Goal: Ask a question: Seek information or help from site administrators or community

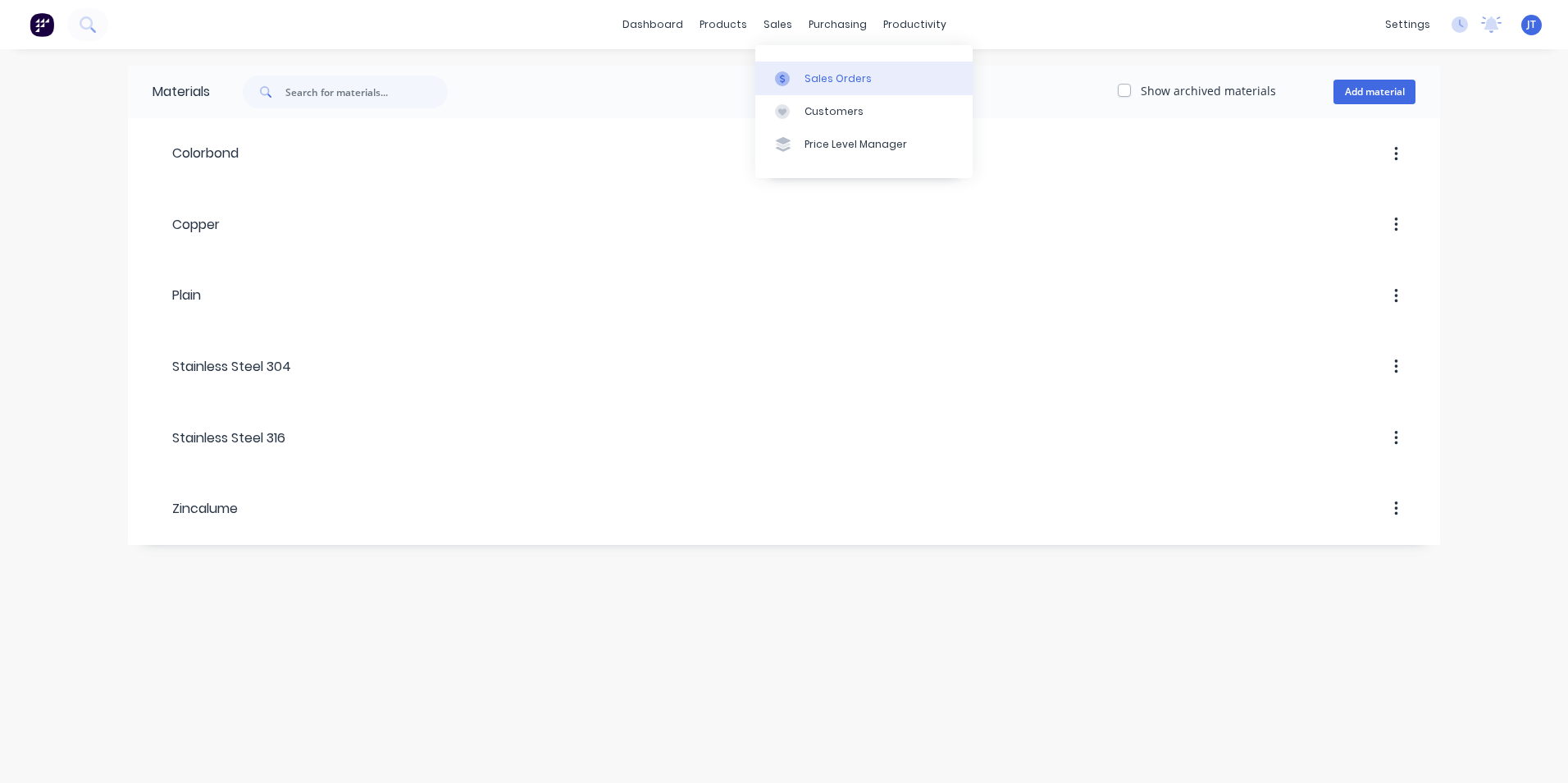
click at [820, 80] on div "Sales Orders" at bounding box center [837, 78] width 67 height 15
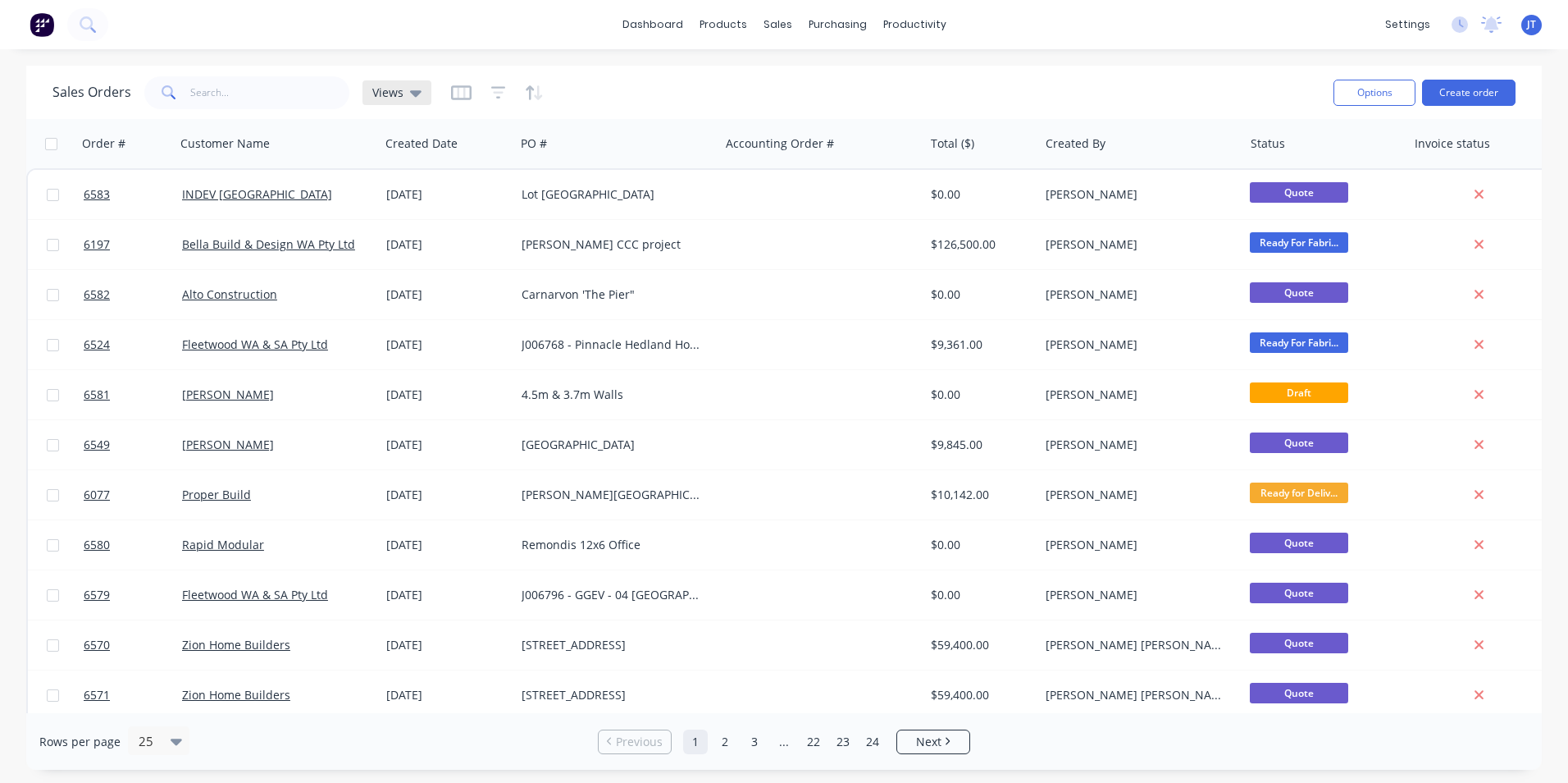
click at [410, 93] on icon at bounding box center [416, 92] width 12 height 18
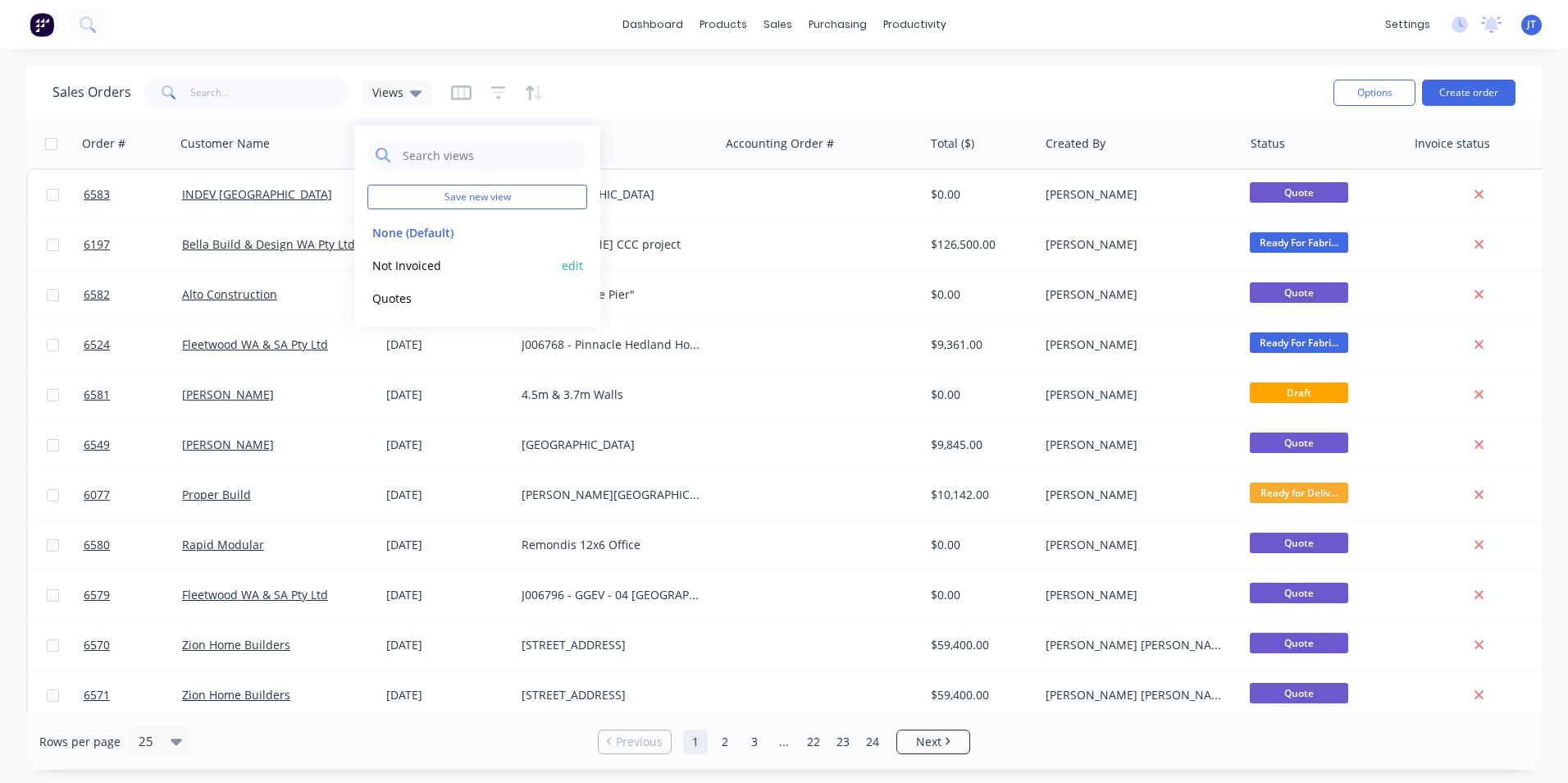
click at [439, 270] on button "Not Invoiced" at bounding box center [461, 265] width 187 height 18
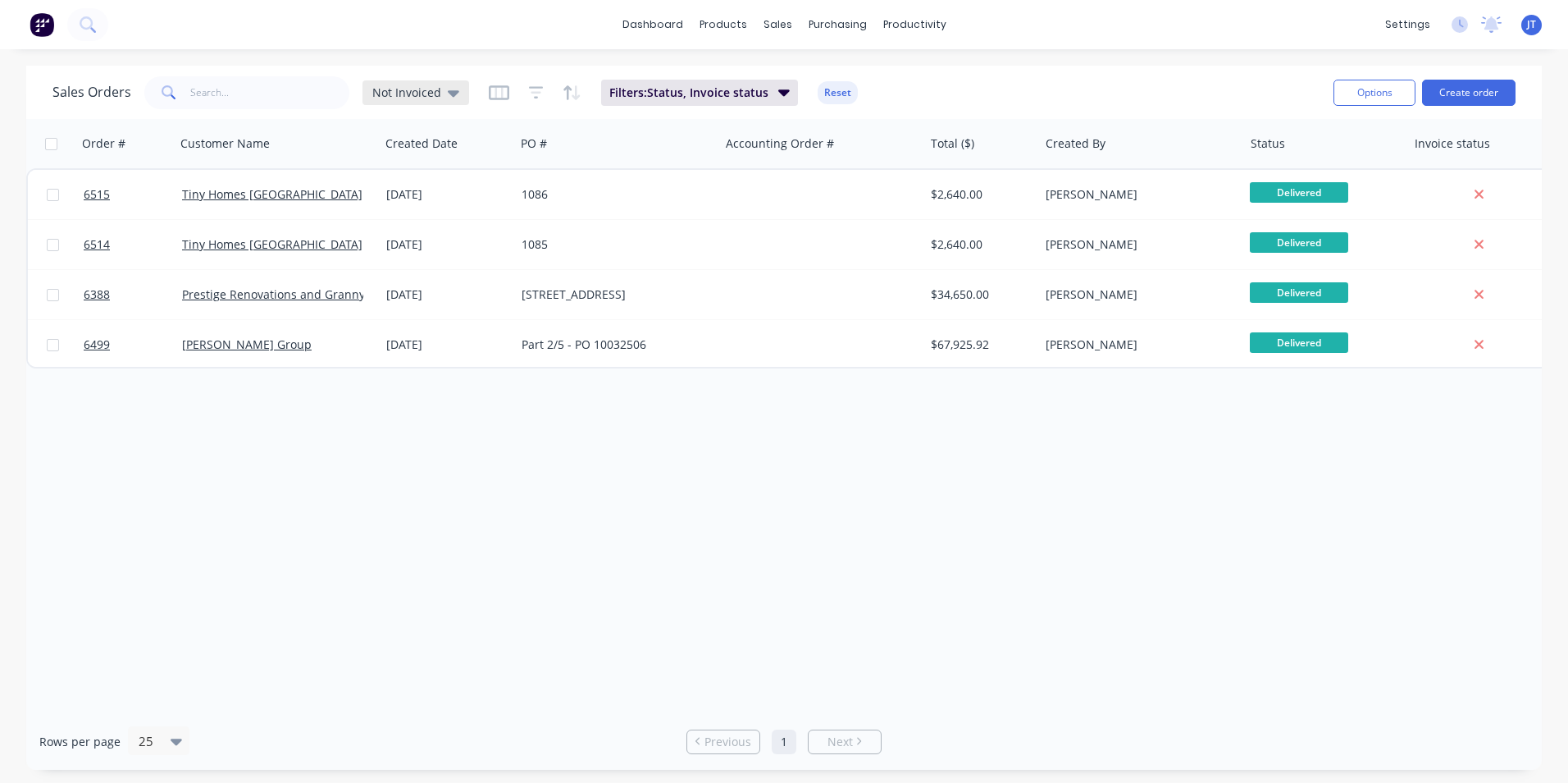
click at [454, 91] on icon at bounding box center [454, 93] width 12 height 7
click at [290, 504] on div "Order # Customer Name Created Date PO # Accounting Order # Total ($) Created By…" at bounding box center [784, 415] width 1516 height 594
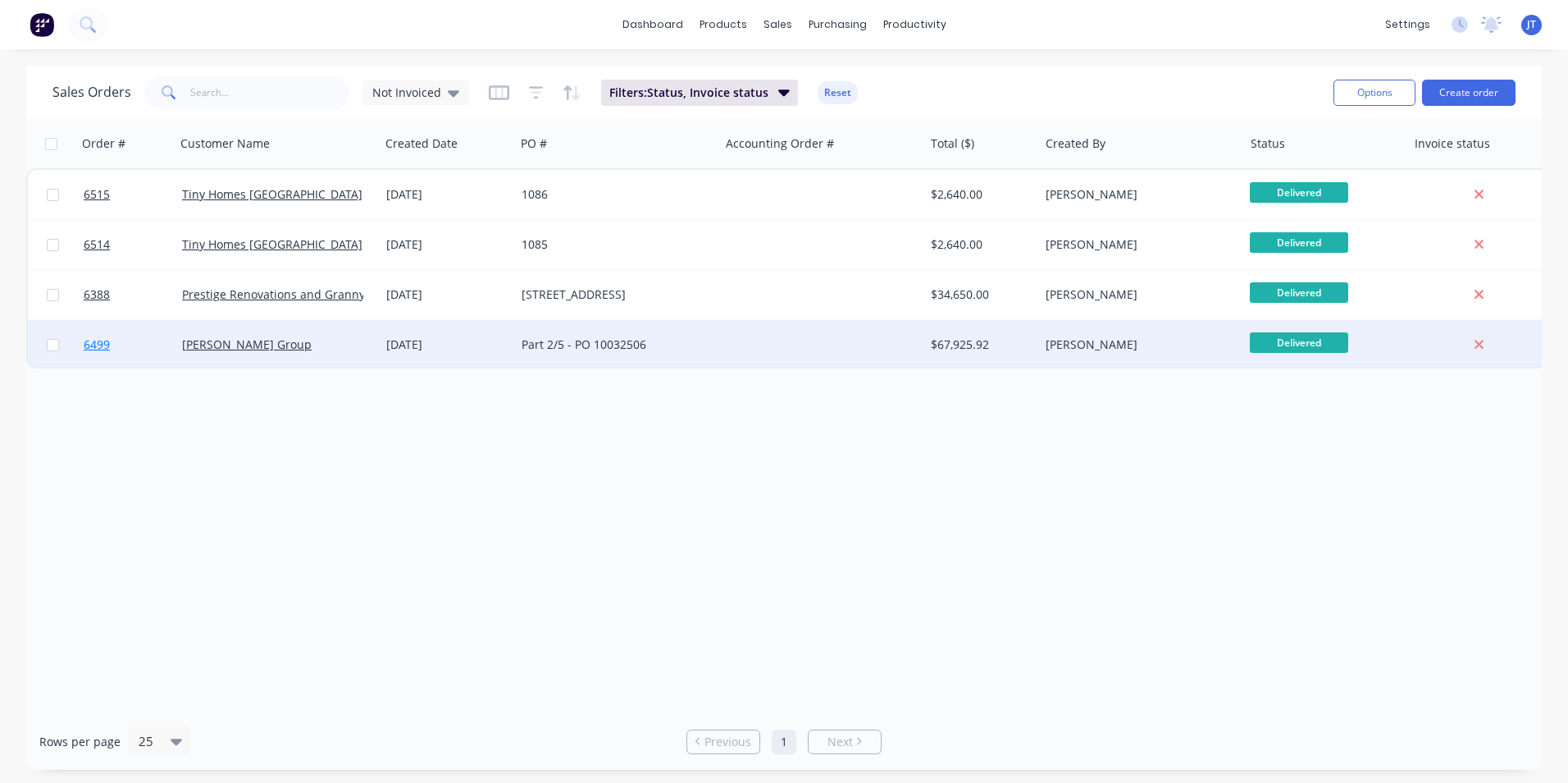
click at [100, 342] on span "6499" at bounding box center [96, 344] width 26 height 17
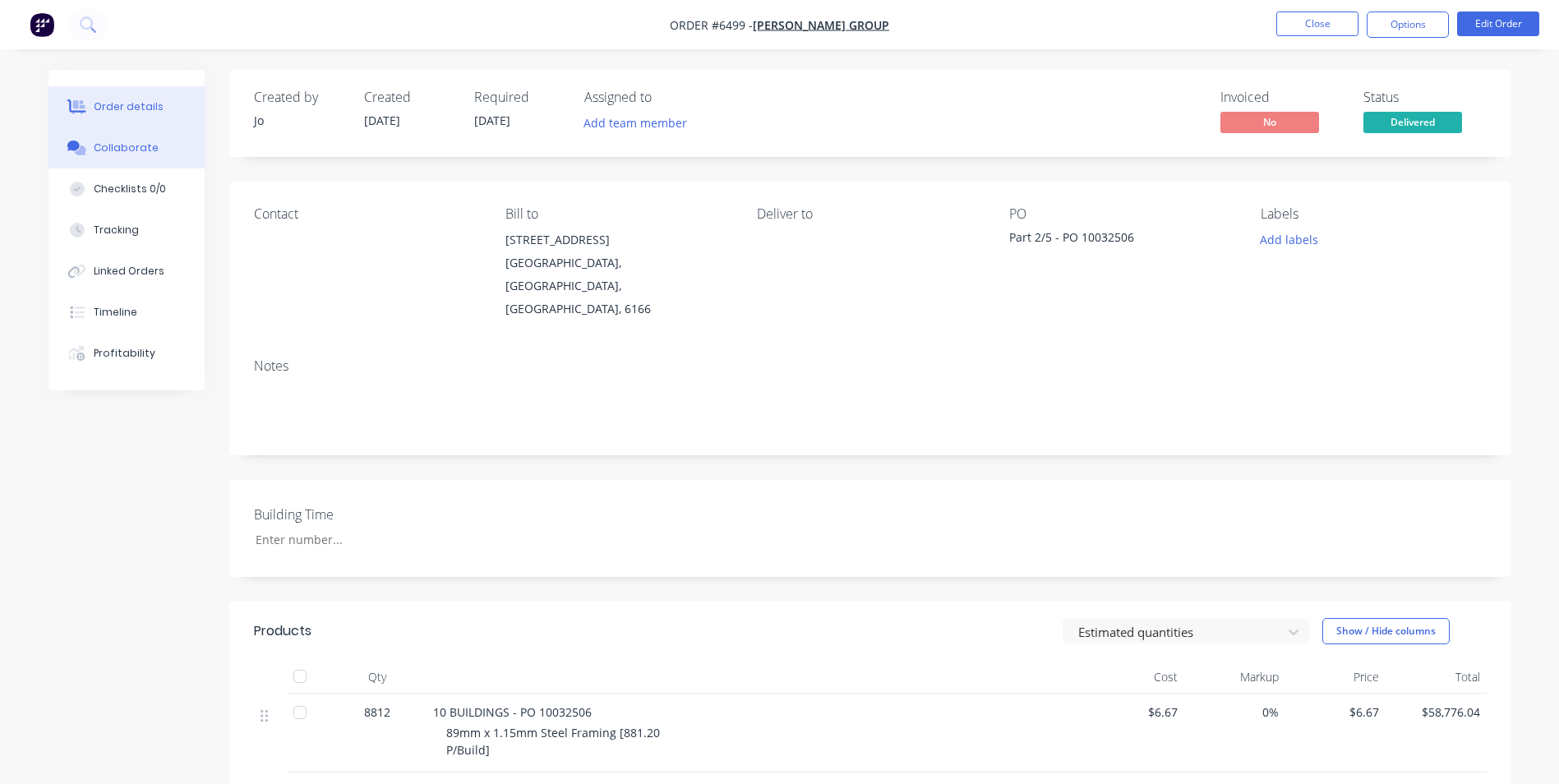
click at [137, 150] on div "Collaborate" at bounding box center [126, 147] width 65 height 15
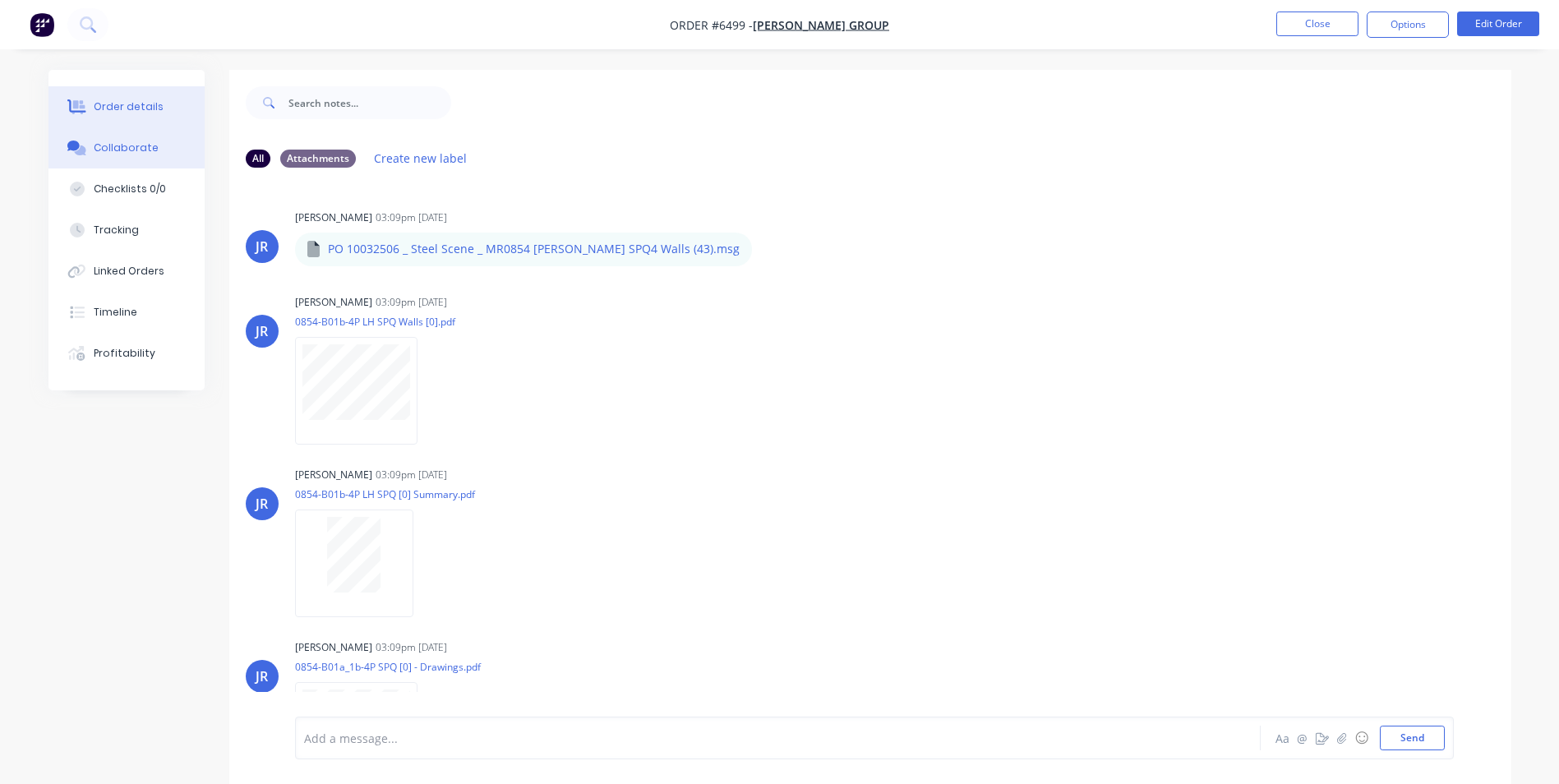
click at [125, 107] on div "Order details" at bounding box center [129, 106] width 70 height 15
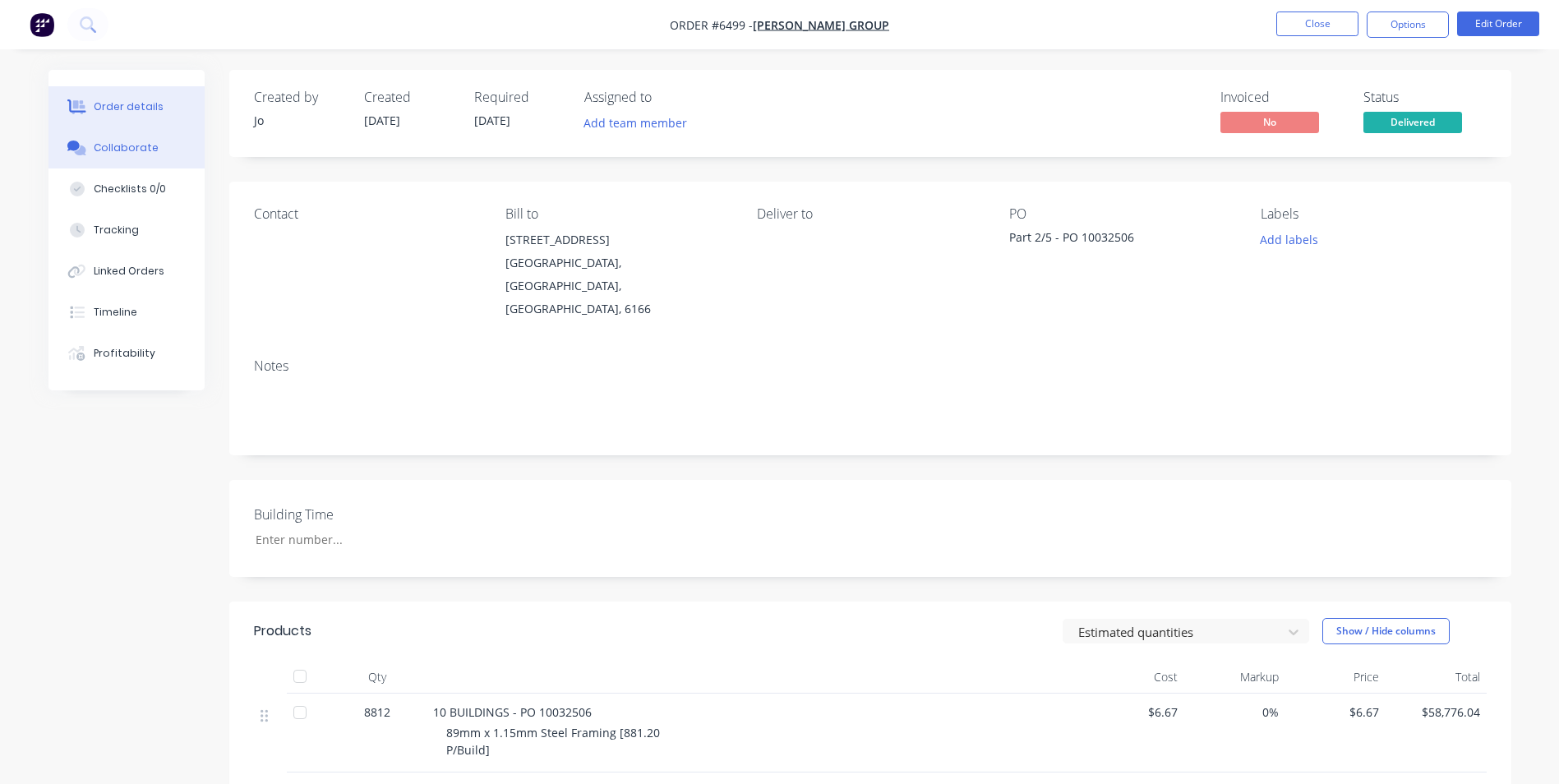
click at [132, 148] on div "Collaborate" at bounding box center [126, 147] width 65 height 15
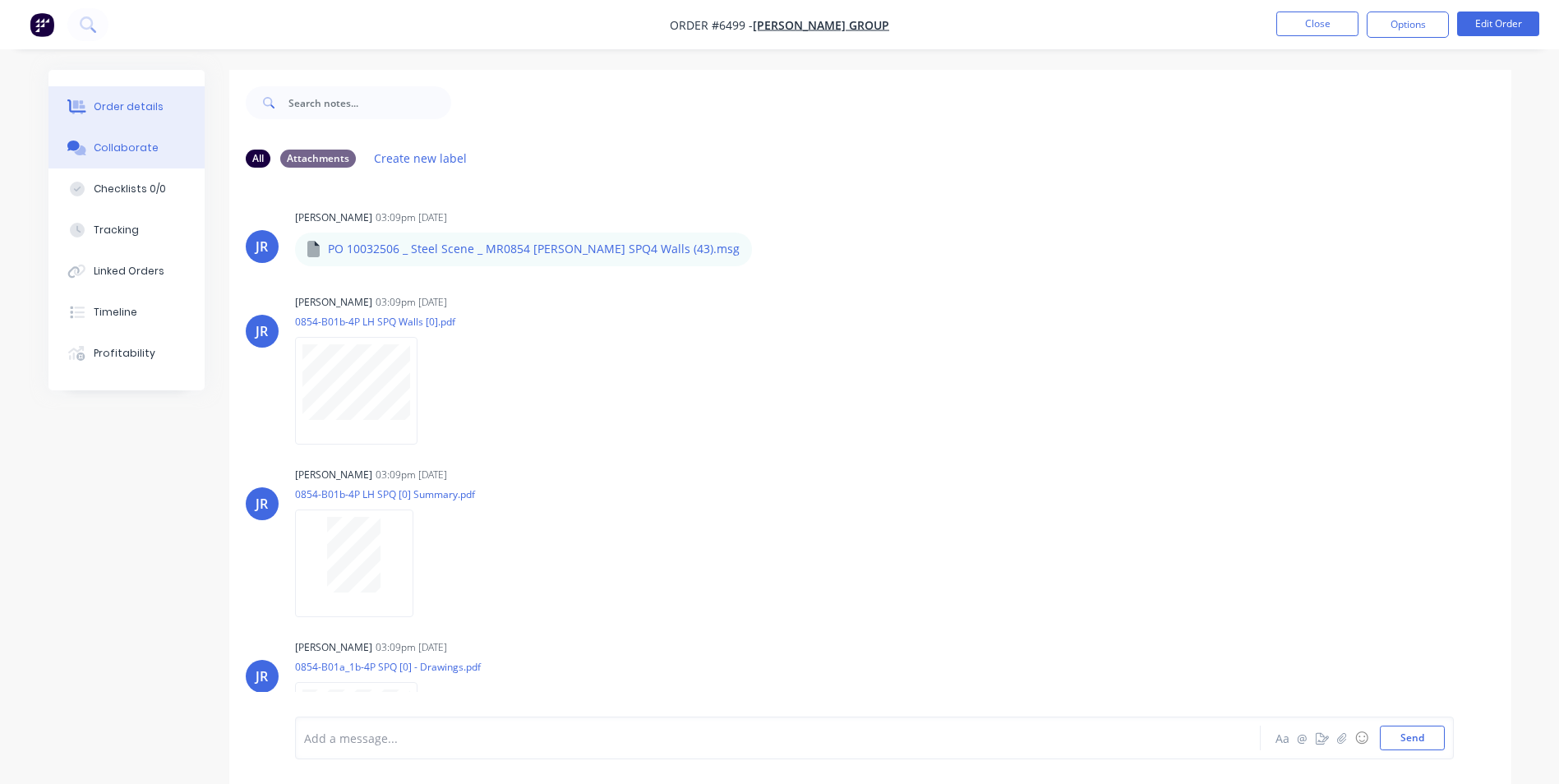
click at [124, 102] on div "Order details" at bounding box center [129, 106] width 70 height 15
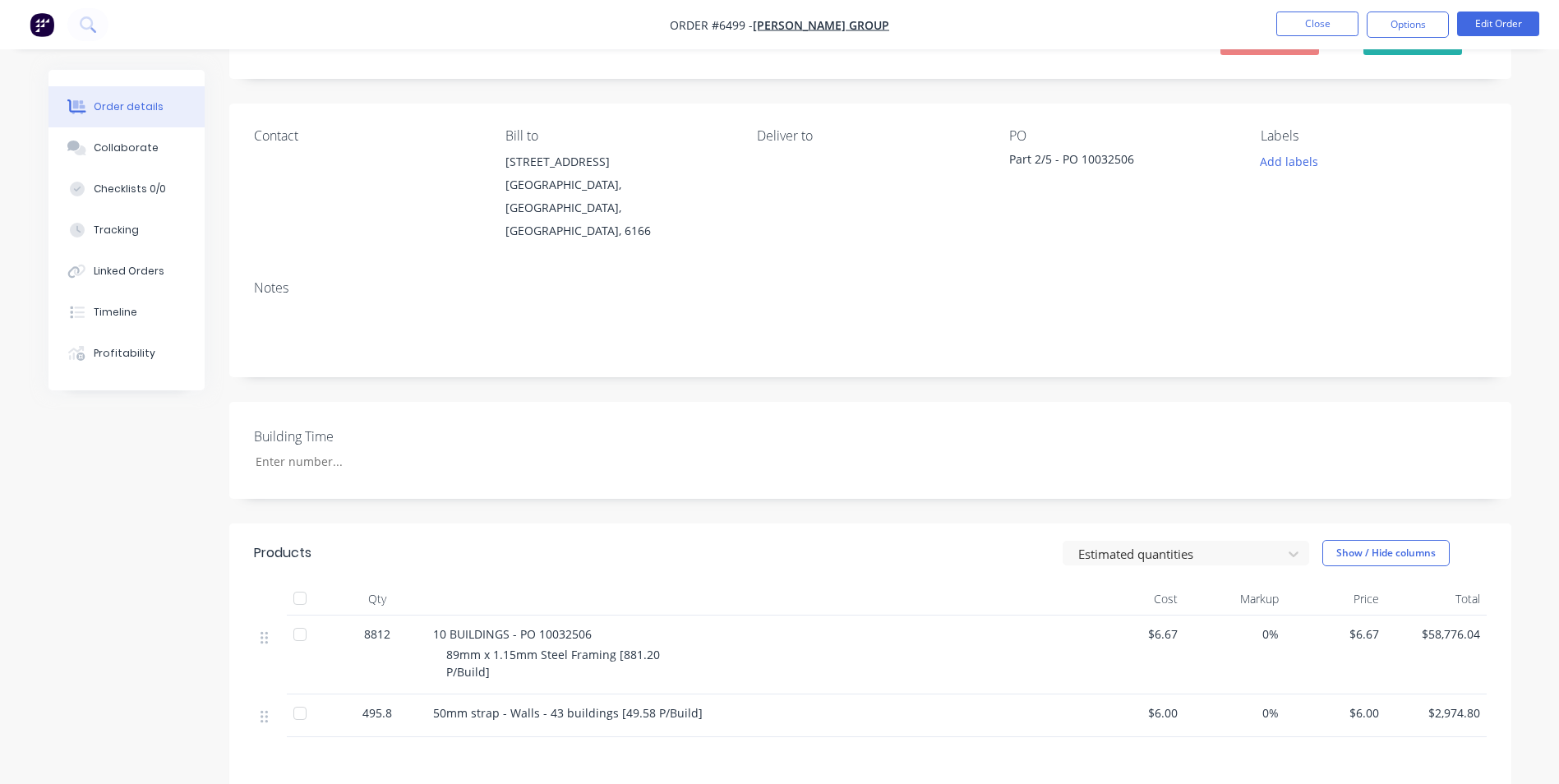
scroll to position [246, 0]
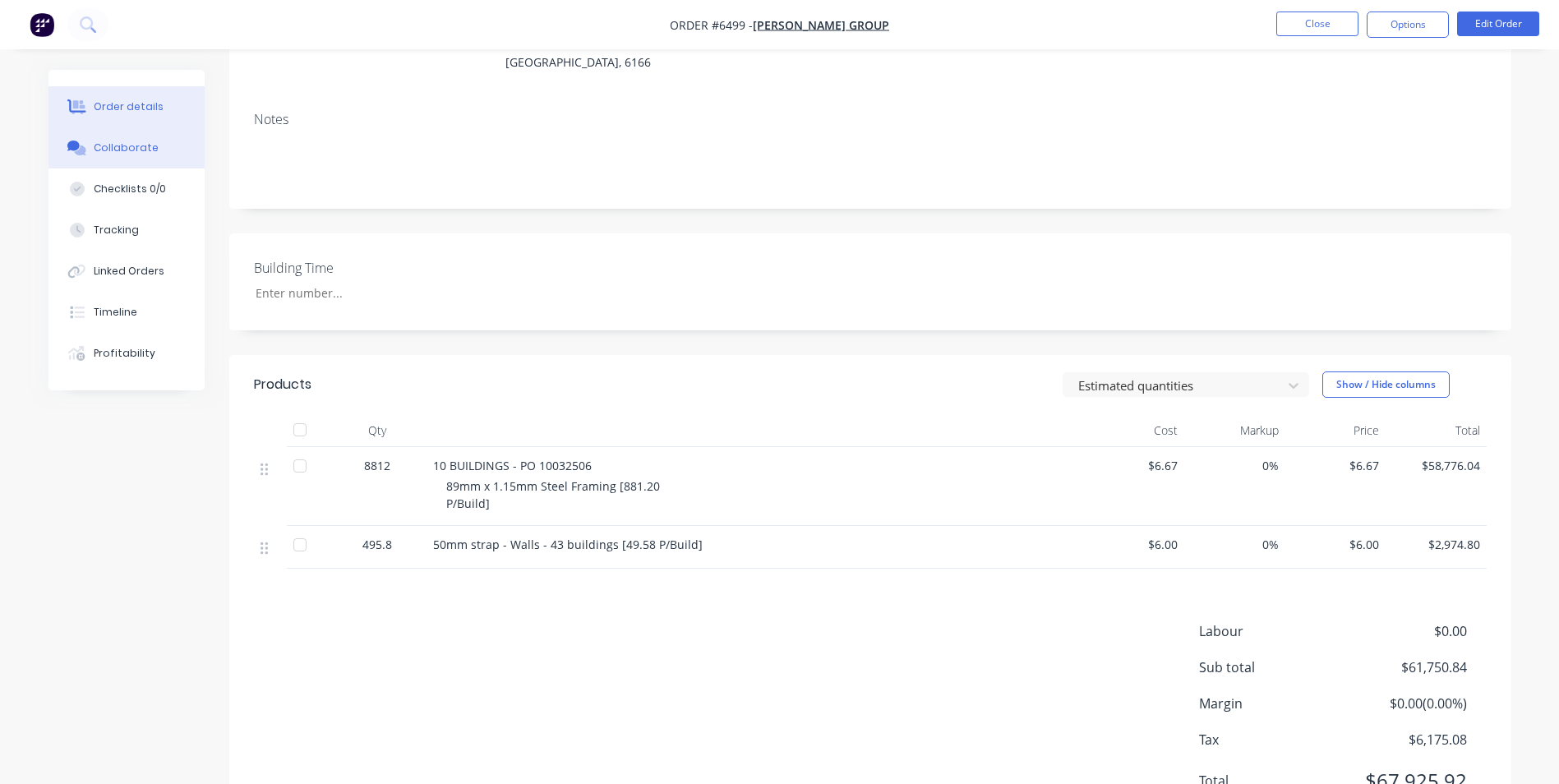
click at [118, 141] on div "Collaborate" at bounding box center [126, 147] width 65 height 15
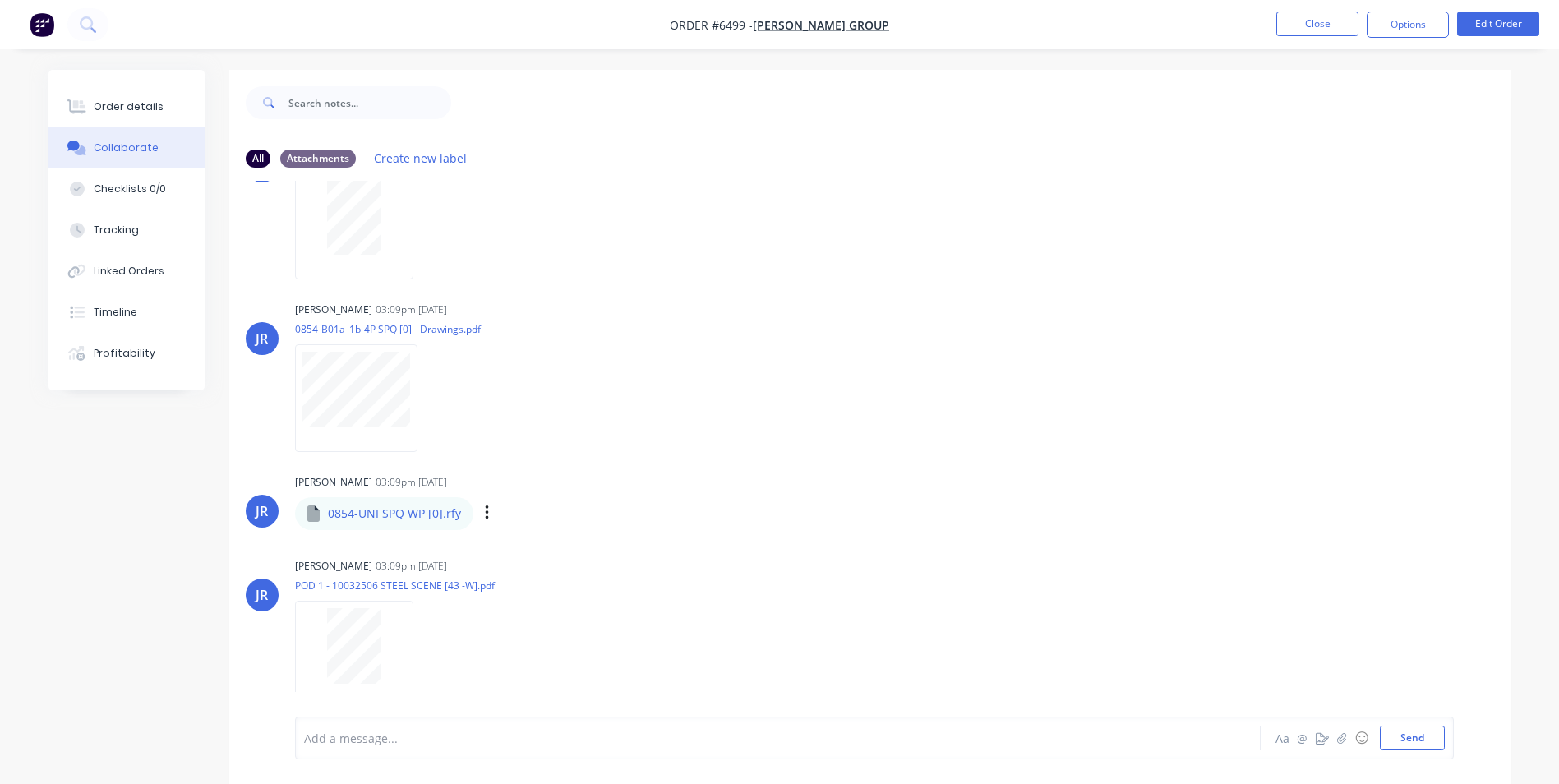
scroll to position [24, 0]
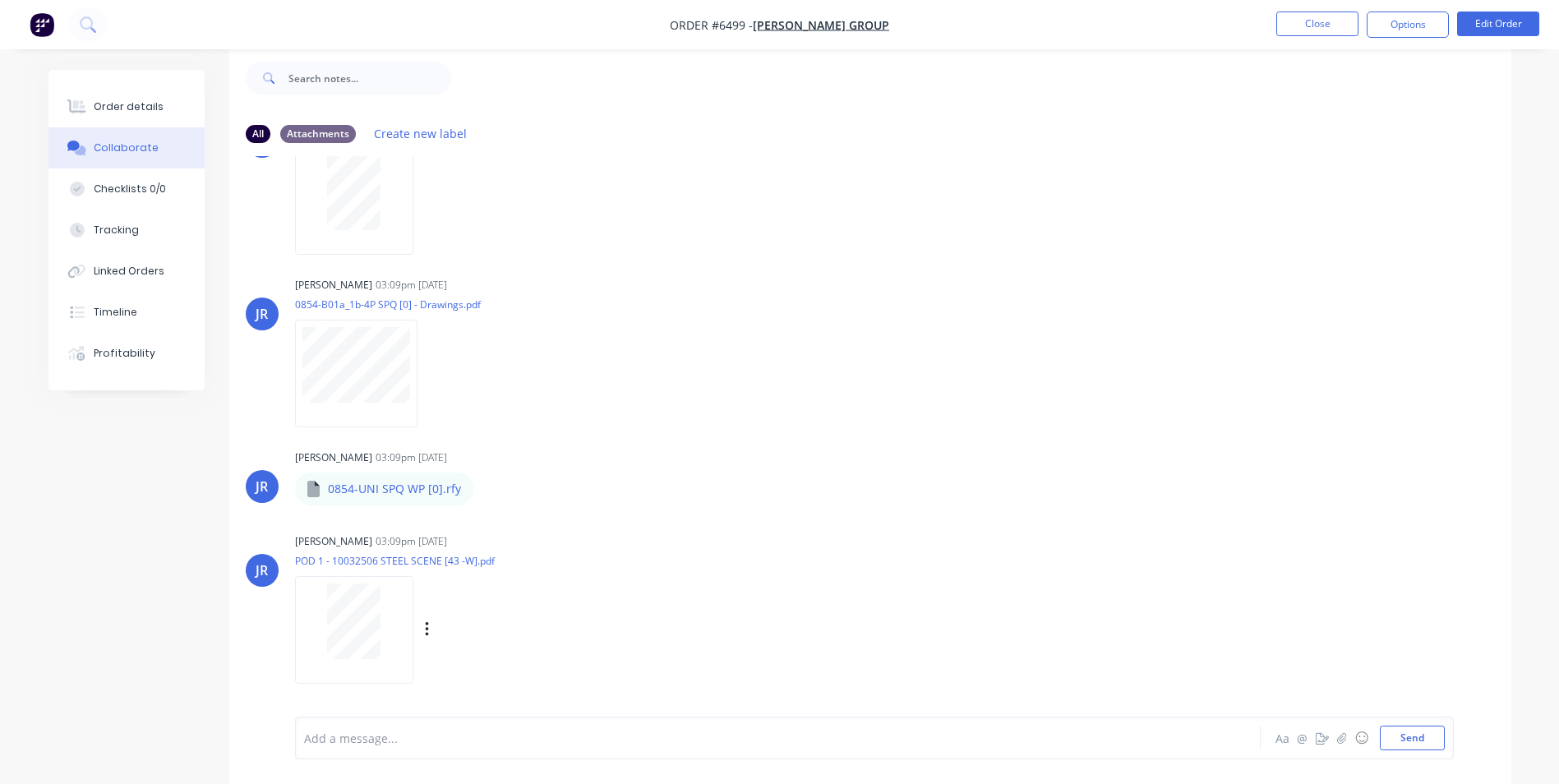
click at [1048, 610] on div "JR Jo Reeves 03:09pm 03/09/25 POD 1 - 10032506 STEEL SCENE [43 -W].pdf Labels D…" at bounding box center [870, 603] width 1282 height 148
click at [859, 330] on div "JR Jo Reeves 03:09pm 03/09/25 0854-B01a_1b-4P SPQ [0] - Drawings.pdf Labels Dow…" at bounding box center [870, 347] width 1282 height 148
click at [119, 137] on button "Collaborate" at bounding box center [127, 148] width 156 height 41
click at [1407, 327] on div "JR Jo Reeves 03:09pm 03/09/25 0854-B01a_1b-4P SPQ [0] - Drawings.pdf Labels Dow…" at bounding box center [870, 347] width 1282 height 148
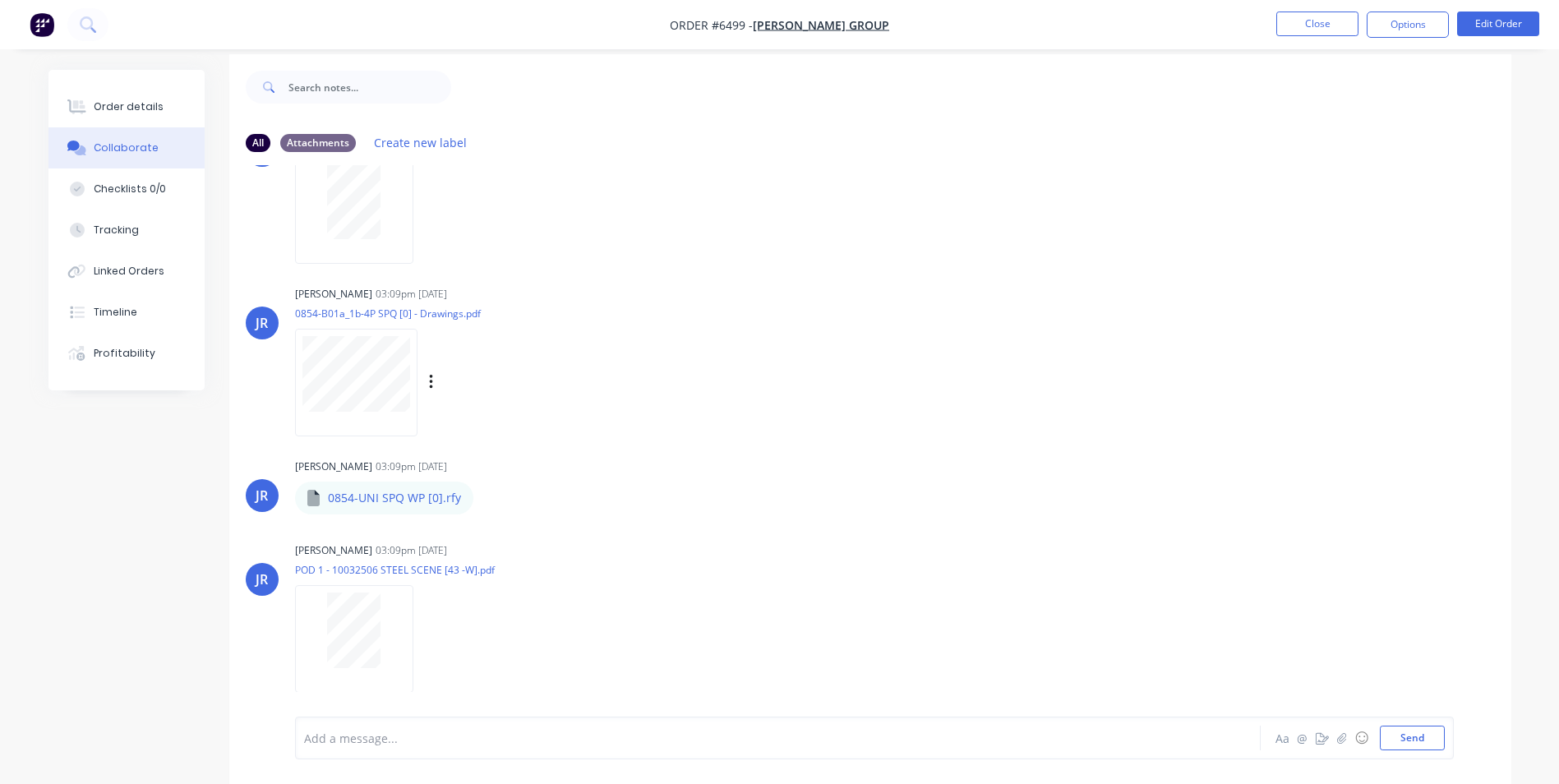
scroll to position [24, 0]
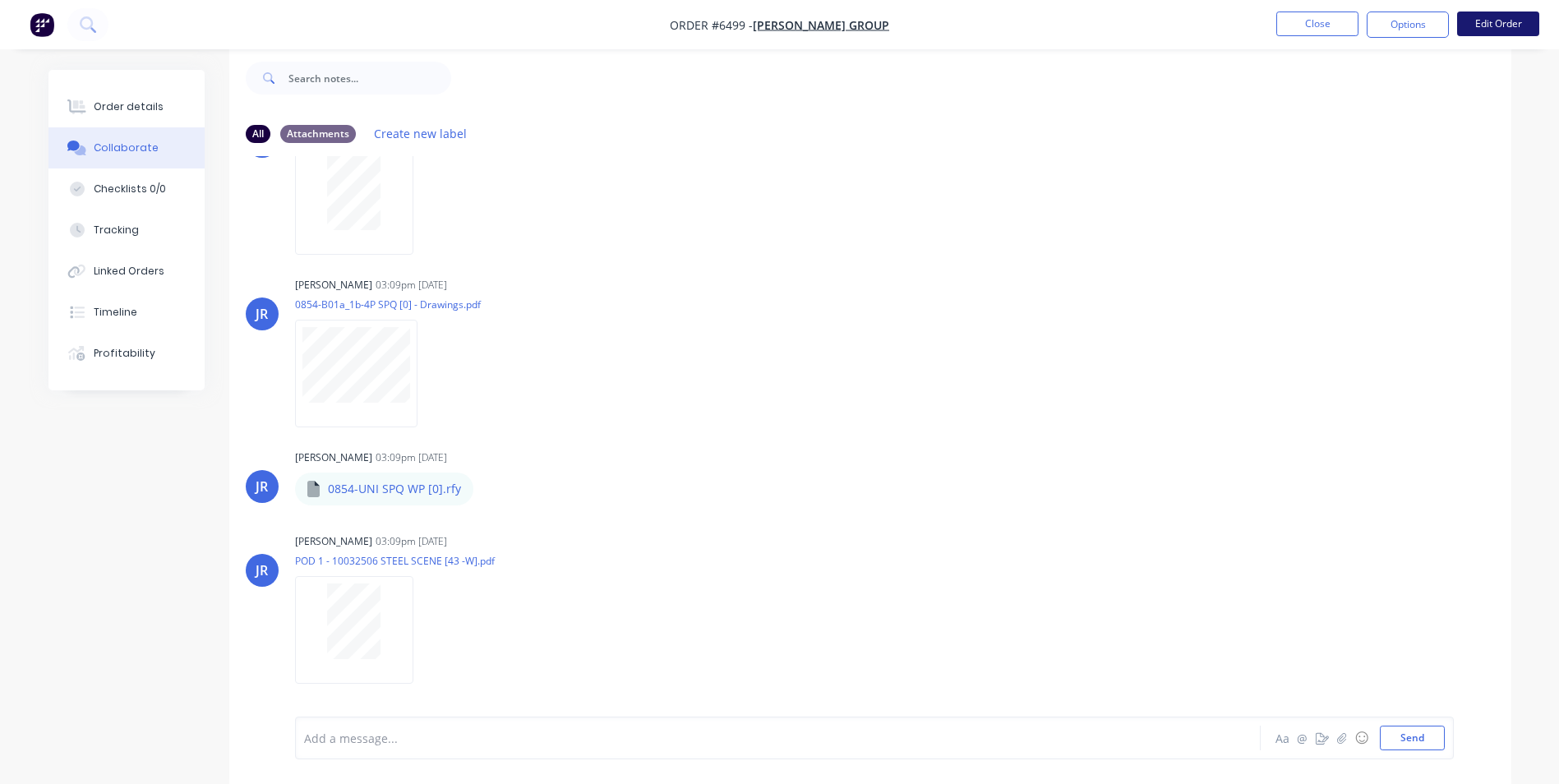
click at [1496, 29] on button "Edit Order" at bounding box center [1498, 23] width 82 height 24
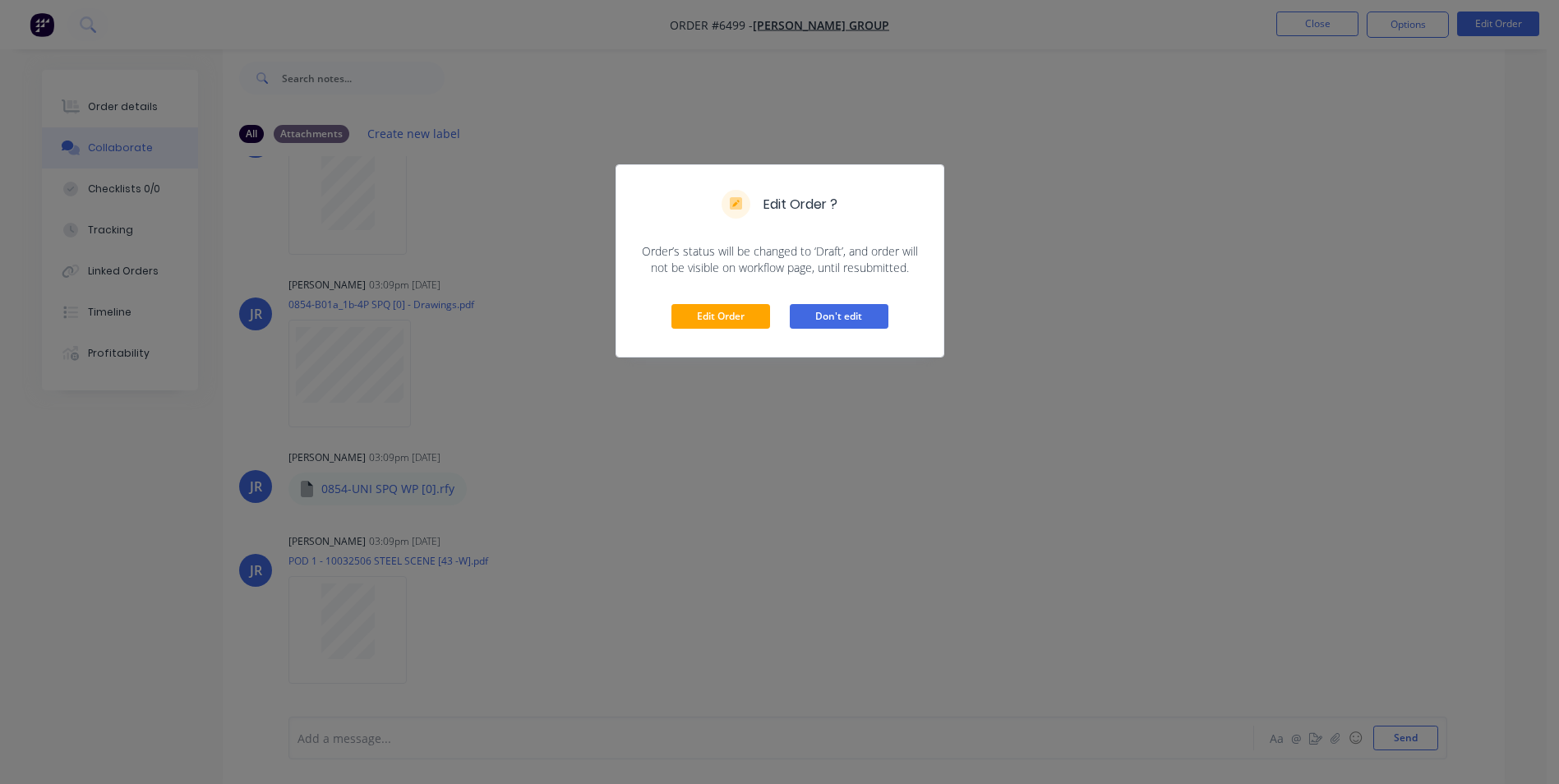
click at [842, 317] on button "Don't edit" at bounding box center [839, 316] width 98 height 24
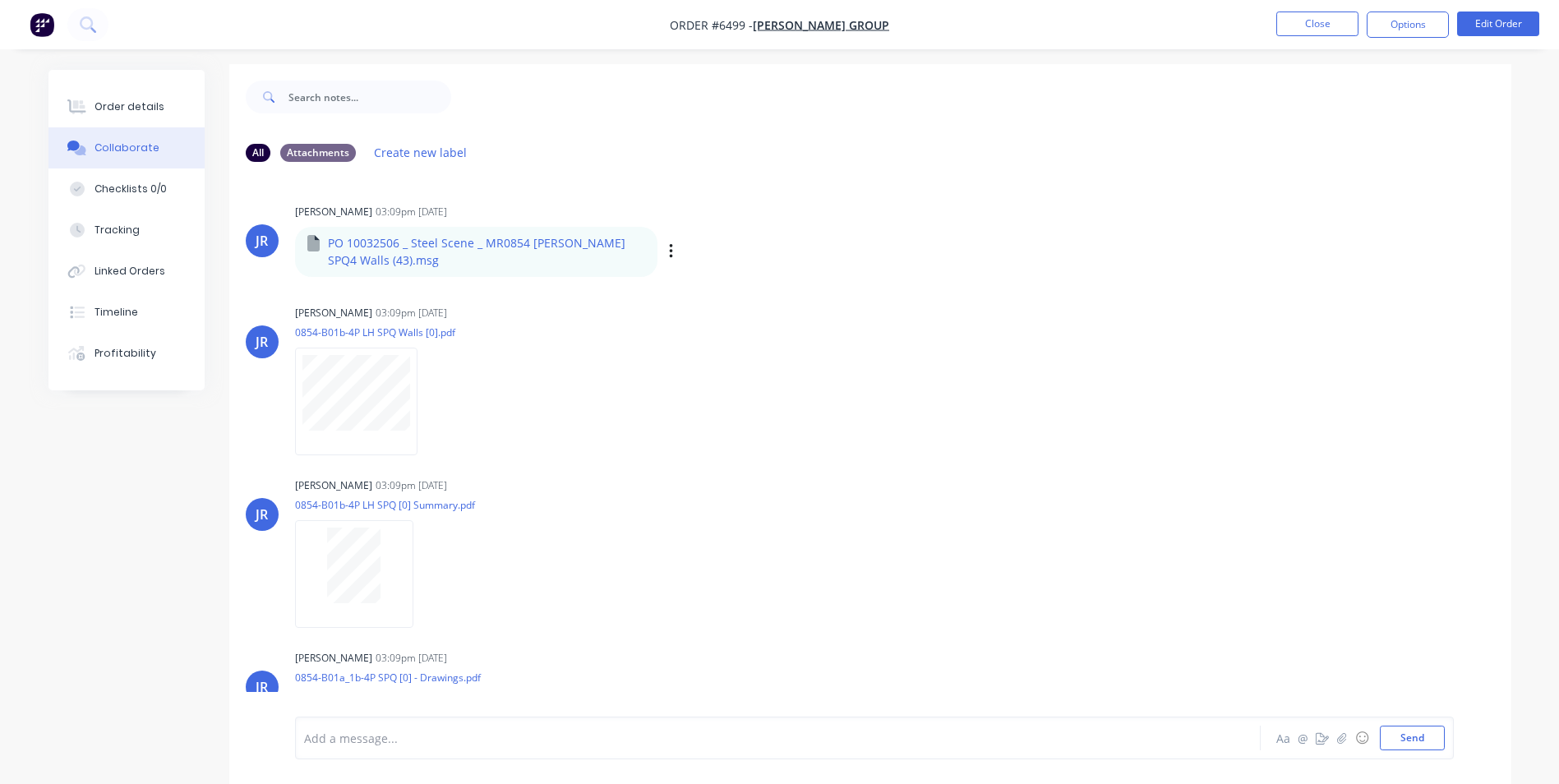
scroll to position [0, 0]
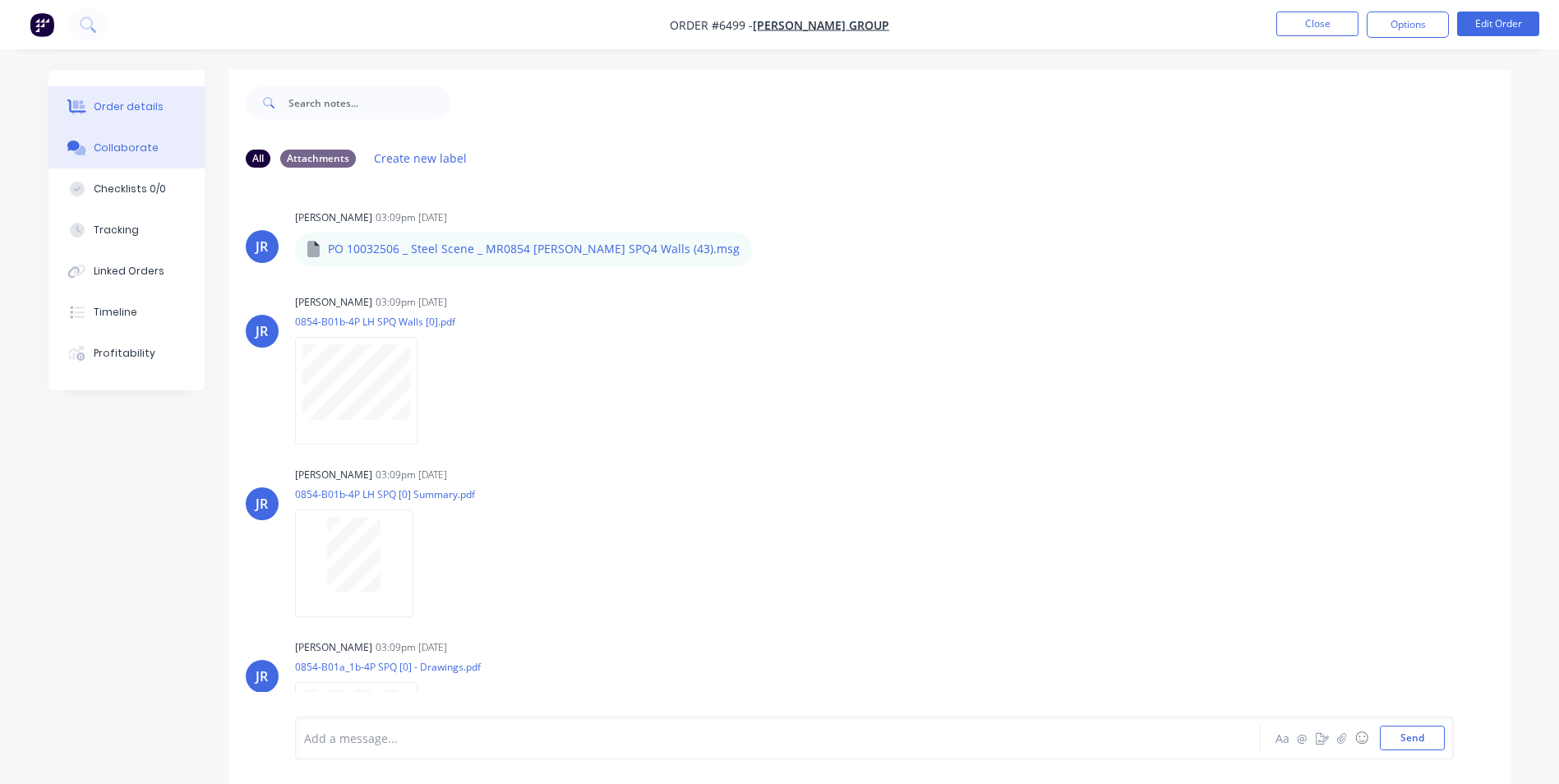
click at [158, 104] on button "Order details" at bounding box center [127, 107] width 156 height 41
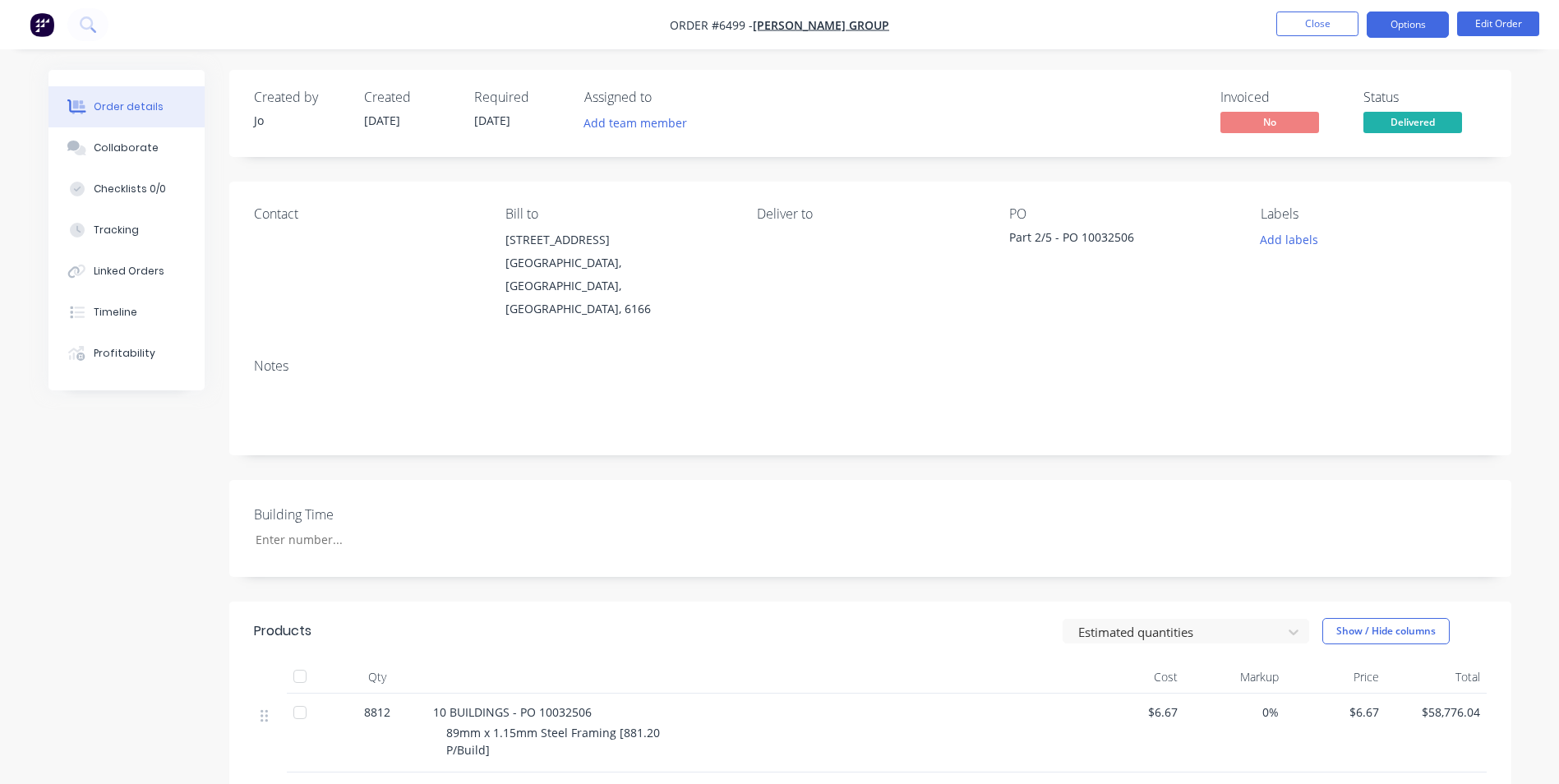
click at [1413, 29] on button "Options" at bounding box center [1408, 24] width 82 height 26
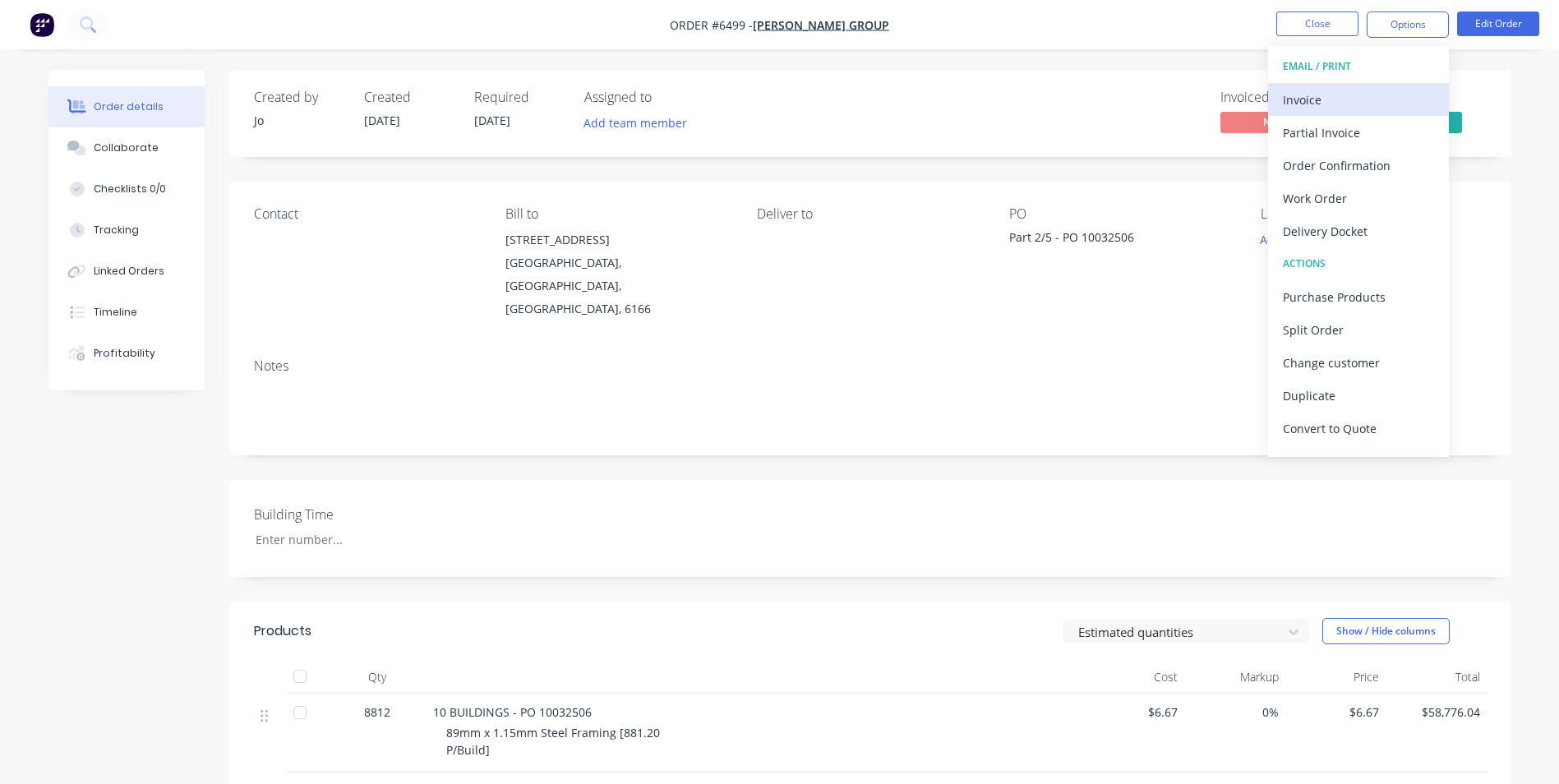
click at [1351, 97] on div "Invoice" at bounding box center [1358, 99] width 151 height 23
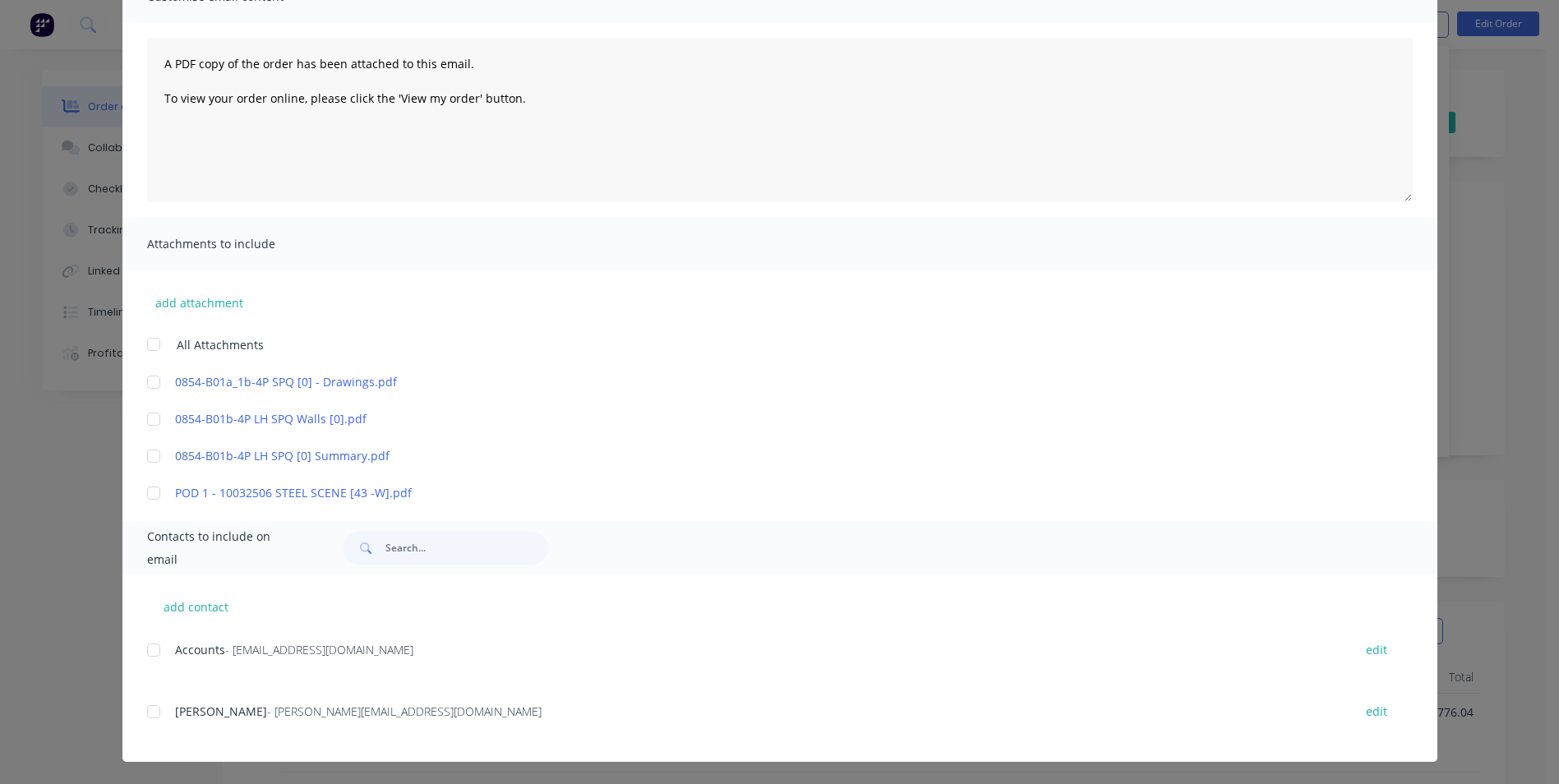
scroll to position [150, 0]
click at [289, 491] on link "POD 1 - 10032506 STEEL SCENE [43 -W].pdf" at bounding box center [756, 492] width 1161 height 18
click at [323, 456] on link "0854-B01b-4P LH SPQ [0] Summary.pdf" at bounding box center [756, 455] width 1161 height 18
click at [288, 419] on link "0854-B01b-4P LH SPQ Walls [0].pdf" at bounding box center [756, 418] width 1161 height 18
click at [321, 377] on link "0854-B01a_1b-4P SPQ [0] - Drawings.pdf" at bounding box center [756, 381] width 1161 height 18
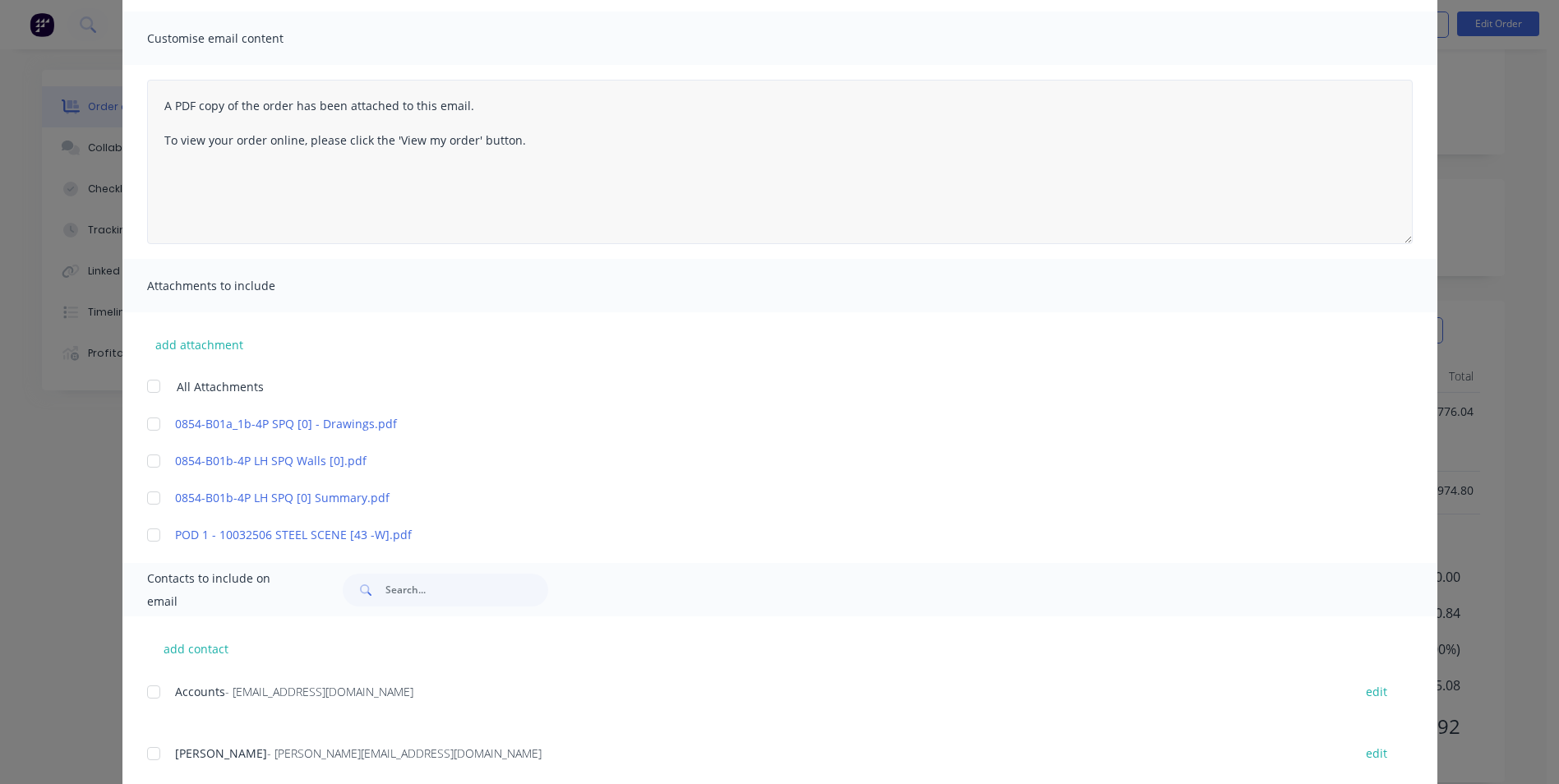
scroll to position [68, 0]
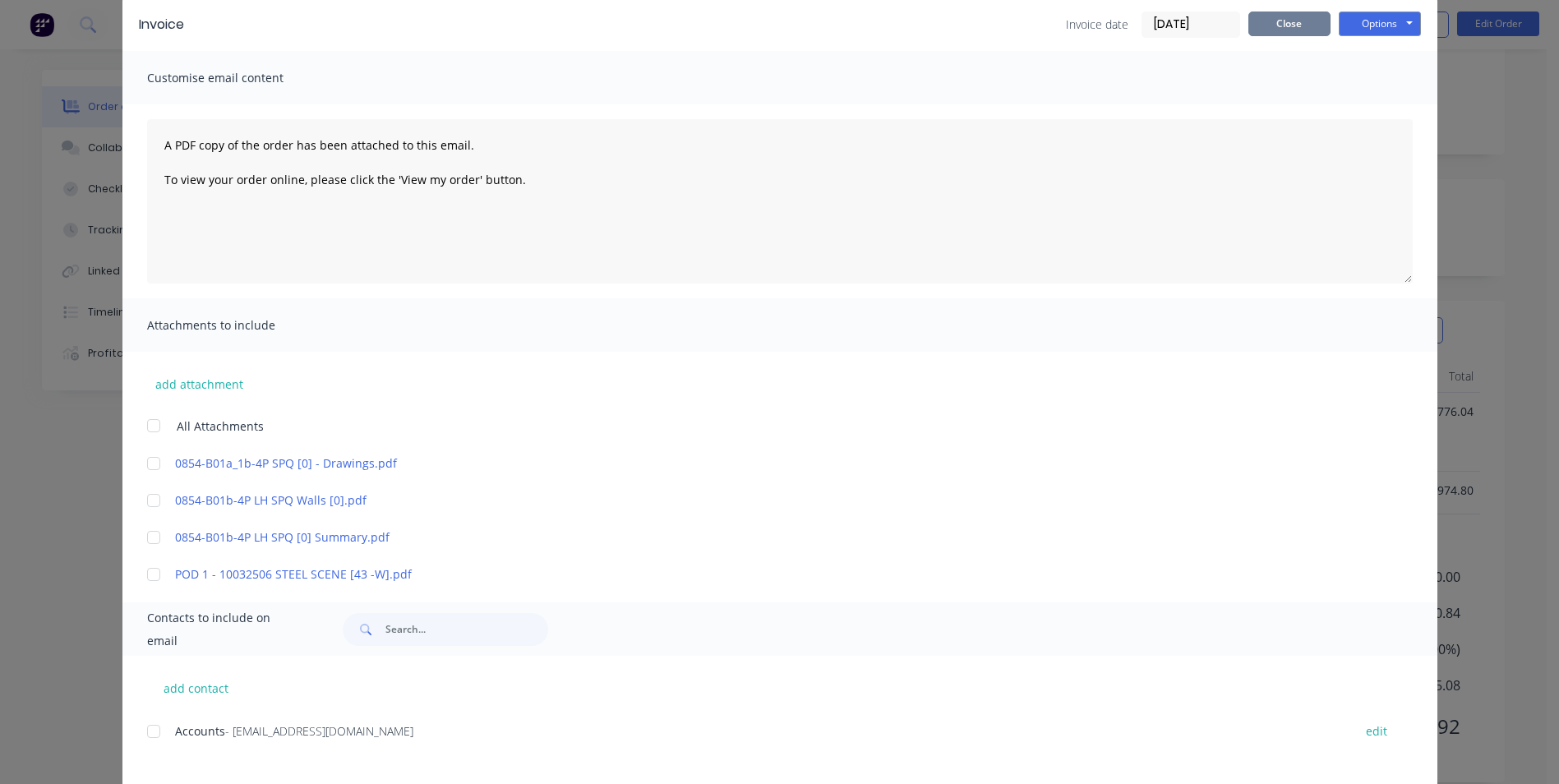
click at [1270, 24] on button "Close" at bounding box center [1289, 23] width 82 height 24
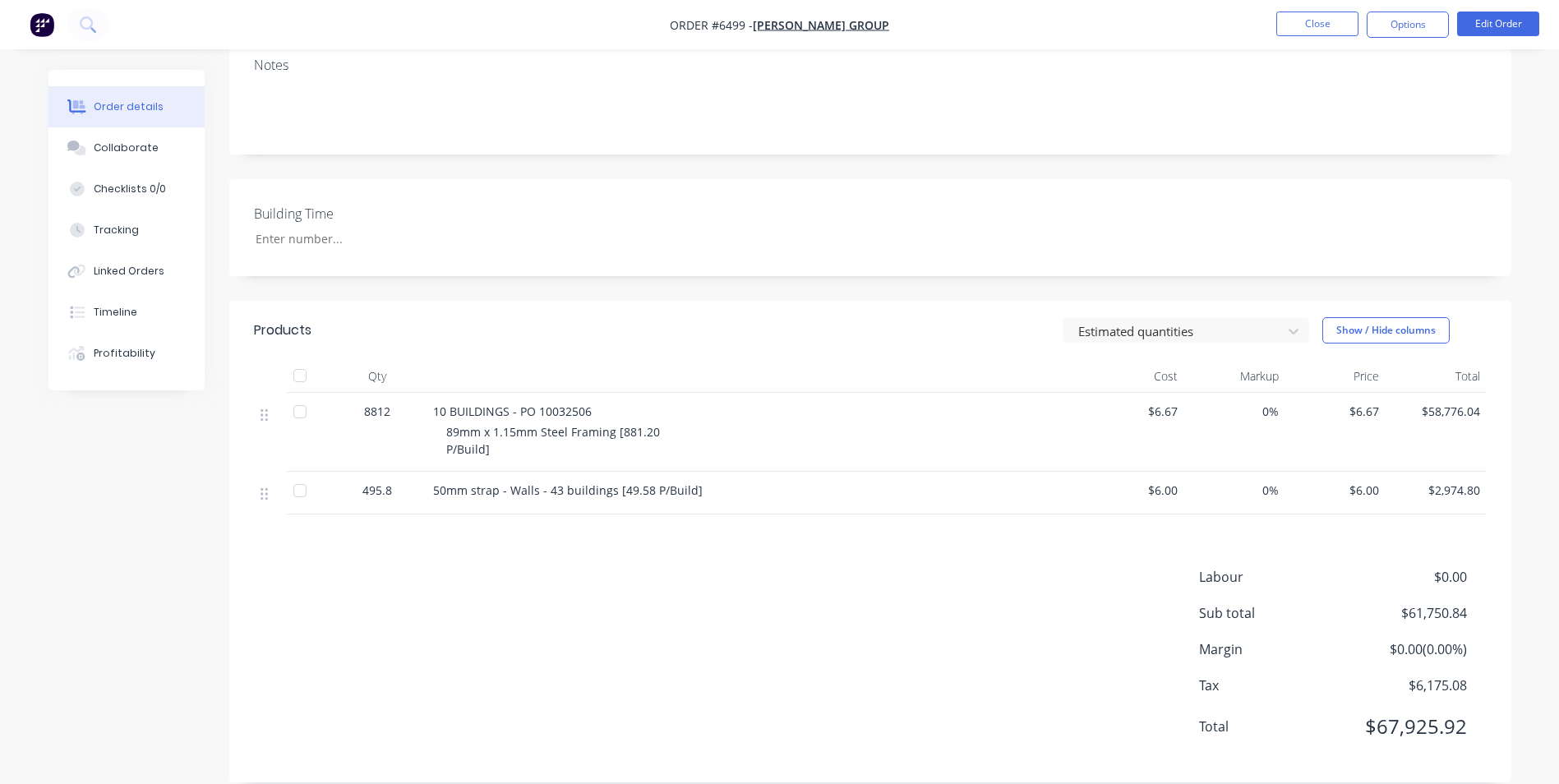
drag, startPoint x: 756, startPoint y: 632, endPoint x: 744, endPoint y: 632, distance: 12.0
click at [754, 632] on div "Labour $0.00 Sub total $61,750.84 Margin $0.00 ( 0.00 %) Tax $6,175.08 Total $6…" at bounding box center [870, 662] width 1233 height 191
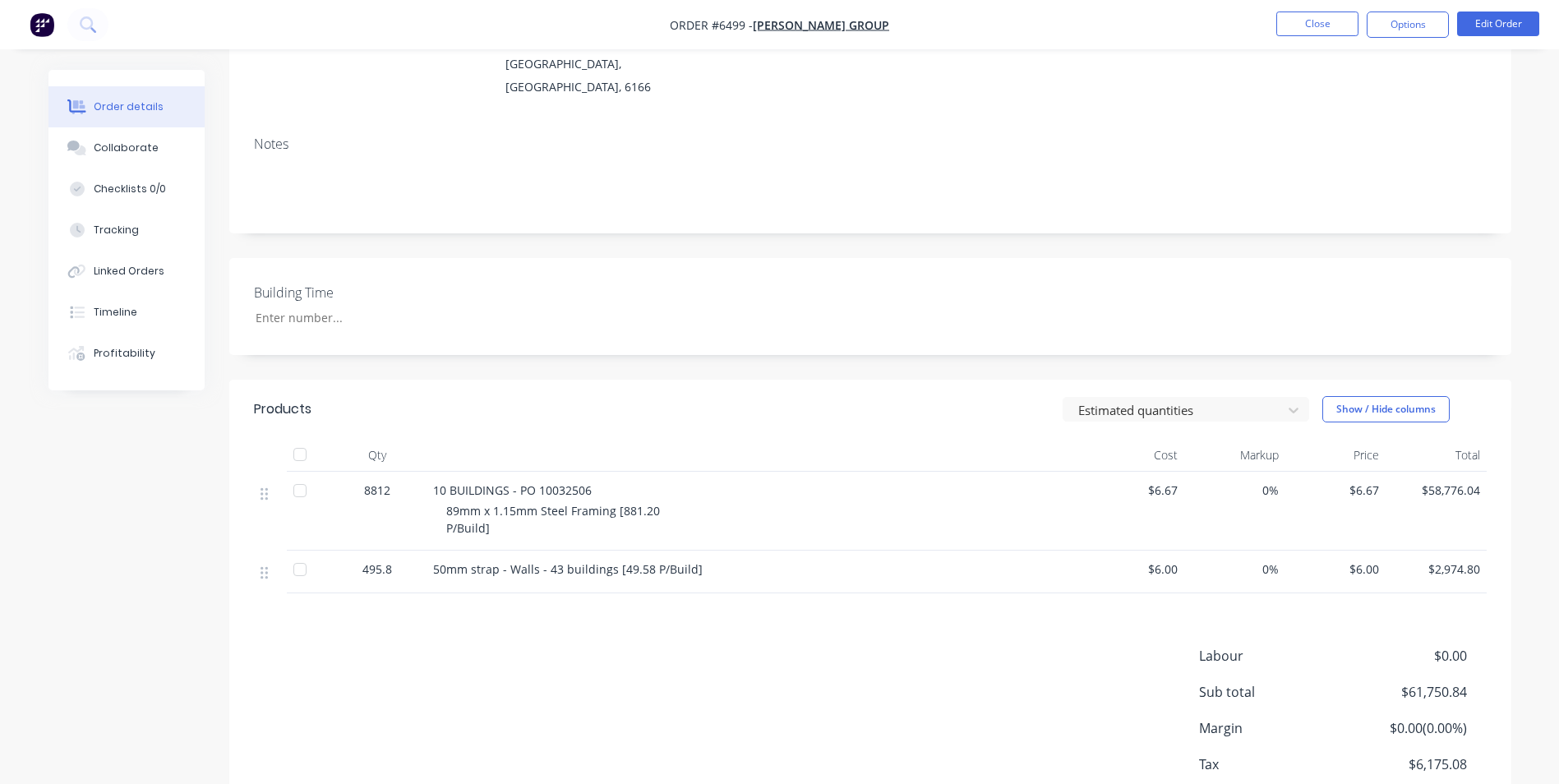
scroll to position [246, 0]
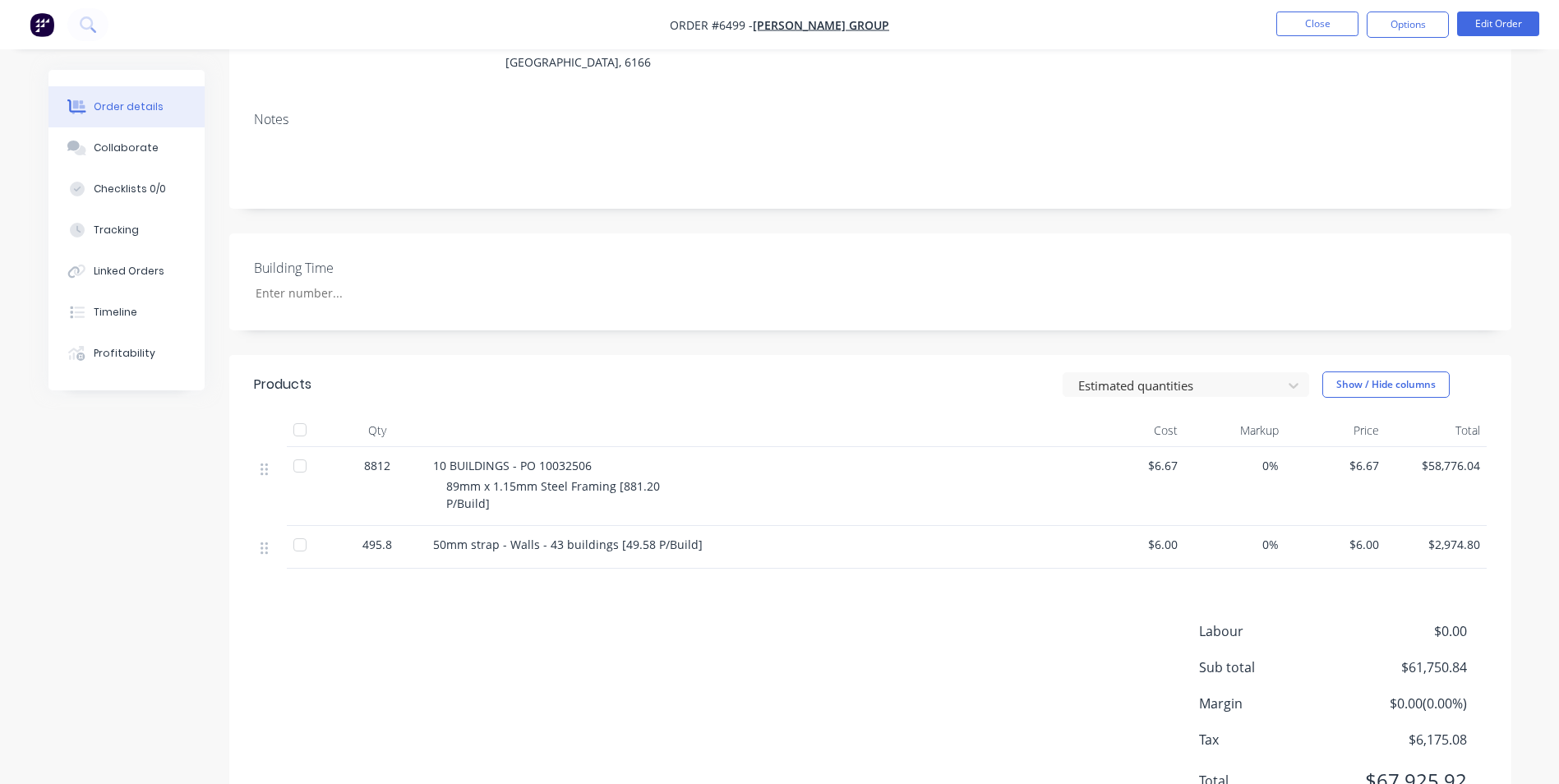
click at [1396, 42] on nav "Order #6499 - McNally Group Close Options Edit Order" at bounding box center [780, 24] width 1559 height 50
click at [1396, 33] on button "Options" at bounding box center [1408, 24] width 82 height 26
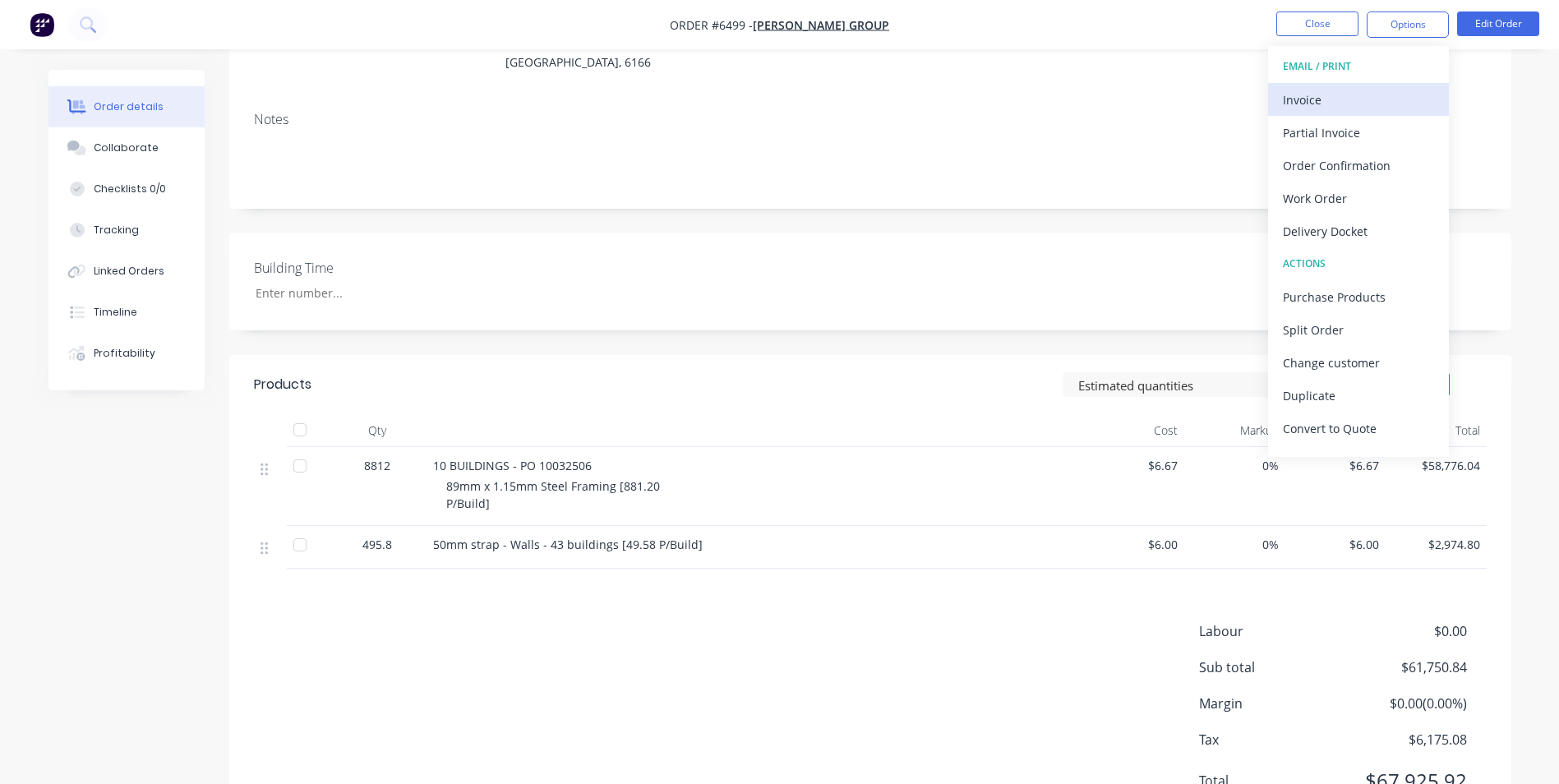
click at [1336, 97] on div "Invoice" at bounding box center [1358, 99] width 151 height 23
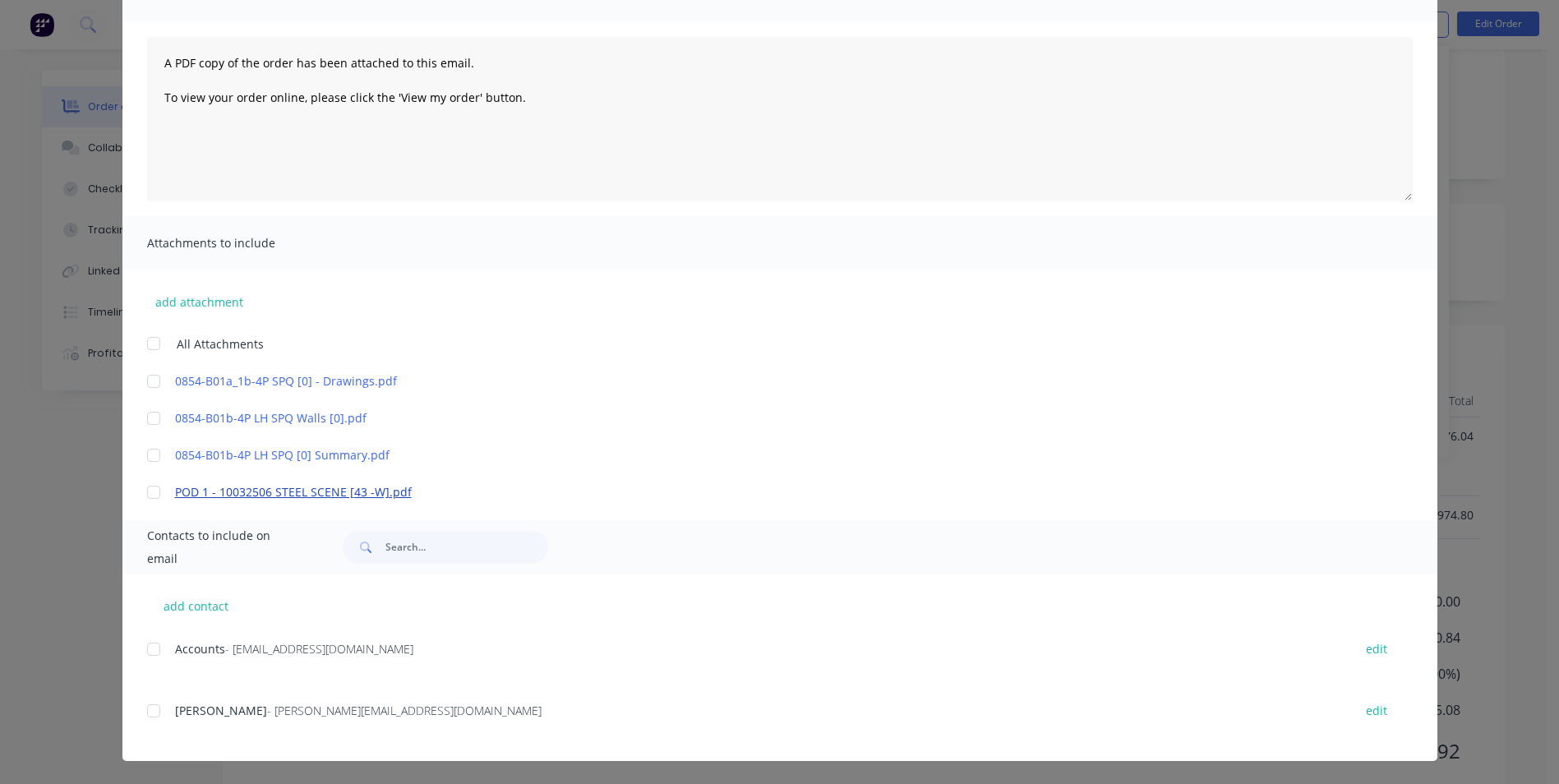
scroll to position [301, 0]
click at [142, 496] on div at bounding box center [154, 492] width 33 height 33
click at [145, 648] on div at bounding box center [154, 649] width 33 height 33
click at [144, 711] on div at bounding box center [154, 711] width 33 height 33
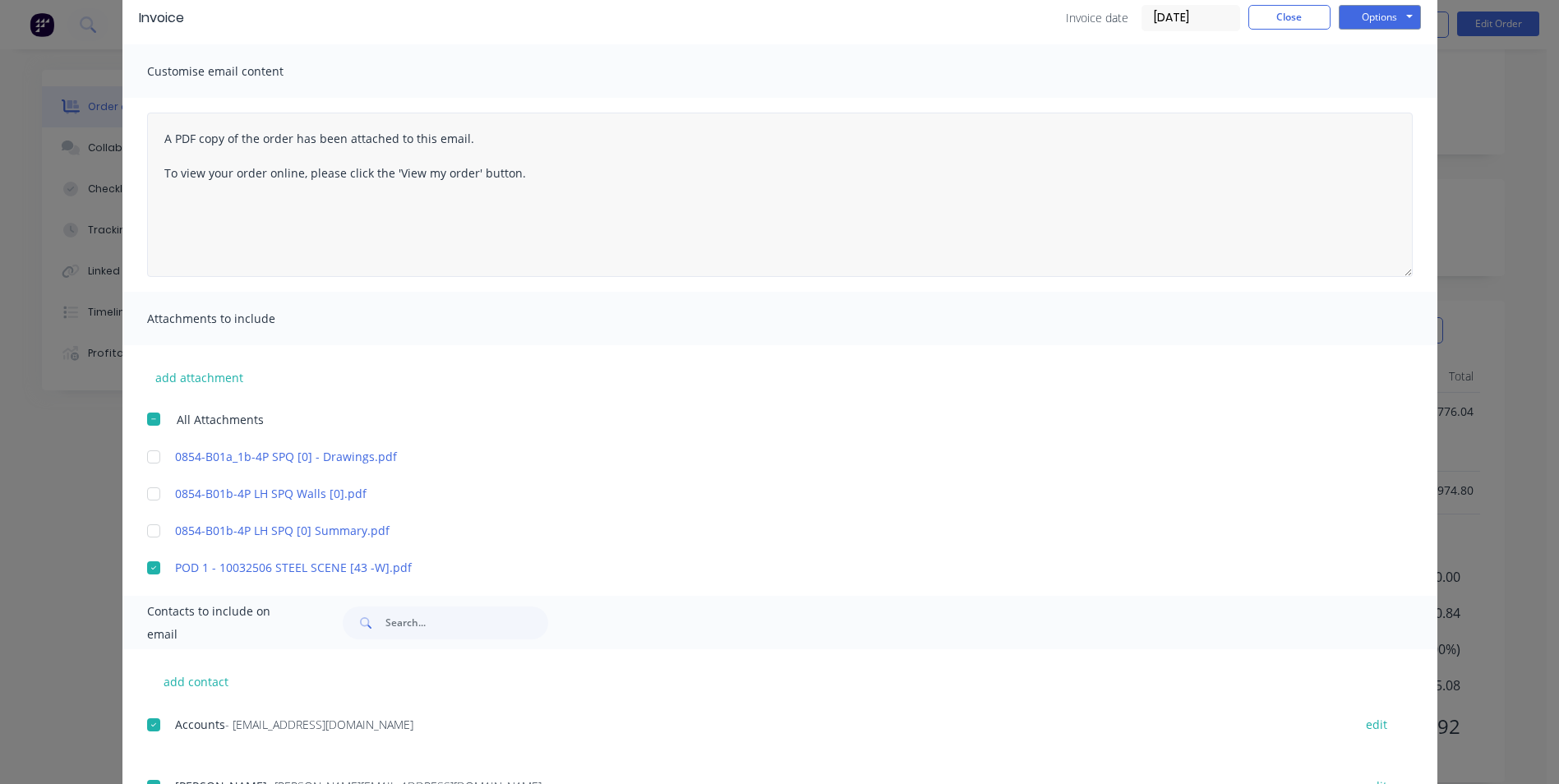
scroll to position [0, 0]
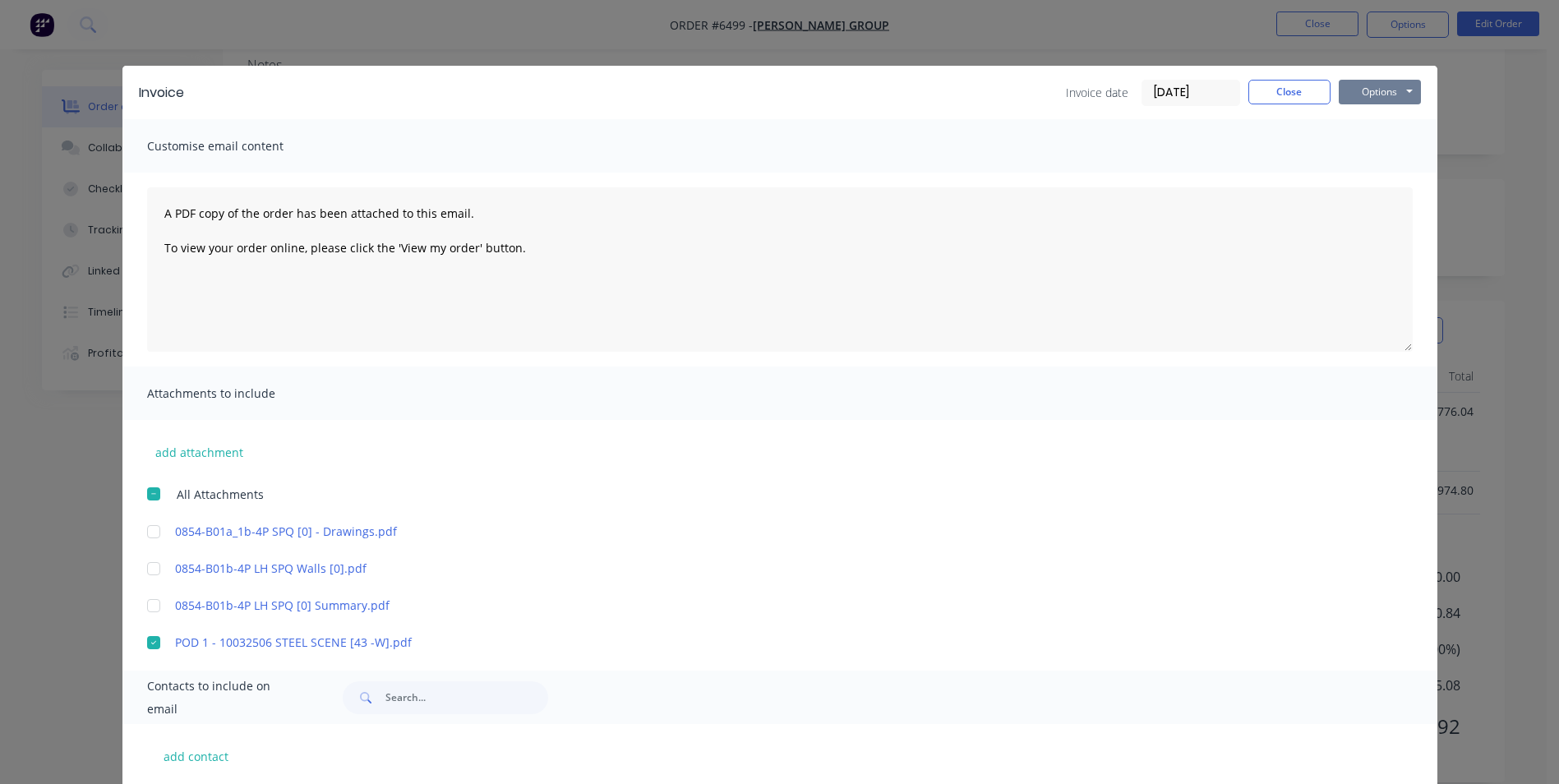
click at [1392, 88] on button "Options" at bounding box center [1380, 92] width 82 height 24
click at [1393, 120] on button "Preview" at bounding box center [1391, 121] width 105 height 27
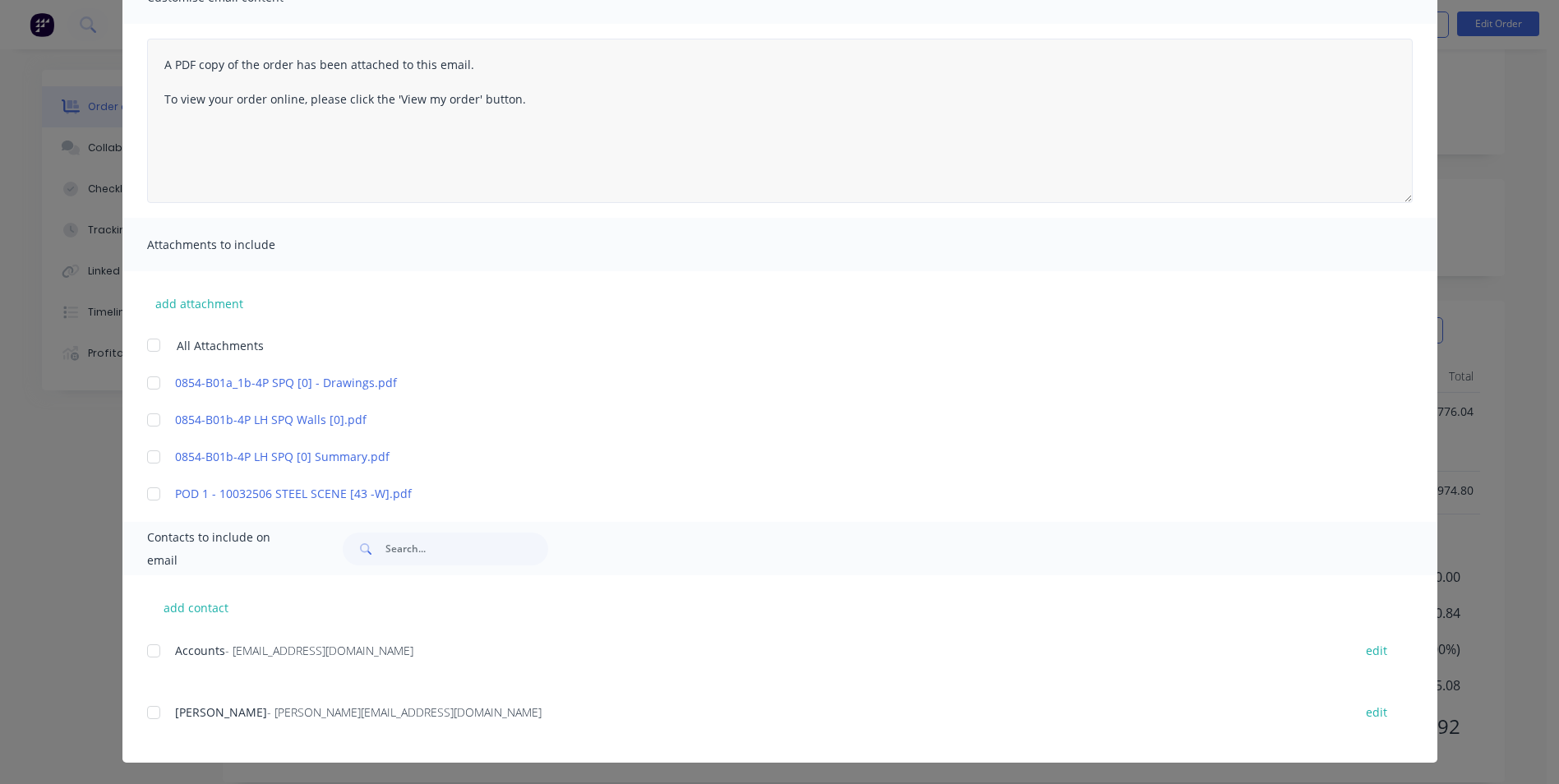
scroll to position [150, 0]
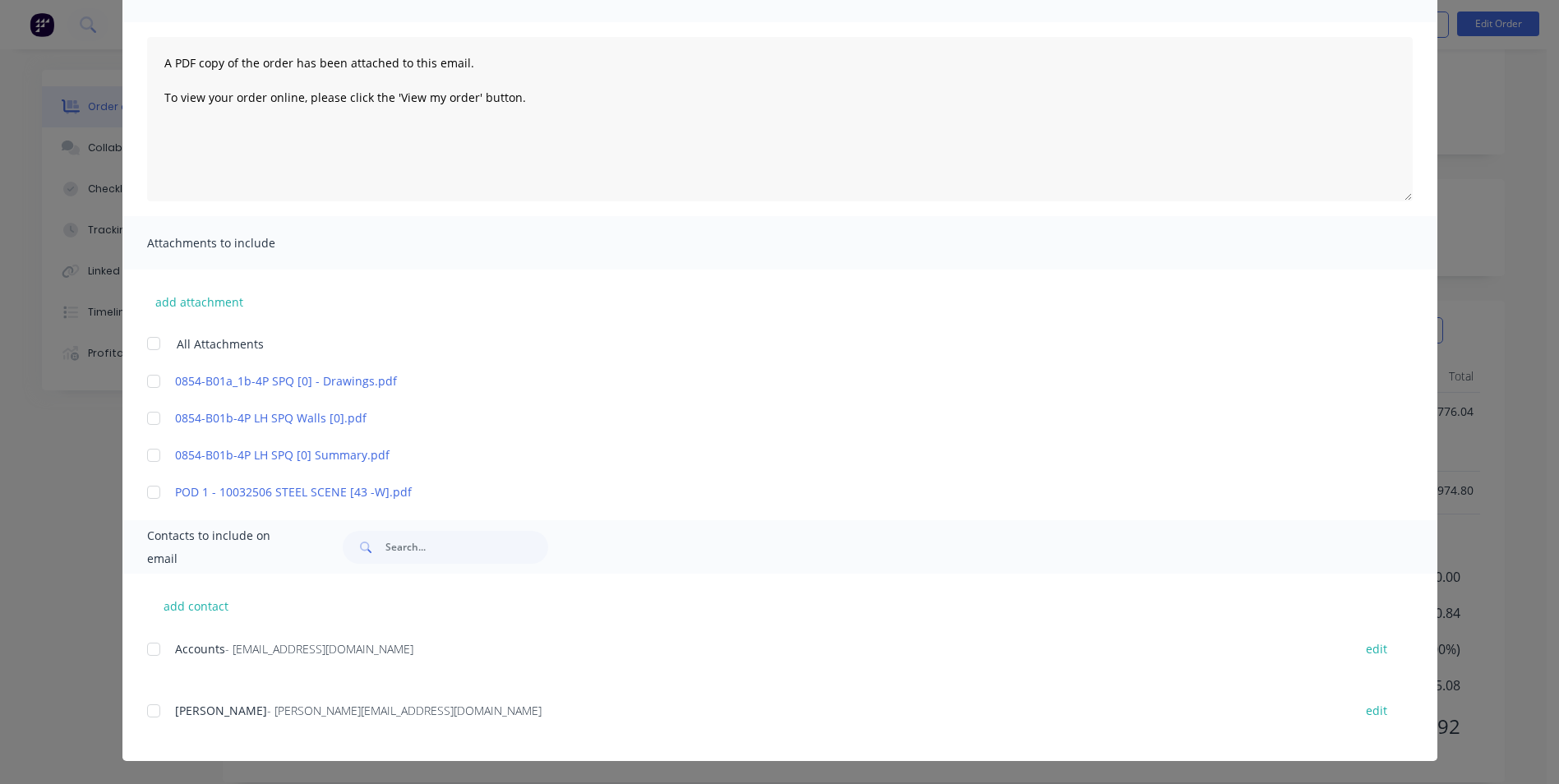
drag, startPoint x: 1571, startPoint y: 3, endPoint x: 1098, endPoint y: 349, distance: 586.0
click at [1096, 355] on div "add attachment All Attachments 0854-B01a_1b-4P SPQ [0] - Drawings.pdf 0854-B01b…" at bounding box center [780, 385] width 1315 height 231
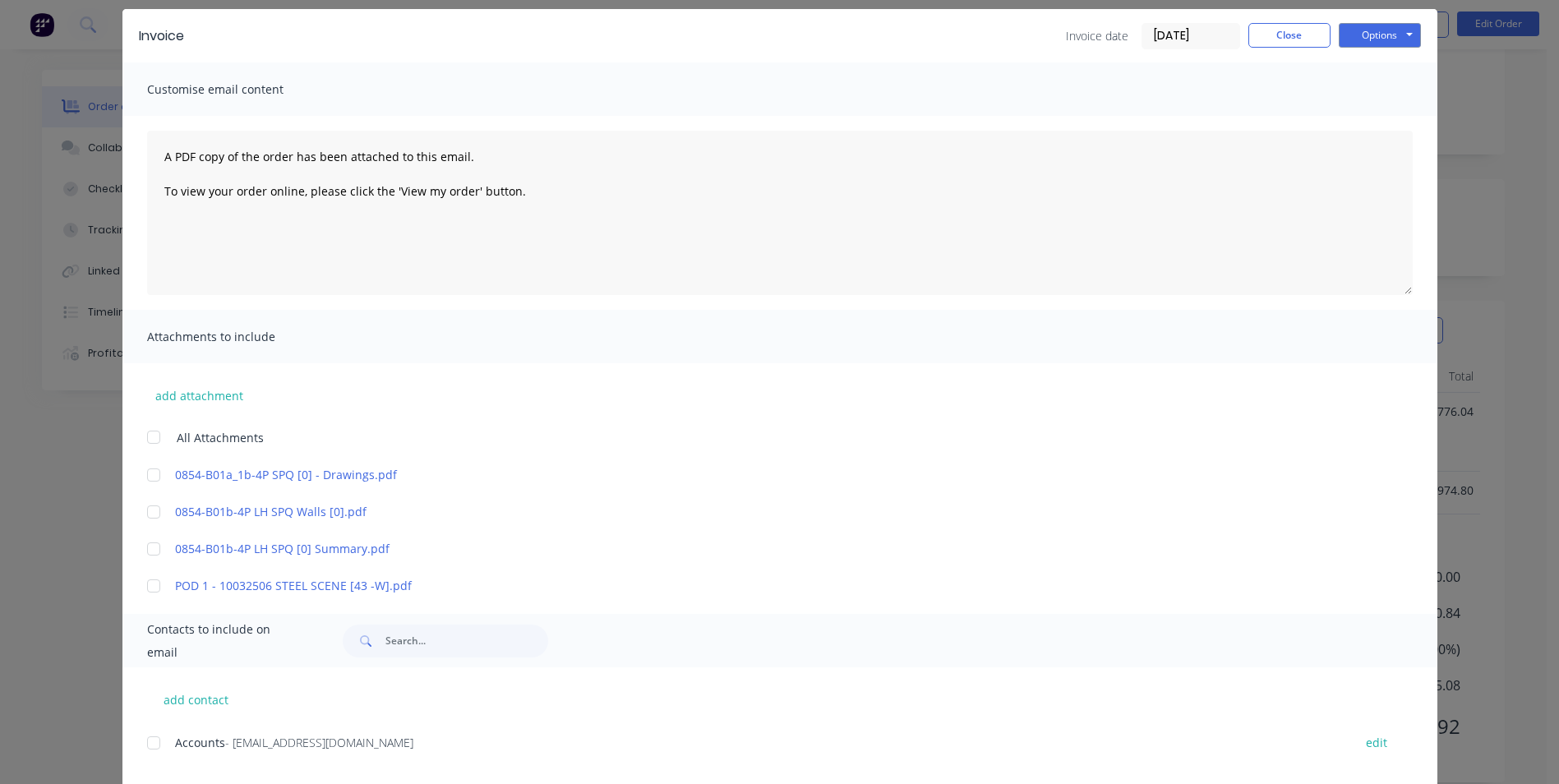
scroll to position [0, 0]
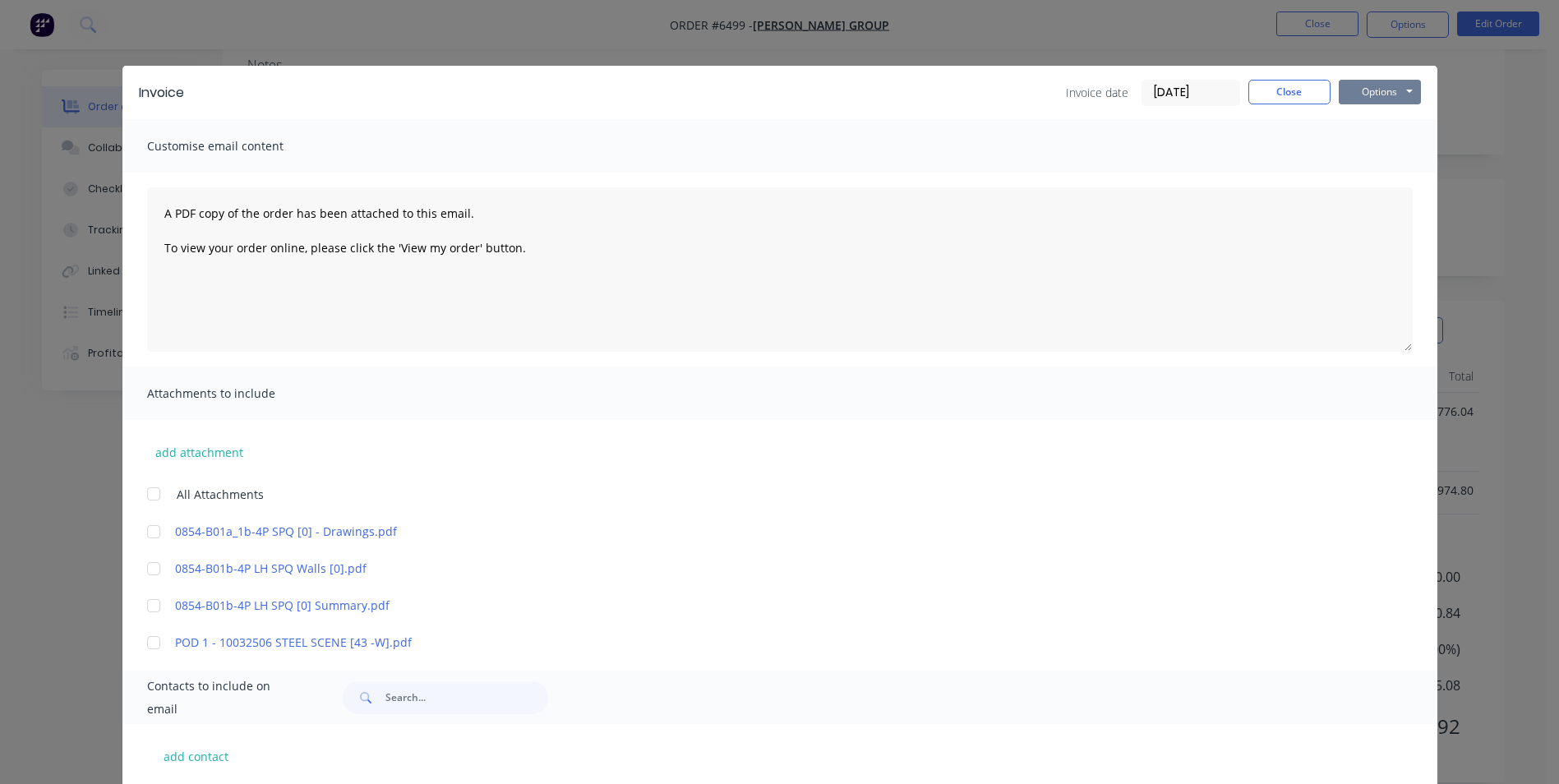
click at [1376, 89] on button "Options" at bounding box center [1380, 92] width 82 height 24
click at [1377, 118] on button "Preview" at bounding box center [1391, 121] width 105 height 27
click at [1283, 89] on button "Close" at bounding box center [1289, 92] width 82 height 24
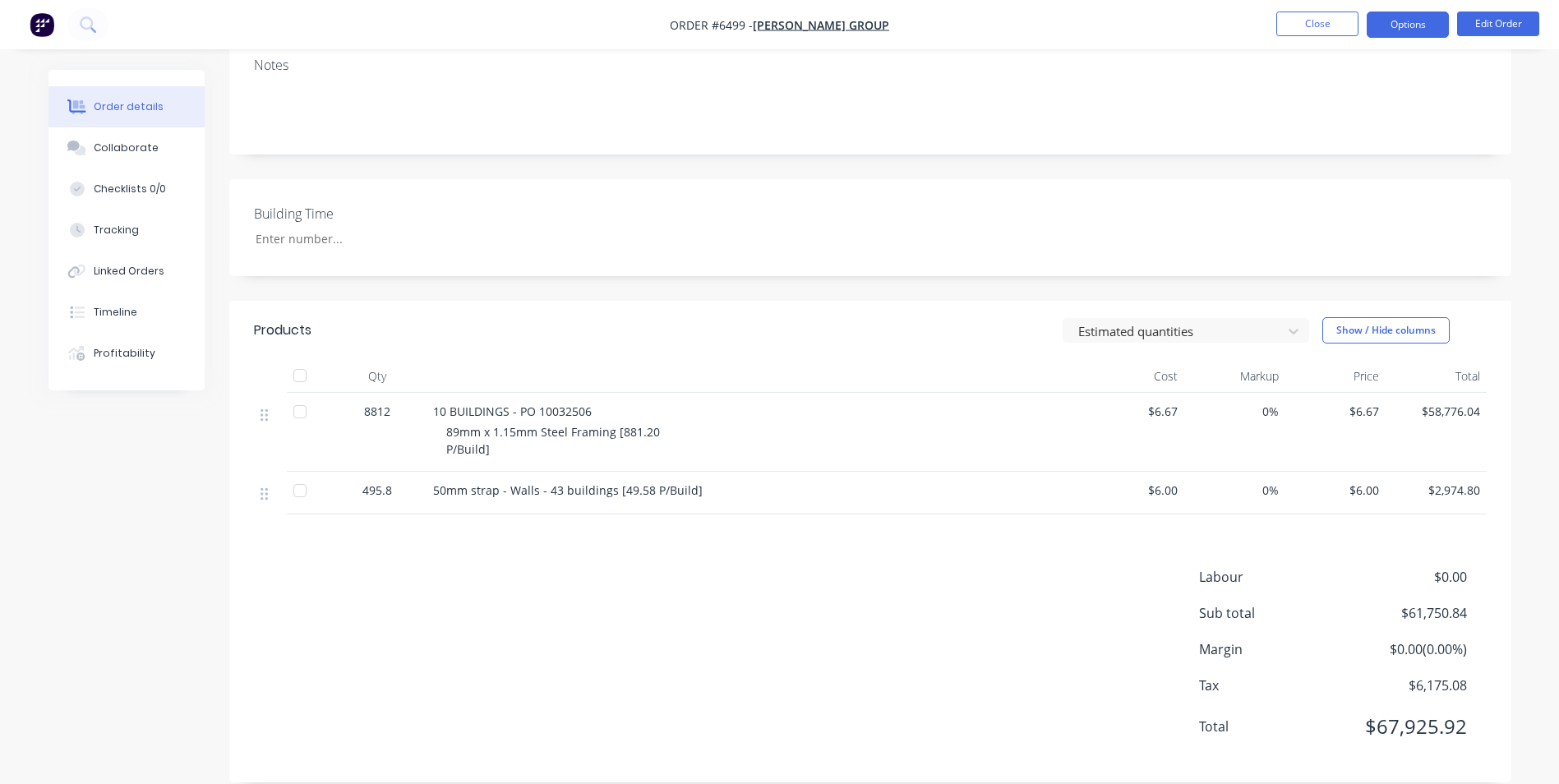
click at [1386, 15] on button "Options" at bounding box center [1408, 24] width 82 height 26
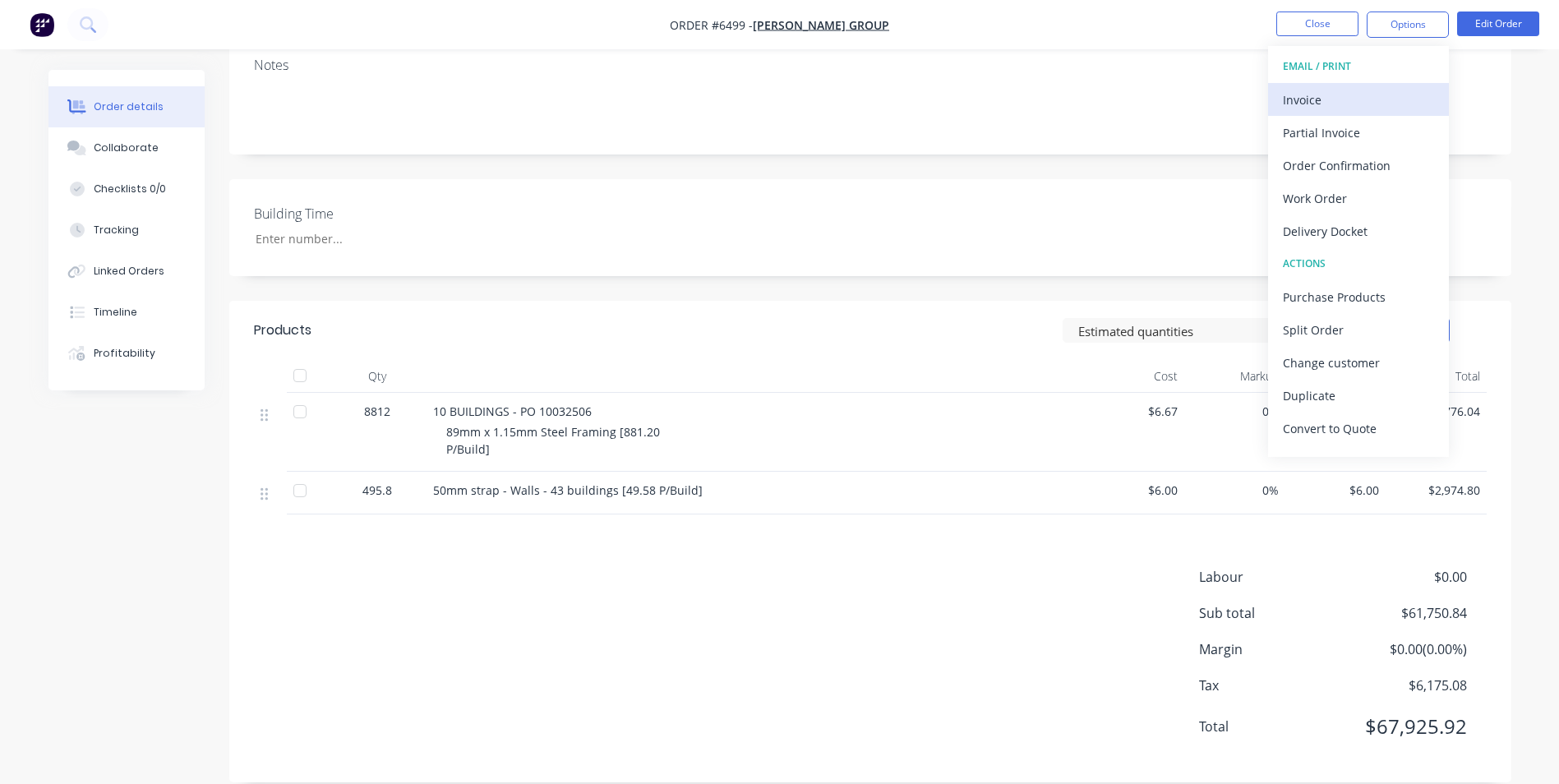
click at [1338, 97] on div "Invoice" at bounding box center [1358, 99] width 151 height 23
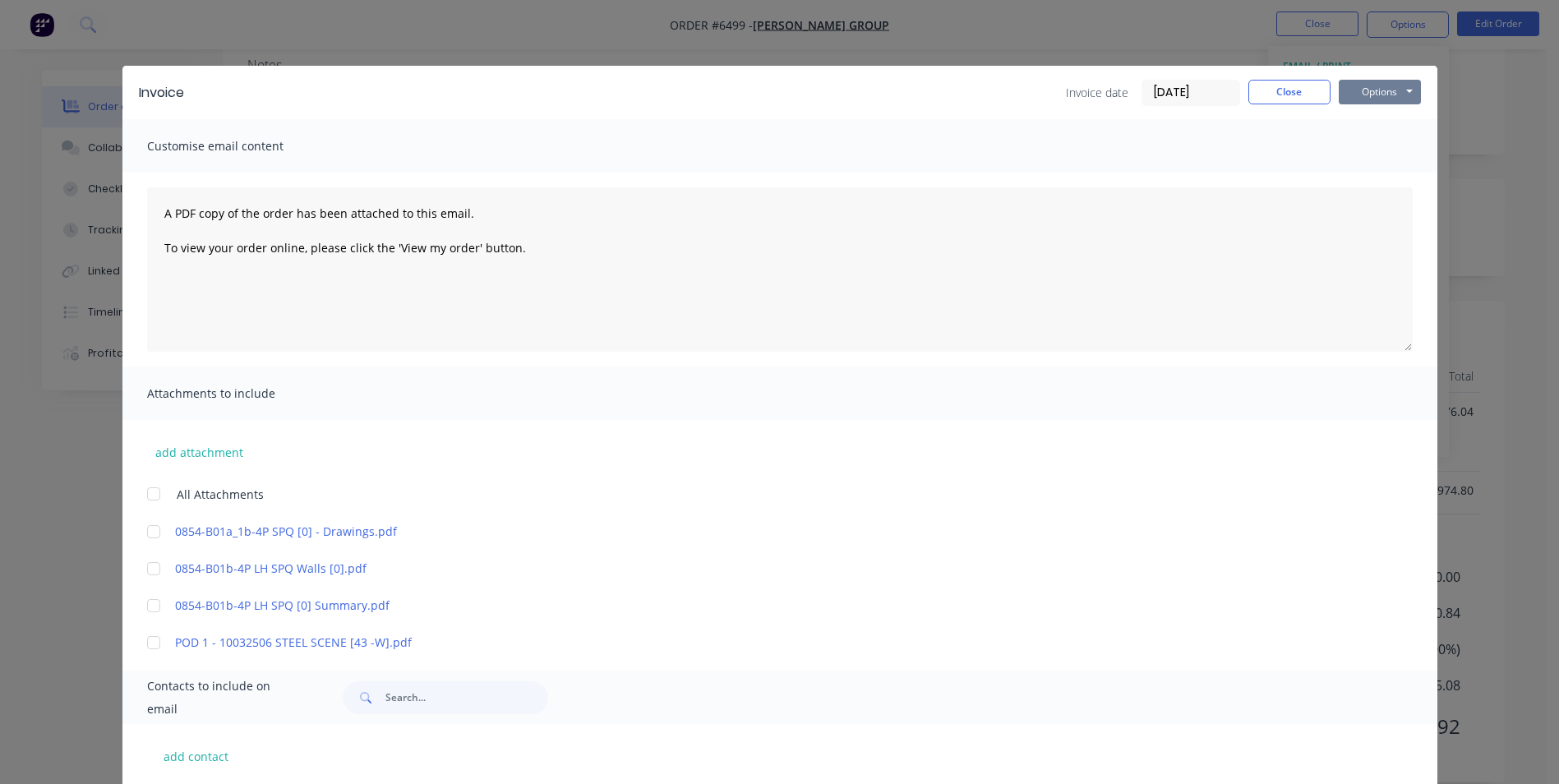
click at [1385, 92] on button "Options" at bounding box center [1380, 92] width 82 height 24
click at [1385, 118] on button "Preview" at bounding box center [1391, 121] width 105 height 27
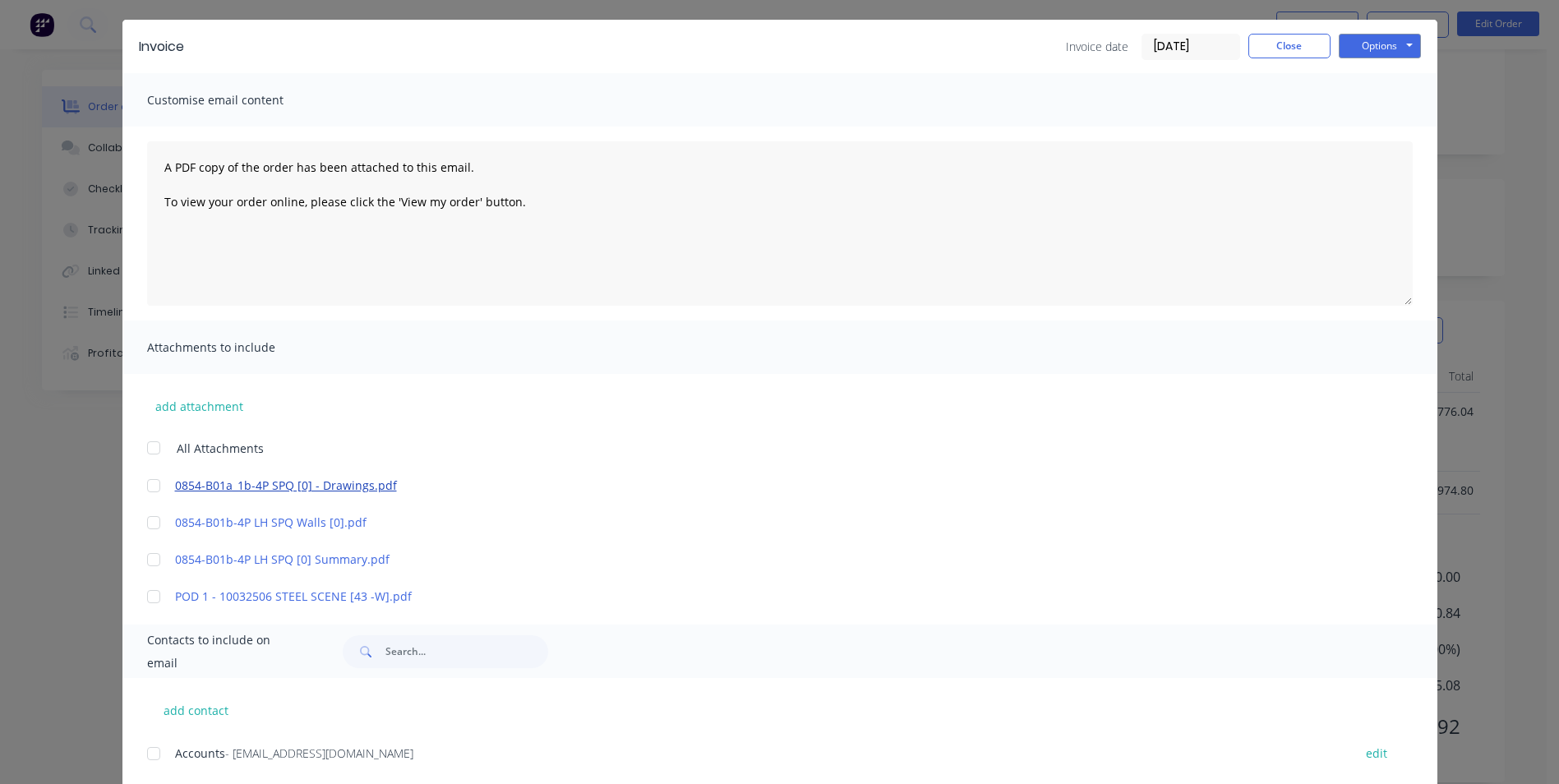
scroll to position [150, 0]
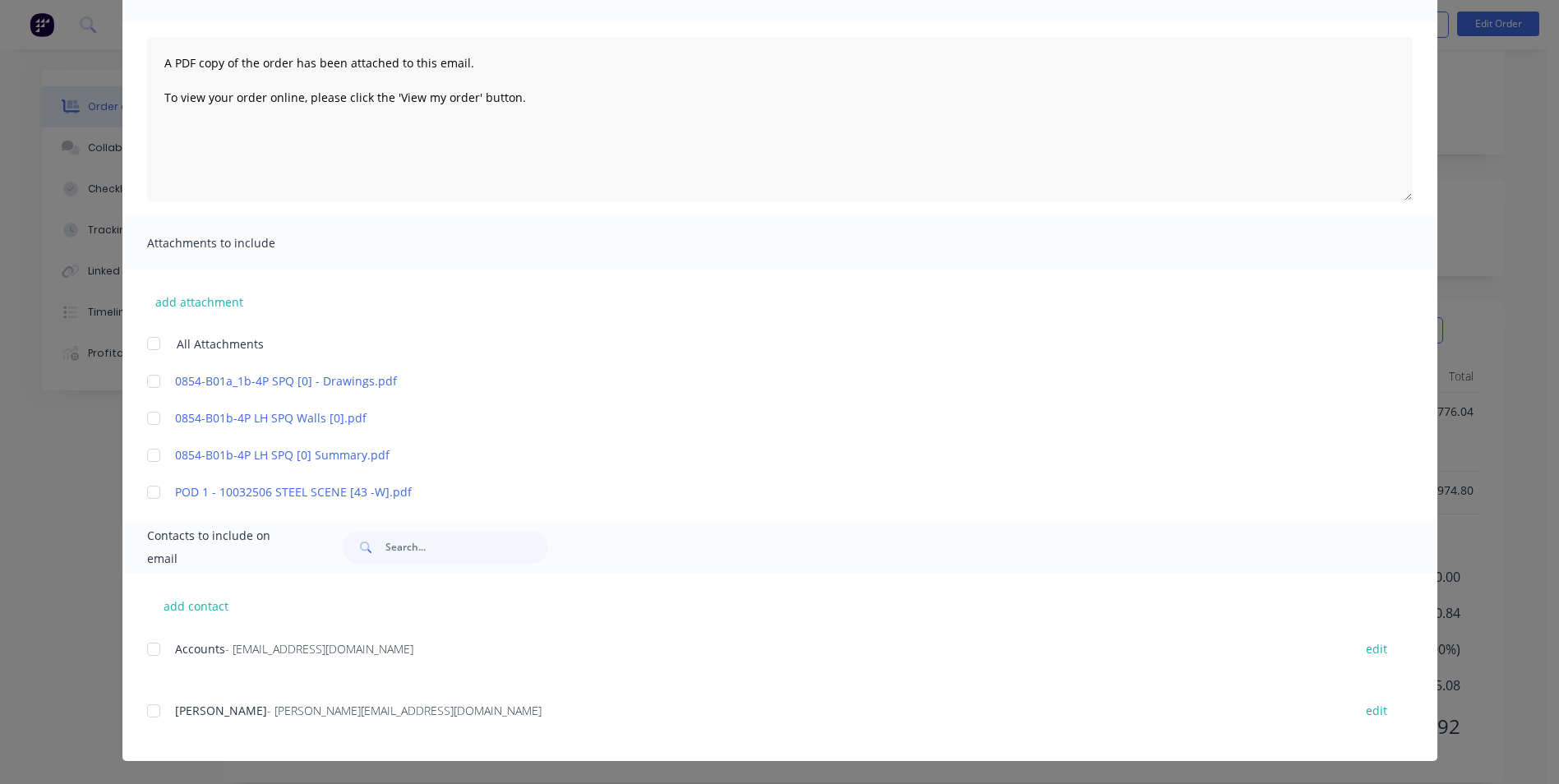
click at [150, 485] on div at bounding box center [154, 492] width 33 height 33
click at [144, 640] on div at bounding box center [154, 649] width 33 height 33
click at [148, 709] on div at bounding box center [154, 711] width 33 height 33
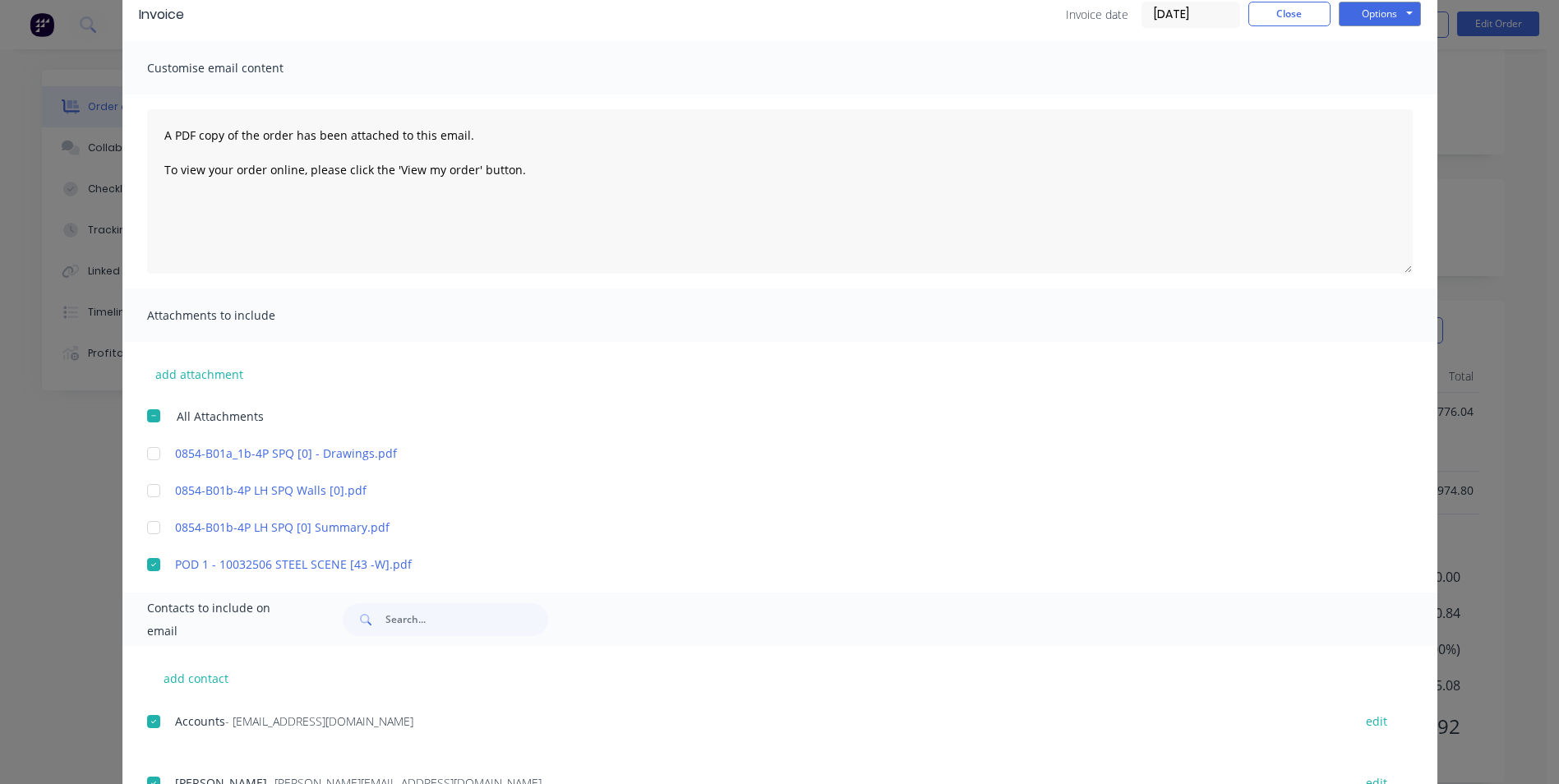
scroll to position [0, 0]
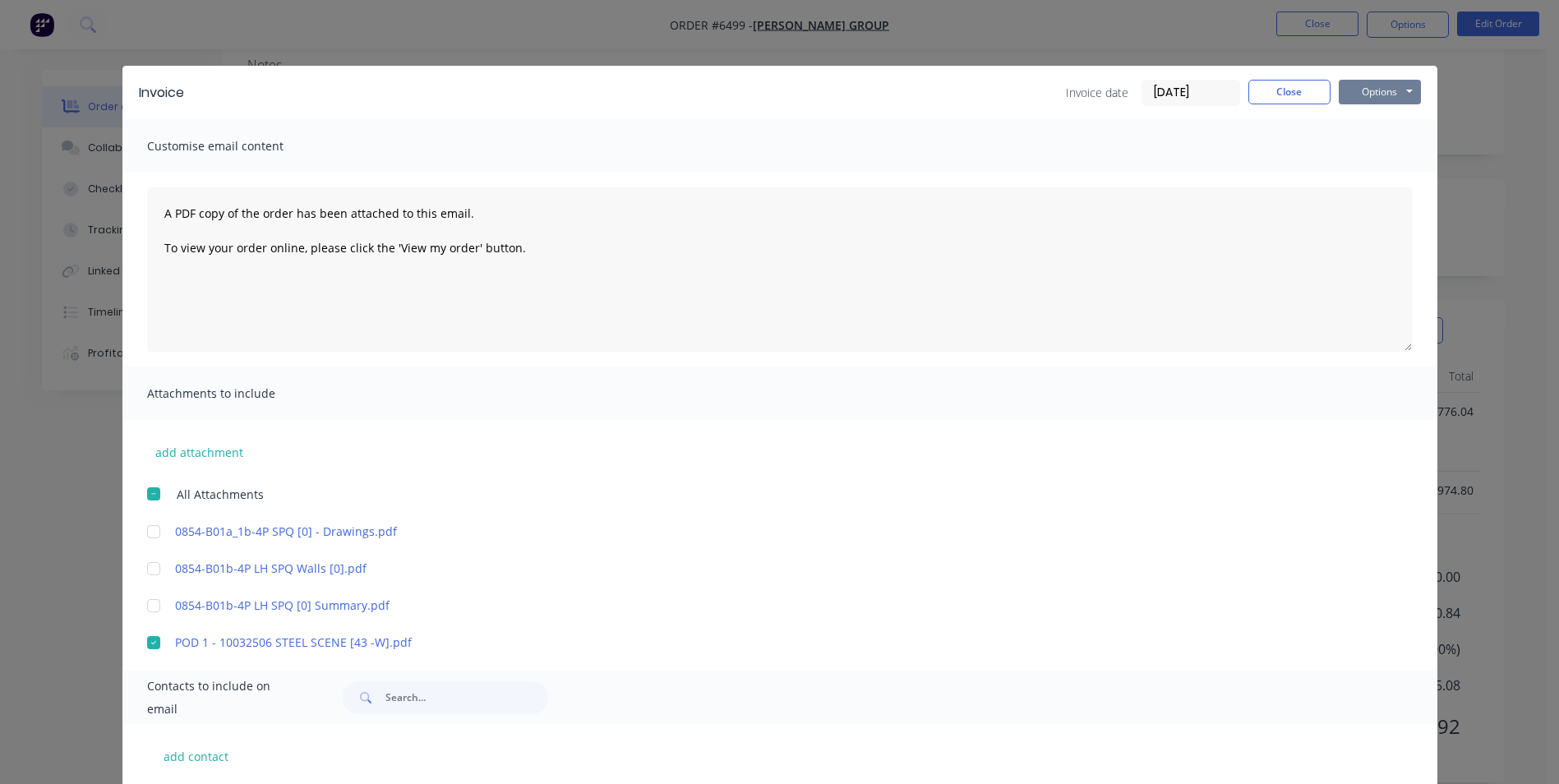
click at [1396, 92] on button "Options" at bounding box center [1380, 92] width 82 height 24
click at [1376, 122] on button "Preview" at bounding box center [1391, 121] width 105 height 27
click at [1299, 88] on button "Close" at bounding box center [1289, 92] width 82 height 24
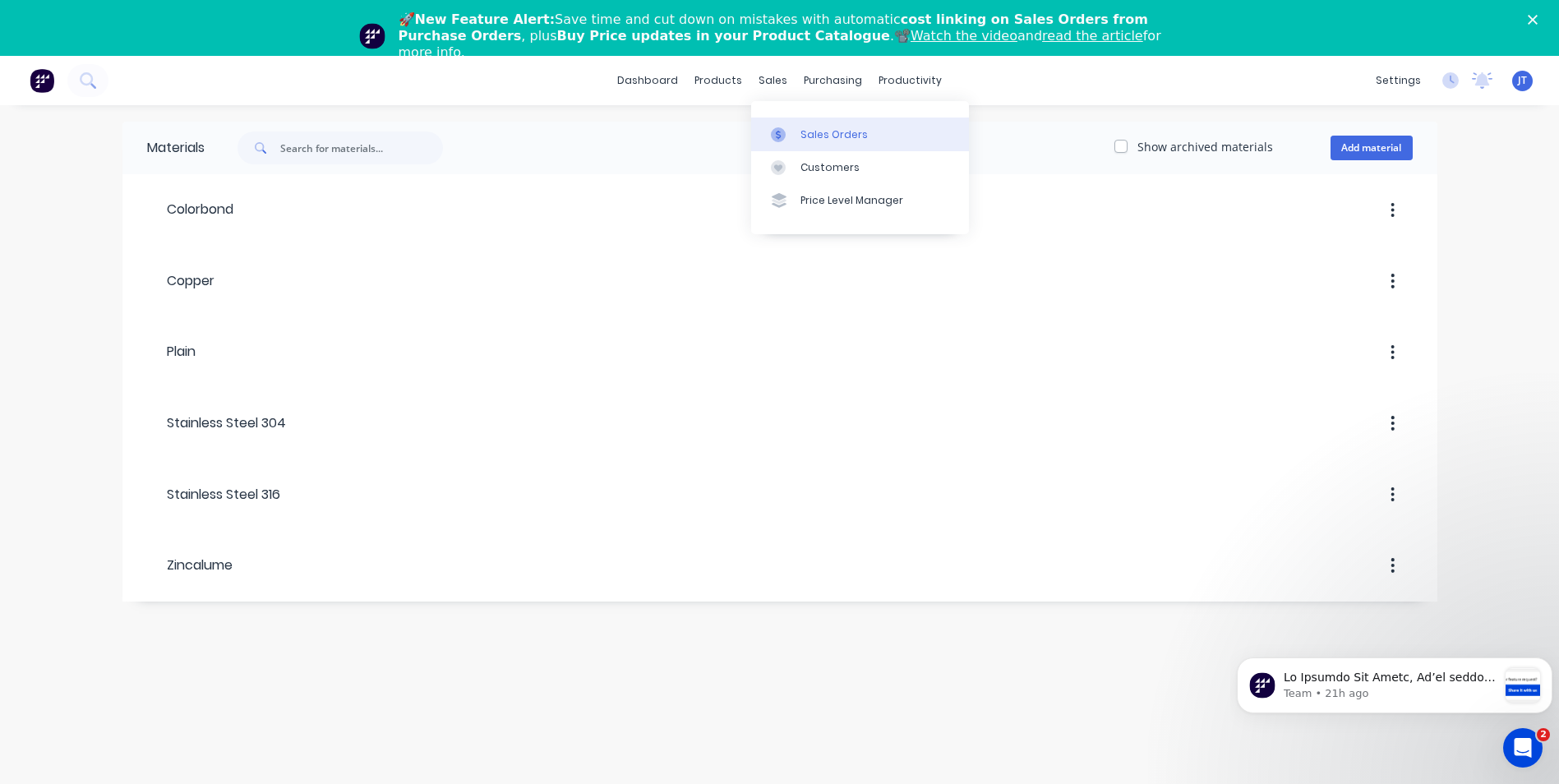
click at [822, 135] on div "Sales Orders" at bounding box center [834, 134] width 67 height 15
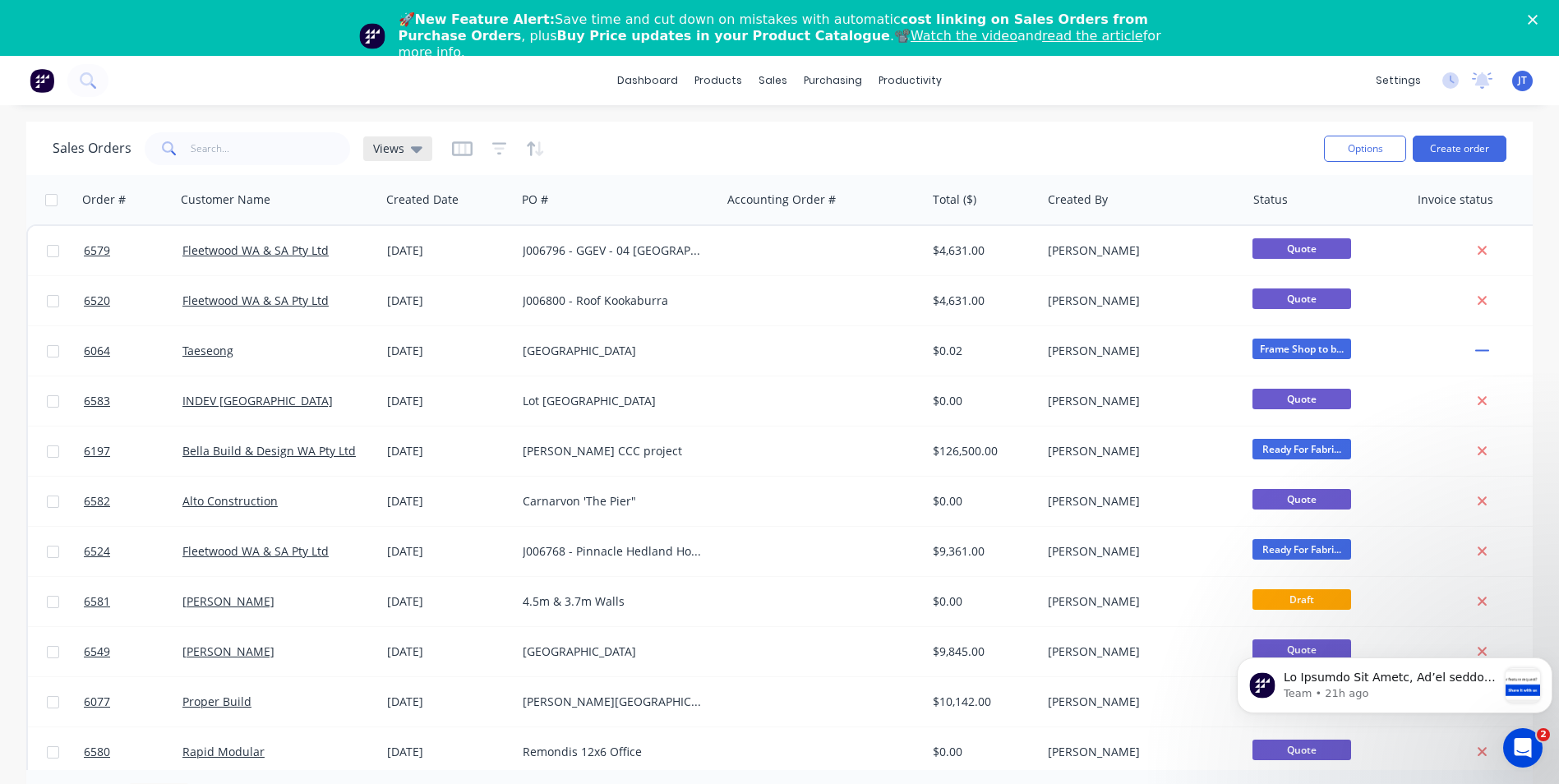
click at [404, 147] on div "Views" at bounding box center [398, 148] width 50 height 15
click at [437, 319] on button "Not Invoiced" at bounding box center [462, 321] width 187 height 19
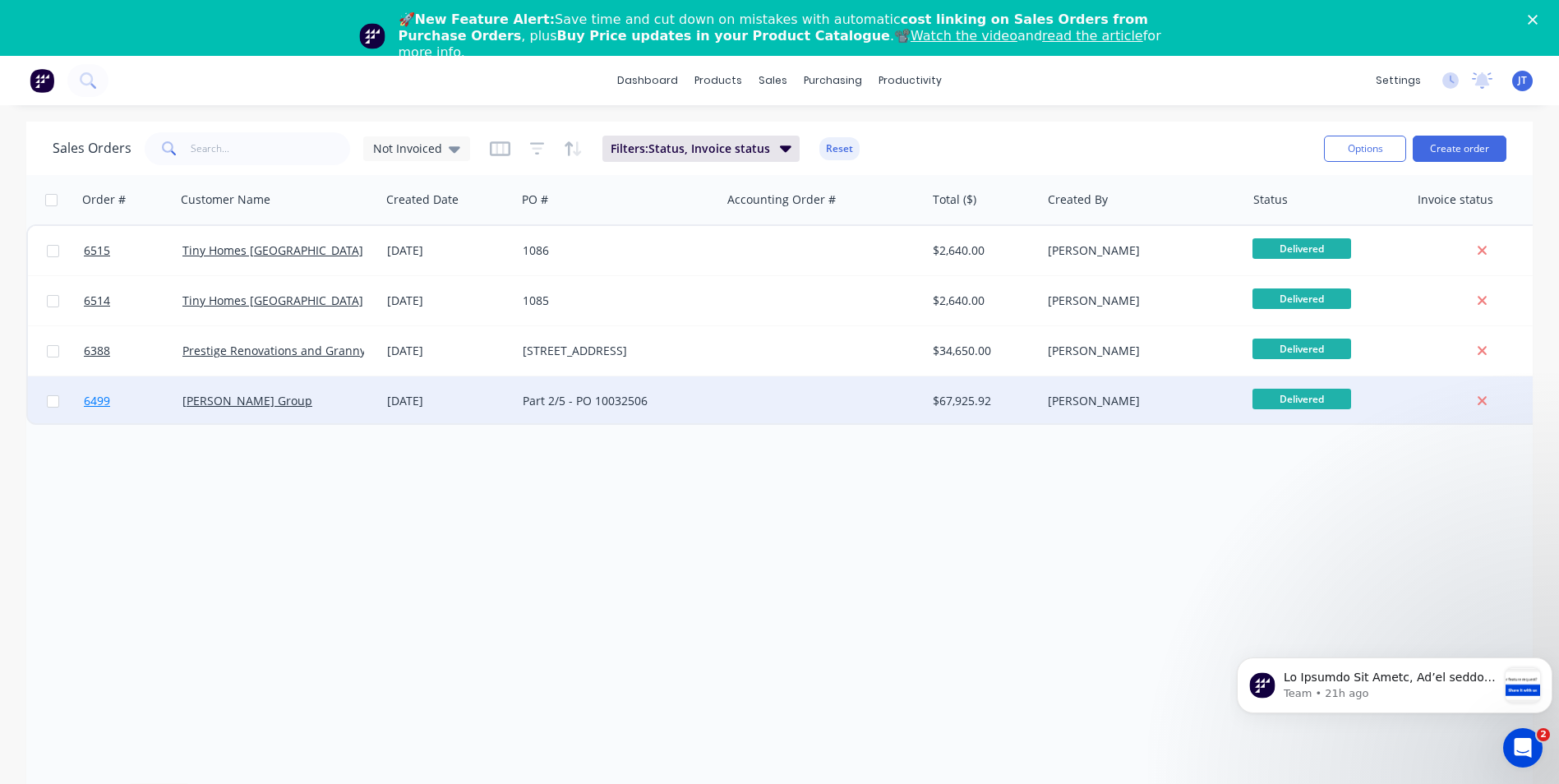
click at [92, 400] on span "6499" at bounding box center [96, 400] width 26 height 17
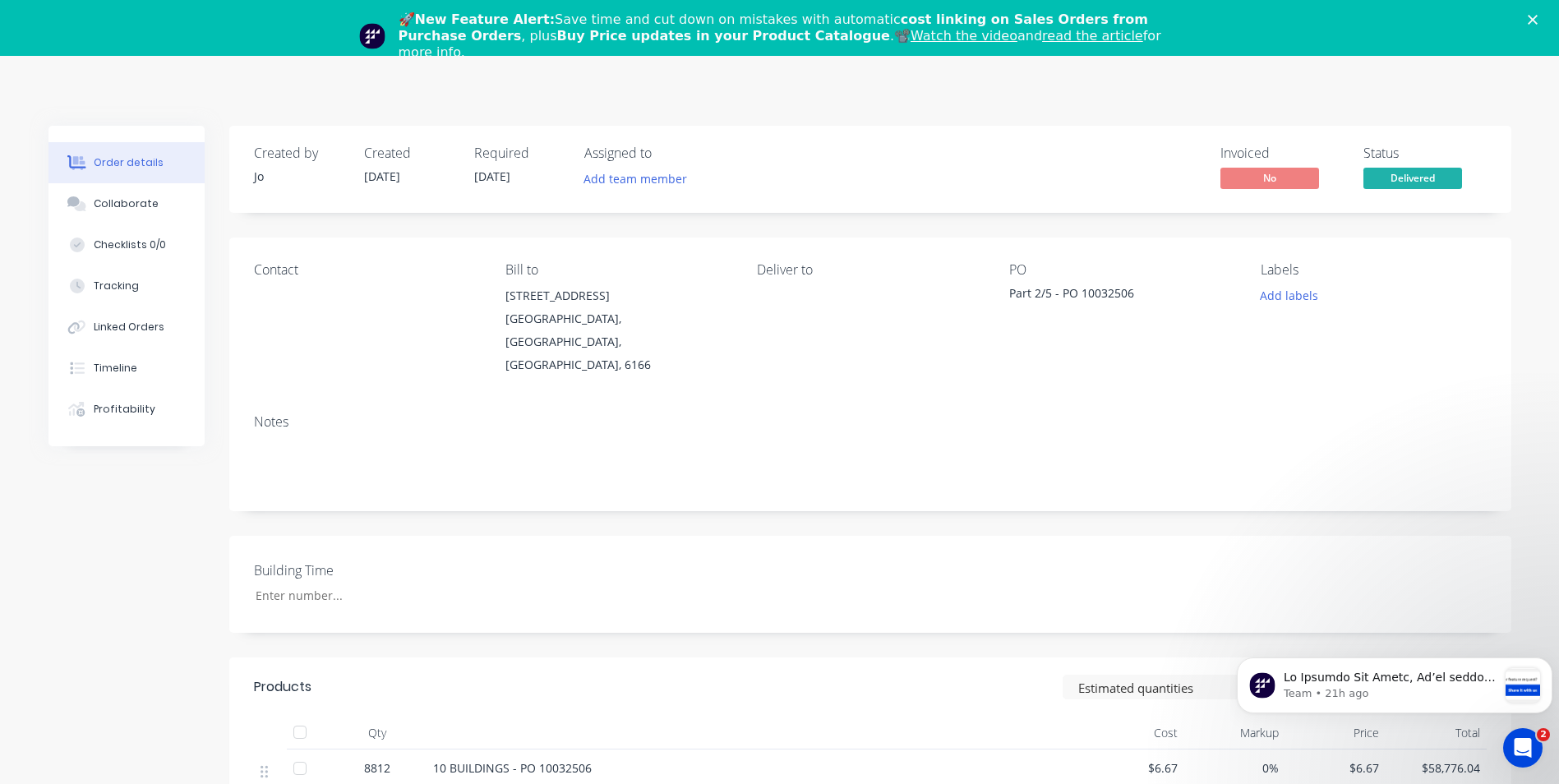
click at [1538, 20] on polygon "Close" at bounding box center [1533, 19] width 10 height 10
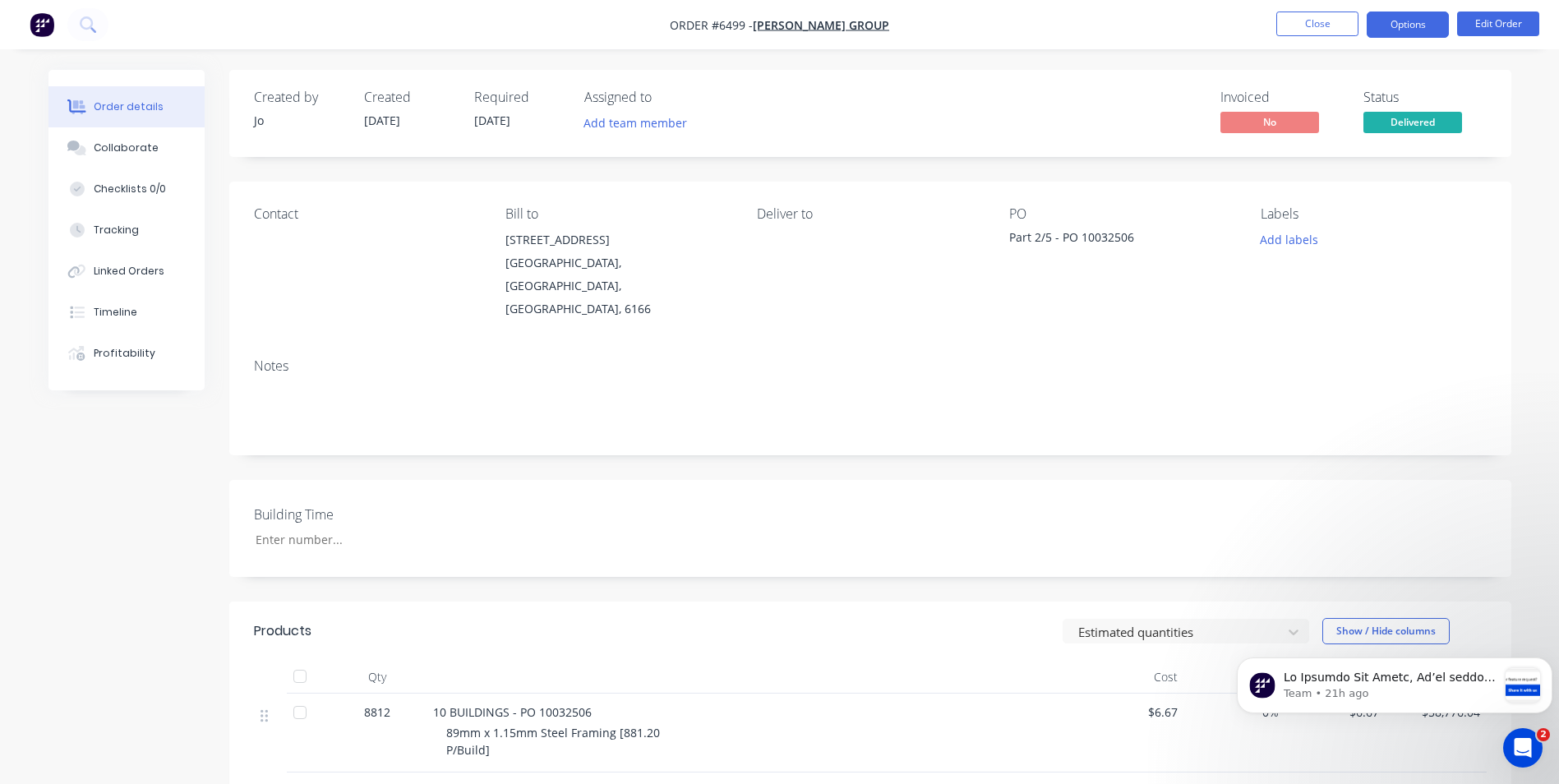
click at [1417, 26] on button "Options" at bounding box center [1408, 24] width 82 height 26
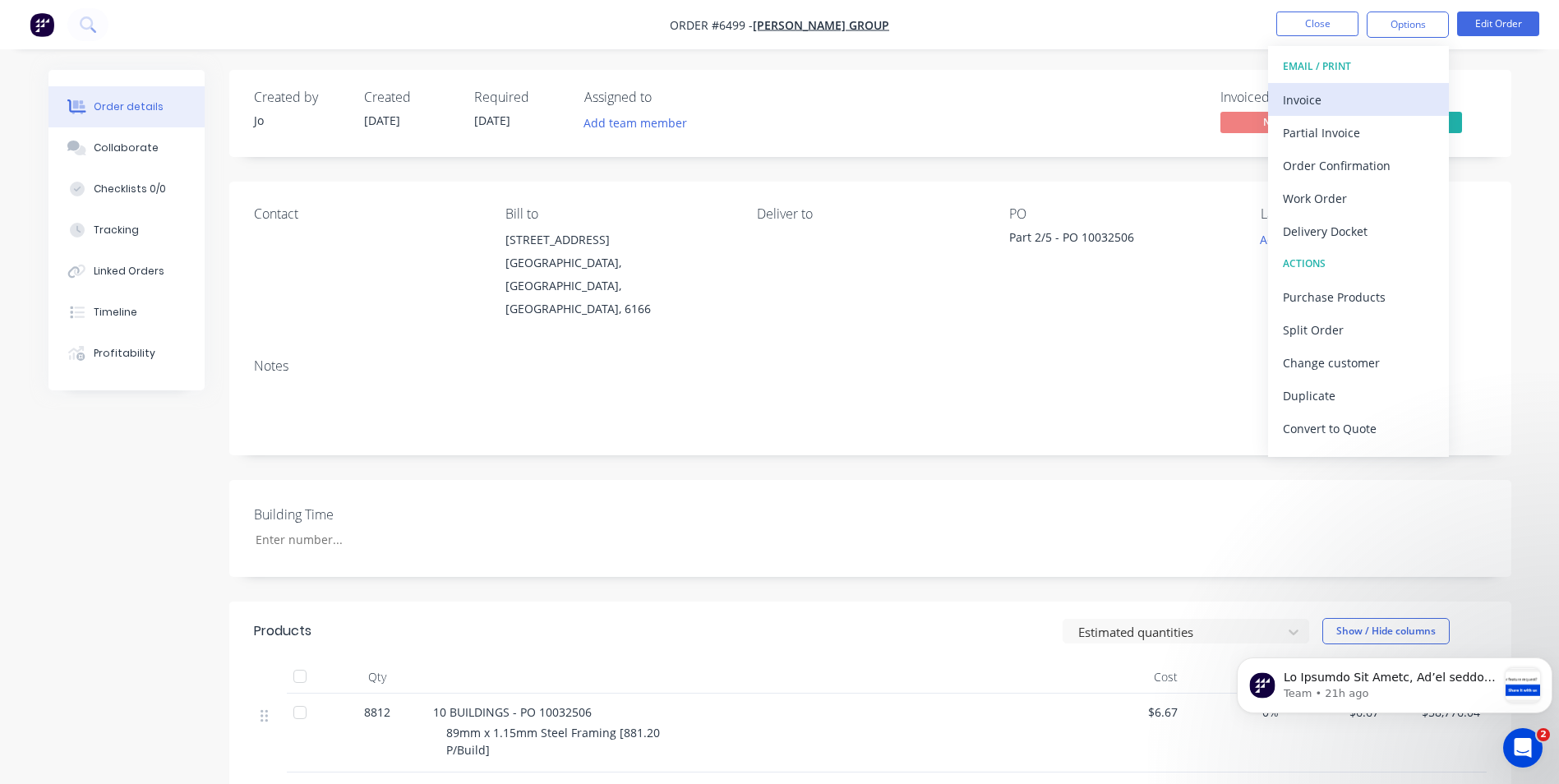
click at [1355, 94] on div "Invoice" at bounding box center [1358, 99] width 151 height 23
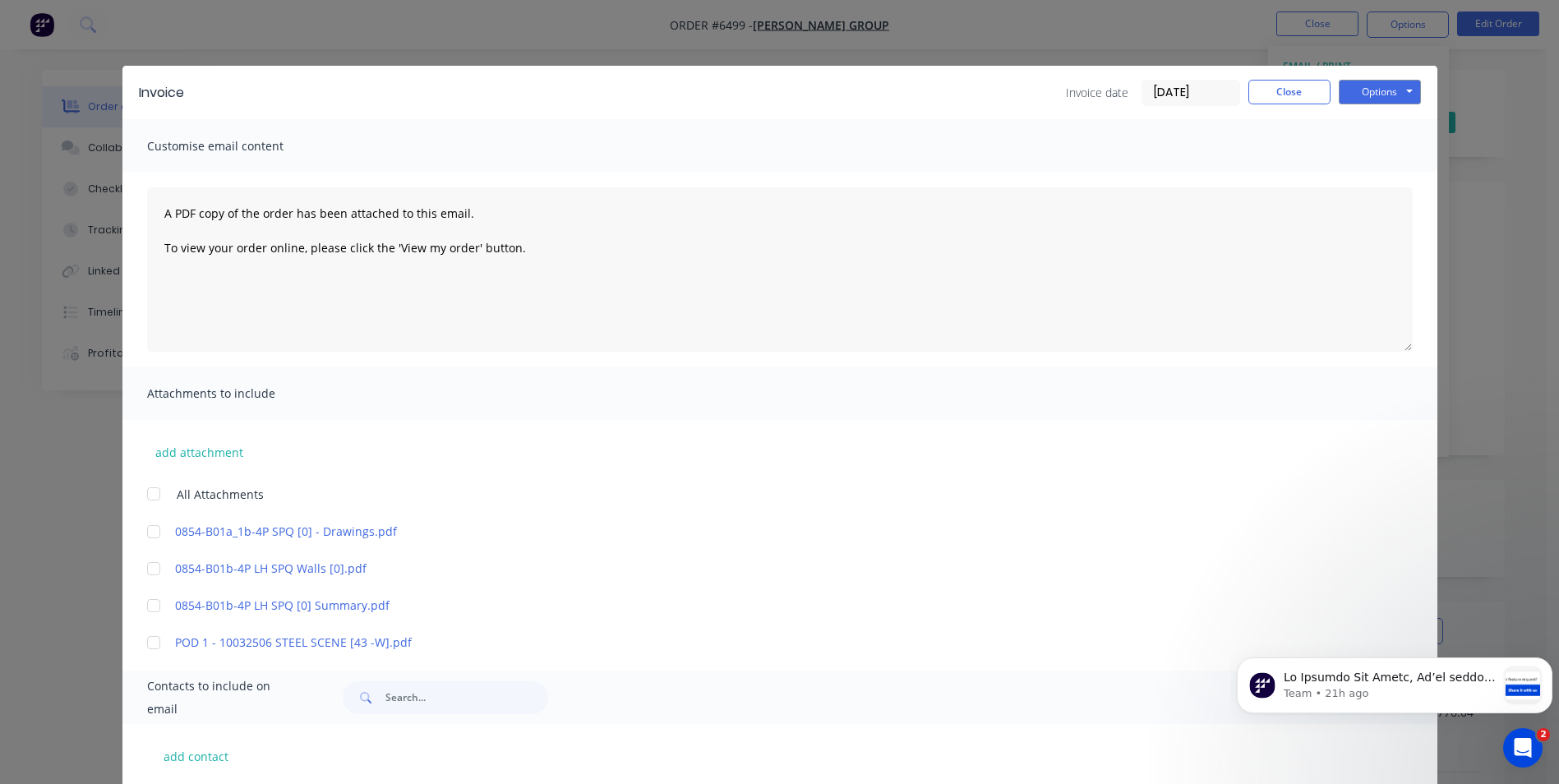
click at [147, 637] on div at bounding box center [154, 643] width 33 height 33
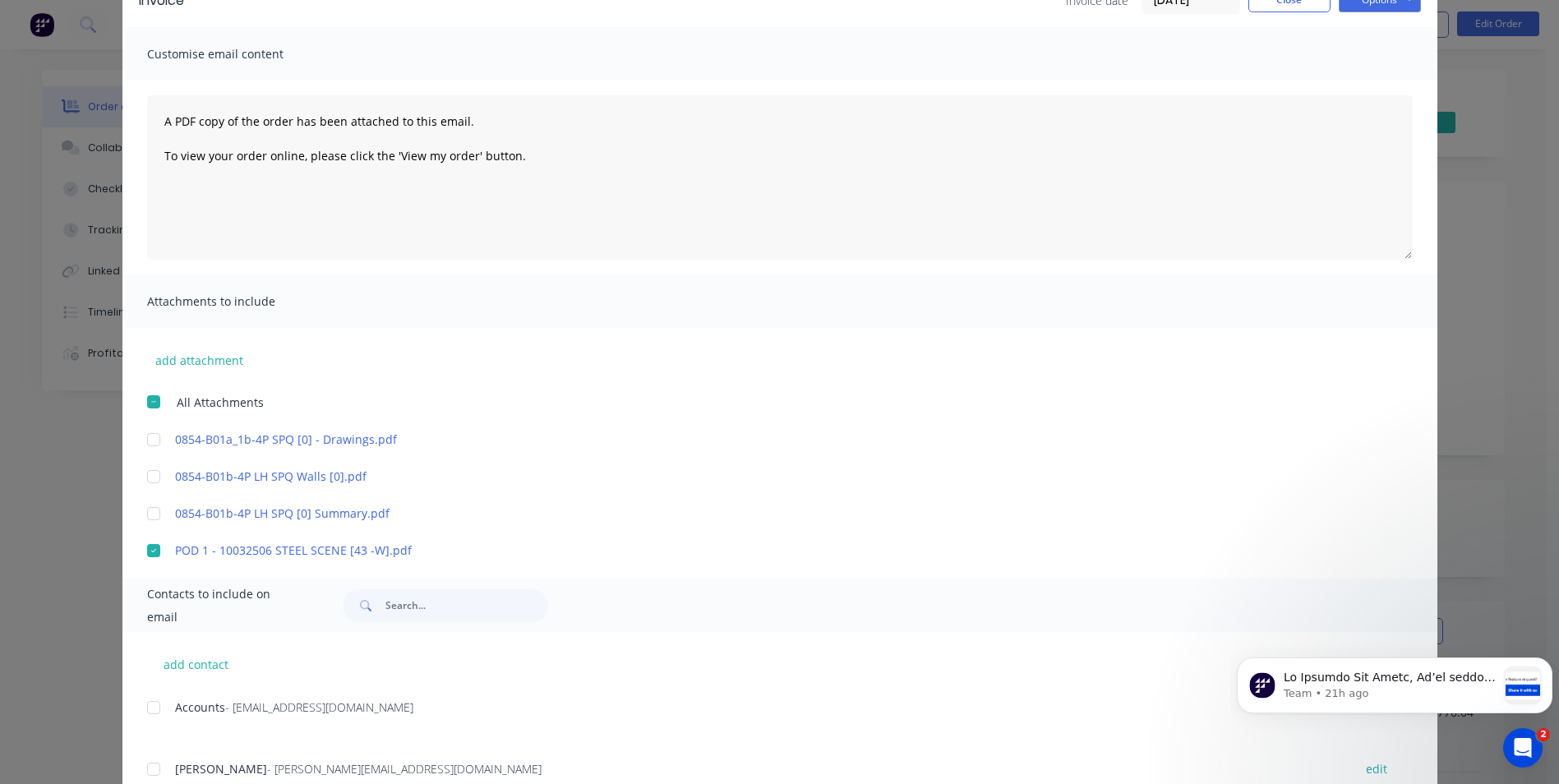
scroll to position [150, 0]
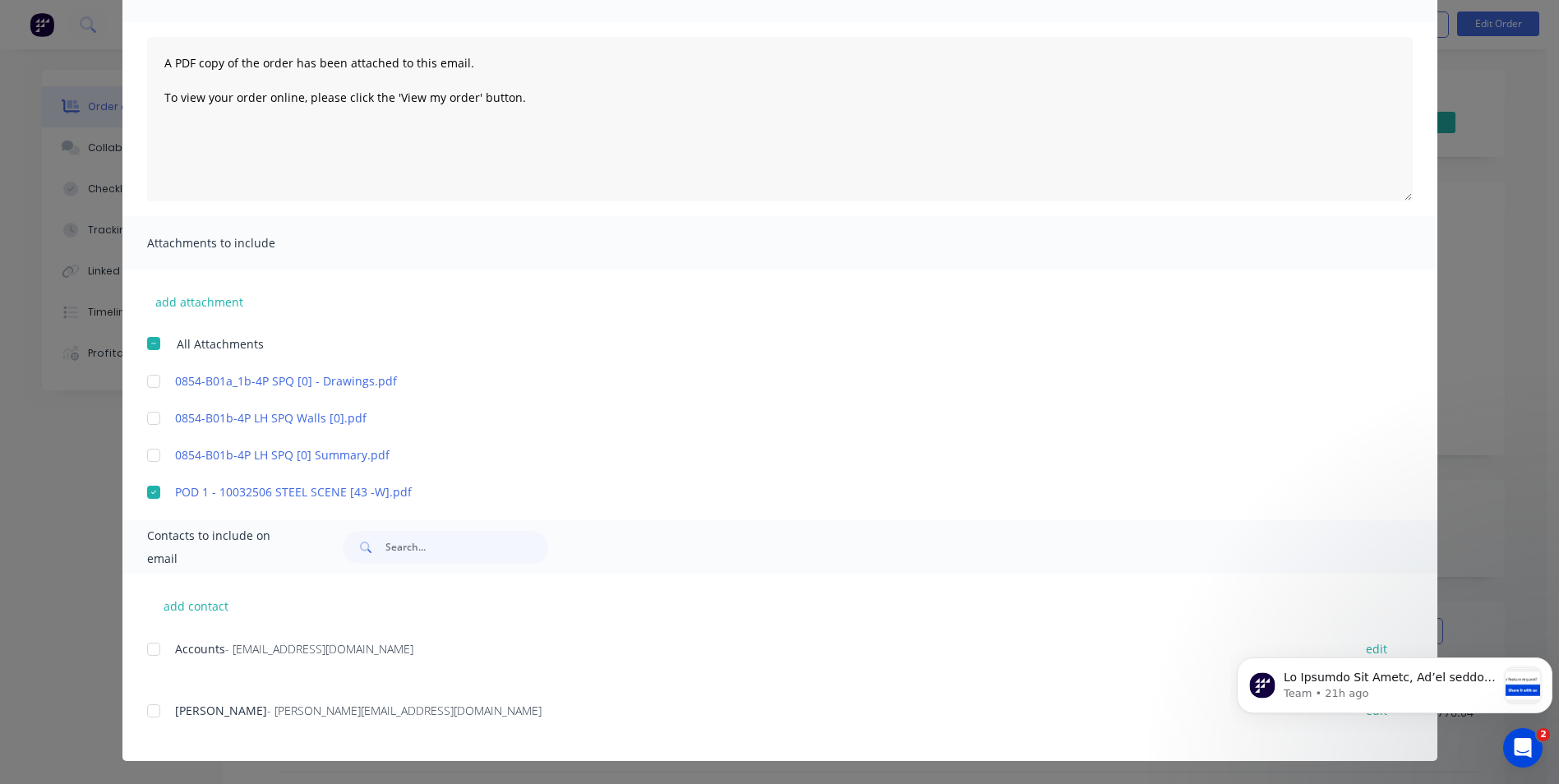
click at [145, 653] on div at bounding box center [154, 649] width 33 height 33
click at [152, 704] on div at bounding box center [154, 711] width 33 height 33
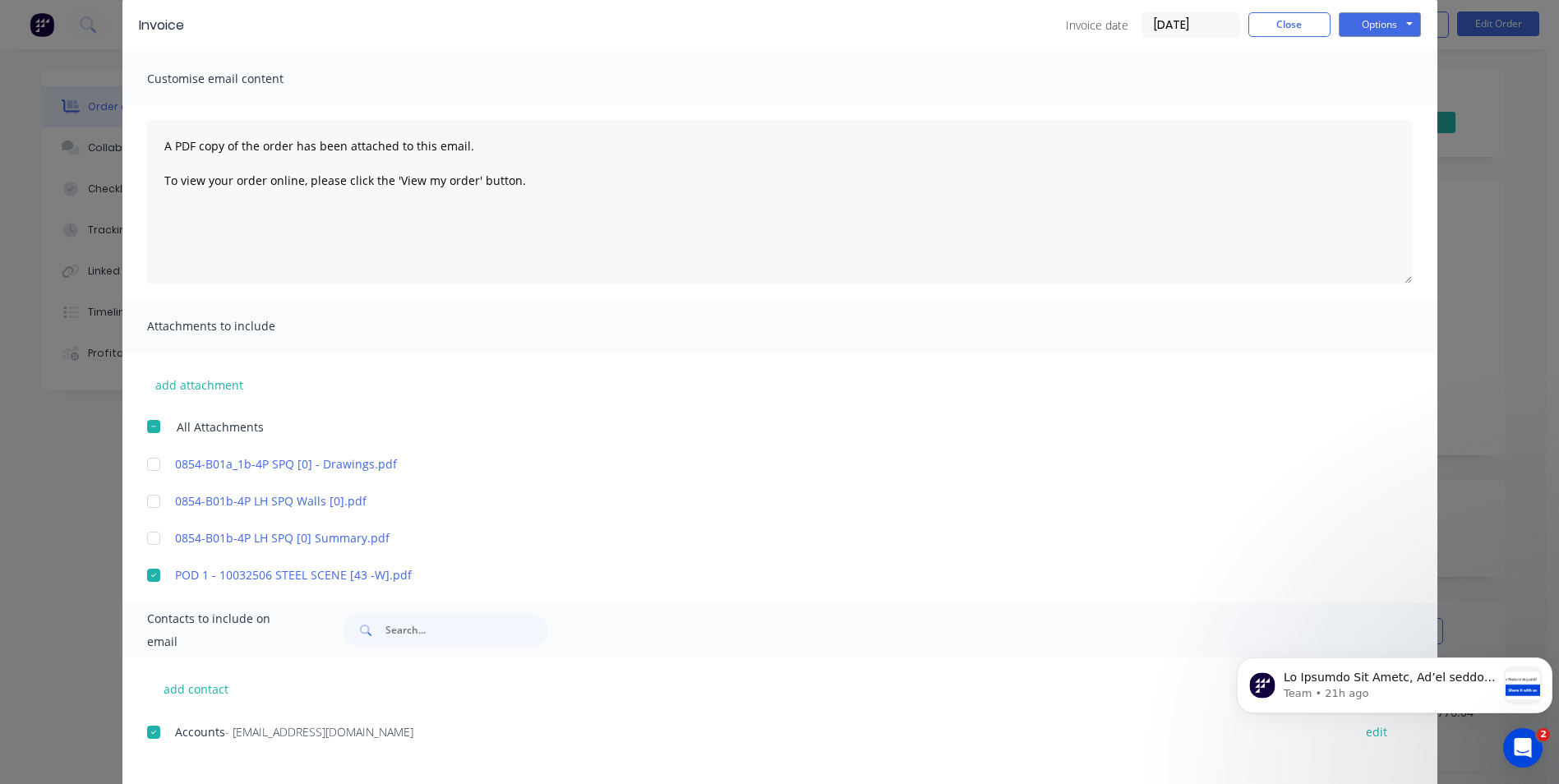
scroll to position [0, 0]
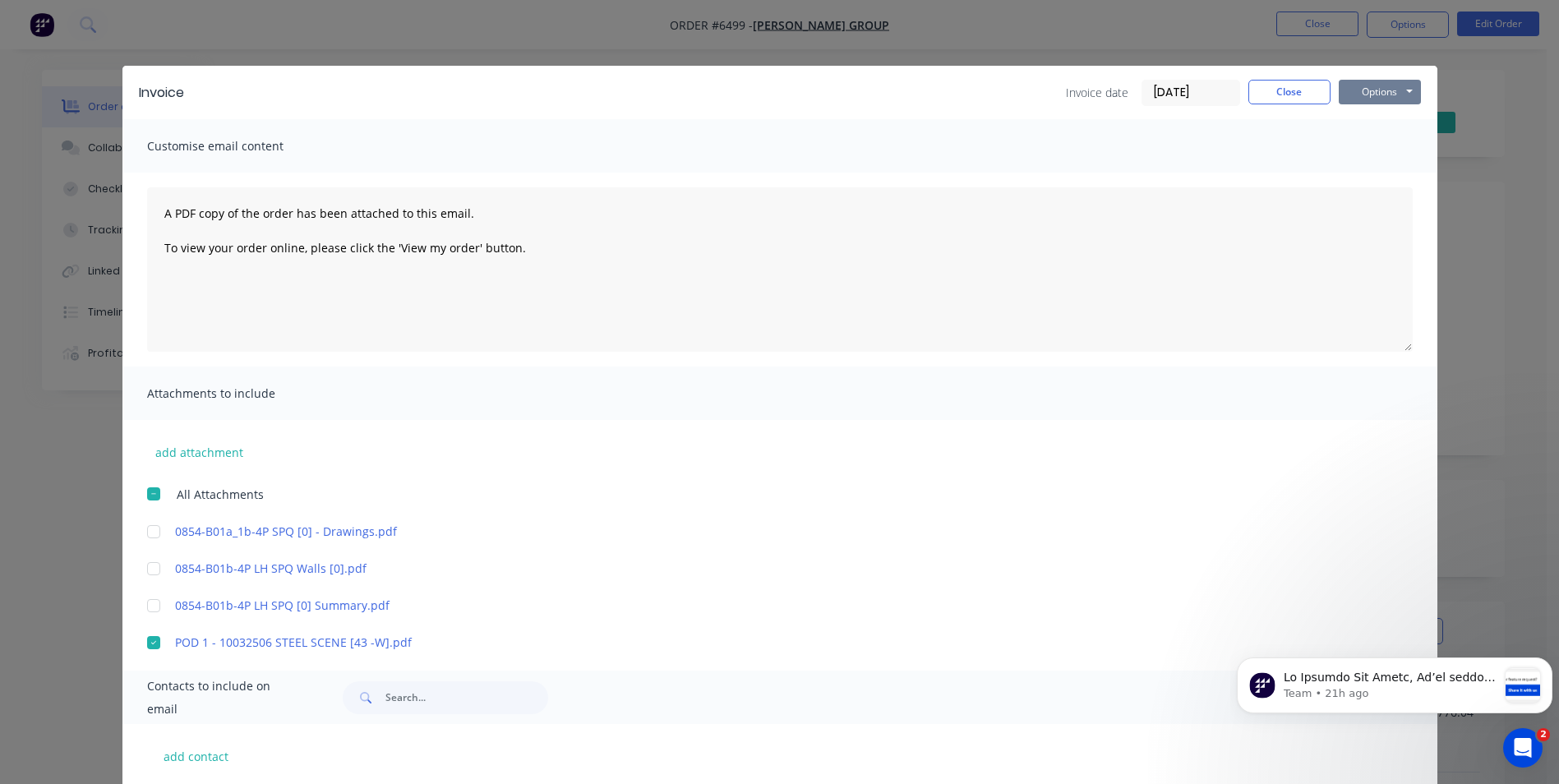
click at [1389, 92] on button "Options" at bounding box center [1380, 92] width 82 height 24
click at [1393, 123] on button "Preview" at bounding box center [1391, 121] width 105 height 27
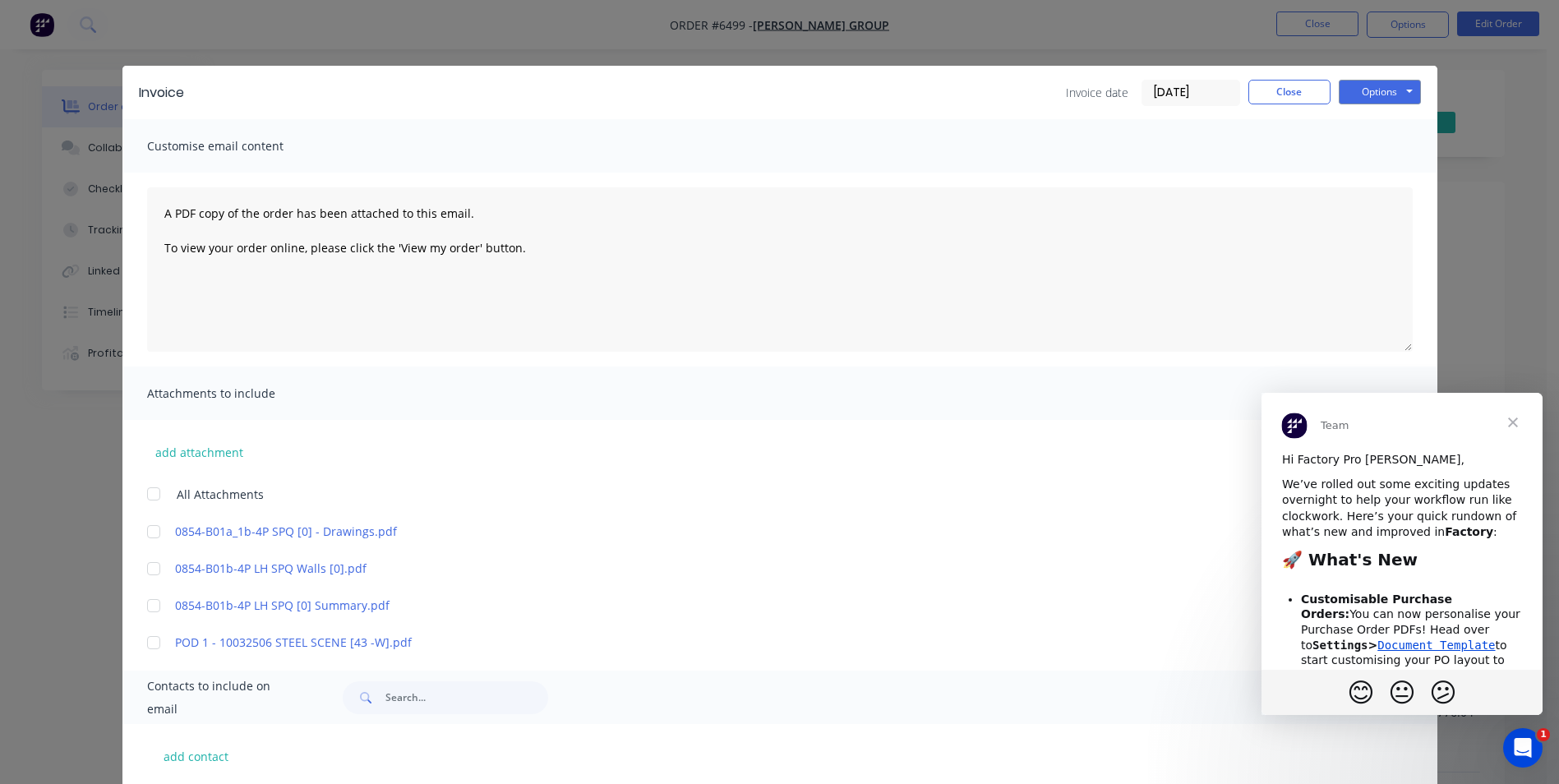
click at [1517, 422] on span "Close" at bounding box center [1512, 422] width 59 height 59
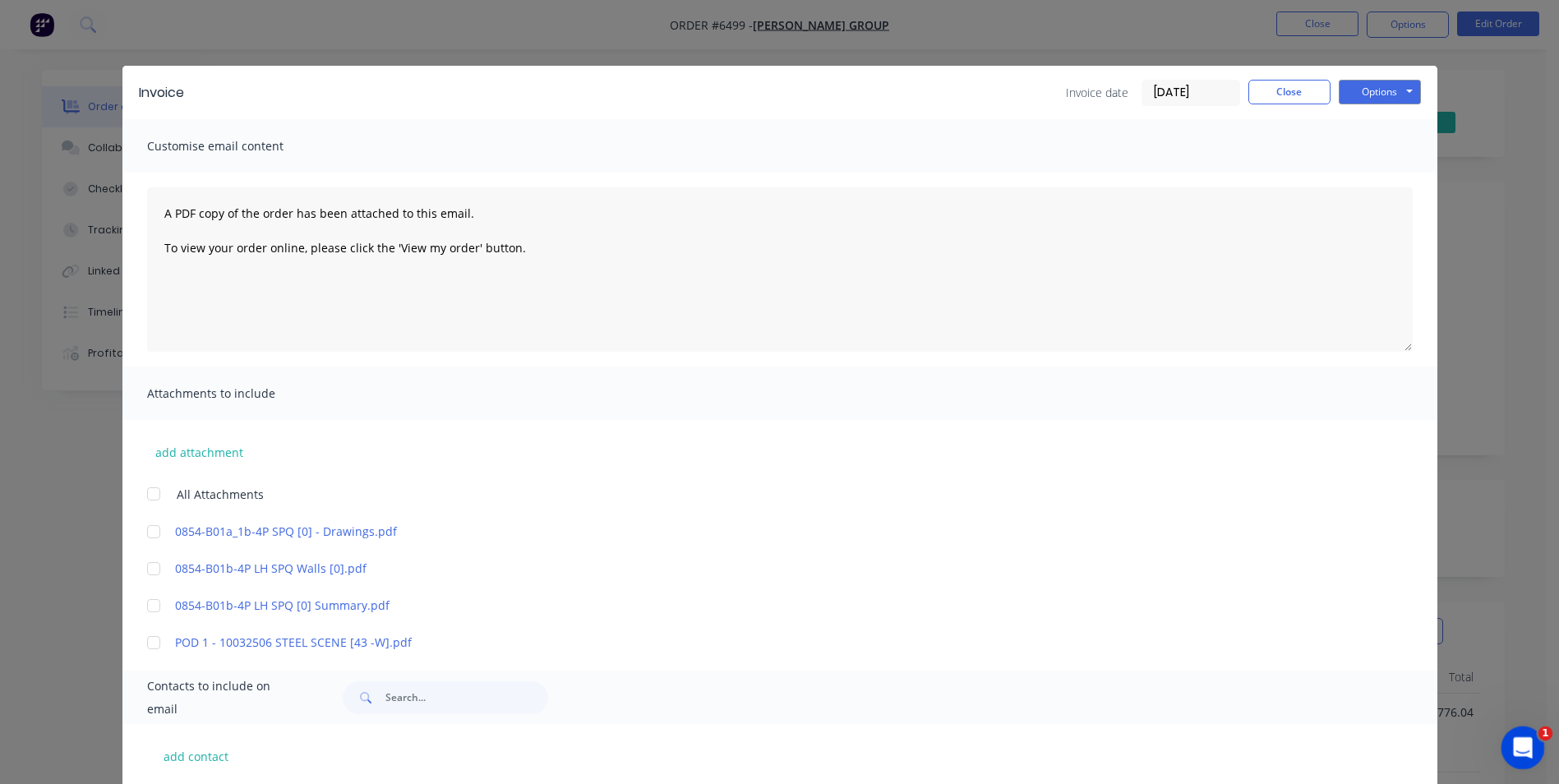
click at [1512, 742] on icon "Open Intercom Messenger" at bounding box center [1521, 746] width 27 height 27
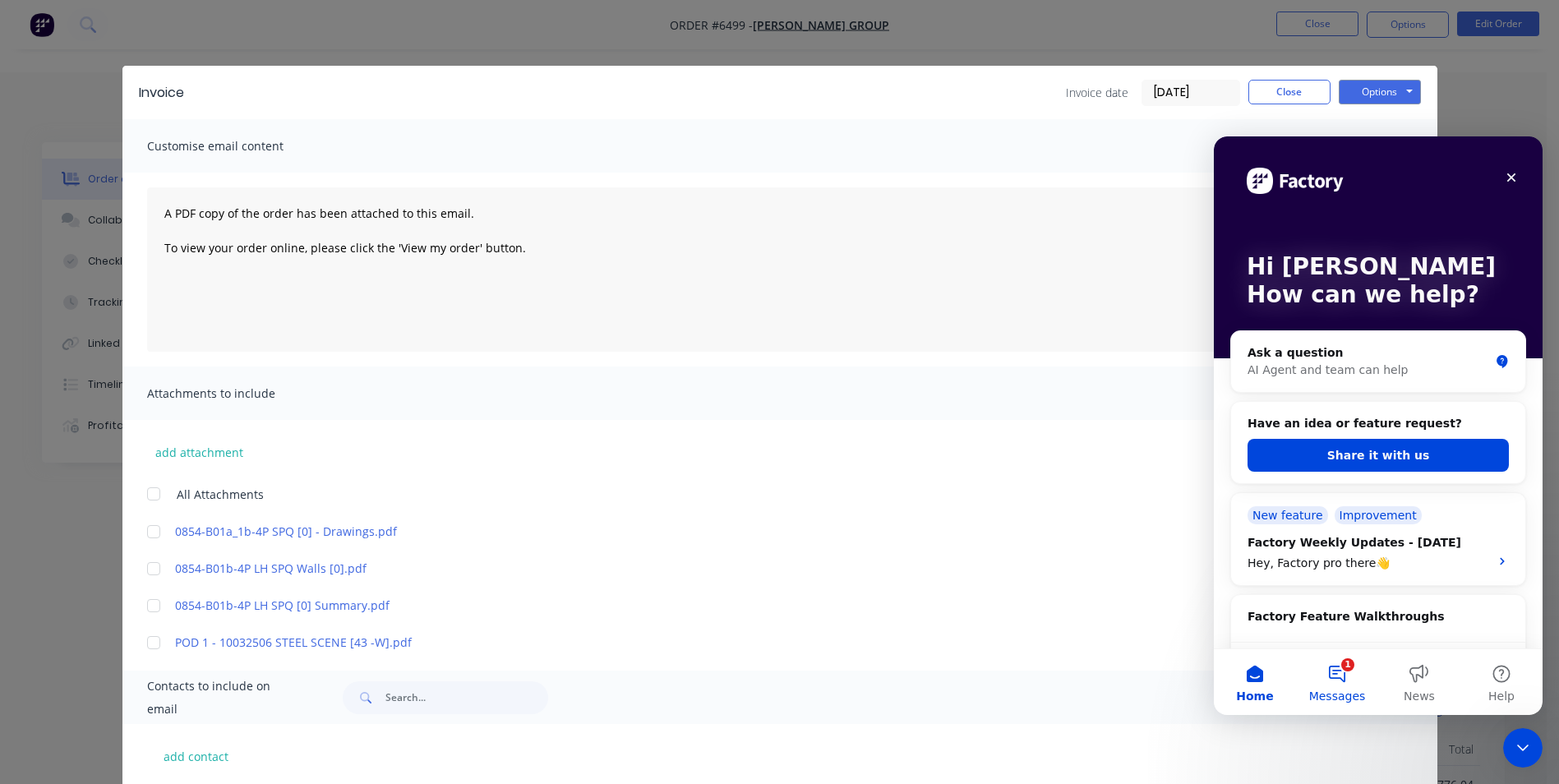
click at [1322, 690] on span "Messages" at bounding box center [1338, 695] width 57 height 12
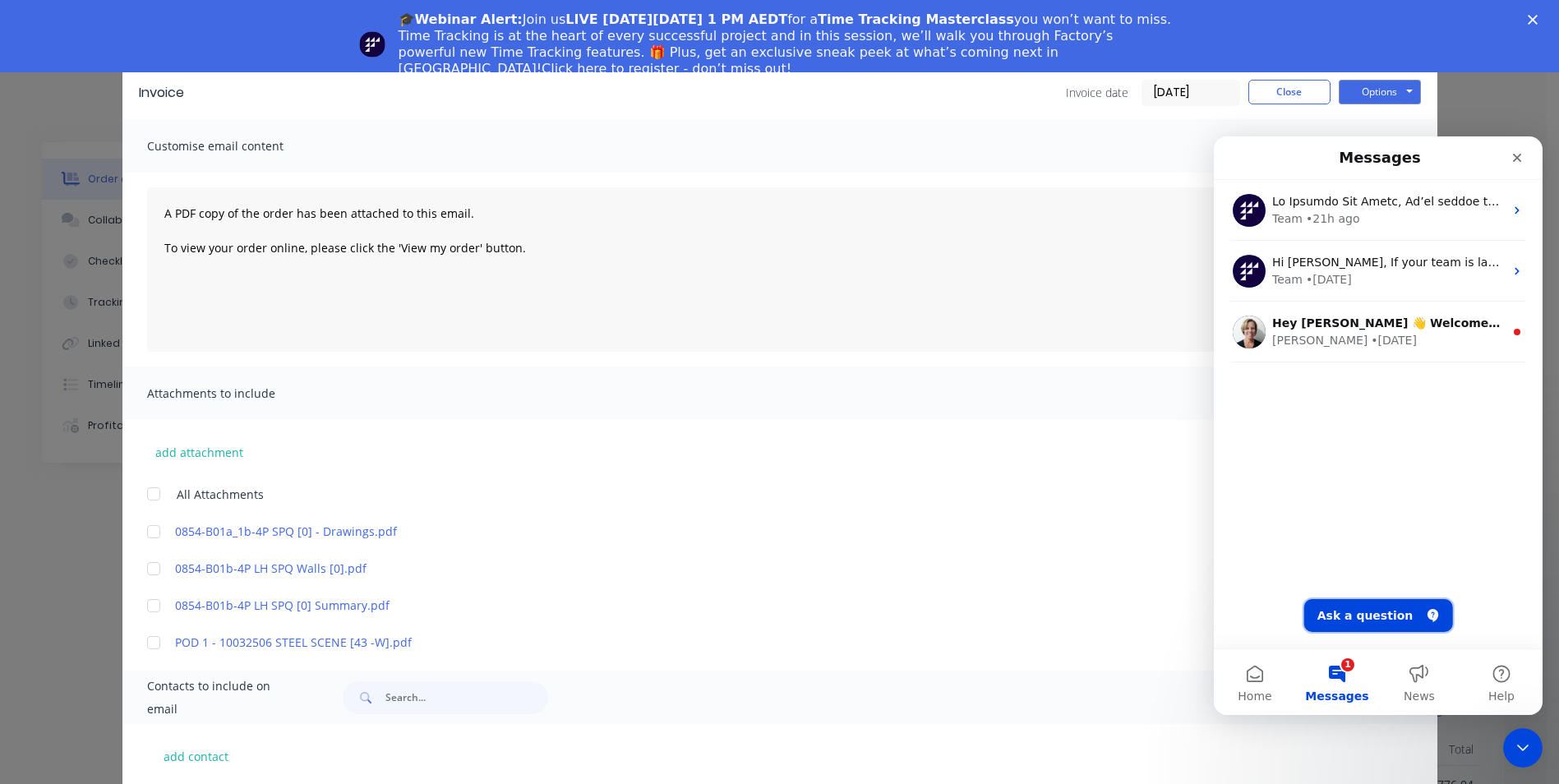
click at [1375, 612] on button "Ask a question" at bounding box center [1379, 616] width 149 height 33
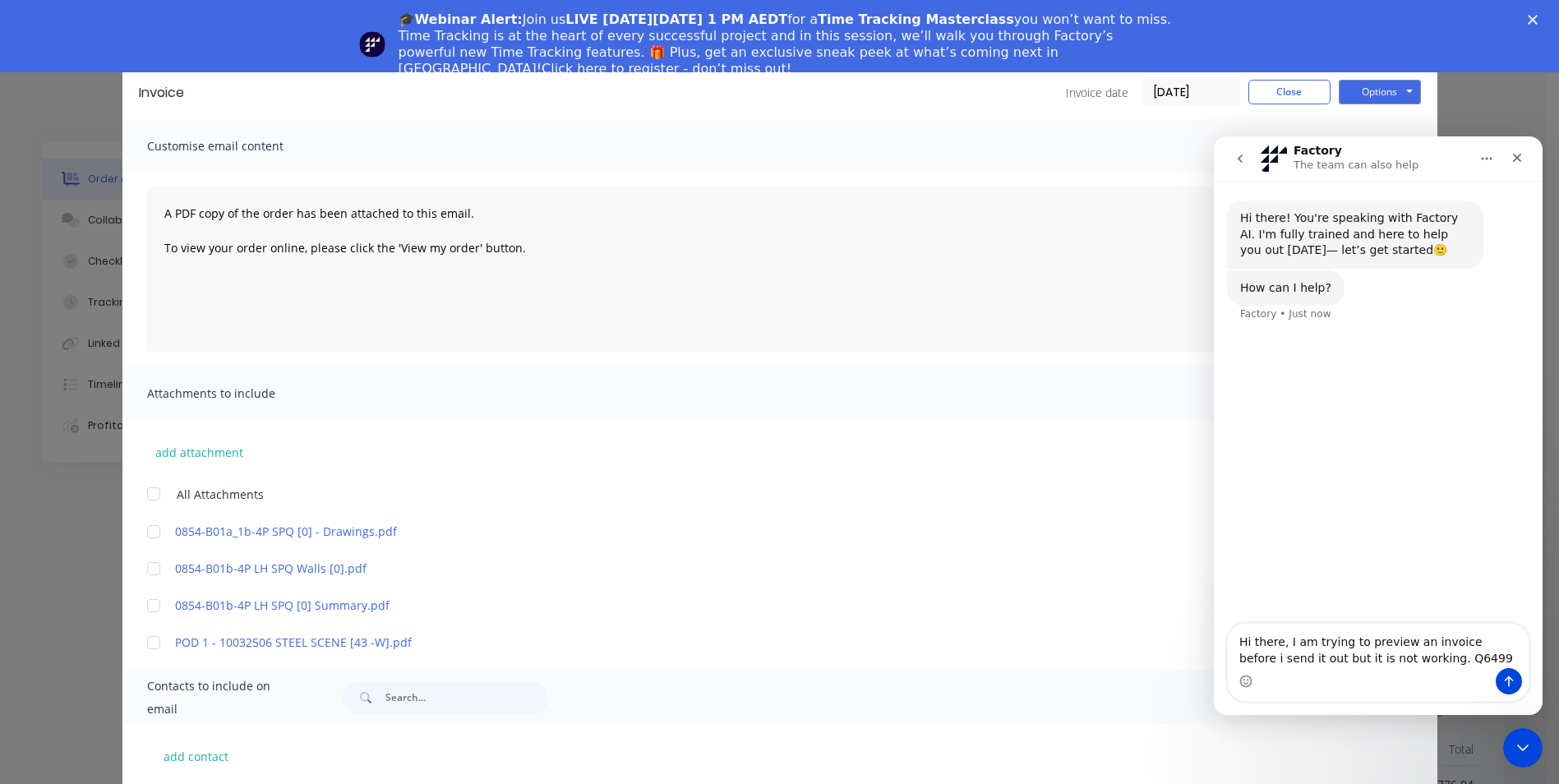
type textarea "Hi there, I am trying to preview an invoice before i send it out but it is not …"
click at [1509, 682] on icon "Send a message…" at bounding box center [1508, 680] width 13 height 13
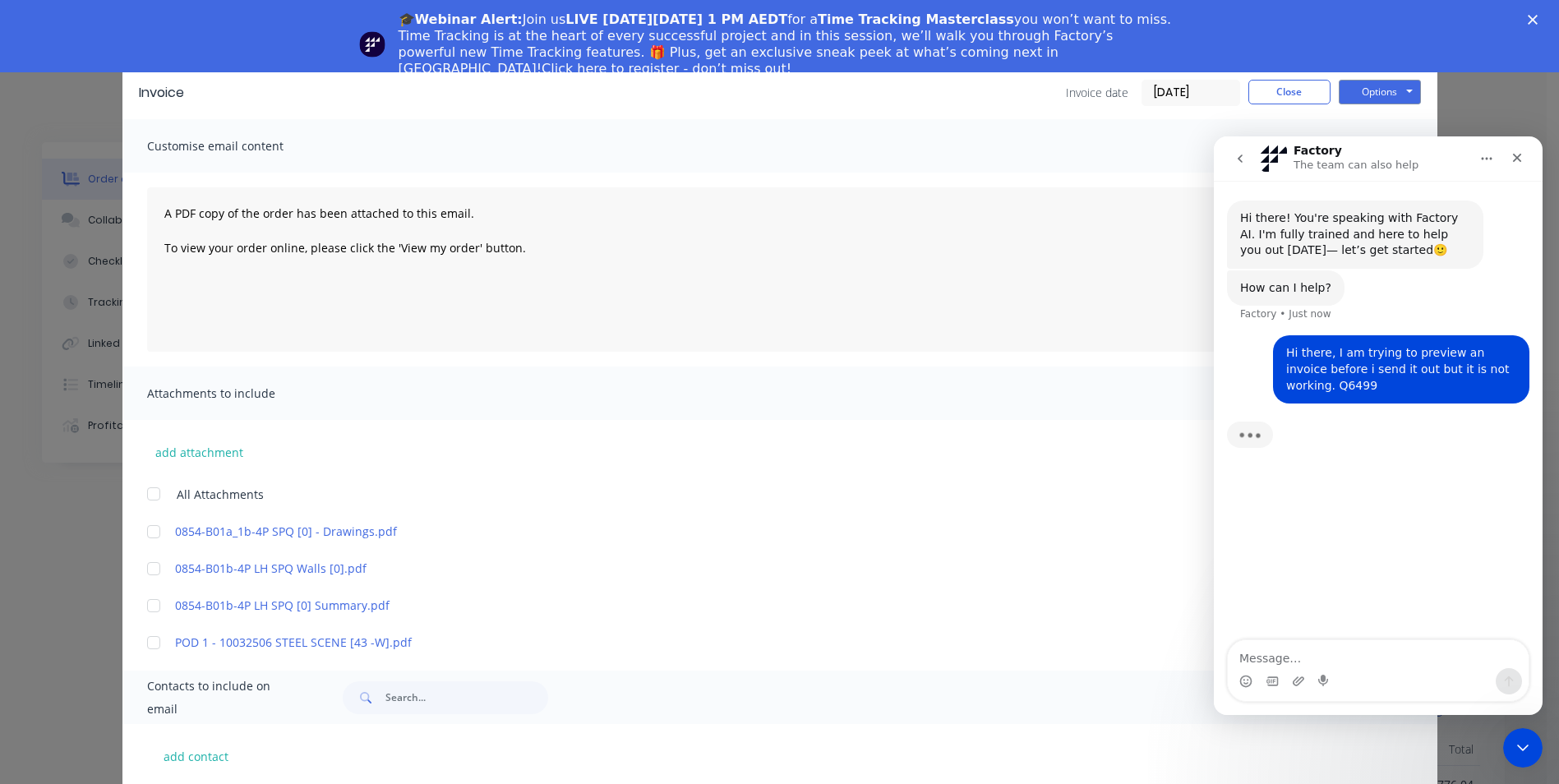
click at [1499, 112] on div "Invoice Invoice date [DATE] Close Options Preview Print Email Customise email c…" at bounding box center [780, 392] width 1559 height 784
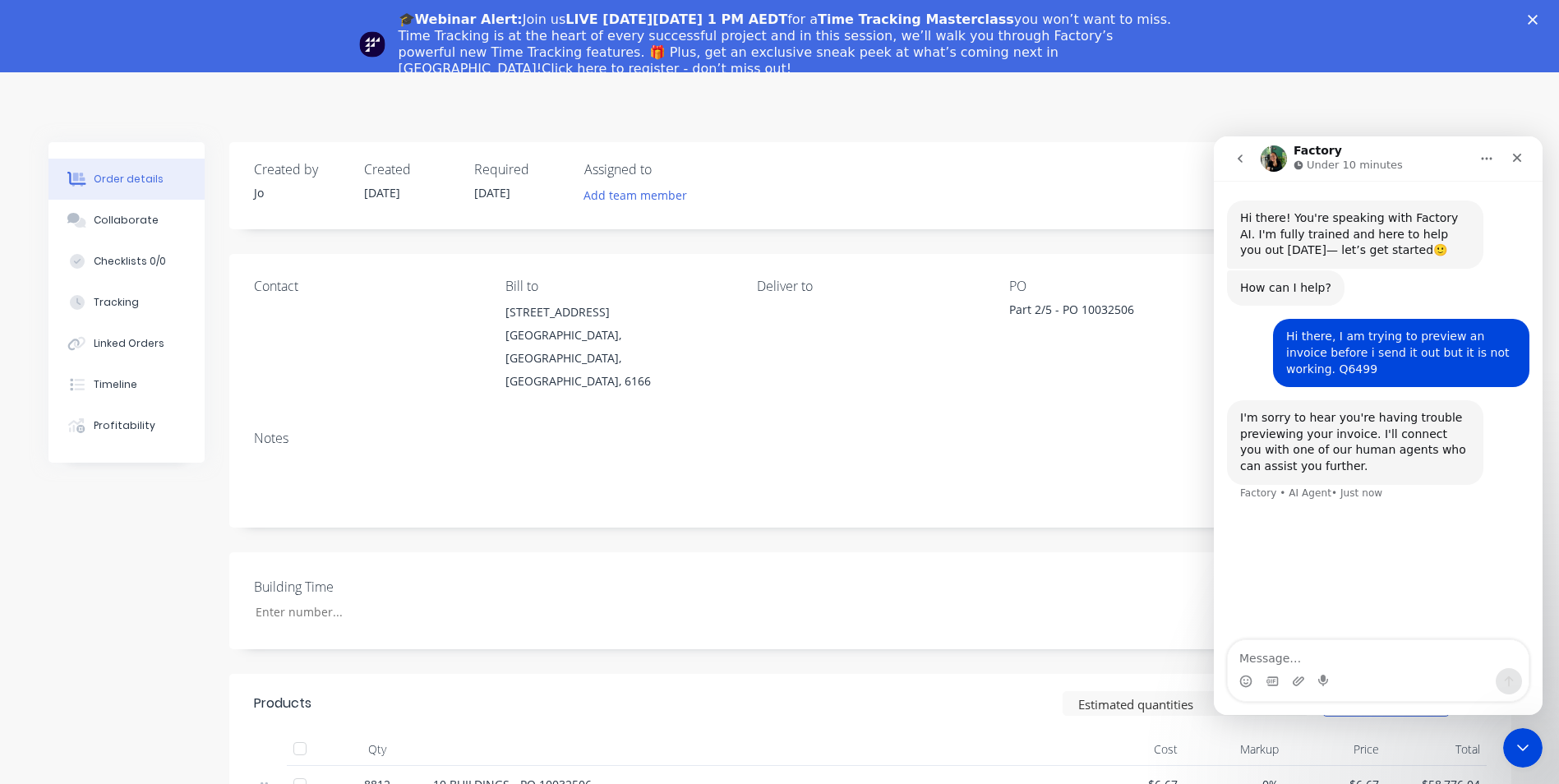
click at [1538, 19] on icon "Close" at bounding box center [1533, 19] width 10 height 10
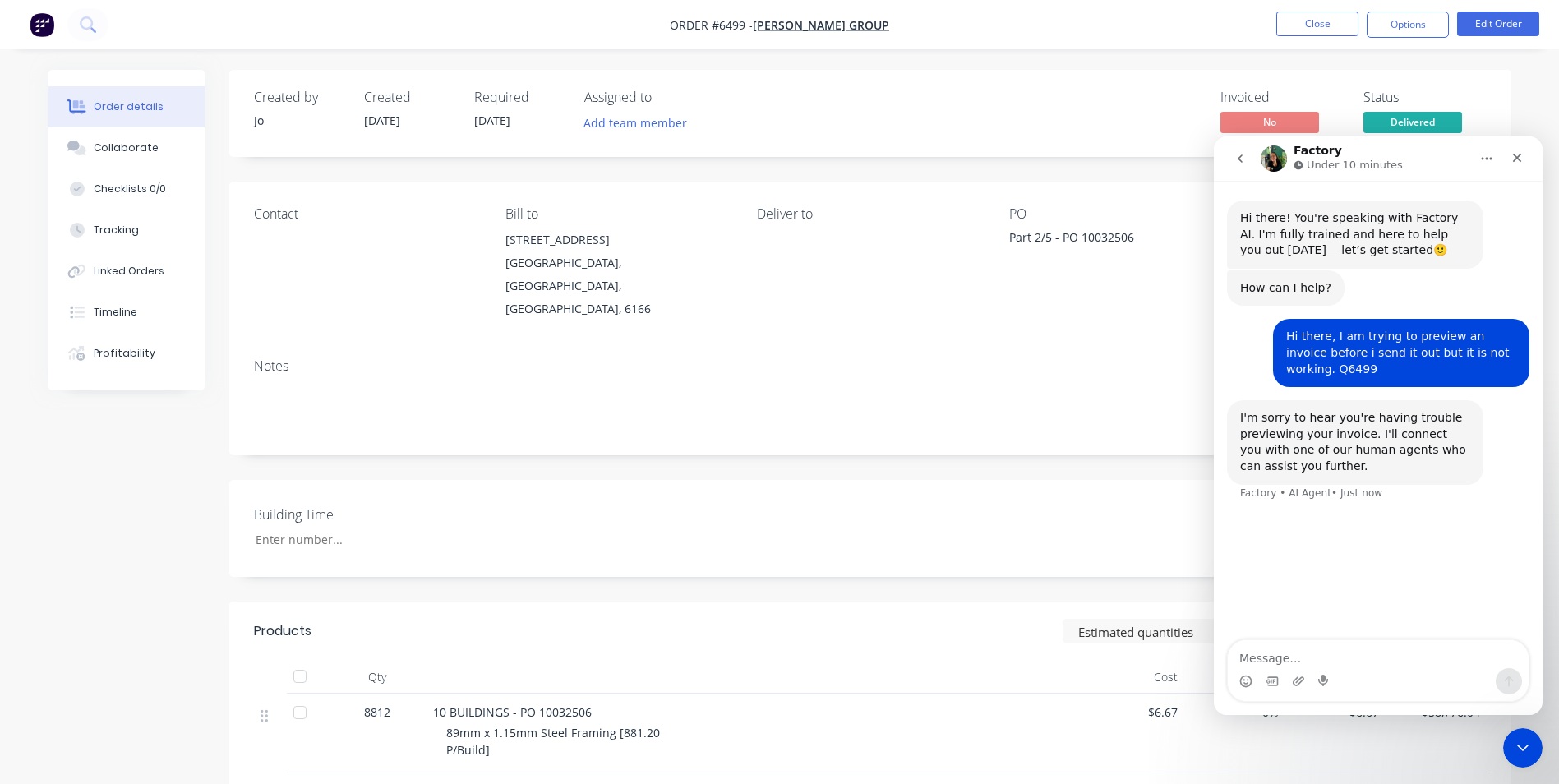
click at [136, 534] on div "Created by Jo Created [DATE] Required [DATE] Assigned to Add team member Invoic…" at bounding box center [780, 588] width 1463 height 1037
click at [1523, 158] on icon "Close" at bounding box center [1516, 157] width 13 height 13
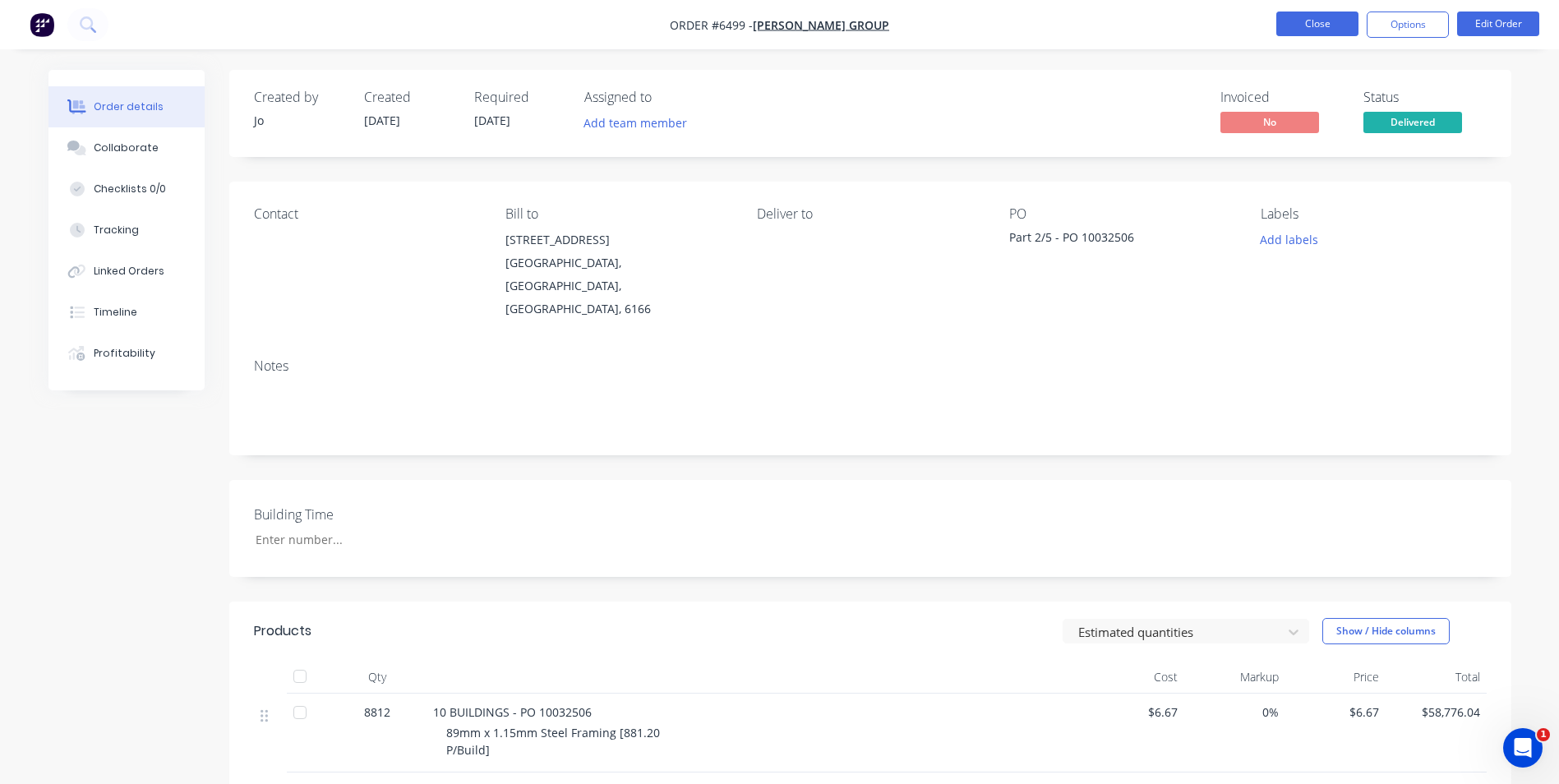
click at [1331, 19] on button "Close" at bounding box center [1317, 23] width 82 height 24
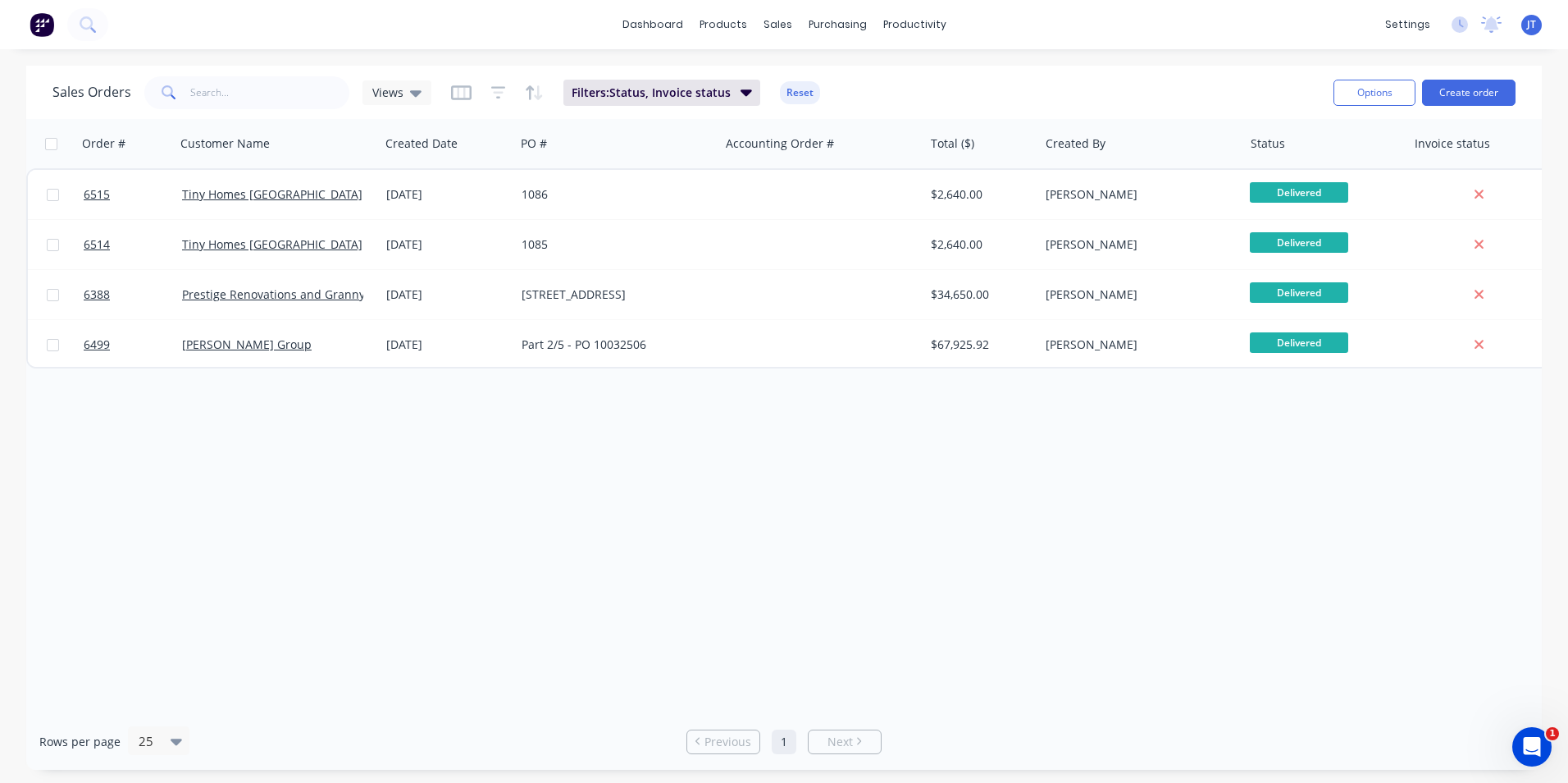
drag, startPoint x: 233, startPoint y: 527, endPoint x: 255, endPoint y: 514, distance: 25.6
click at [235, 525] on div "Order # Customer Name Created Date PO # Accounting Order # Total ($) Created By…" at bounding box center [784, 415] width 1516 height 594
click at [411, 87] on icon at bounding box center [416, 92] width 12 height 18
click at [424, 237] on button "None (Default)" at bounding box center [461, 231] width 187 height 18
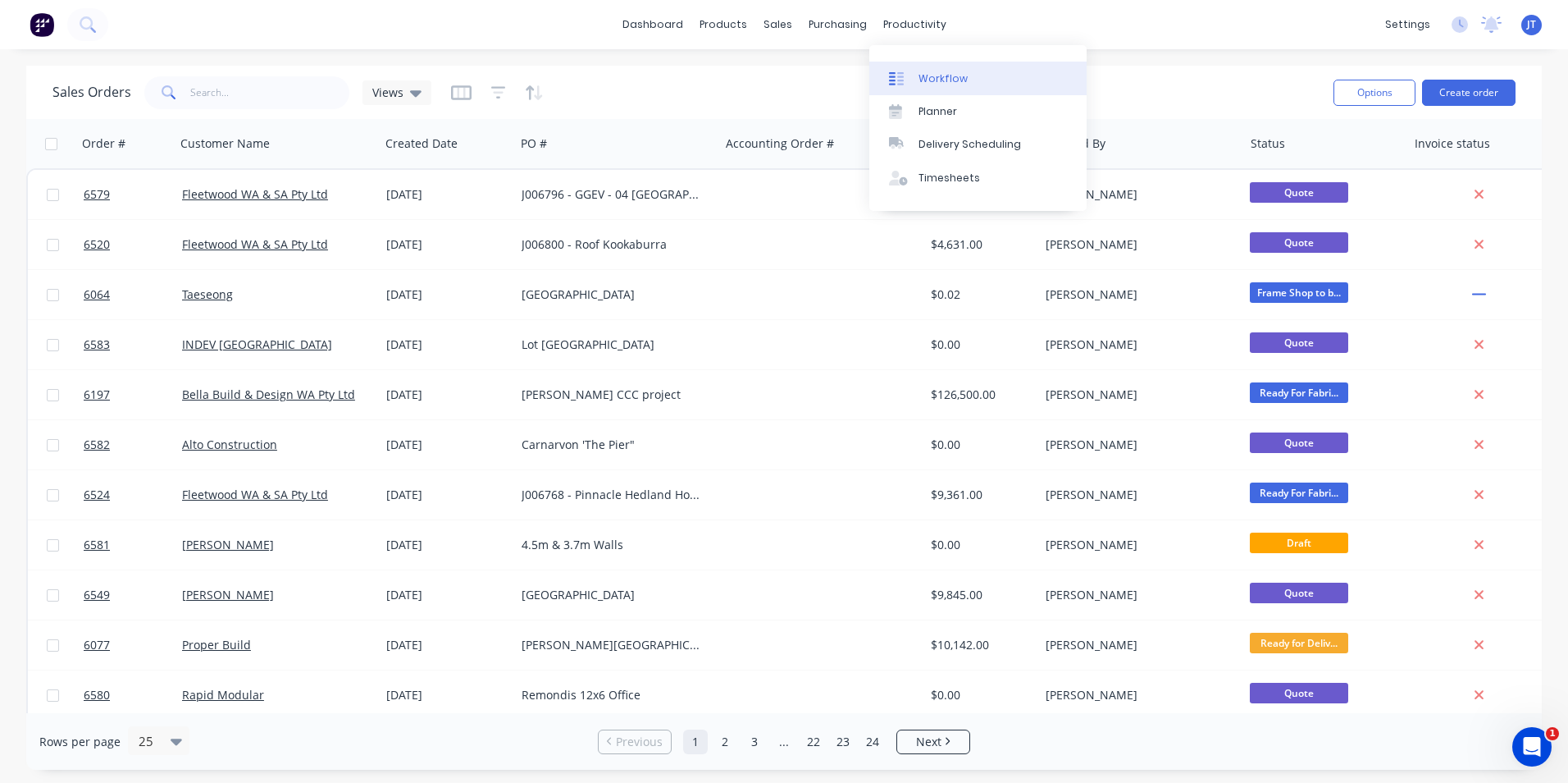
click at [936, 73] on div "Workflow" at bounding box center [943, 78] width 50 height 15
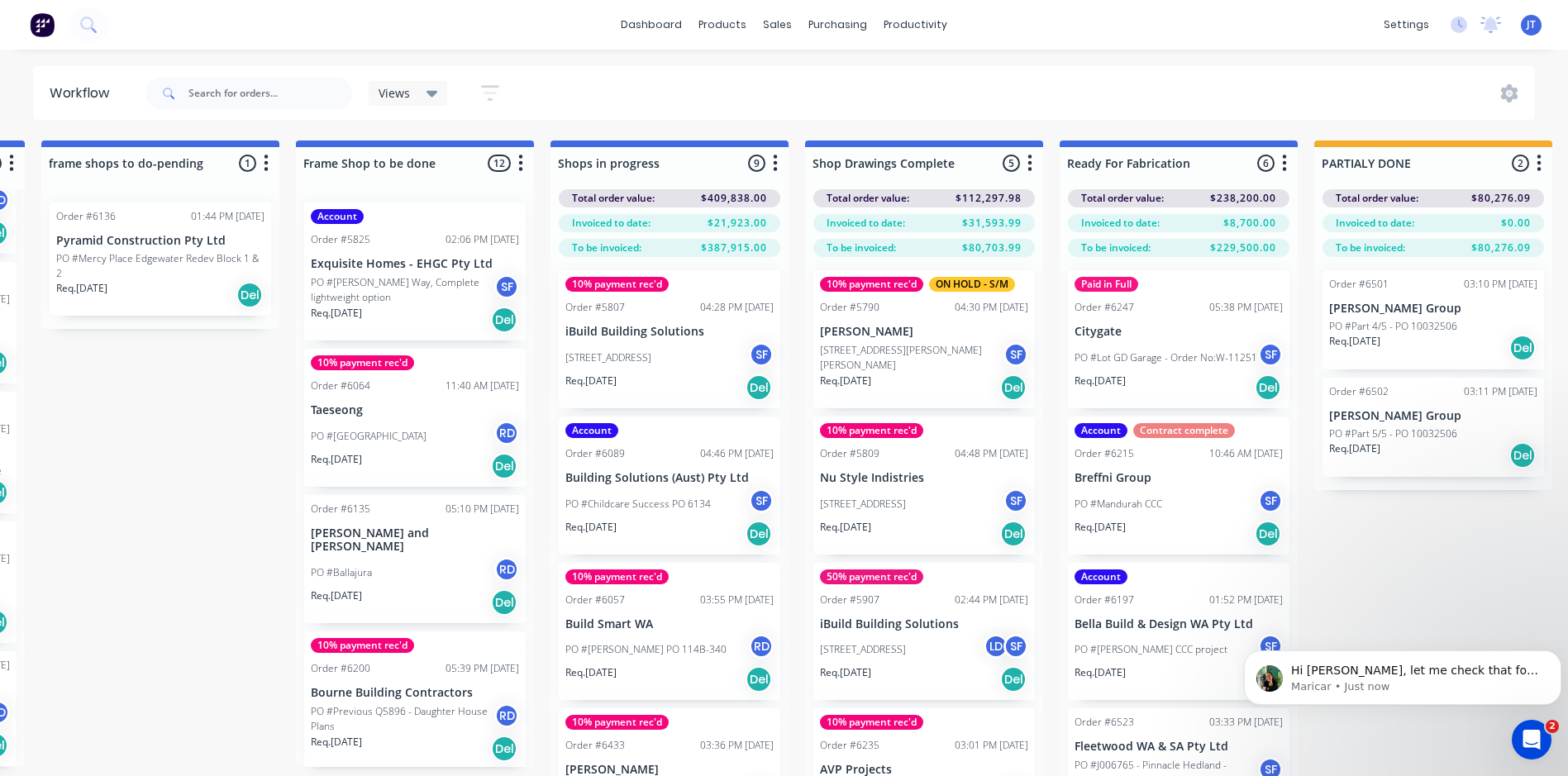
scroll to position [0, 1255]
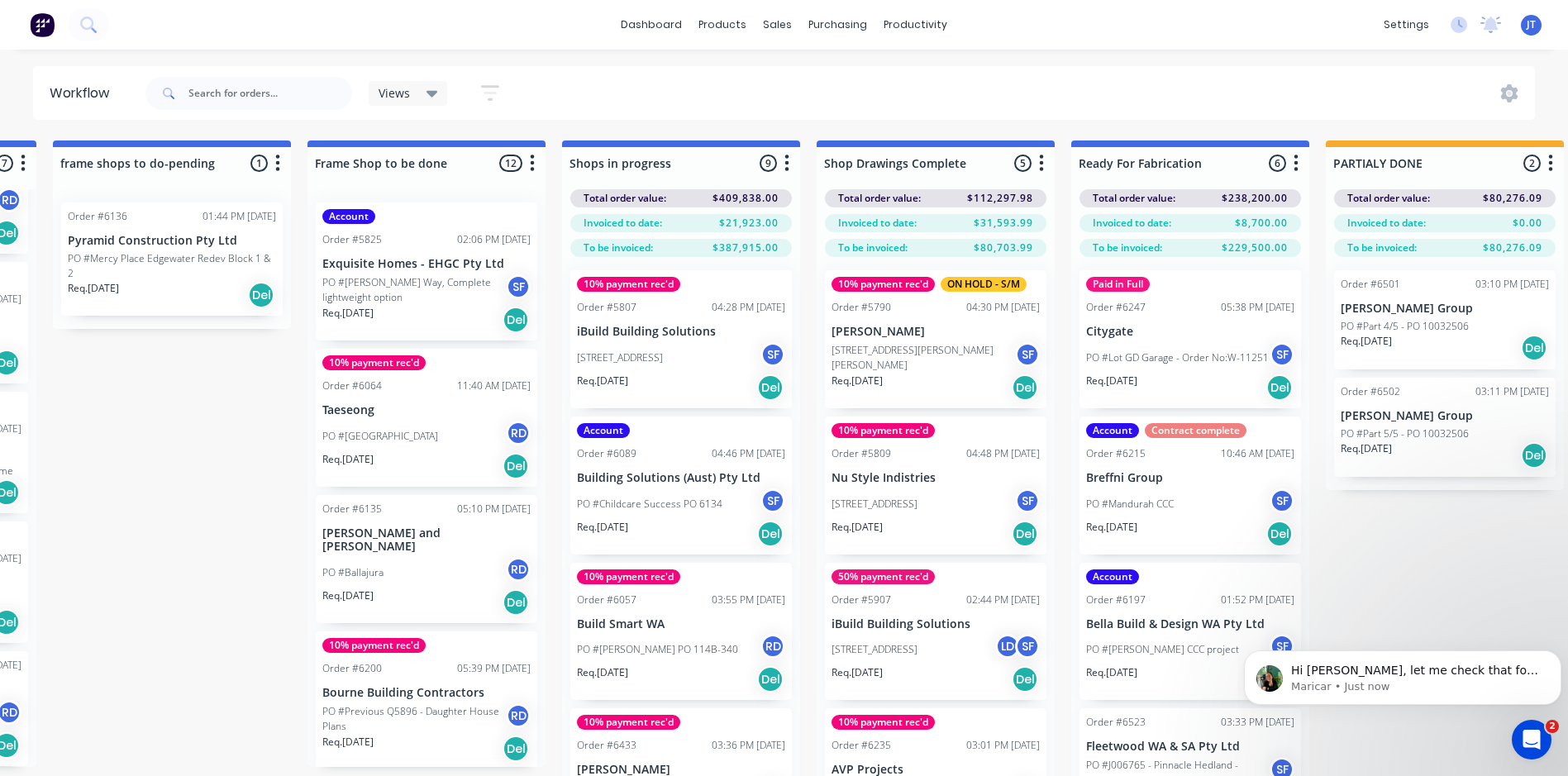
click at [727, 329] on p "iBuild Building Solutions" at bounding box center [681, 331] width 209 height 14
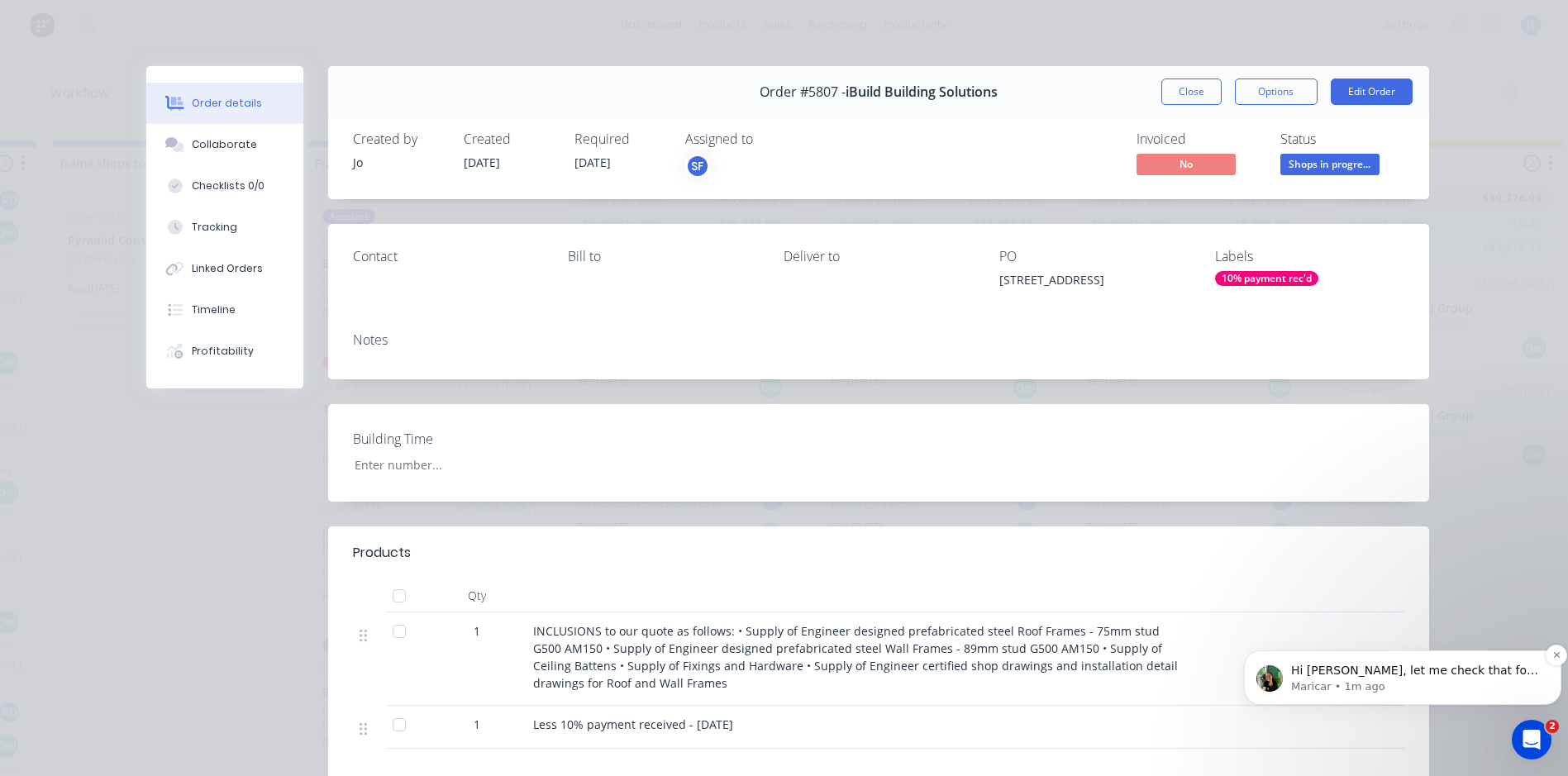
click at [1439, 683] on p "Maricar • 1m ago" at bounding box center [1415, 686] width 250 height 15
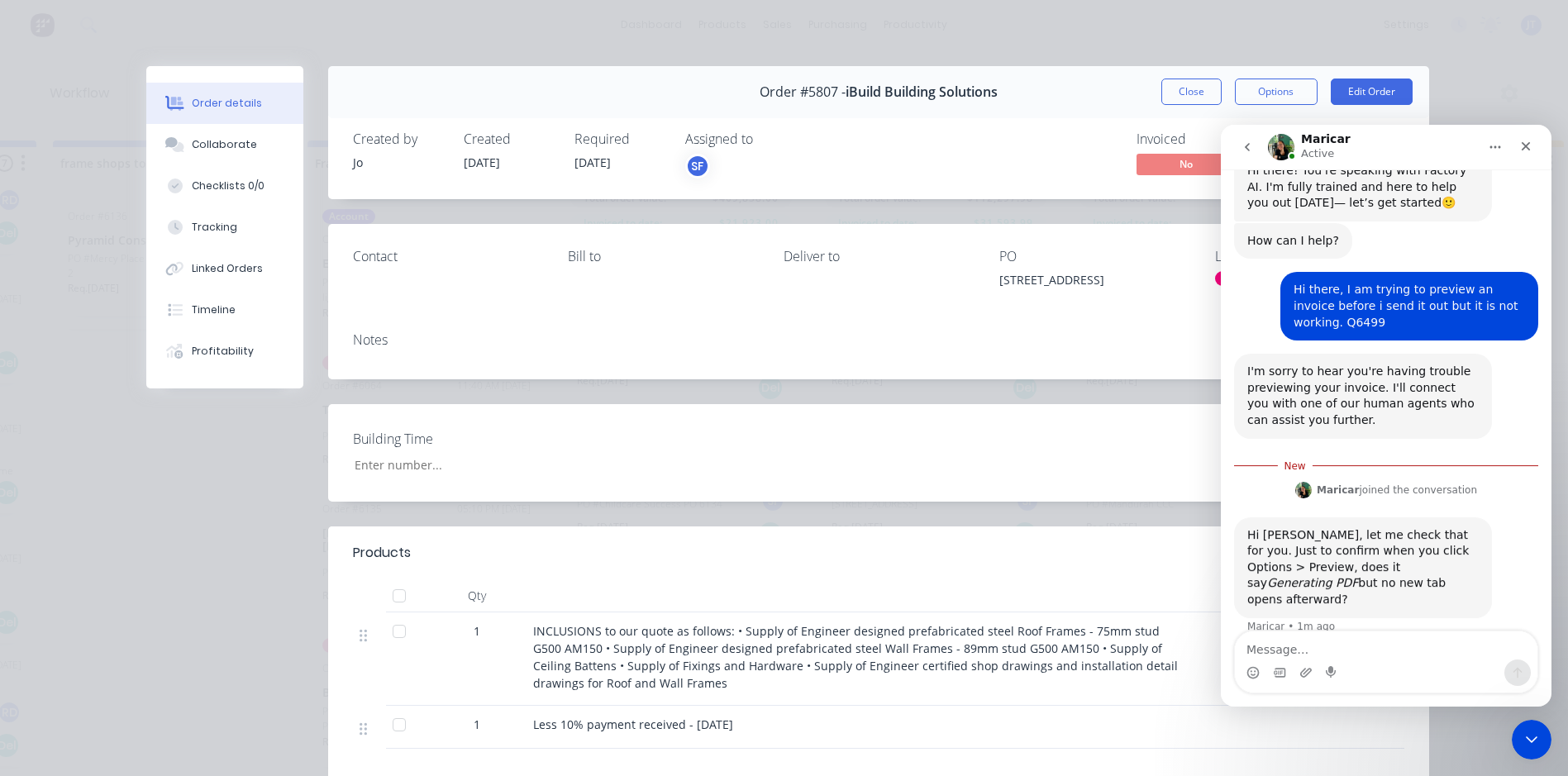
scroll to position [41, 0]
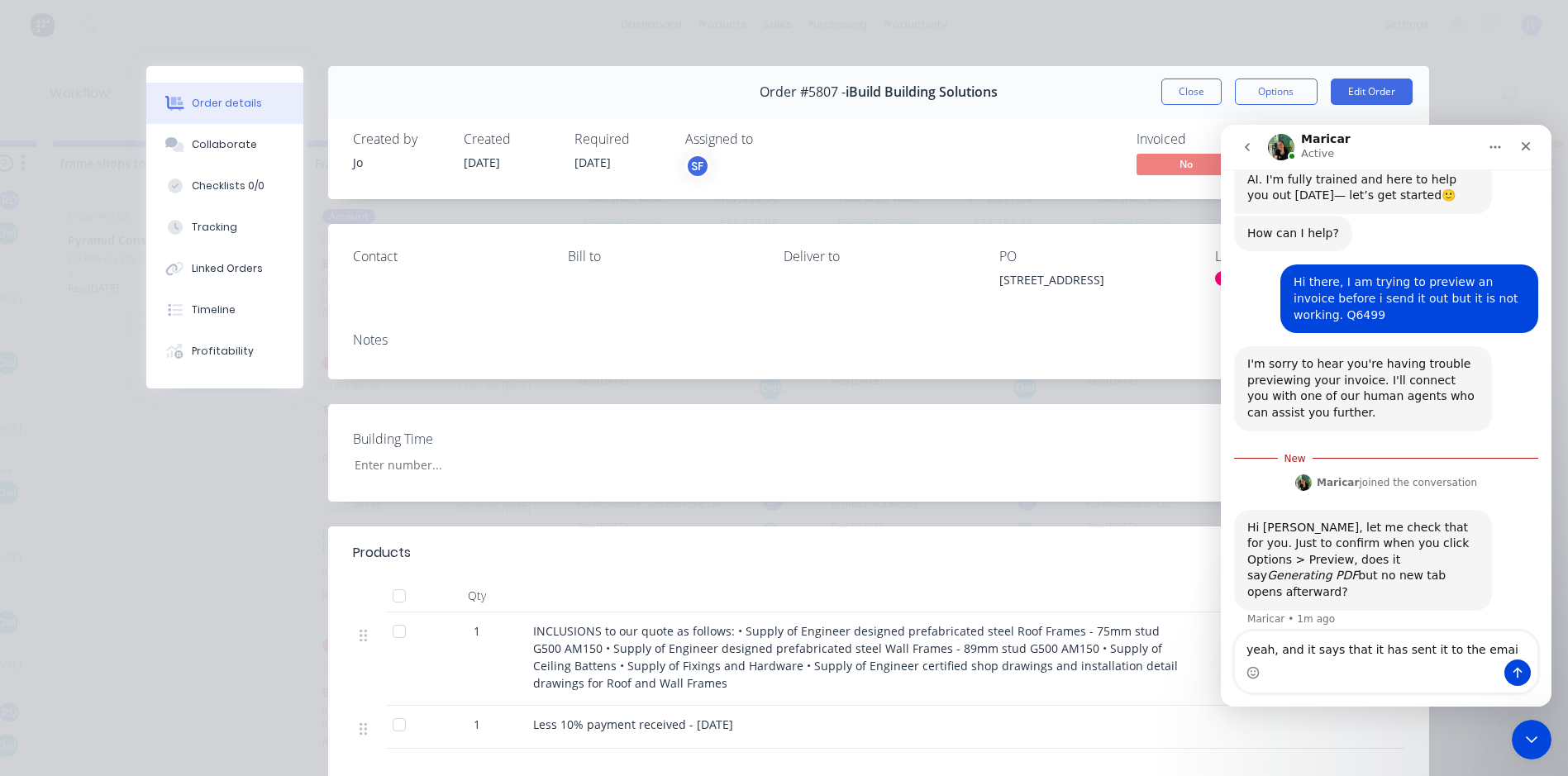
type textarea "yeah, and it says that it has sent it to the email"
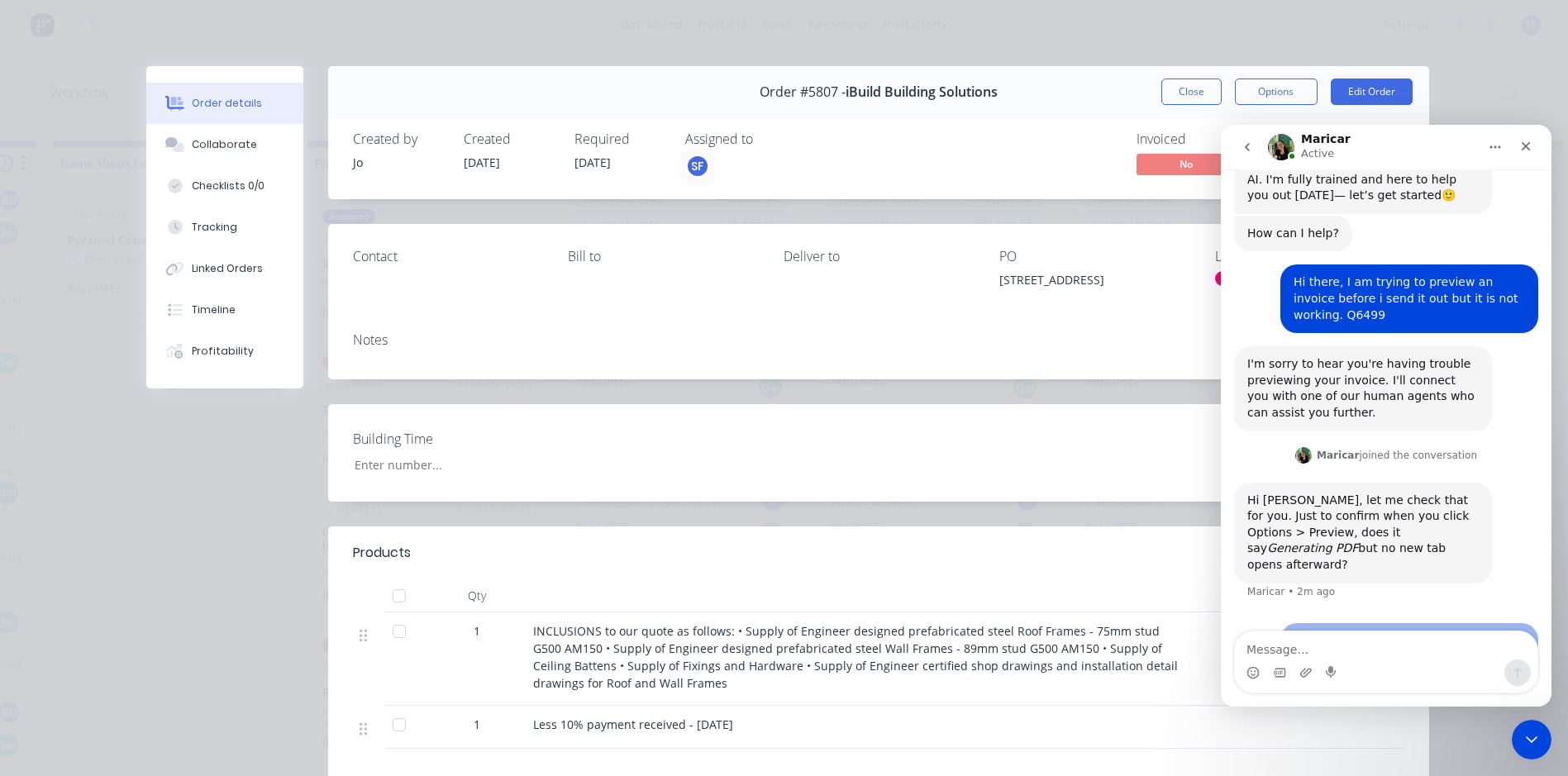
scroll to position [79, 0]
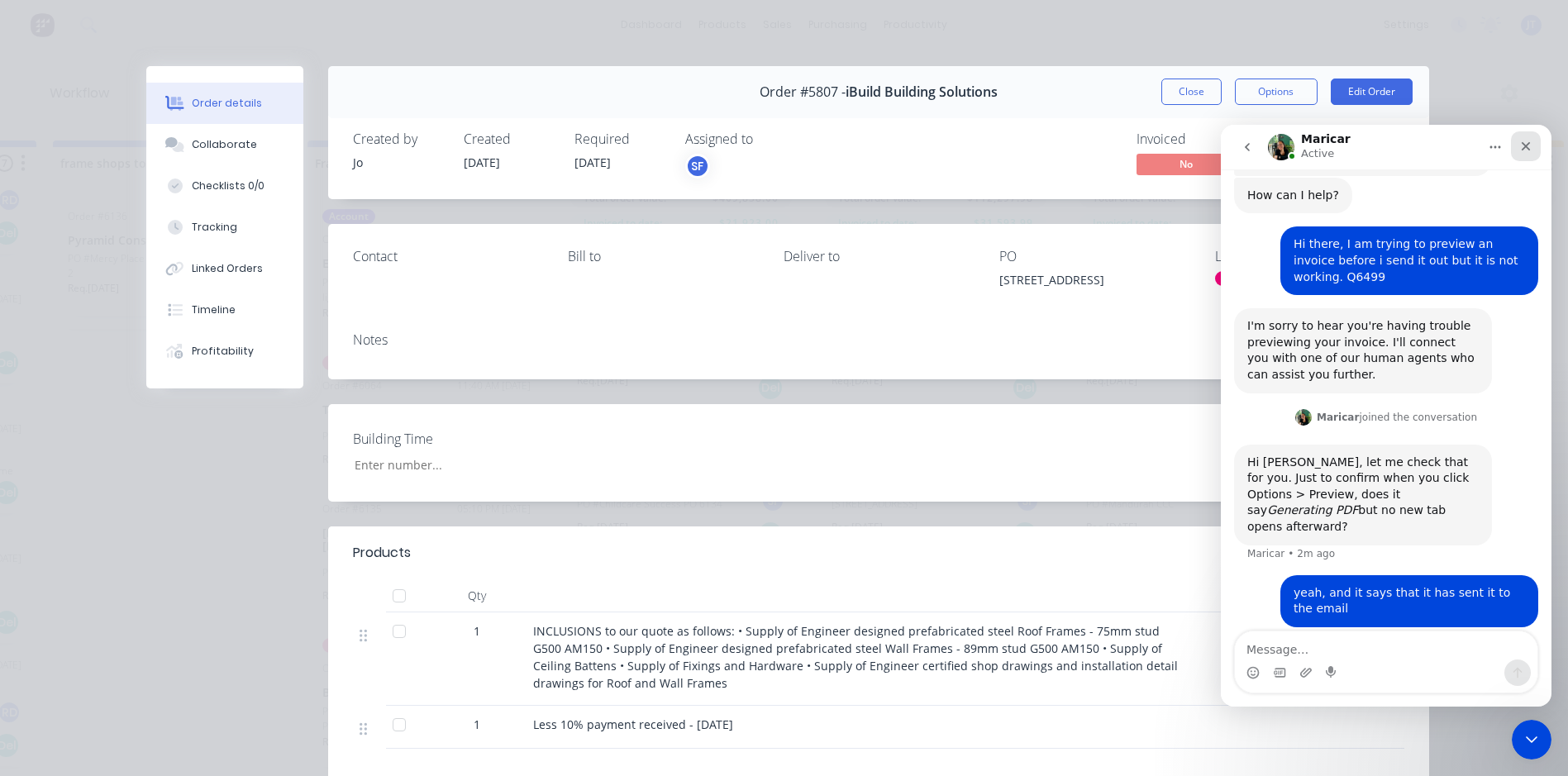
click at [1518, 145] on div "Close" at bounding box center [1526, 146] width 29 height 29
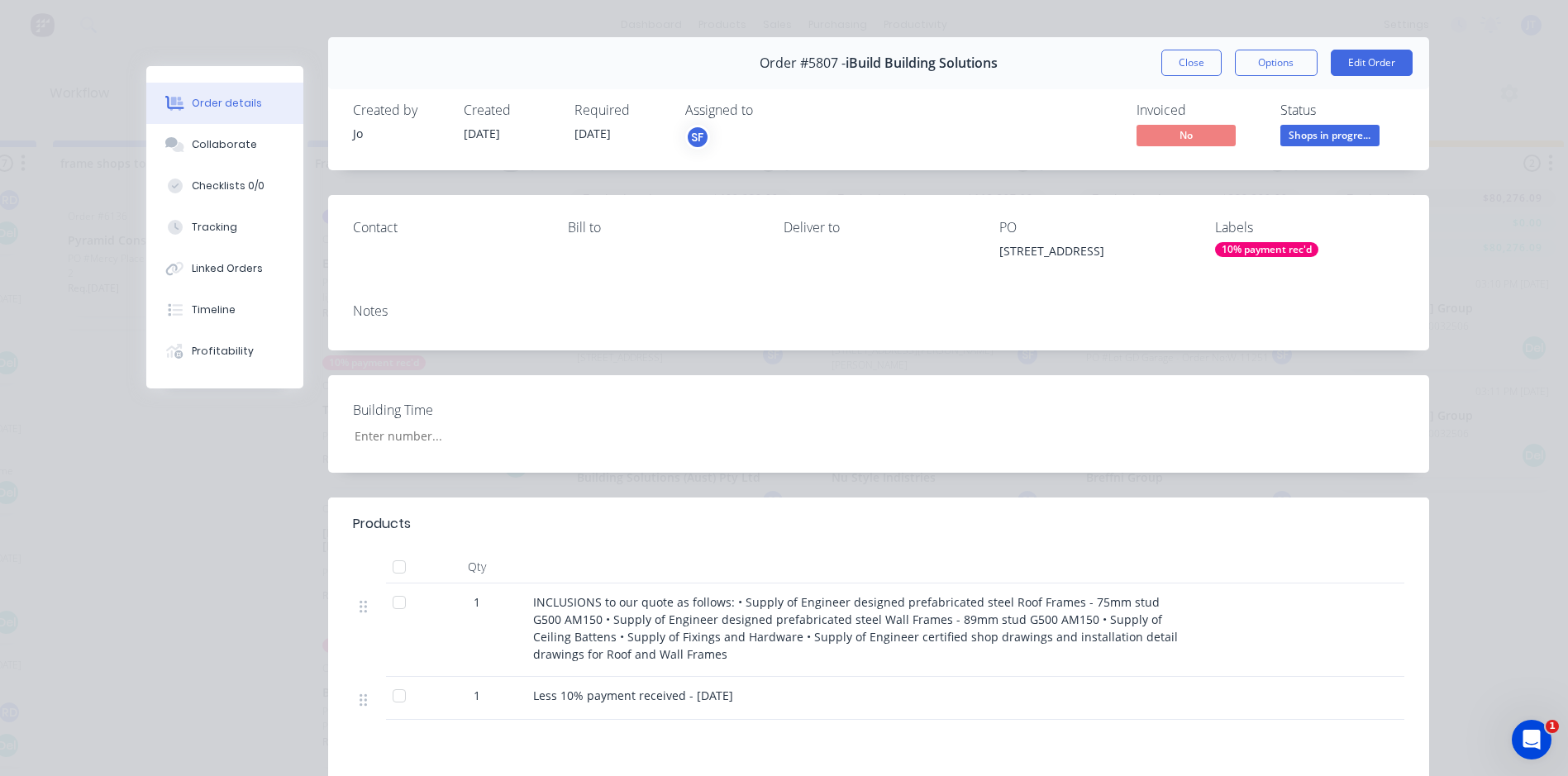
scroll to position [0, 0]
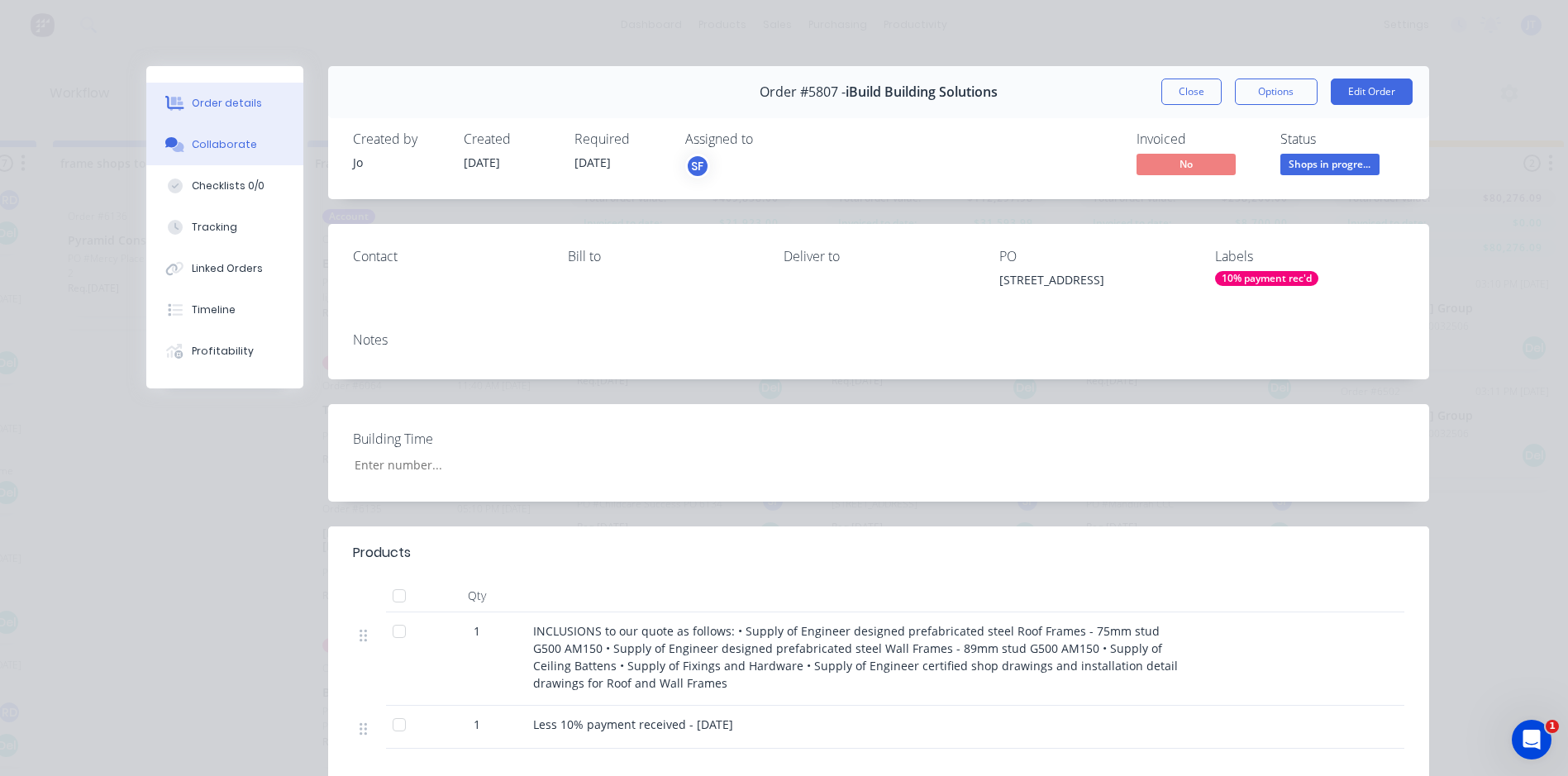
click at [220, 141] on div "Collaborate" at bounding box center [224, 144] width 66 height 15
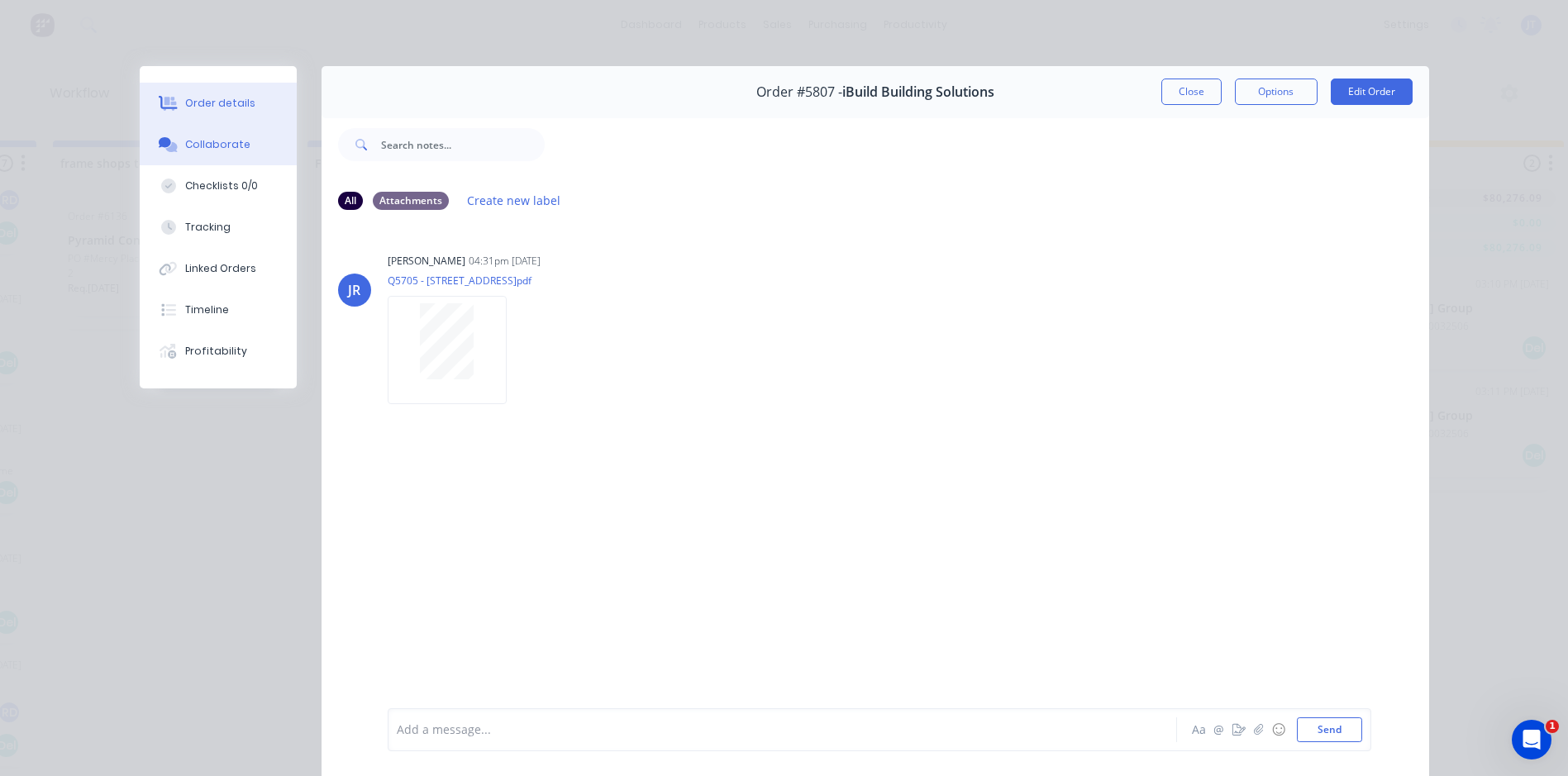
click at [224, 95] on button "Order details" at bounding box center [219, 103] width 157 height 41
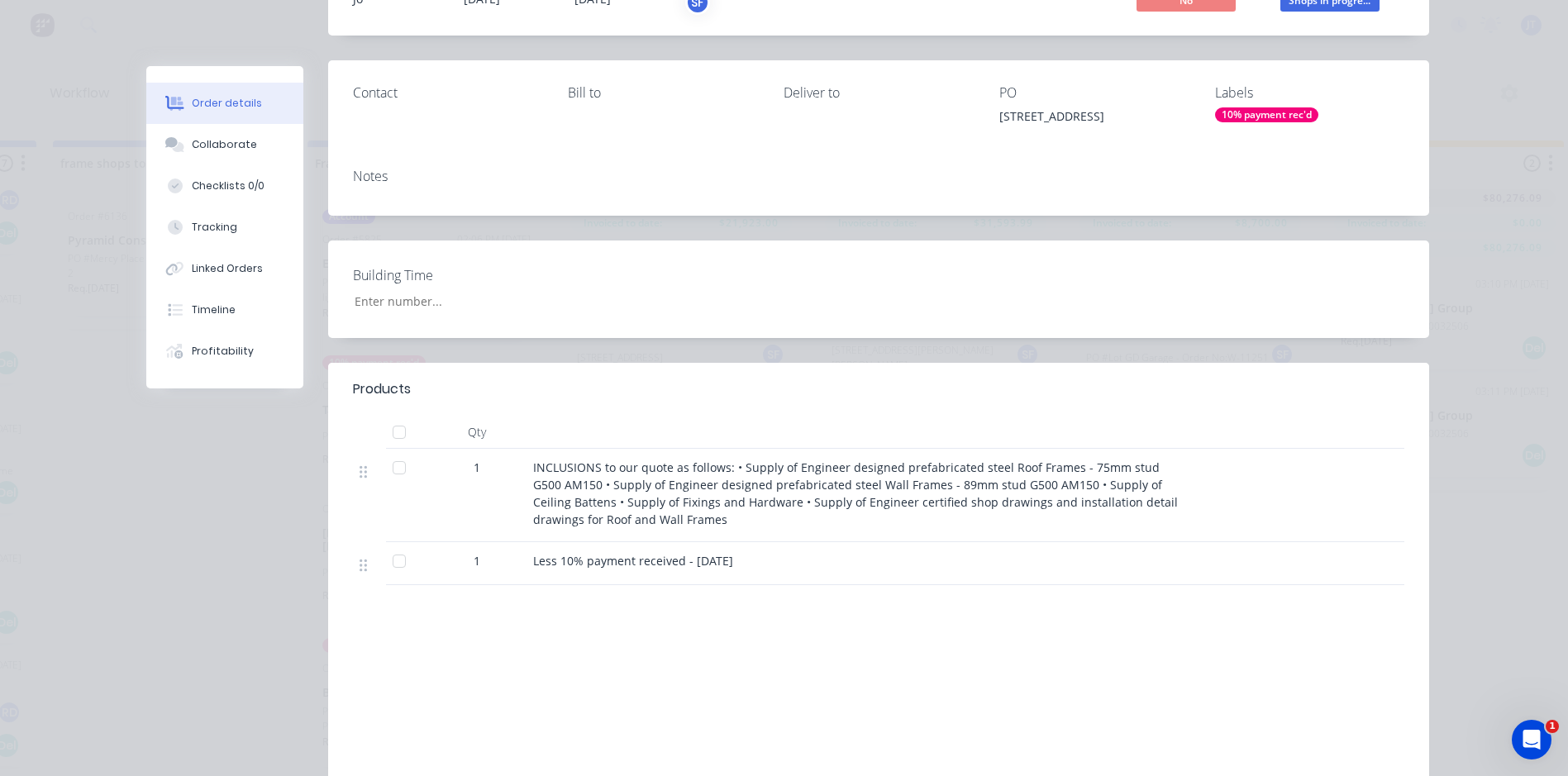
scroll to position [166, 0]
click at [694, 521] on div "INCLUSIONS to our quote as follows: • Supply of Engineer designed prefabricated…" at bounding box center [857, 491] width 648 height 70
click at [653, 514] on span "INCLUSIONS to our quote as follows: • Supply of Engineer designed prefabricated…" at bounding box center [857, 491] width 648 height 68
click at [658, 518] on span "INCLUSIONS to our quote as follows: • Supply of Engineer designed prefabricated…" at bounding box center [857, 491] width 648 height 68
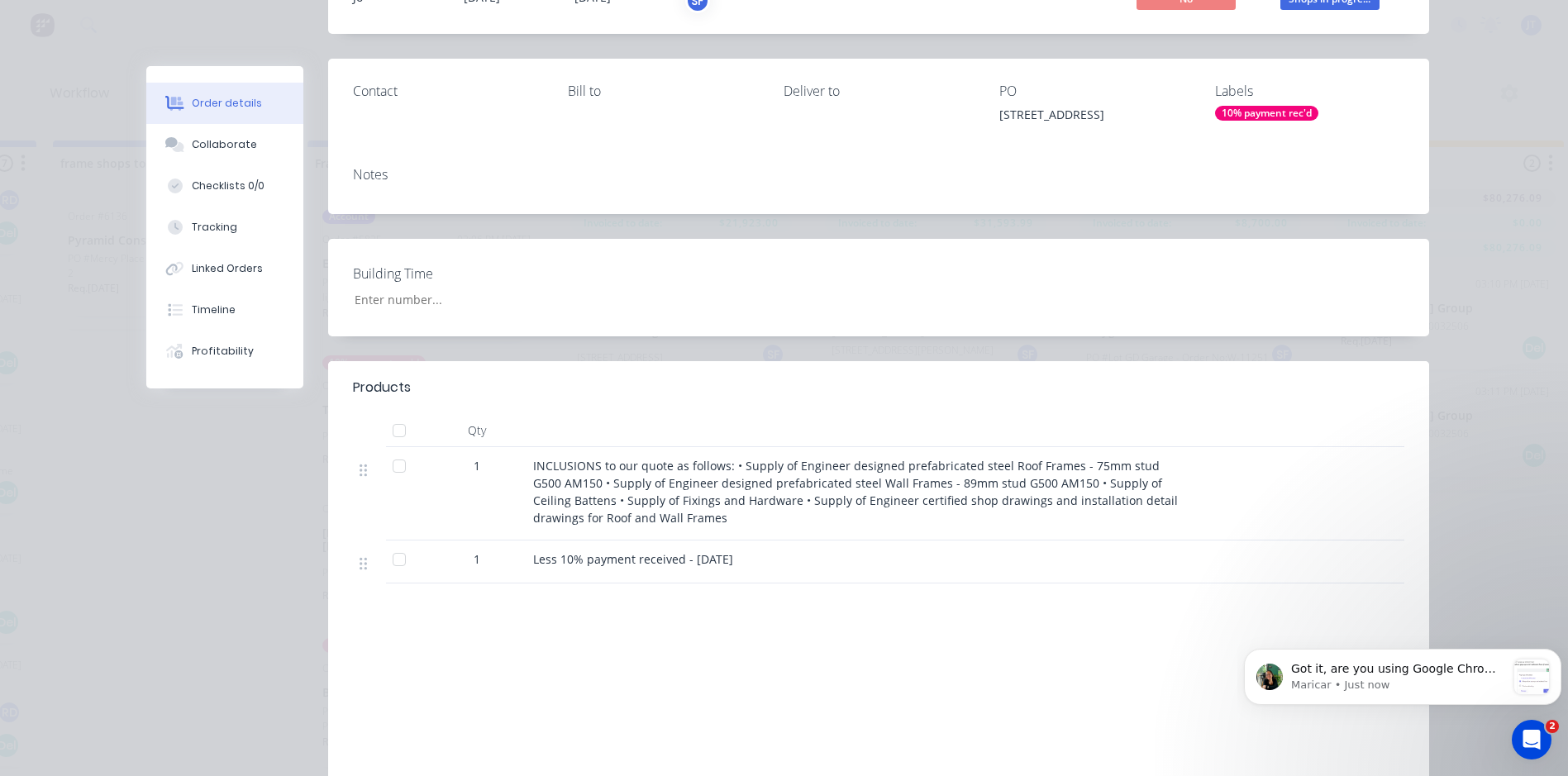
scroll to position [275, 0]
click at [1444, 675] on span "Got it, are you using Google Chrome or Edge? Could you please try these steps? …" at bounding box center [1396, 685] width 212 height 46
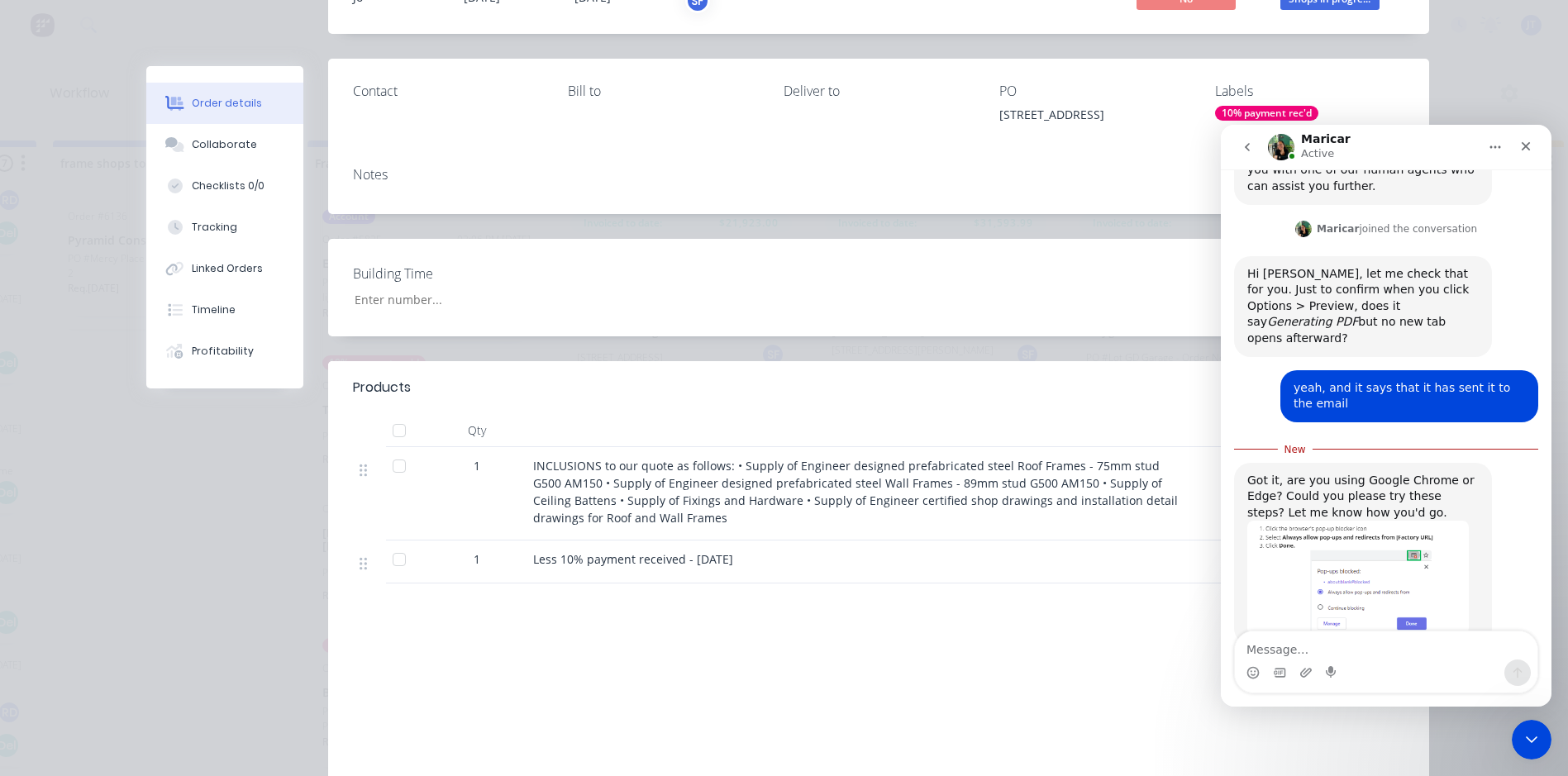
scroll to position [303, 0]
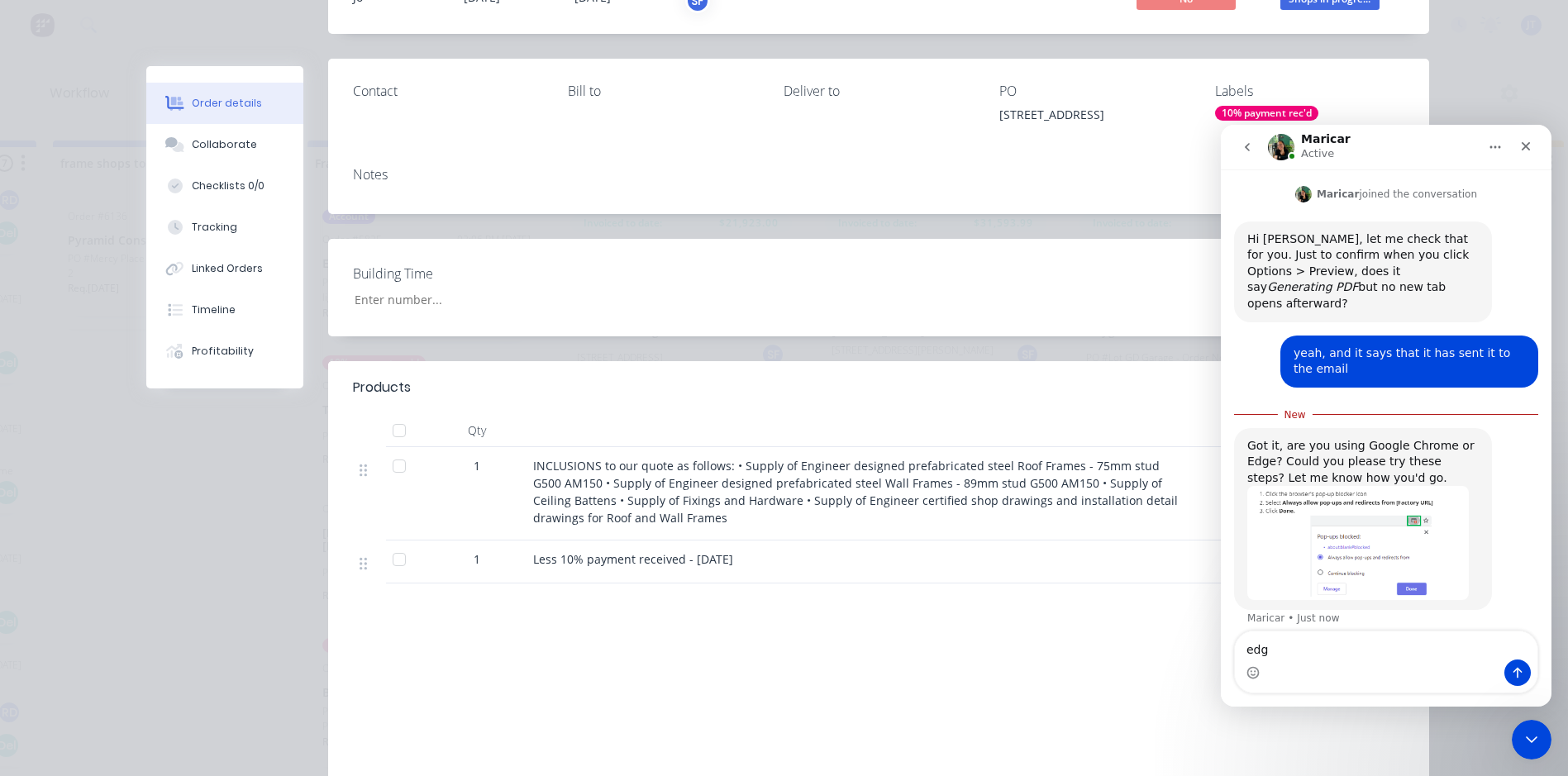
type textarea "edge"
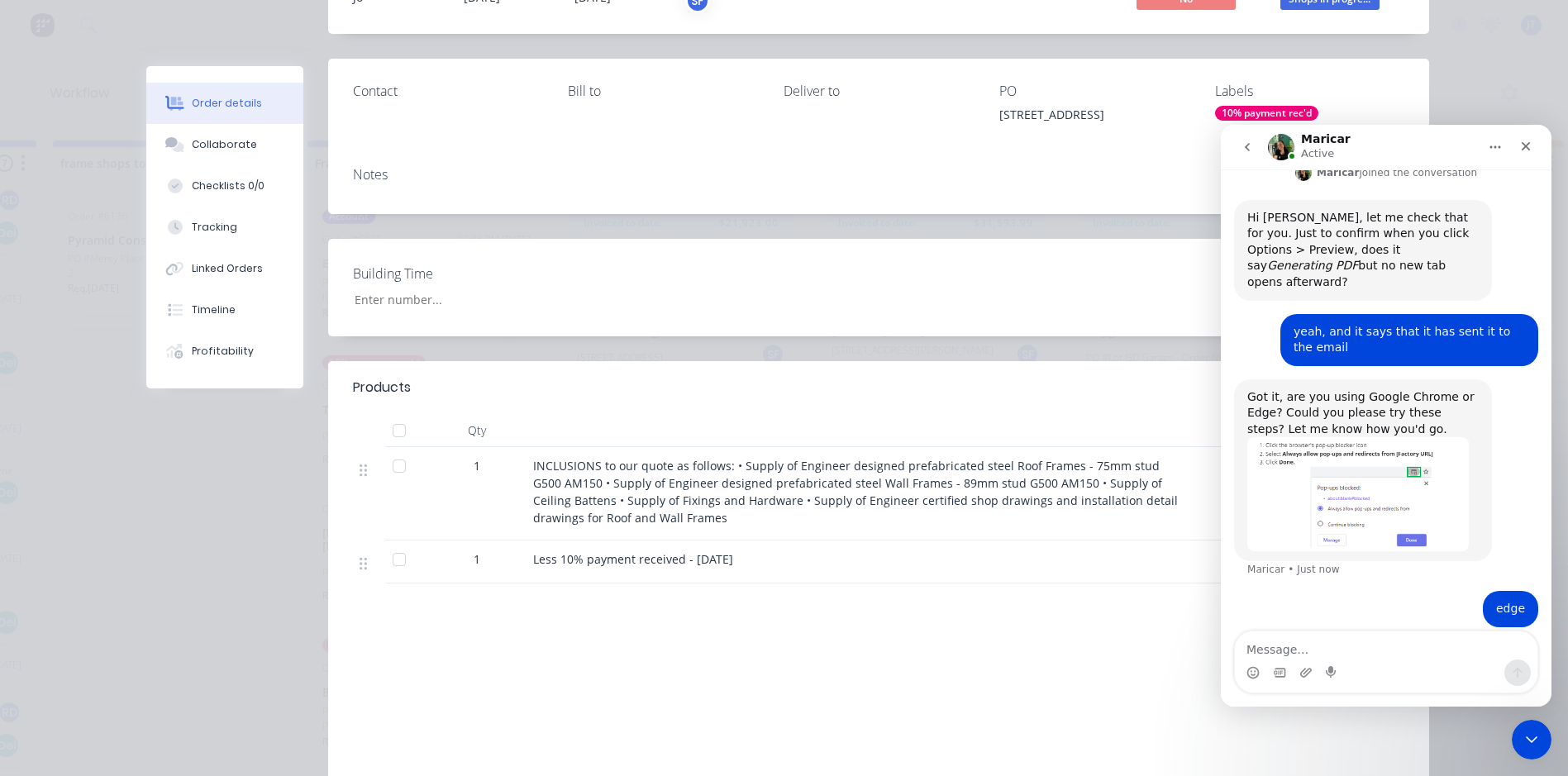
click at [1365, 475] on img "Maricar says…" at bounding box center [1358, 494] width 221 height 114
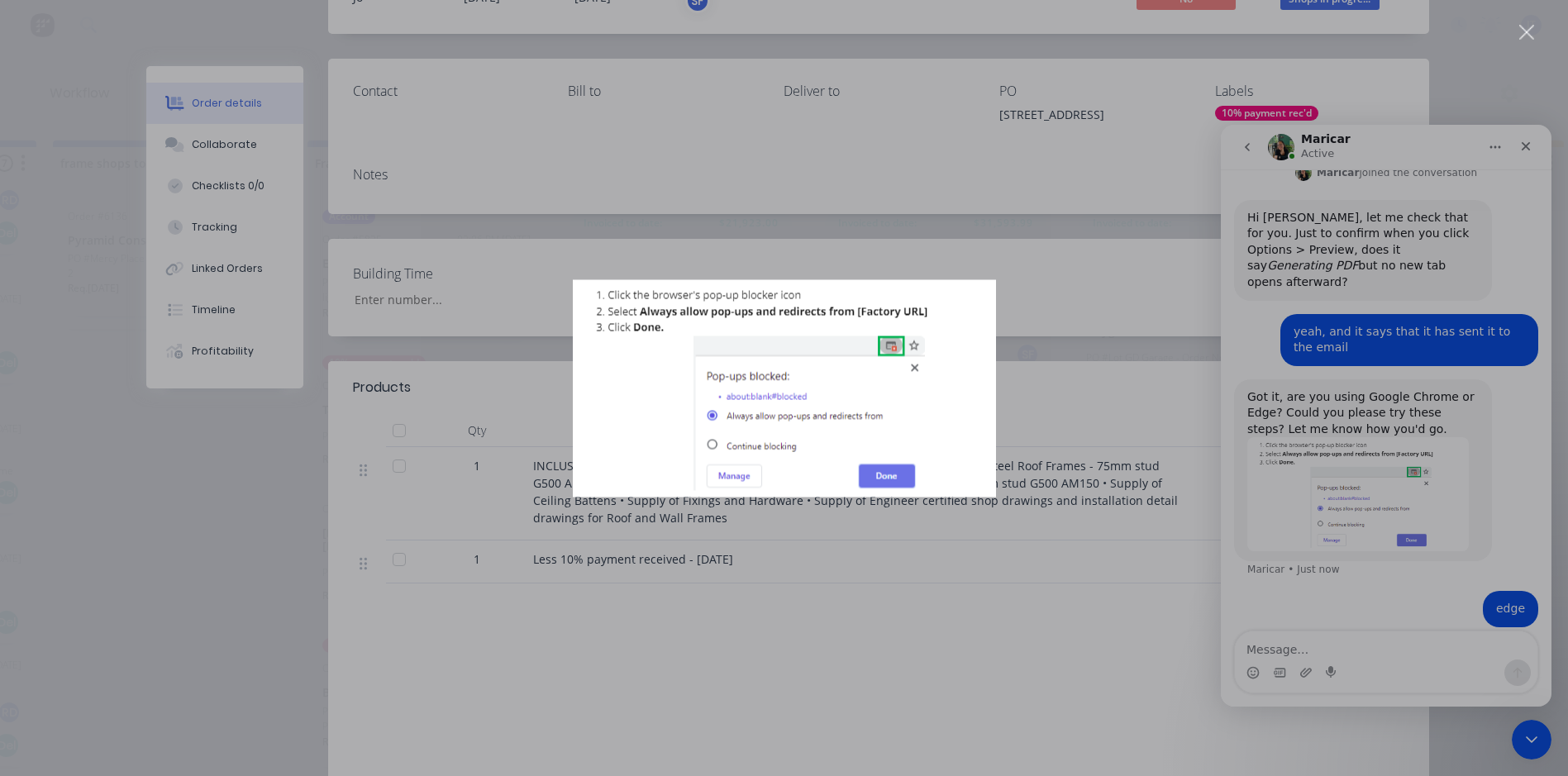
click at [1384, 568] on div "Intercom messenger" at bounding box center [784, 388] width 1568 height 776
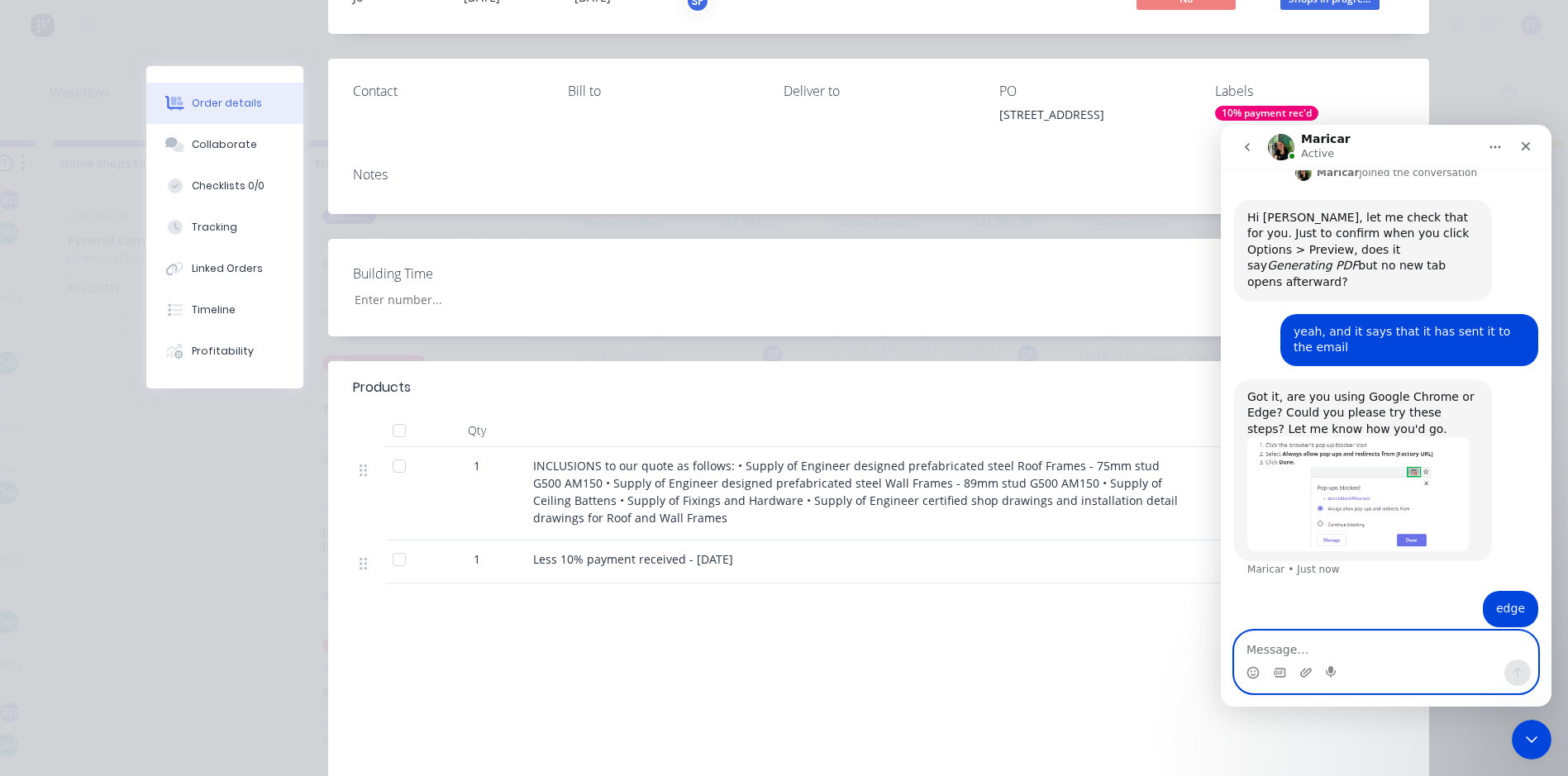
click at [1361, 648] on textarea "Message…" at bounding box center [1386, 645] width 303 height 28
type textarea "il give it a go"
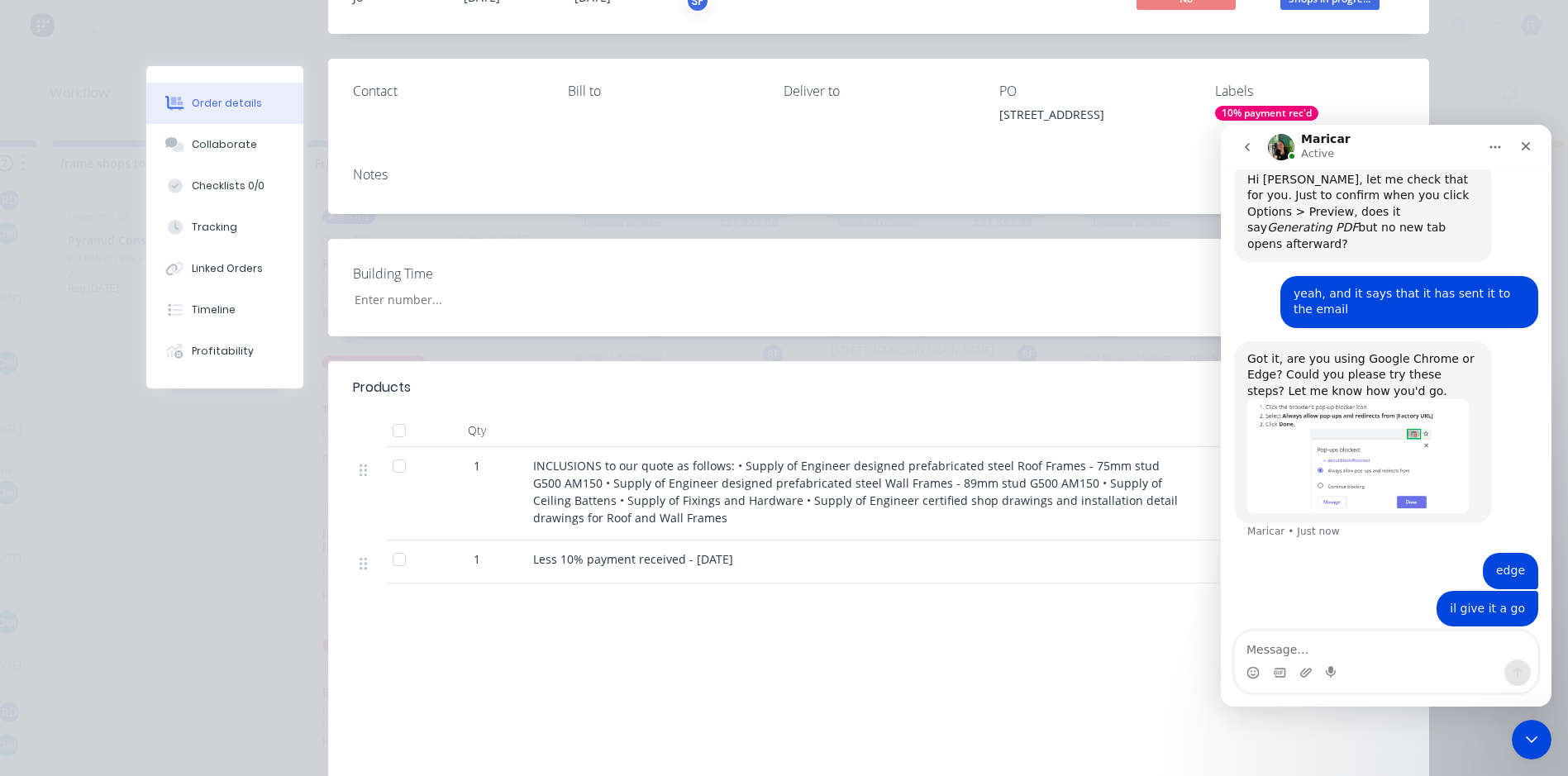
drag, startPoint x: 1150, startPoint y: 652, endPoint x: 1156, endPoint y: 664, distance: 13.4
click at [1150, 653] on div "Labour $0.00 Sub total $7,128.00 Margin $0.00 ( 0.00 %) Tax $712.80 Total $7,84…" at bounding box center [1259, 732] width 289 height 192
click at [1531, 143] on icon "Close" at bounding box center [1525, 146] width 13 height 13
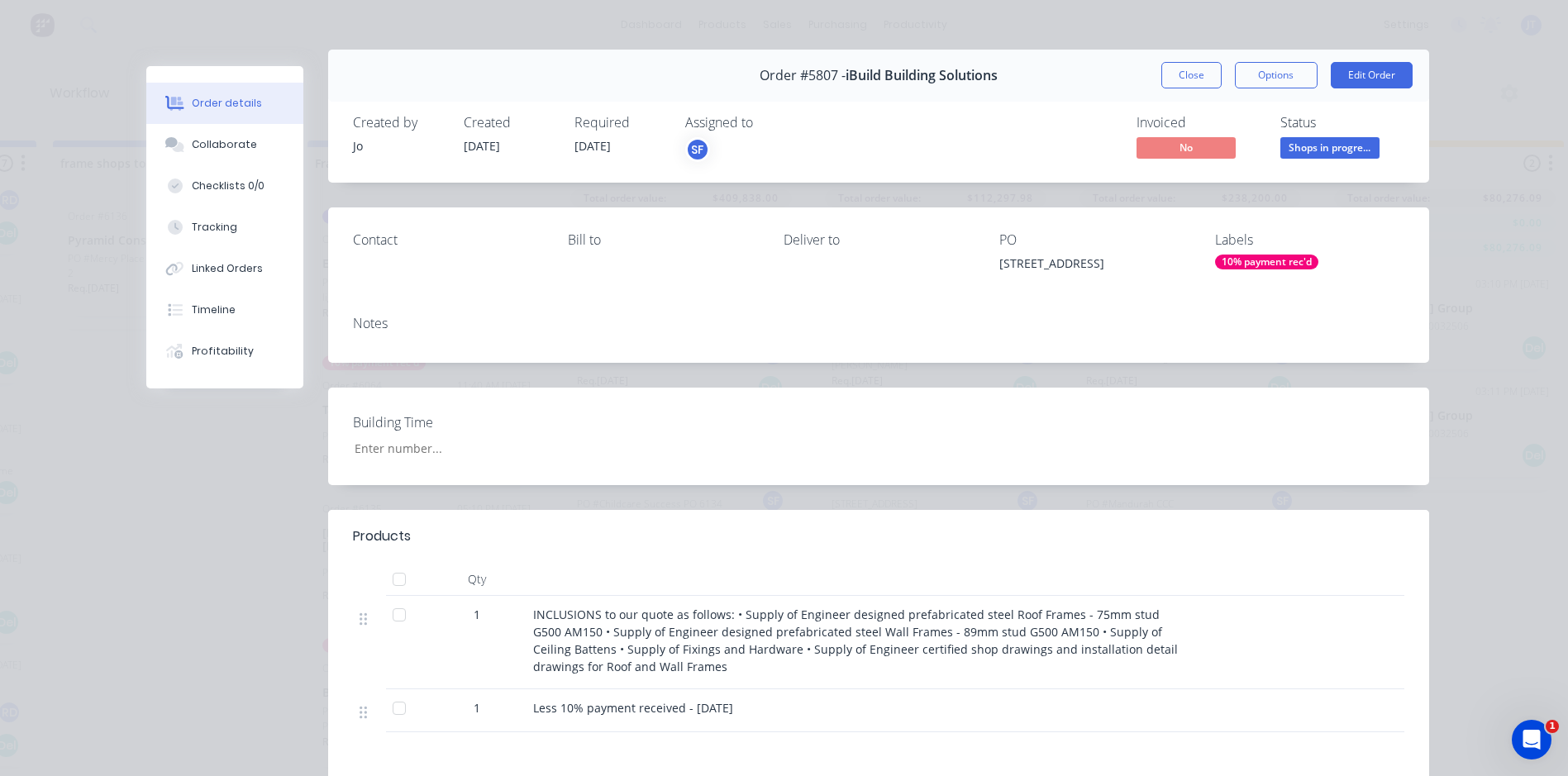
scroll to position [0, 0]
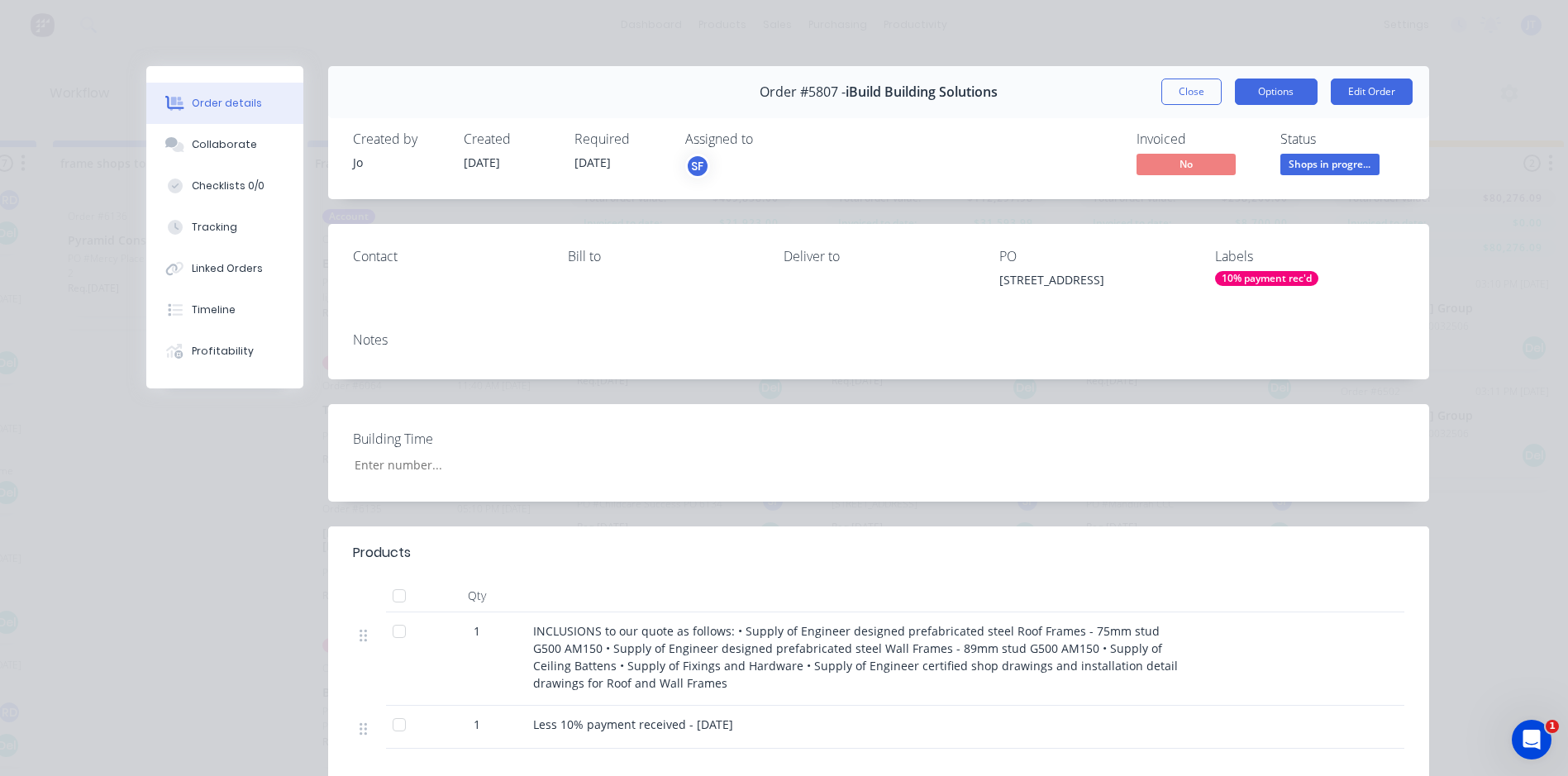
drag, startPoint x: 1250, startPoint y: 89, endPoint x: 1250, endPoint y: 106, distance: 17.0
click at [1249, 98] on button "Options" at bounding box center [1276, 91] width 82 height 26
click at [1274, 86] on button "Options" at bounding box center [1276, 91] width 82 height 26
click at [1359, 87] on button "Edit Order" at bounding box center [1372, 91] width 82 height 26
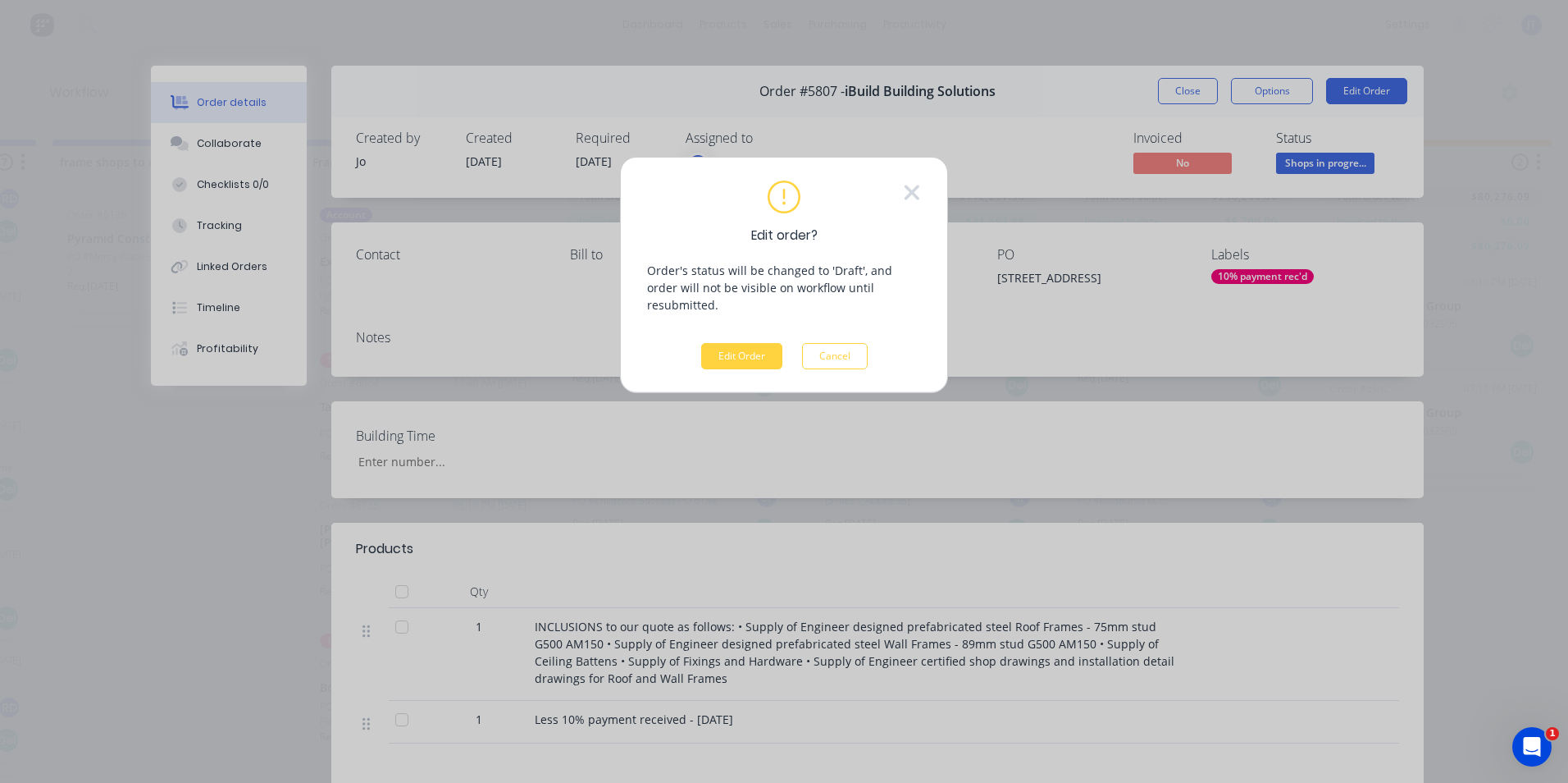
click at [1185, 90] on div "Edit order? Order's status will be changed to 'Draft', and order will not be vi…" at bounding box center [784, 391] width 1568 height 783
click at [856, 344] on button "Cancel" at bounding box center [834, 356] width 65 height 26
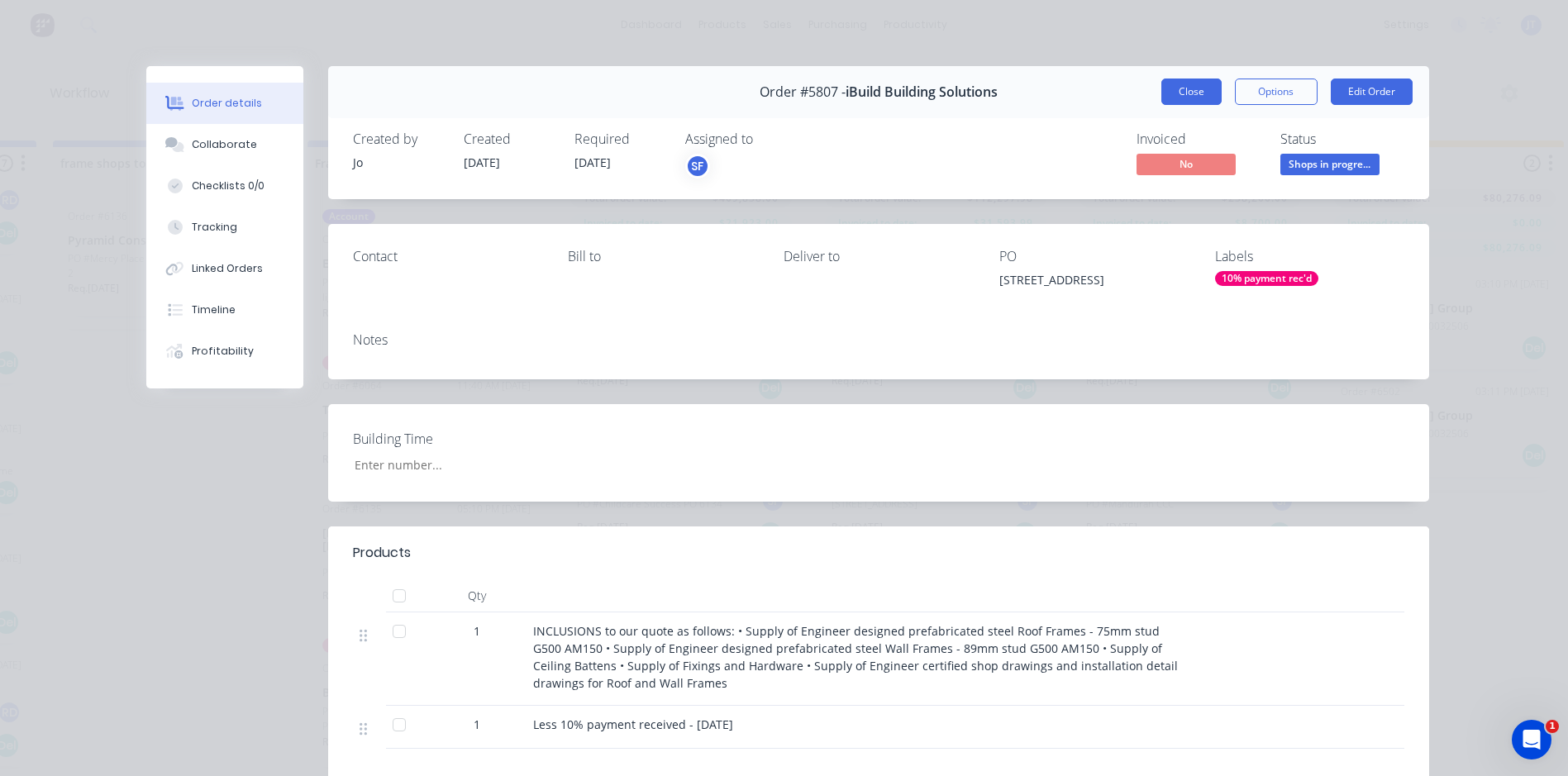
click at [1188, 93] on button "Close" at bounding box center [1192, 91] width 61 height 26
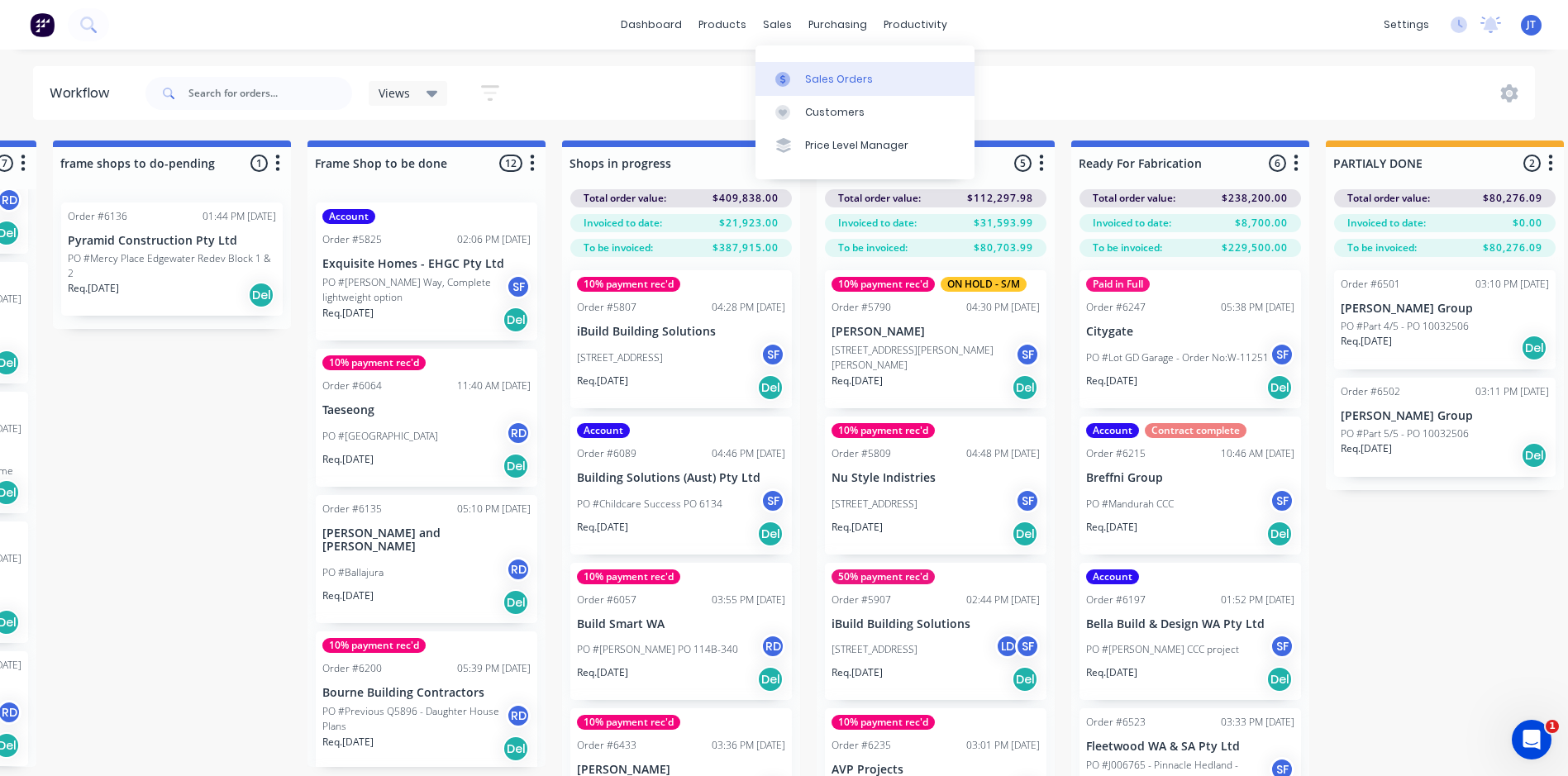
click at [808, 86] on div "Sales Orders" at bounding box center [839, 78] width 68 height 15
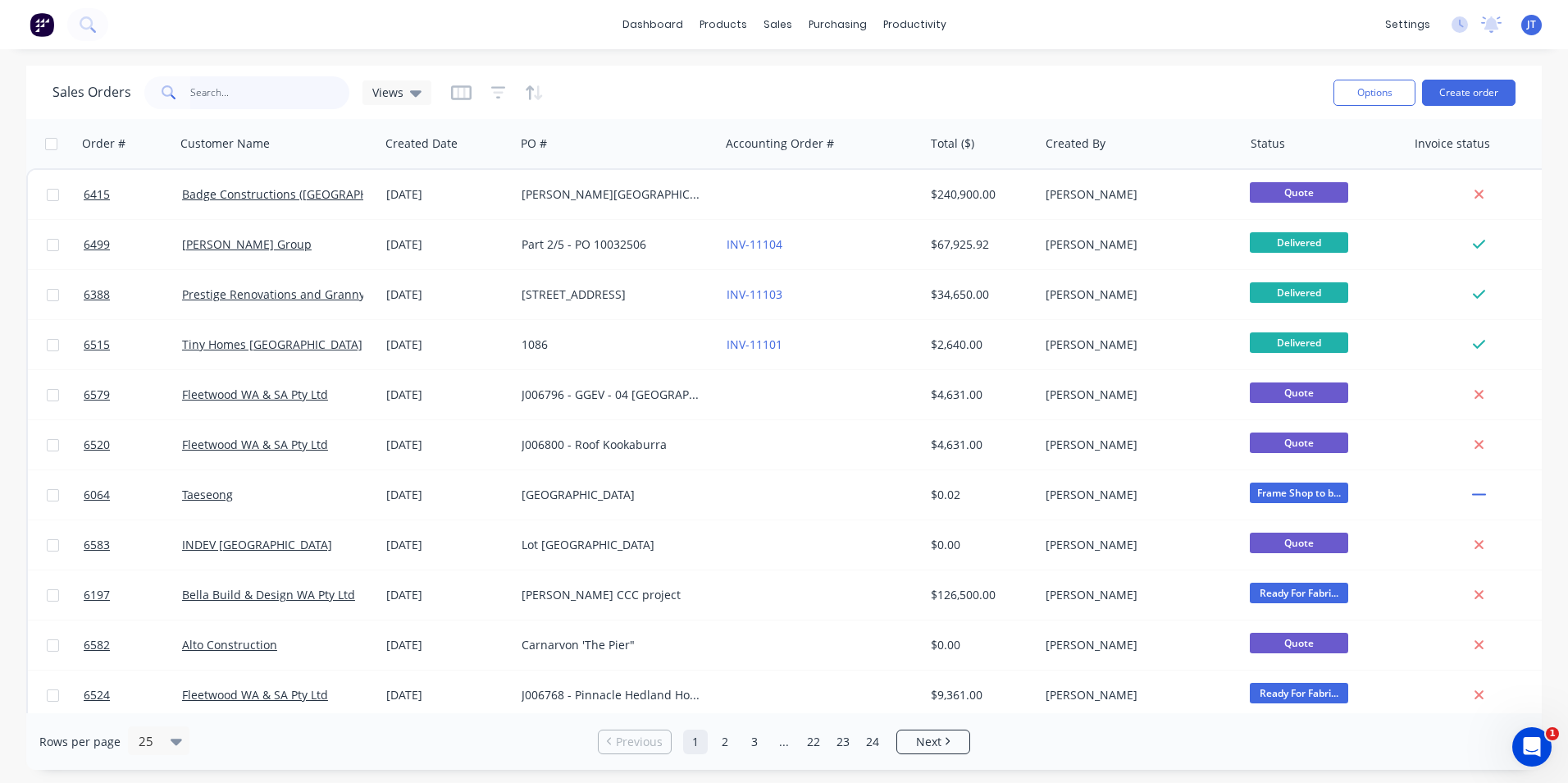
click at [206, 87] on input "text" at bounding box center [270, 92] width 159 height 33
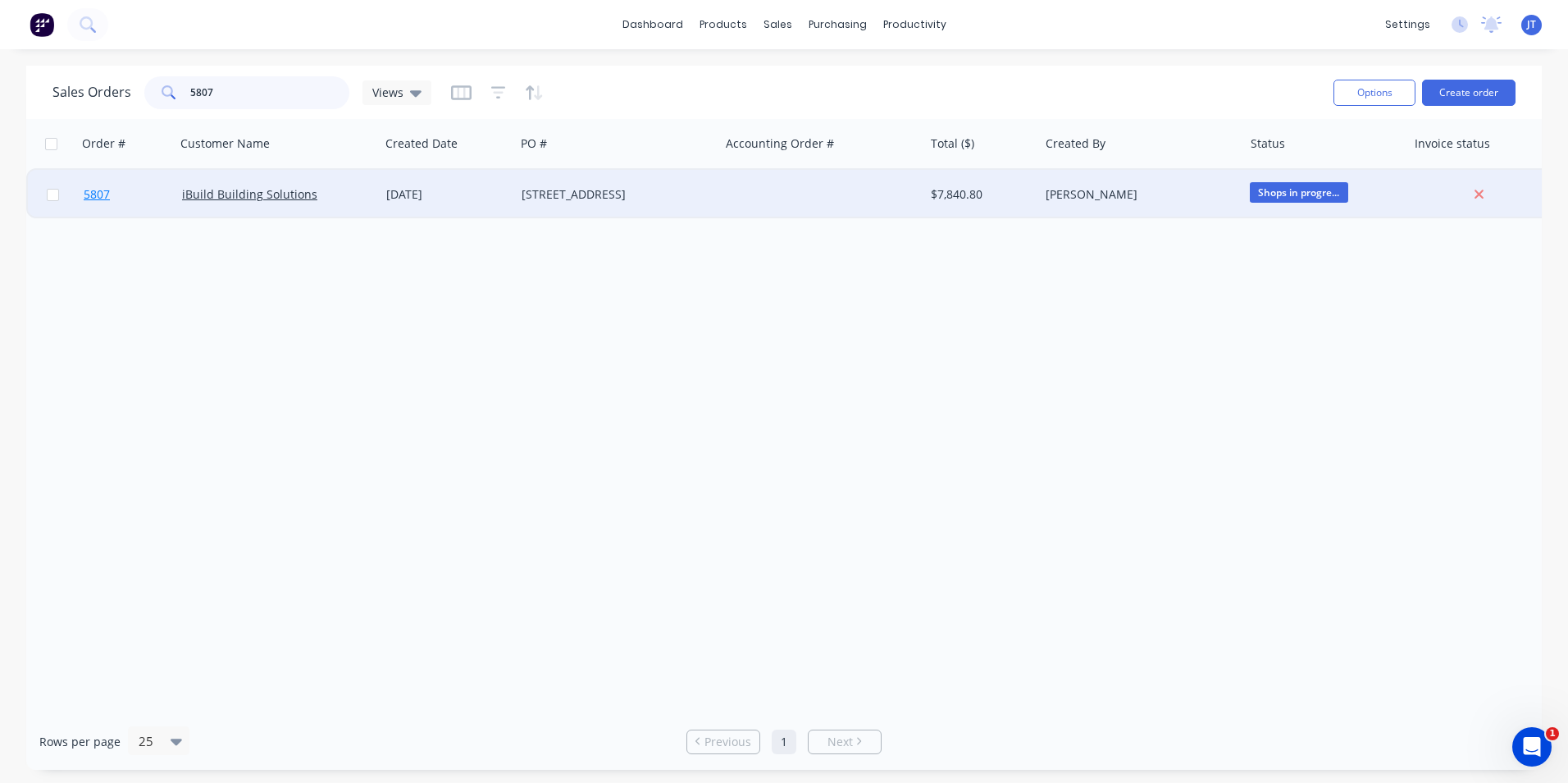
type input "5807"
click at [89, 196] on span "5807" at bounding box center [96, 194] width 26 height 17
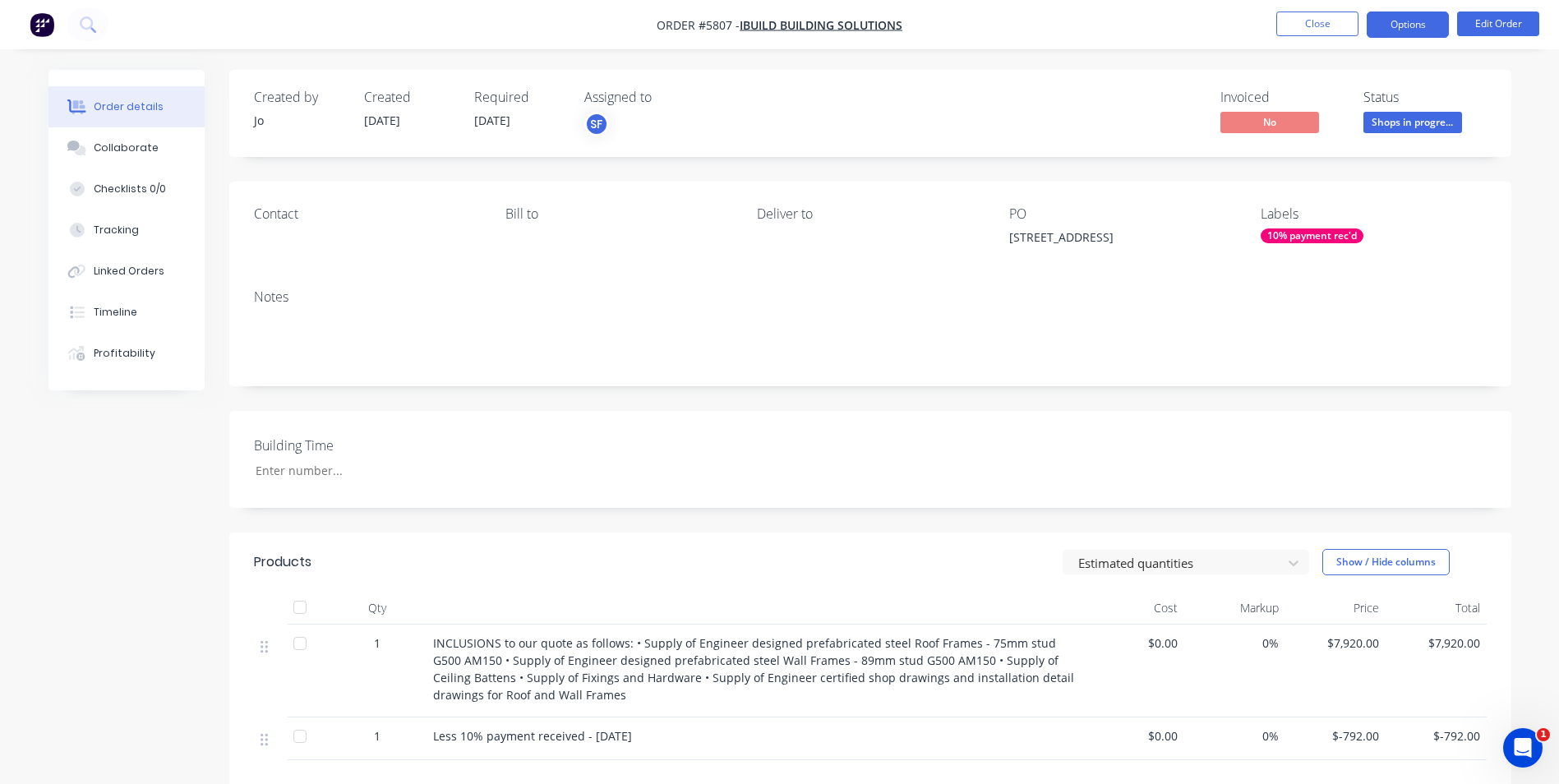
click at [1415, 27] on button "Options" at bounding box center [1408, 24] width 82 height 26
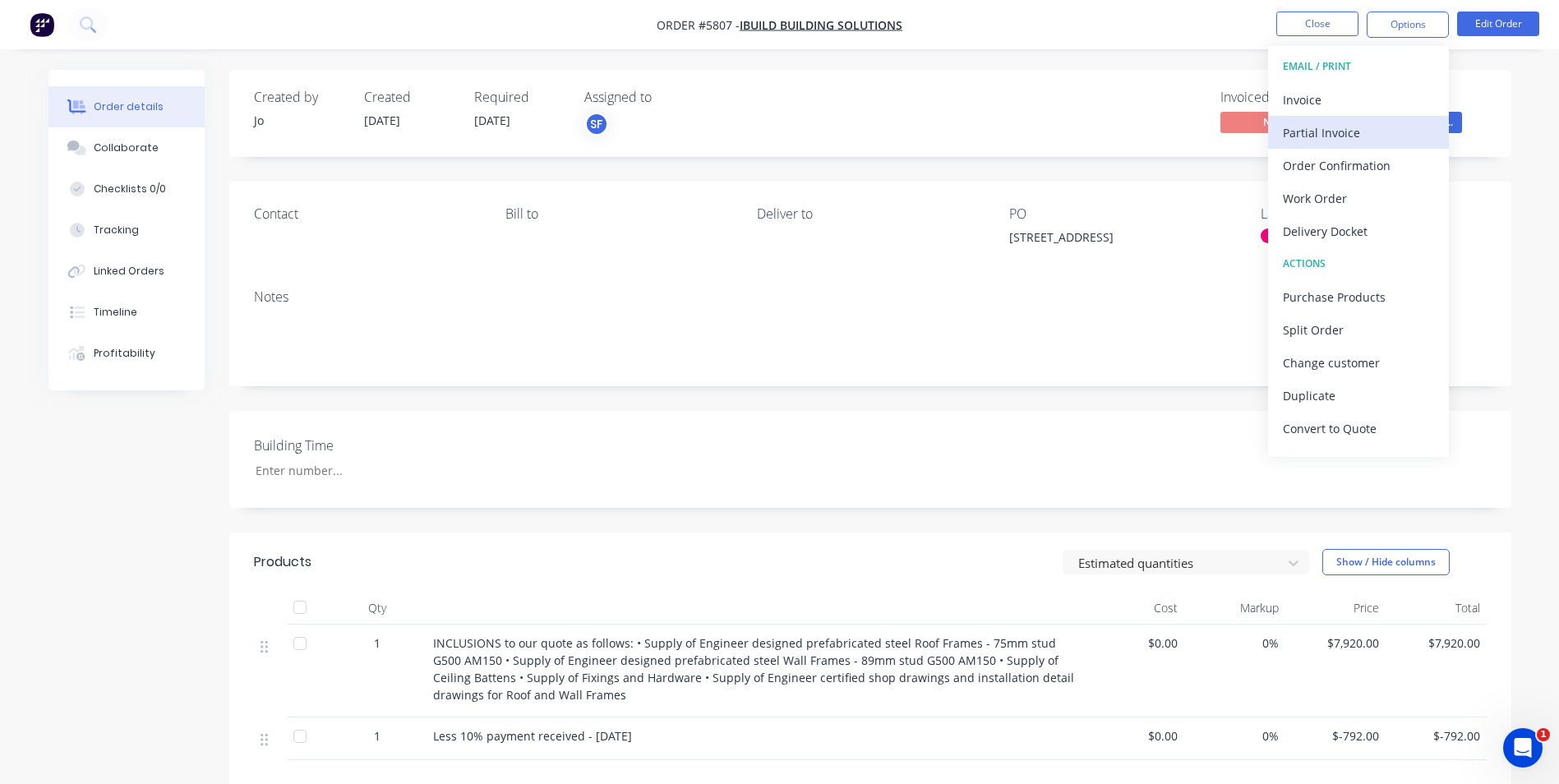
click at [1351, 128] on div "Partial Invoice" at bounding box center [1358, 132] width 151 height 23
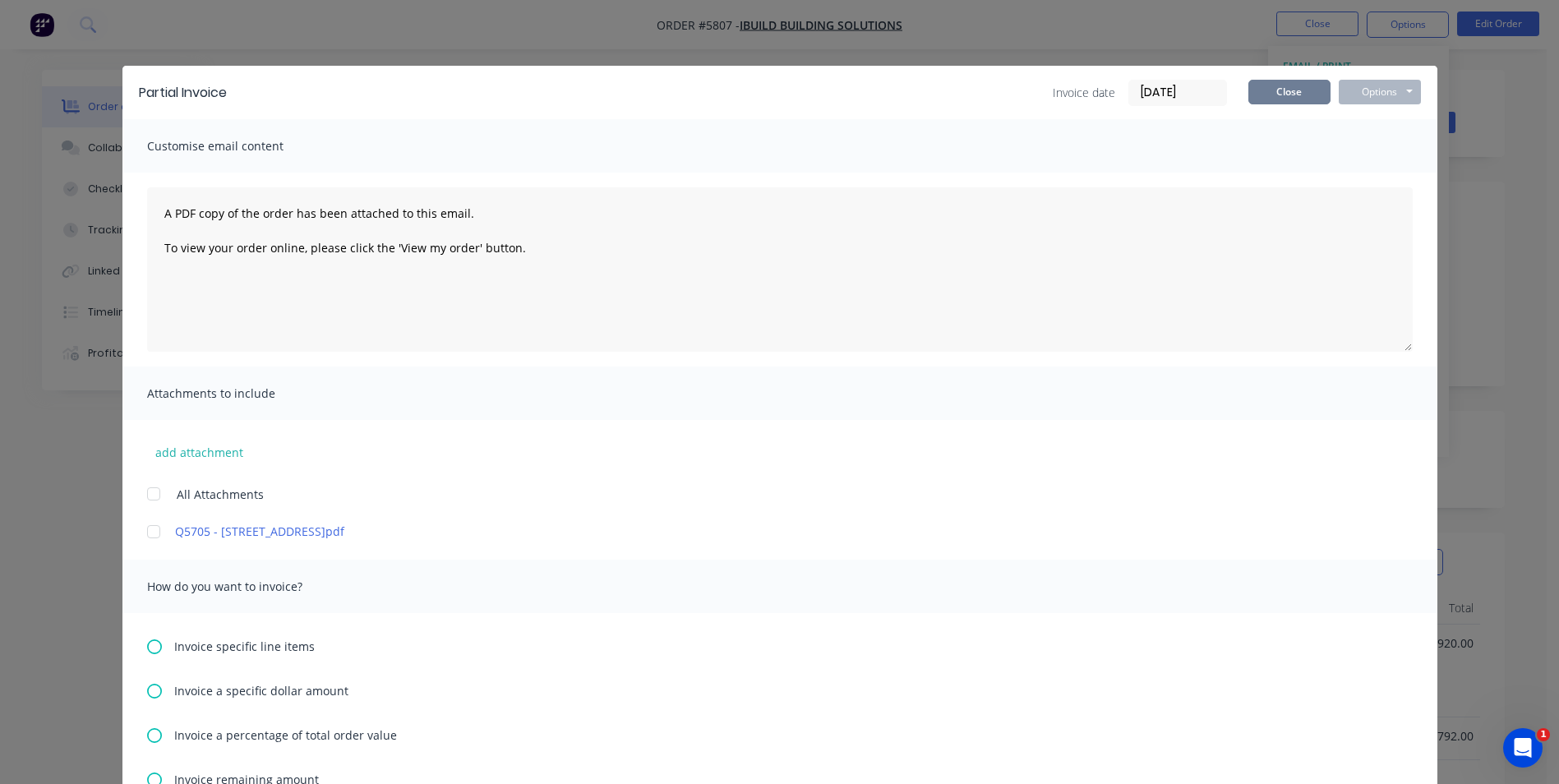
click at [1289, 85] on button "Close" at bounding box center [1289, 92] width 82 height 24
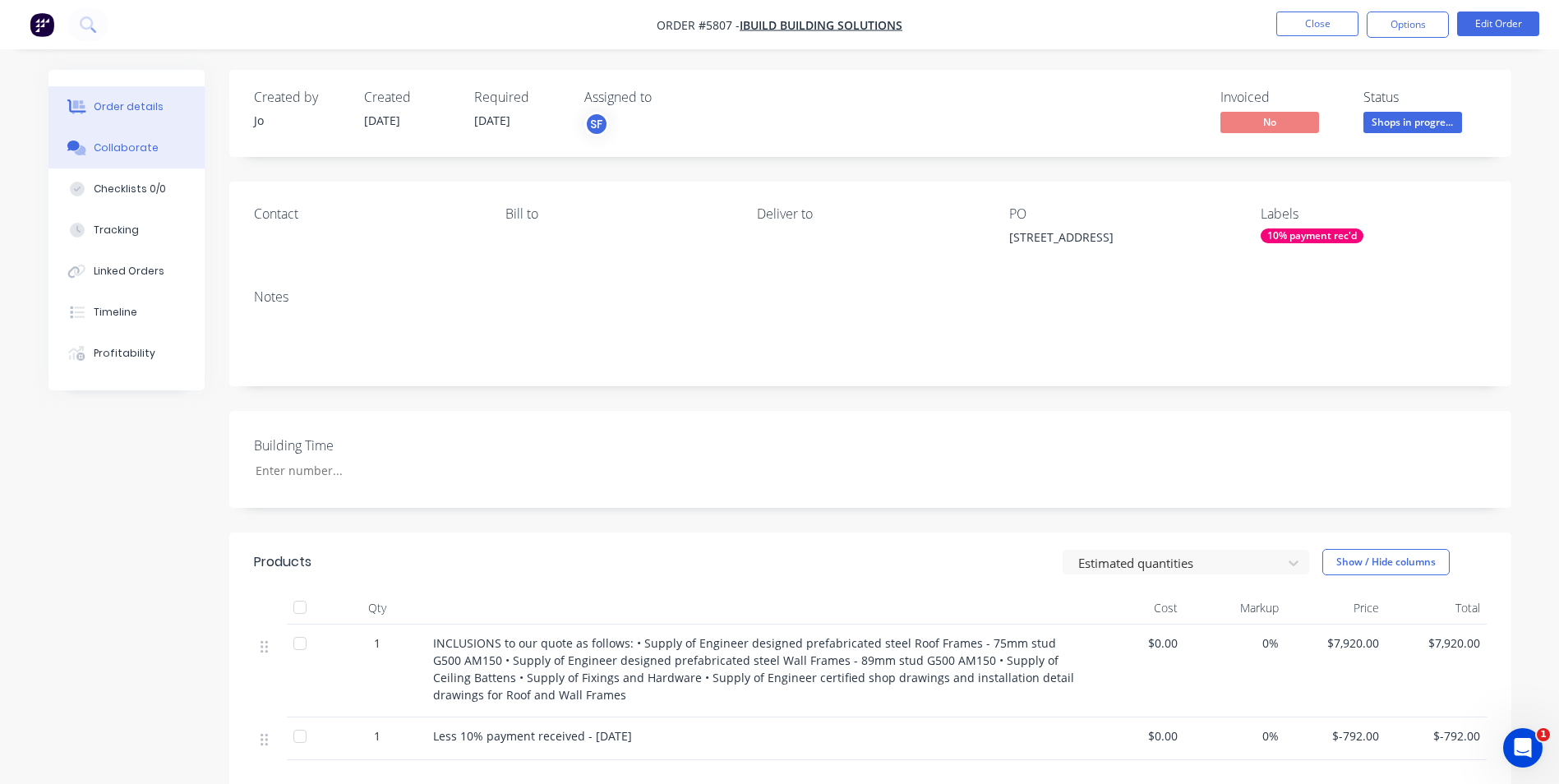
click at [122, 144] on div "Collaborate" at bounding box center [126, 147] width 65 height 15
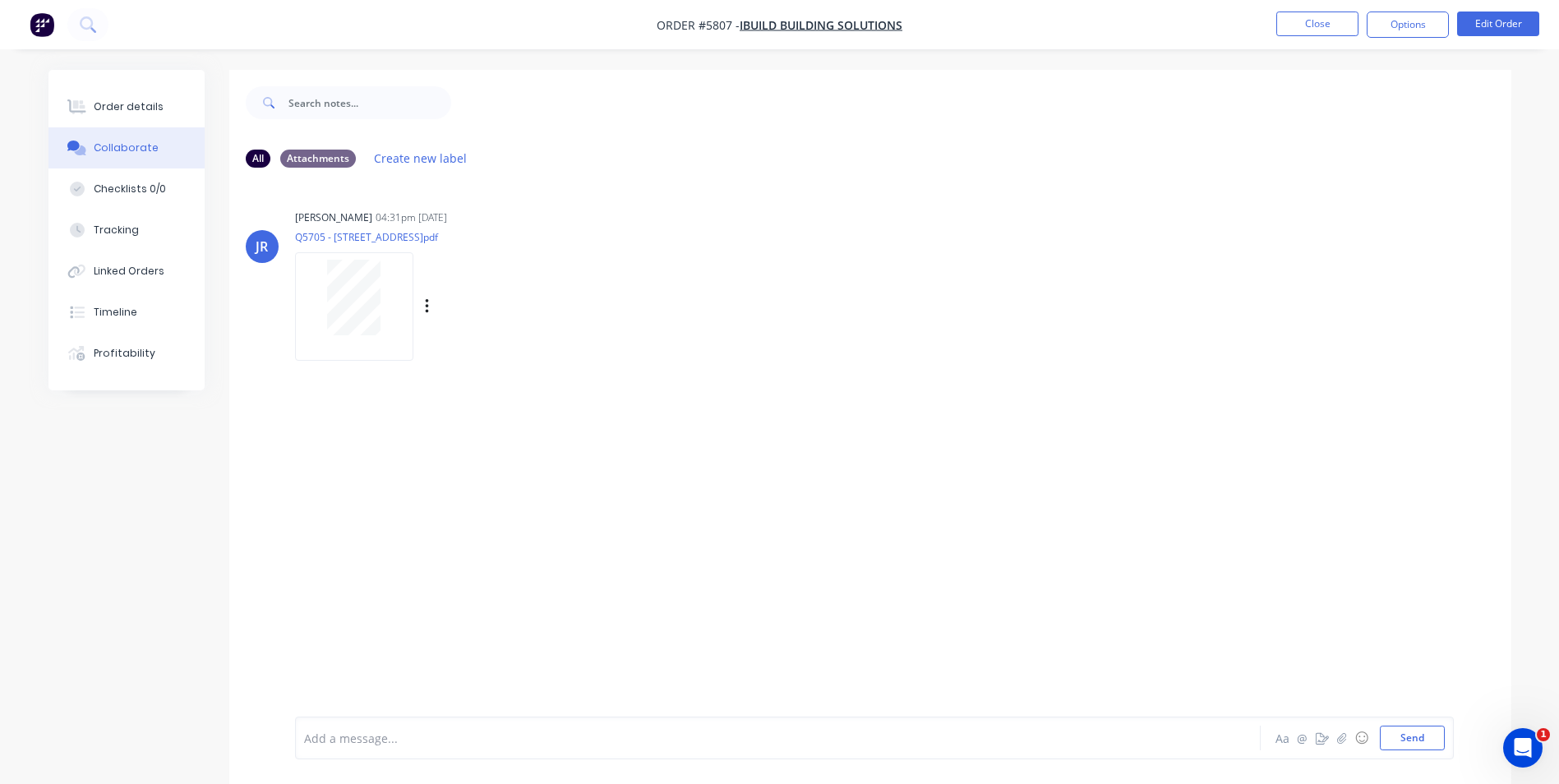
click at [600, 333] on div "[PERSON_NAME] 04:31pm [DATE] Q5705 - [STREET_ADDRESS]pdf Labels Download Delete" at bounding box center [551, 280] width 513 height 148
click at [369, 508] on div "JR [PERSON_NAME] 04:31pm [DATE] Q5705 - [STREET_ADDRESS]pdf Labels Download Del…" at bounding box center [870, 449] width 1282 height 536
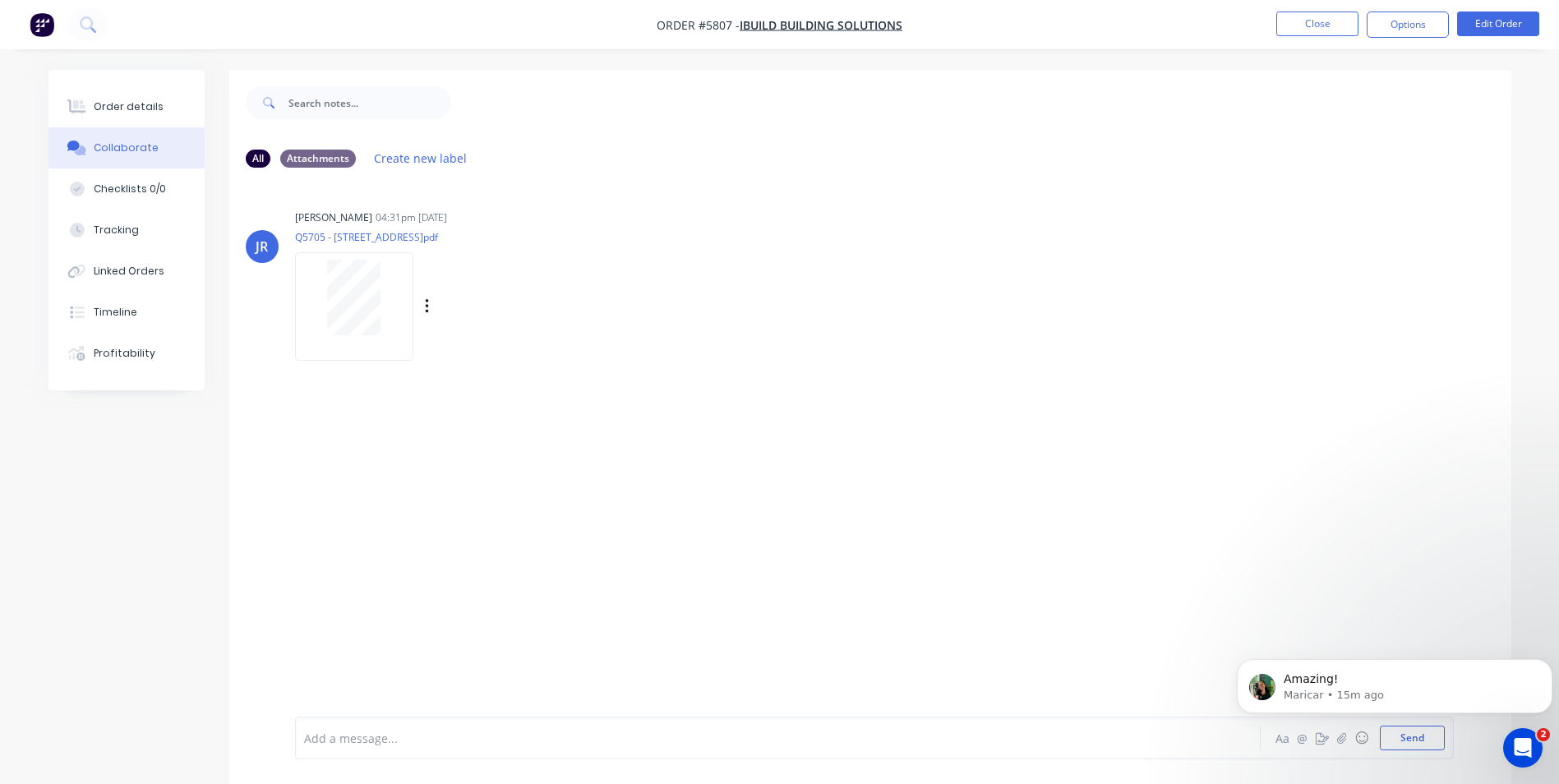
click at [617, 315] on div "[PERSON_NAME] 04:31pm [DATE] Q5705 - [STREET_ADDRESS]pdf Labels Download Delete" at bounding box center [551, 280] width 513 height 148
click at [598, 389] on div "JR [PERSON_NAME] 04:31pm [DATE] Q5705 - [STREET_ADDRESS]pdf Labels Download Del…" at bounding box center [870, 449] width 1282 height 536
click at [160, 105] on button "Order details" at bounding box center [127, 107] width 156 height 41
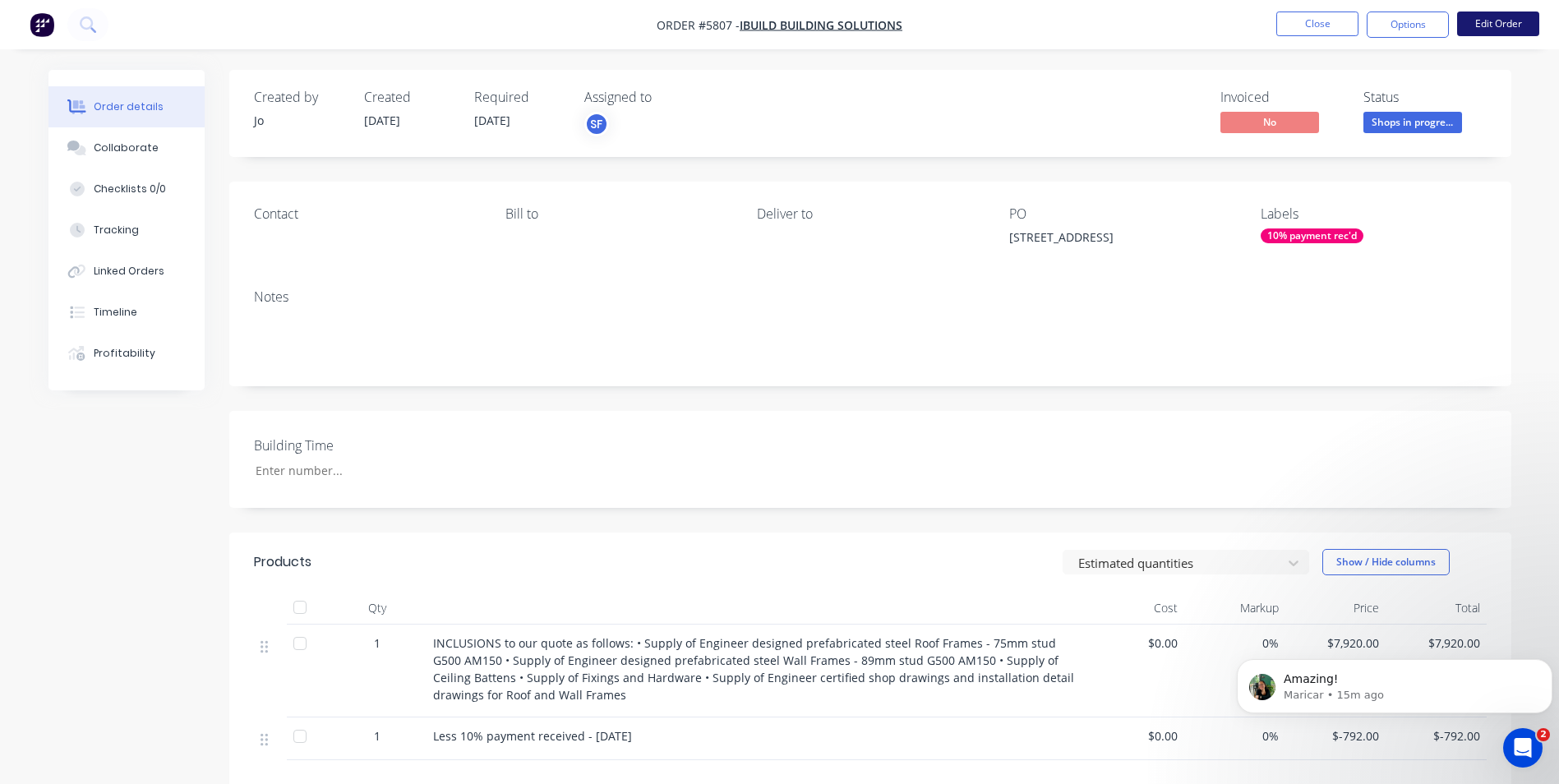
click at [1518, 25] on button "Edit Order" at bounding box center [1498, 23] width 82 height 24
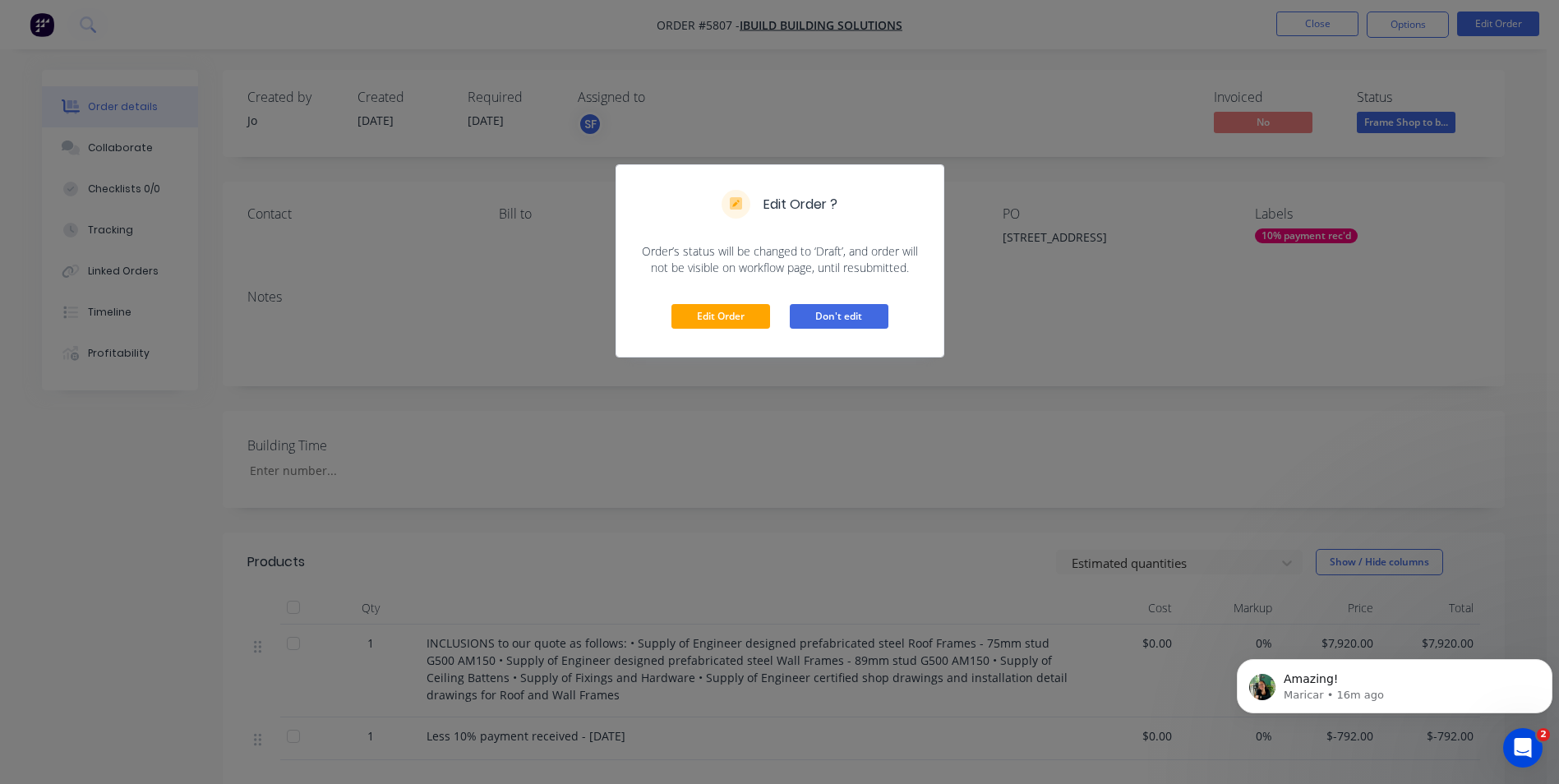
click at [849, 313] on button "Don't edit" at bounding box center [839, 316] width 98 height 24
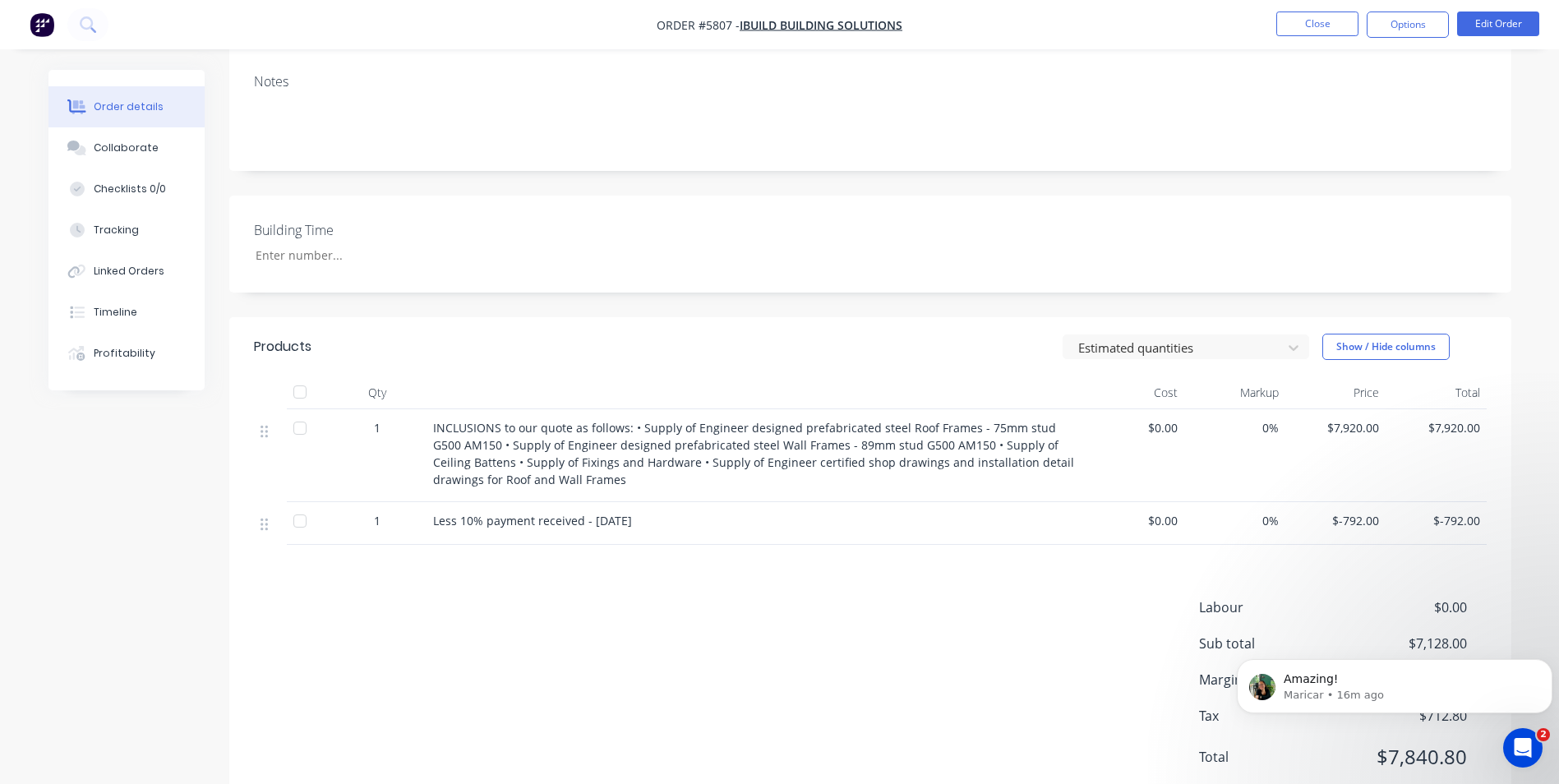
scroll to position [269, 0]
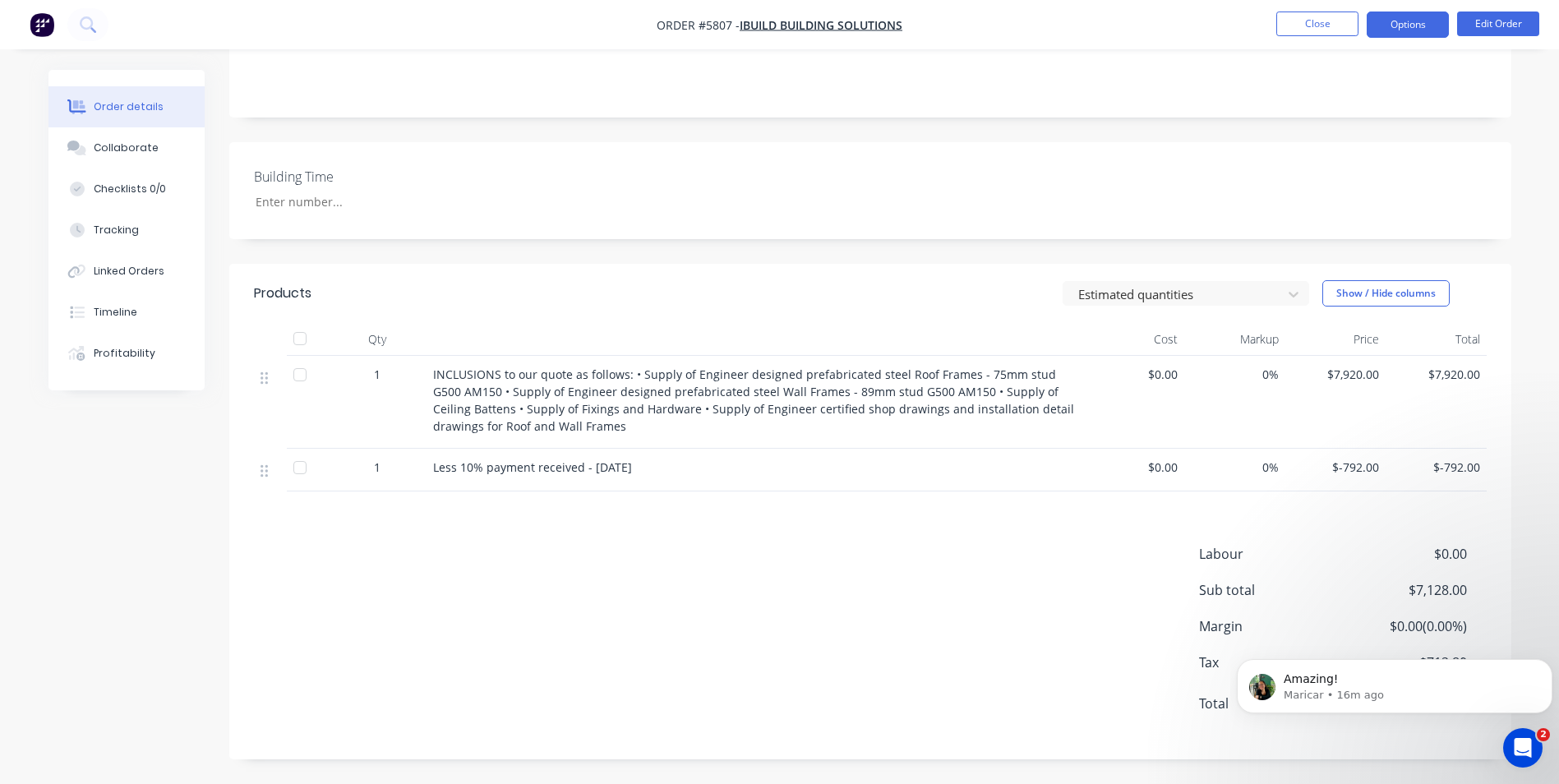
click at [1422, 29] on button "Options" at bounding box center [1408, 24] width 82 height 26
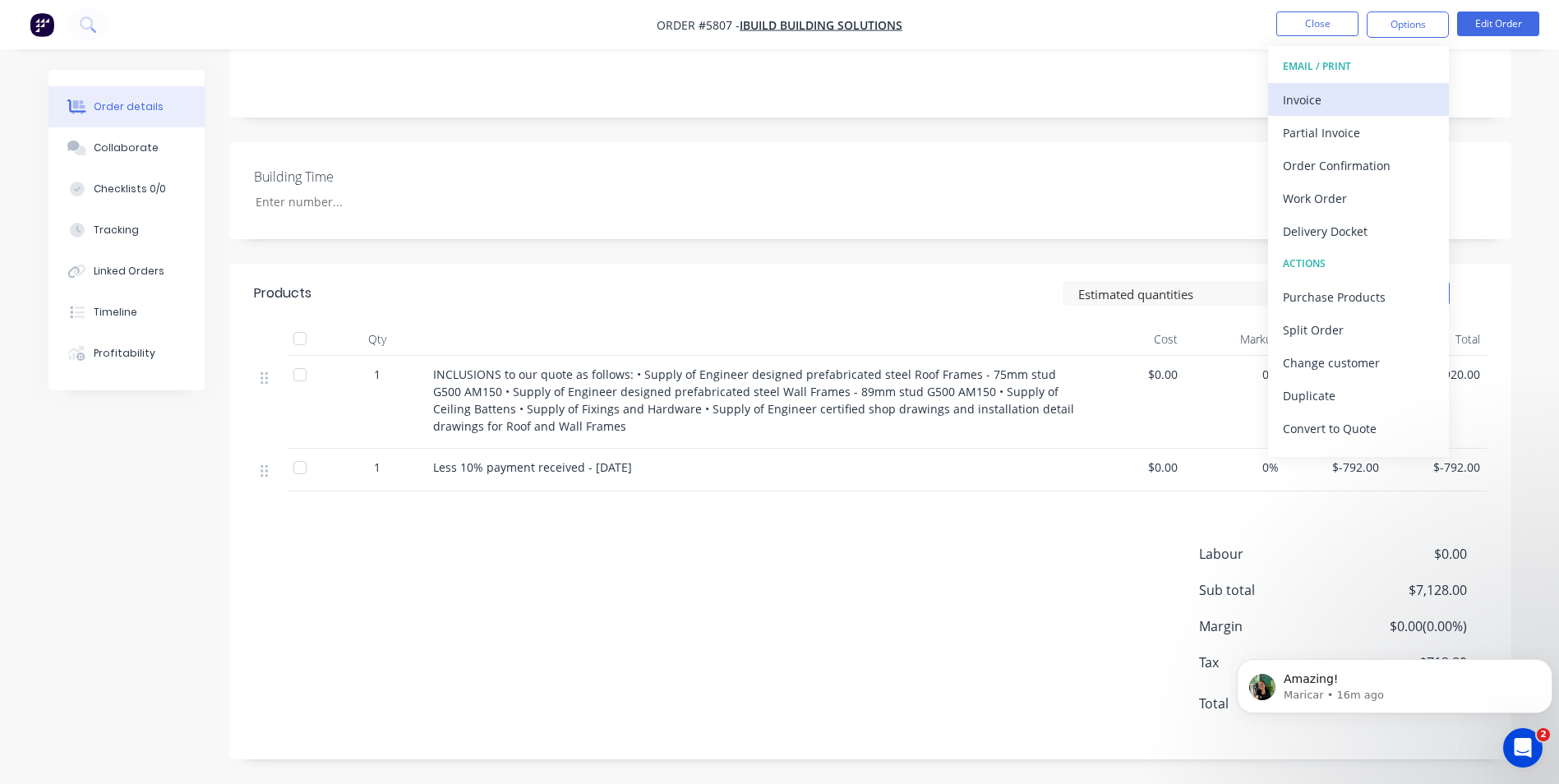
click at [1335, 110] on div "Invoice" at bounding box center [1358, 99] width 151 height 23
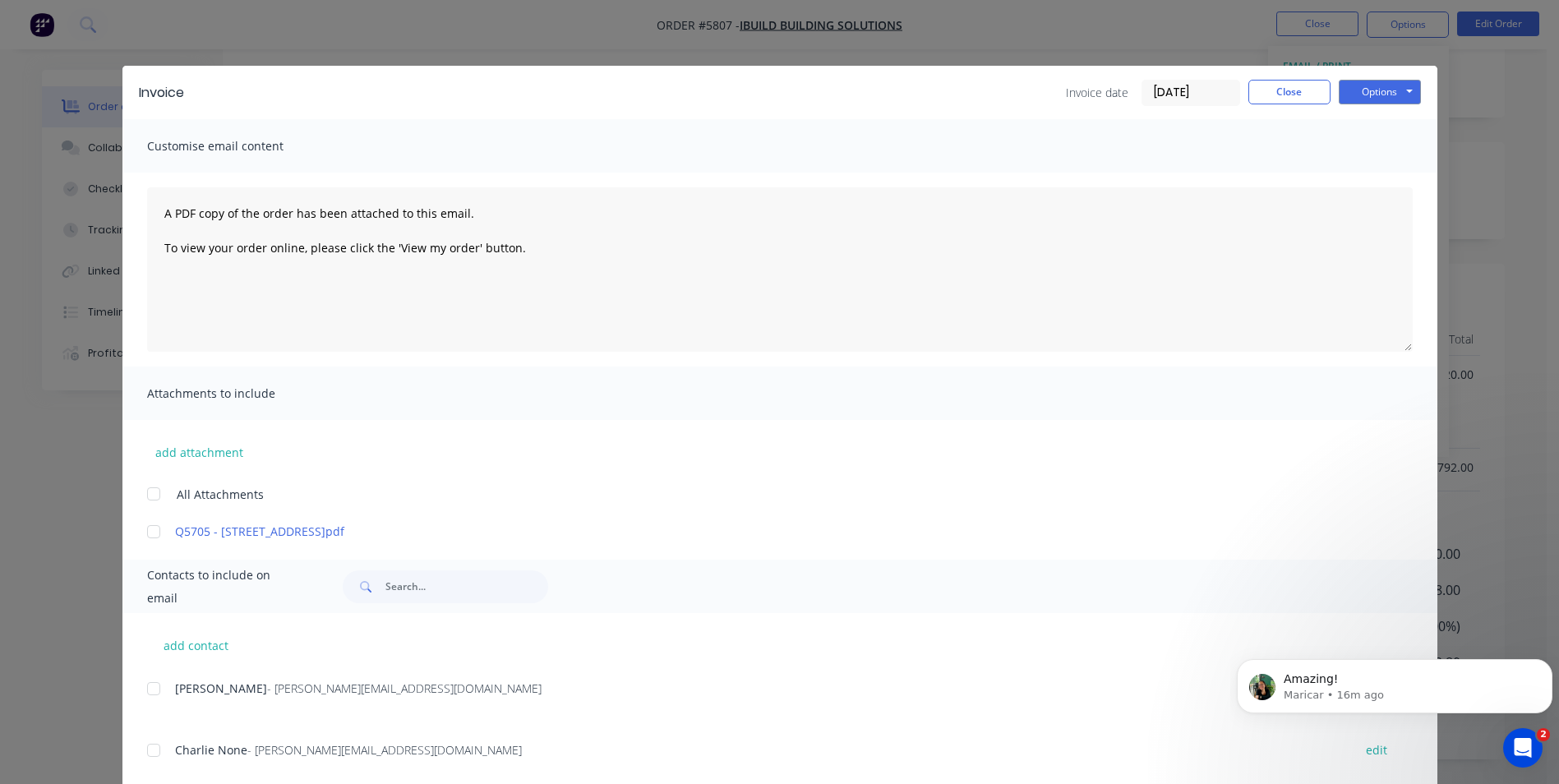
click at [147, 533] on div at bounding box center [154, 532] width 33 height 33
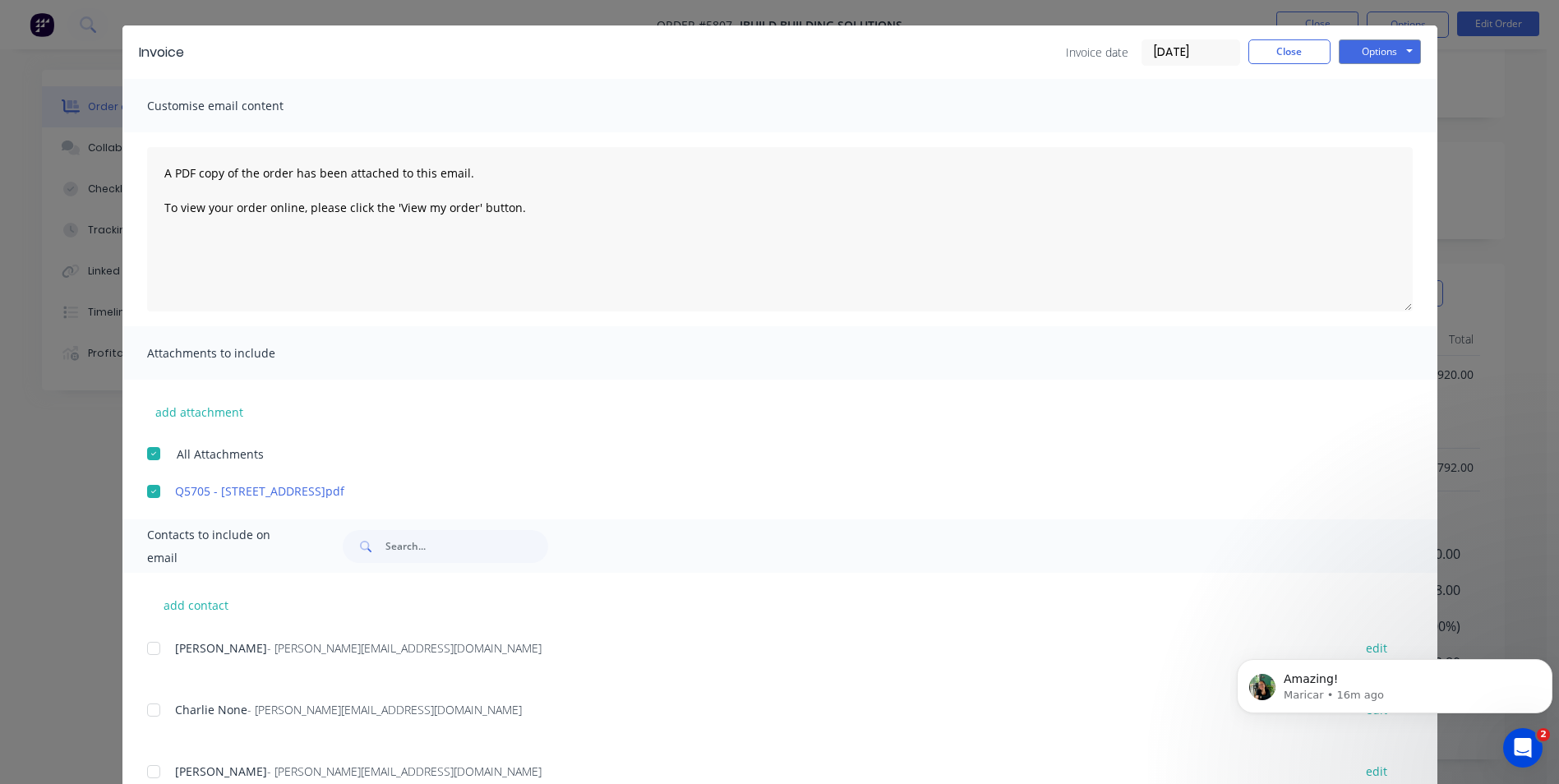
scroll to position [101, 0]
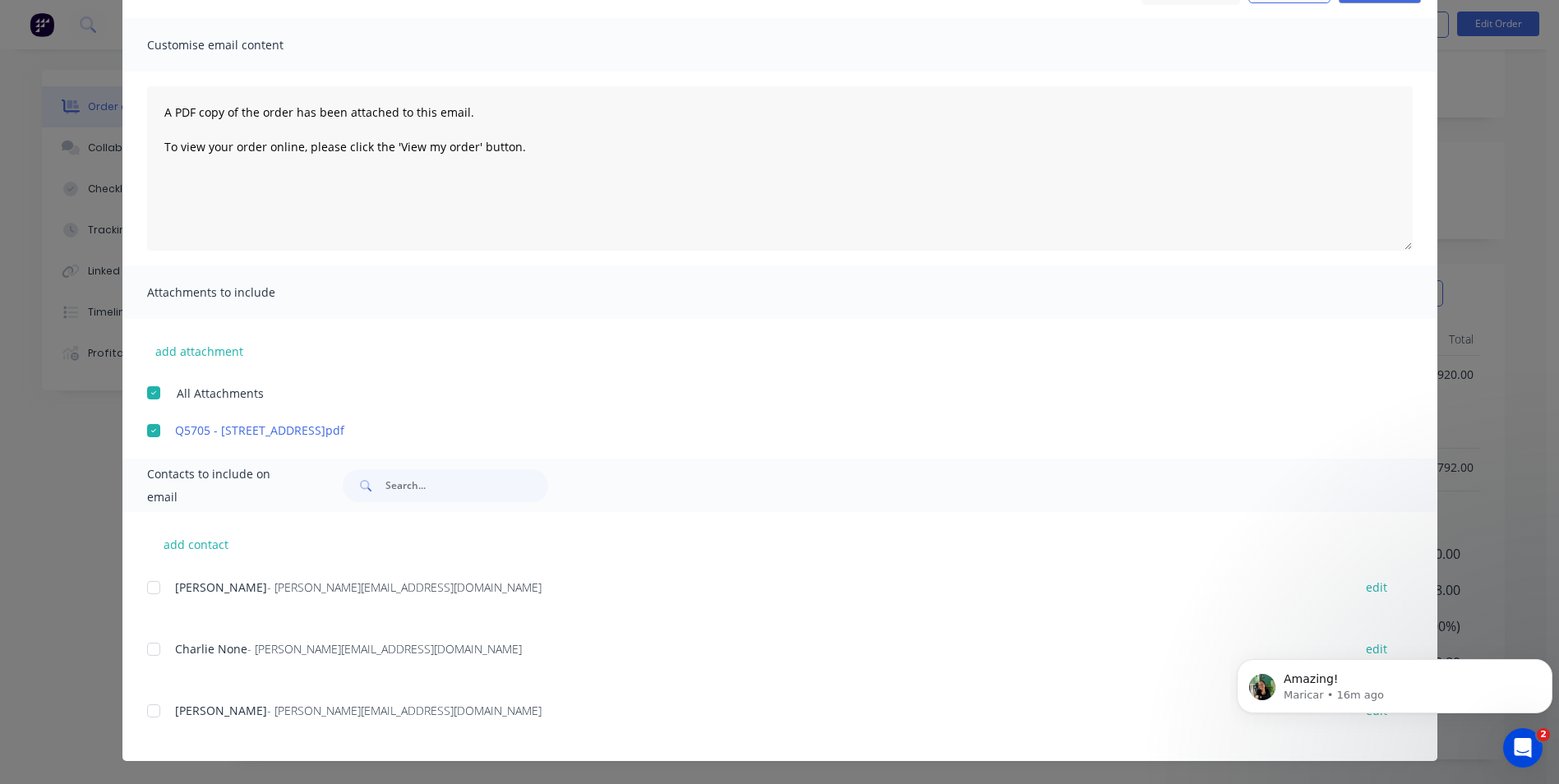
click at [147, 648] on div at bounding box center [154, 649] width 33 height 33
click at [147, 579] on div at bounding box center [154, 587] width 33 height 33
click at [150, 709] on div at bounding box center [154, 711] width 33 height 33
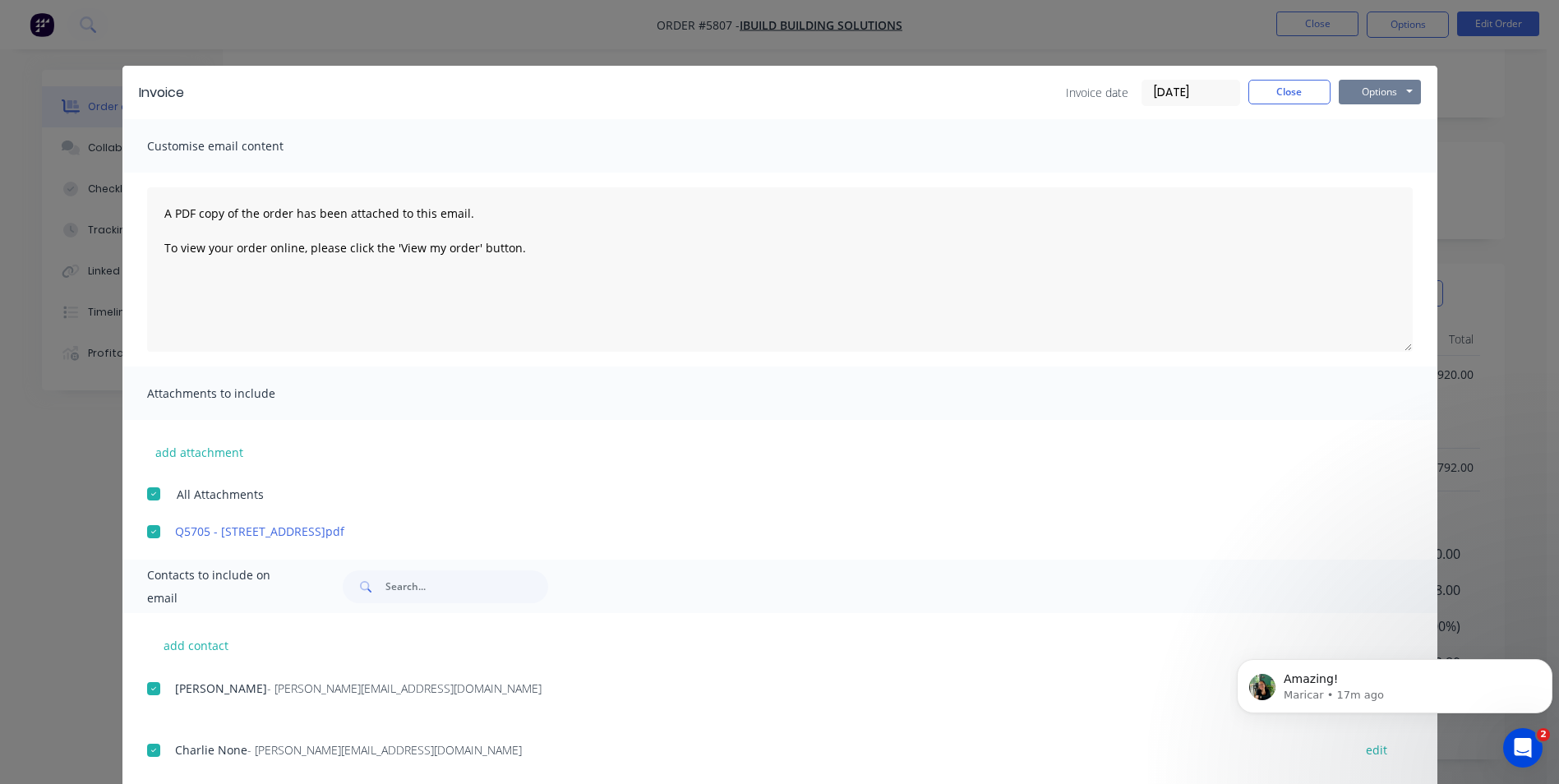
click at [1388, 89] on button "Options" at bounding box center [1380, 92] width 82 height 24
click at [1385, 123] on button "Preview" at bounding box center [1391, 121] width 105 height 27
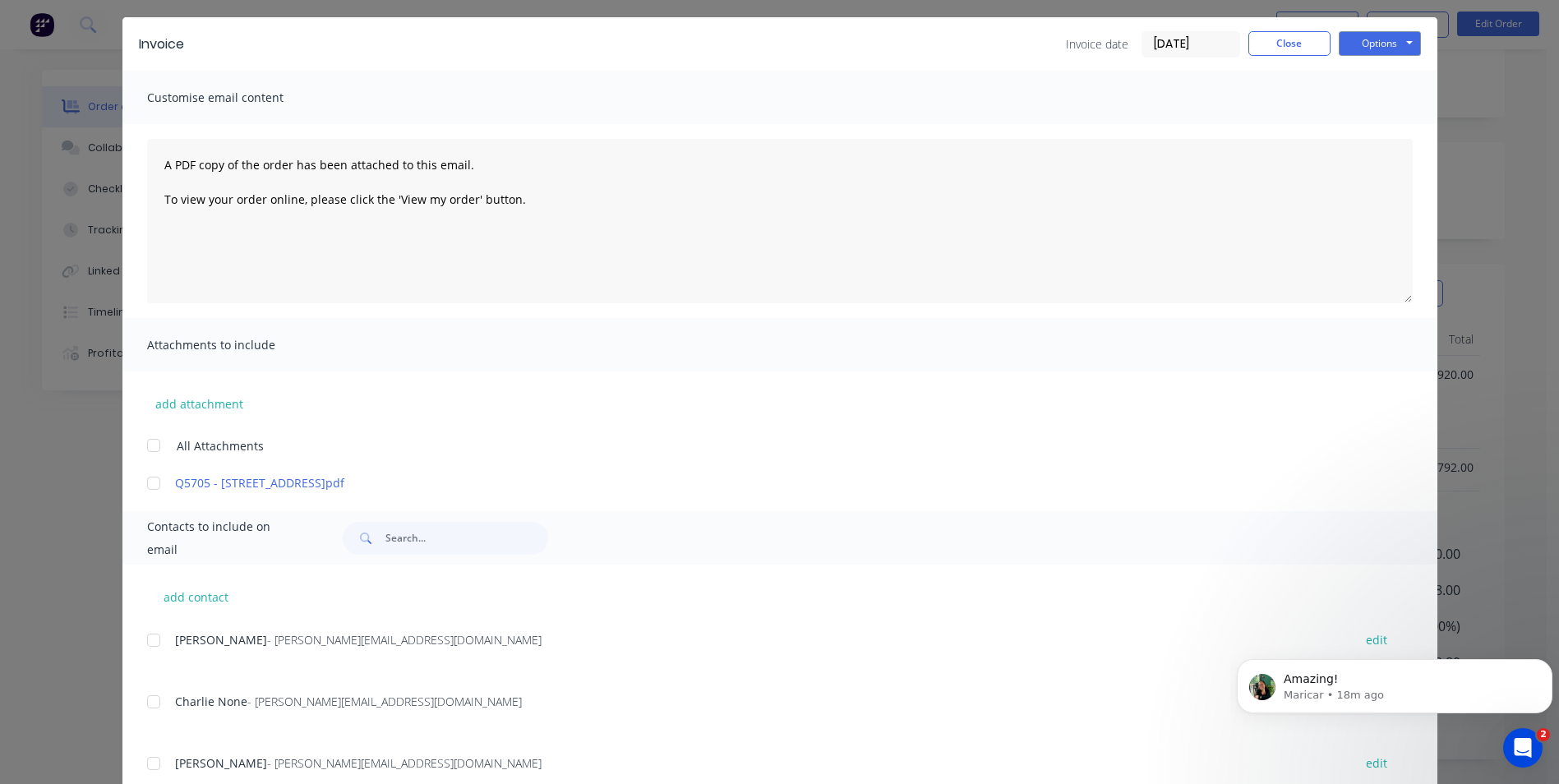
scroll to position [101, 0]
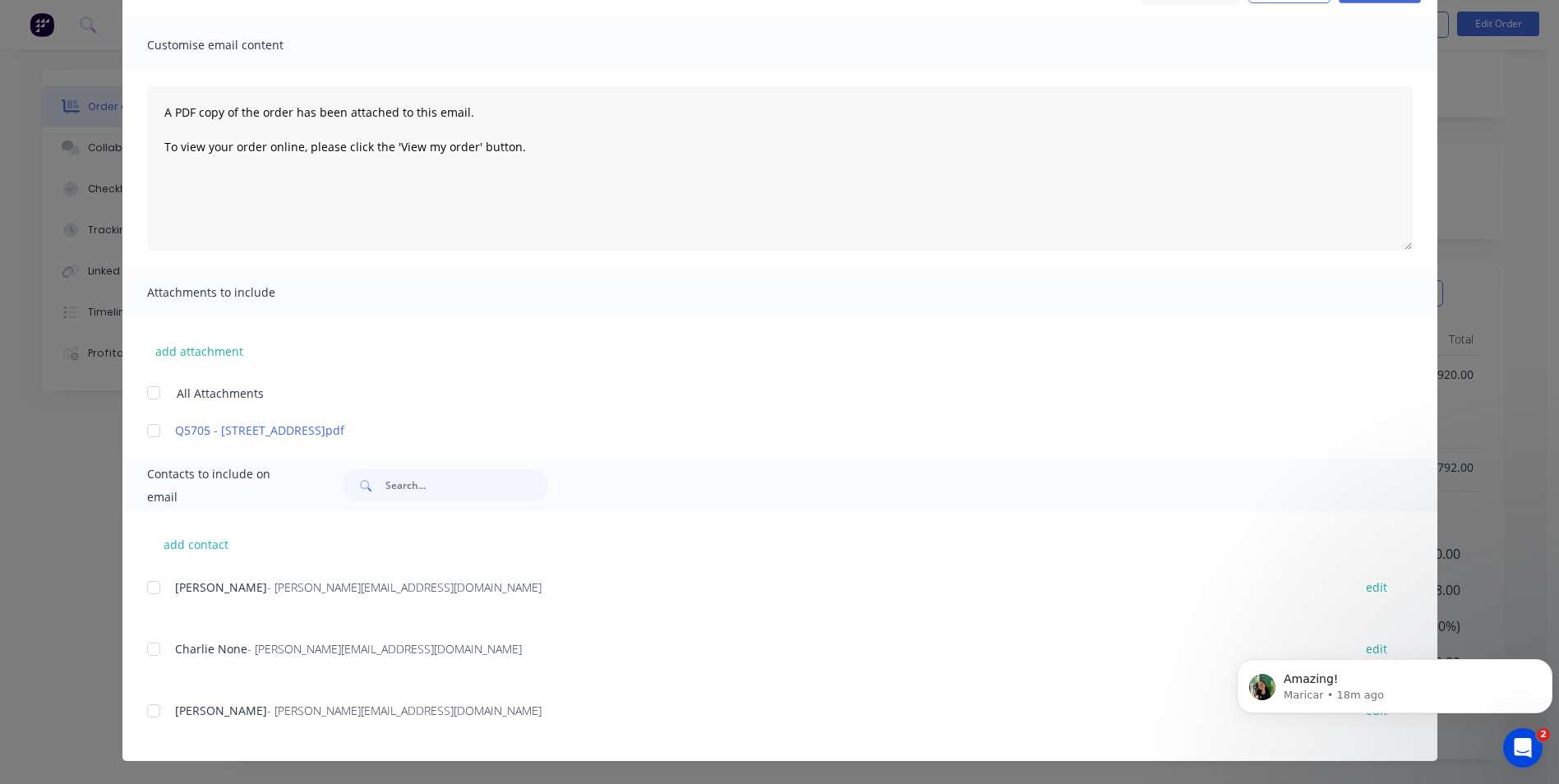
click at [149, 435] on div at bounding box center [154, 430] width 33 height 33
click at [142, 590] on div at bounding box center [154, 587] width 33 height 33
click at [145, 648] on div at bounding box center [154, 649] width 33 height 33
click at [146, 710] on div at bounding box center [154, 711] width 33 height 33
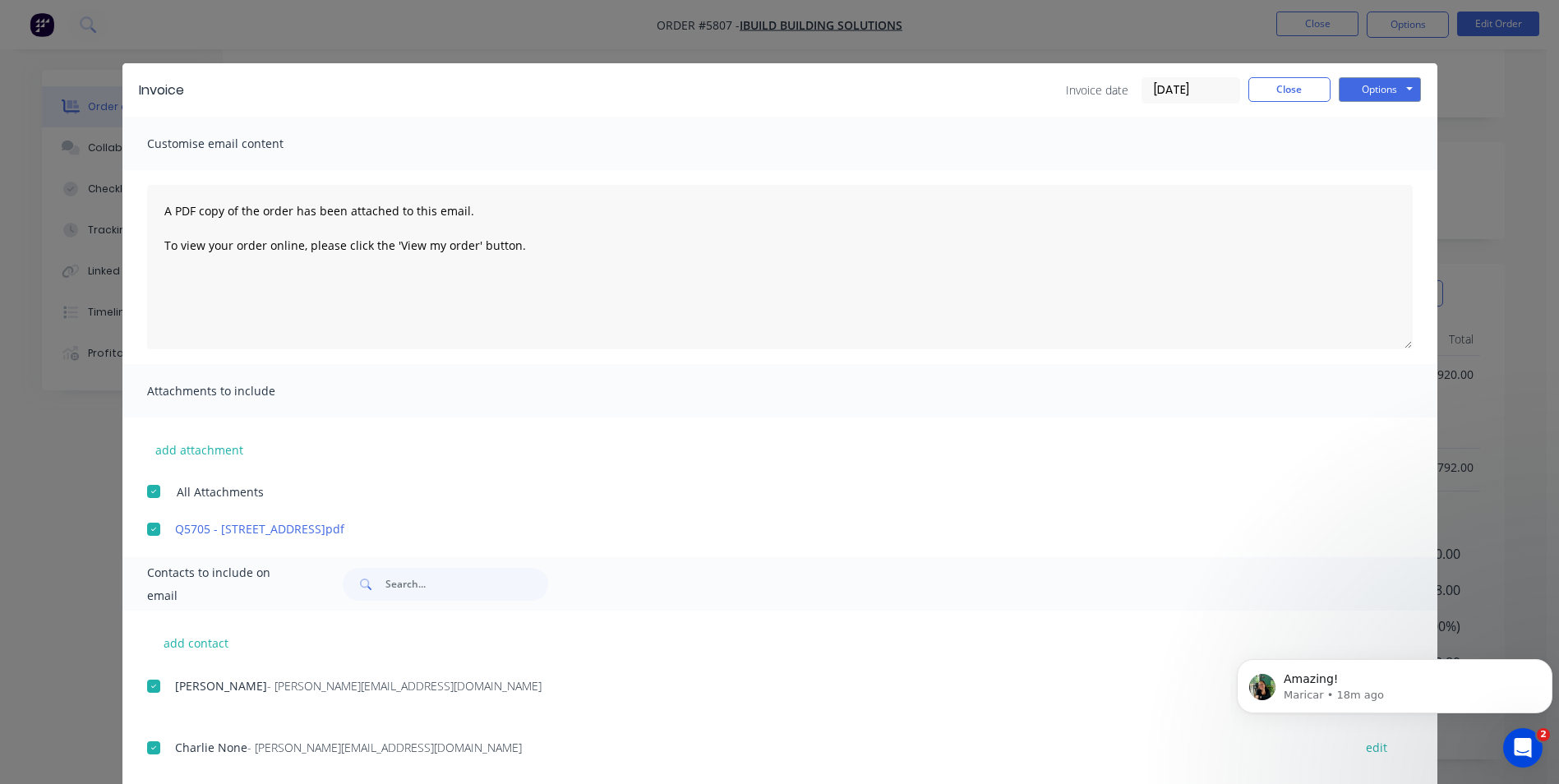
scroll to position [0, 0]
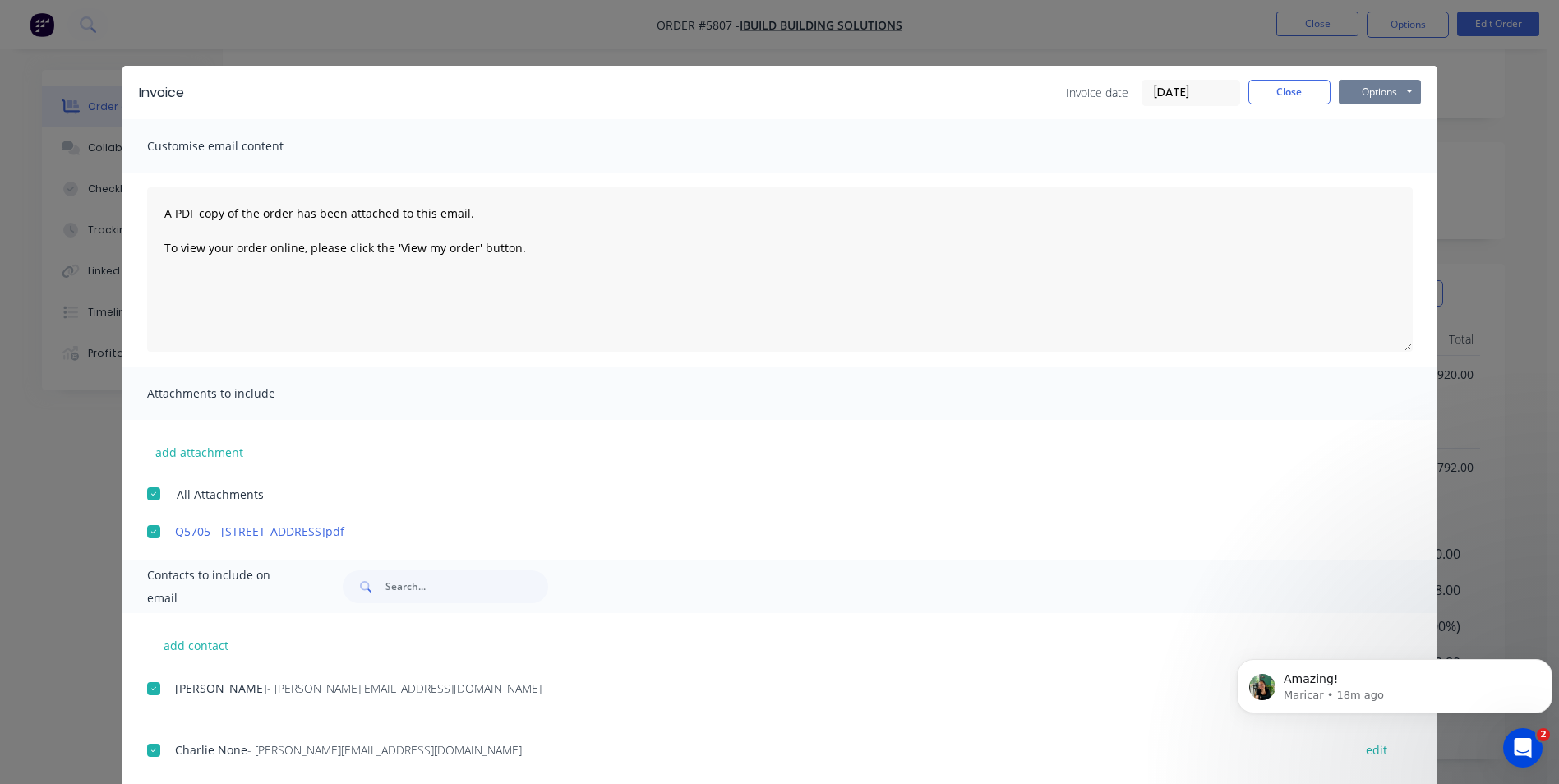
click at [1404, 85] on button "Options" at bounding box center [1380, 92] width 82 height 24
click at [1377, 175] on button "Email" at bounding box center [1391, 175] width 105 height 27
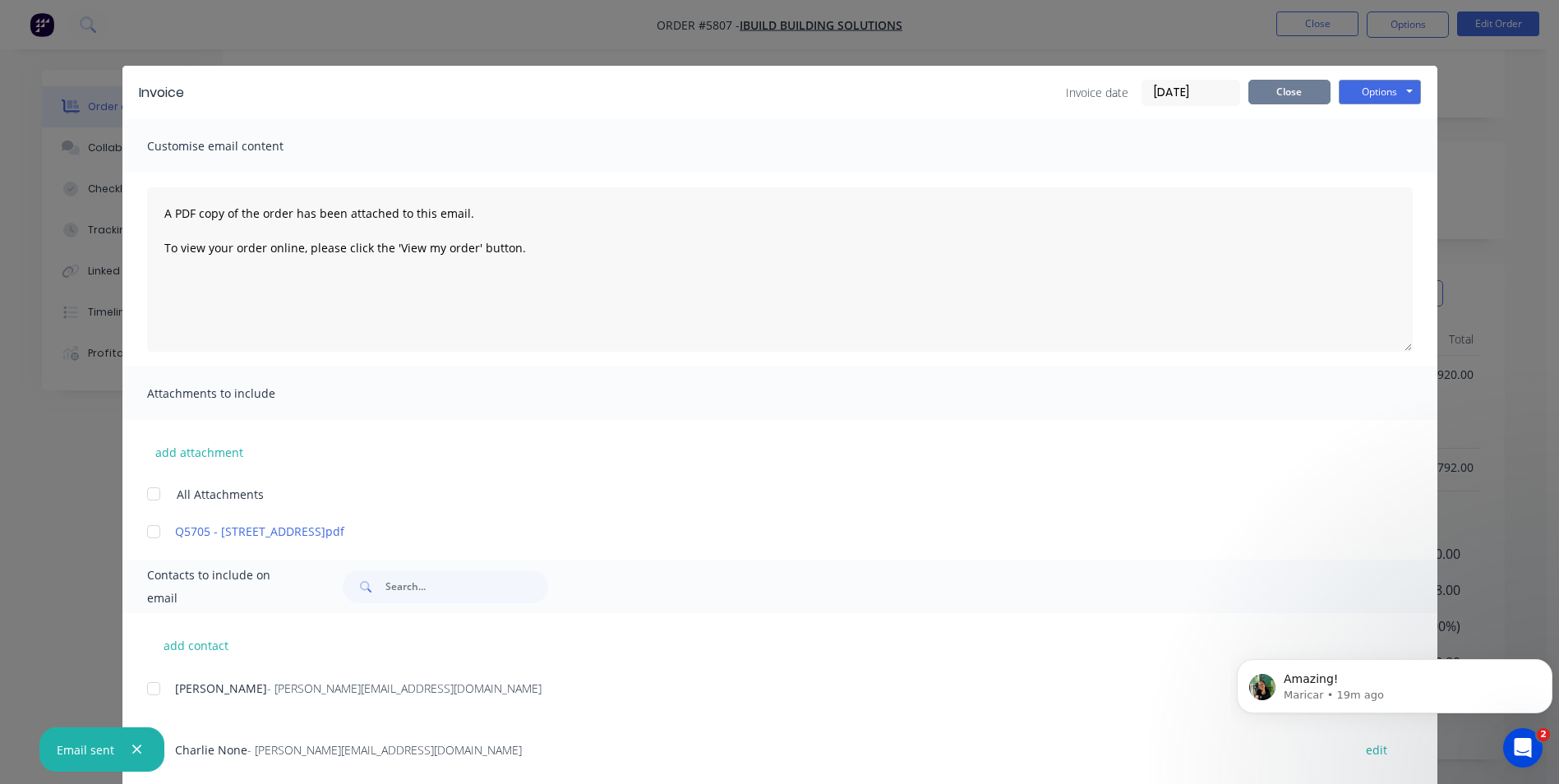
click at [1307, 93] on button "Close" at bounding box center [1289, 92] width 82 height 24
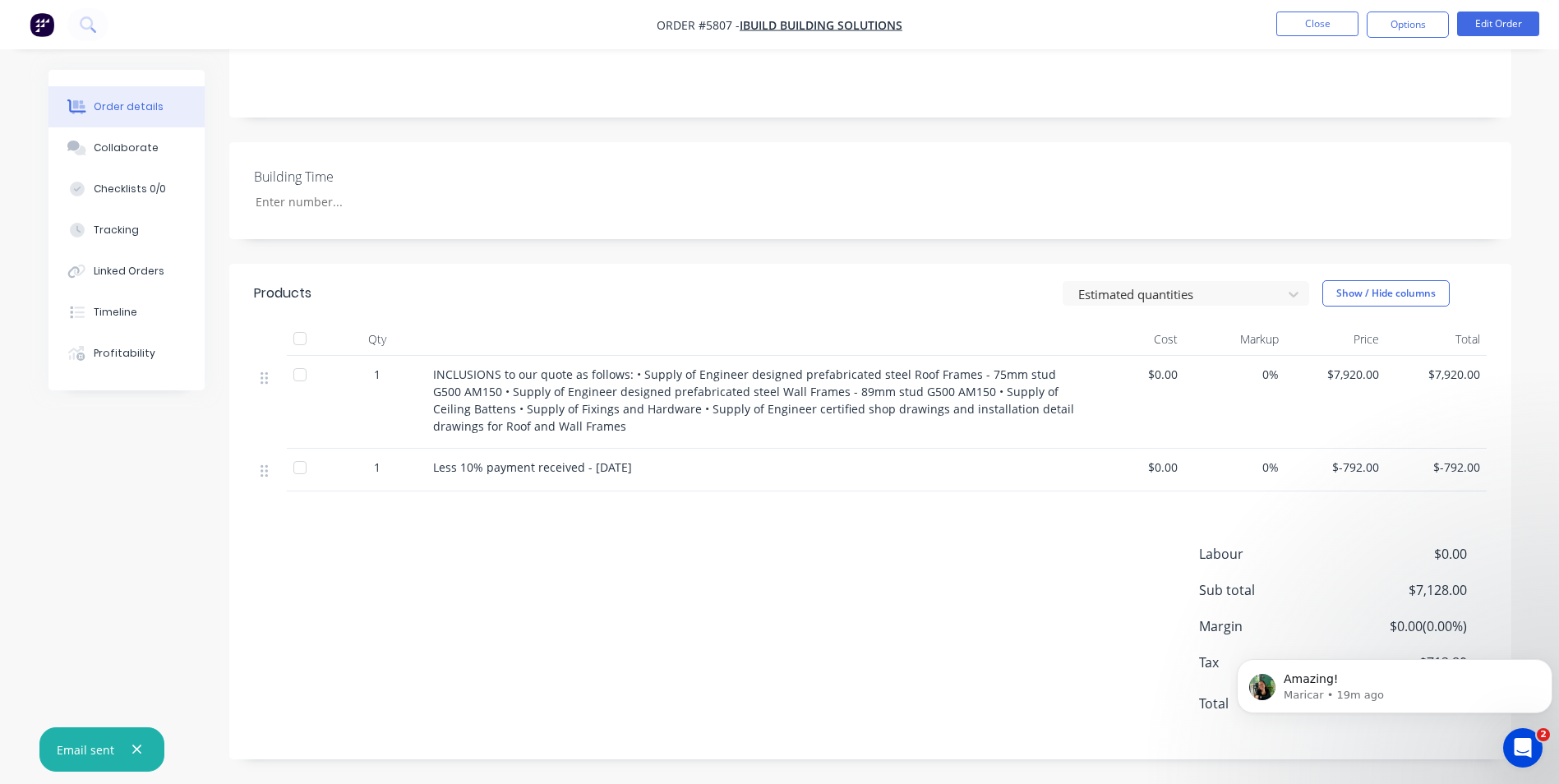
drag, startPoint x: 759, startPoint y: 624, endPoint x: 773, endPoint y: 597, distance: 30.4
click at [765, 625] on div "Labour $0.00 Sub total $7,128.00 Margin $0.00 ( 0.00 %) Tax $712.80 Total $7,84…" at bounding box center [870, 639] width 1233 height 191
click at [43, 24] on img "button" at bounding box center [41, 24] width 24 height 24
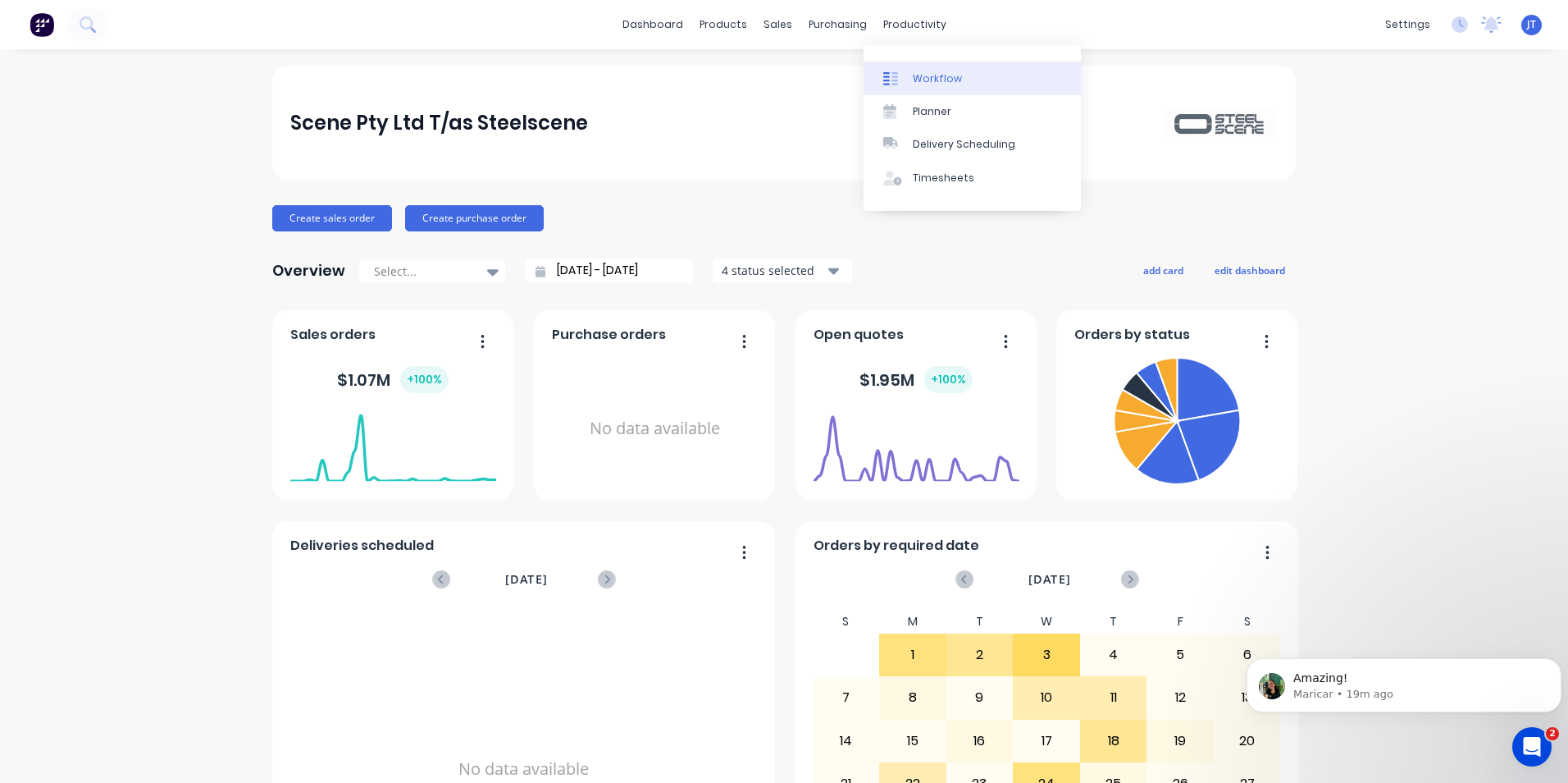
click at [944, 79] on div "Workflow" at bounding box center [937, 78] width 50 height 15
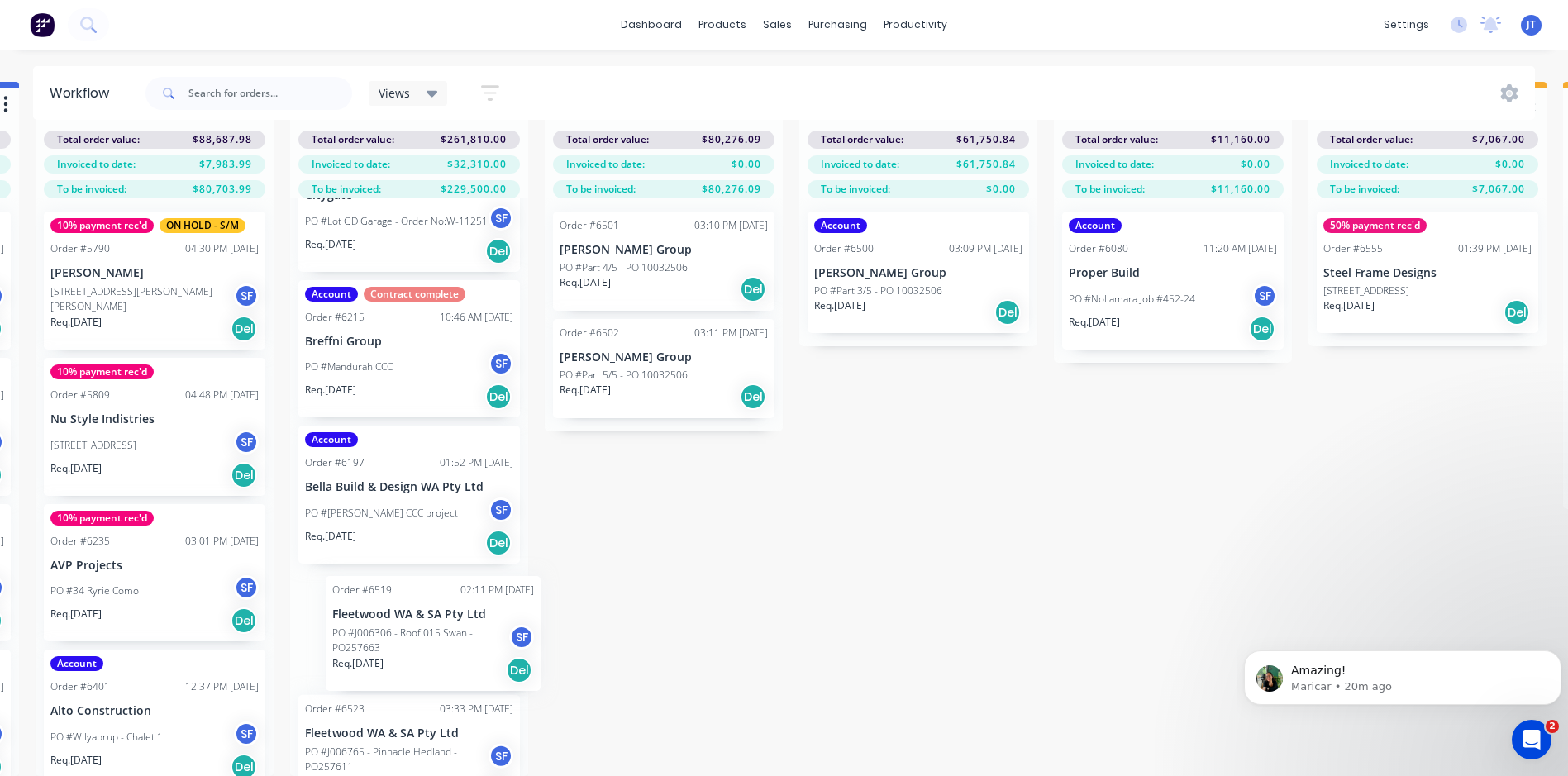
scroll to position [228, 0]
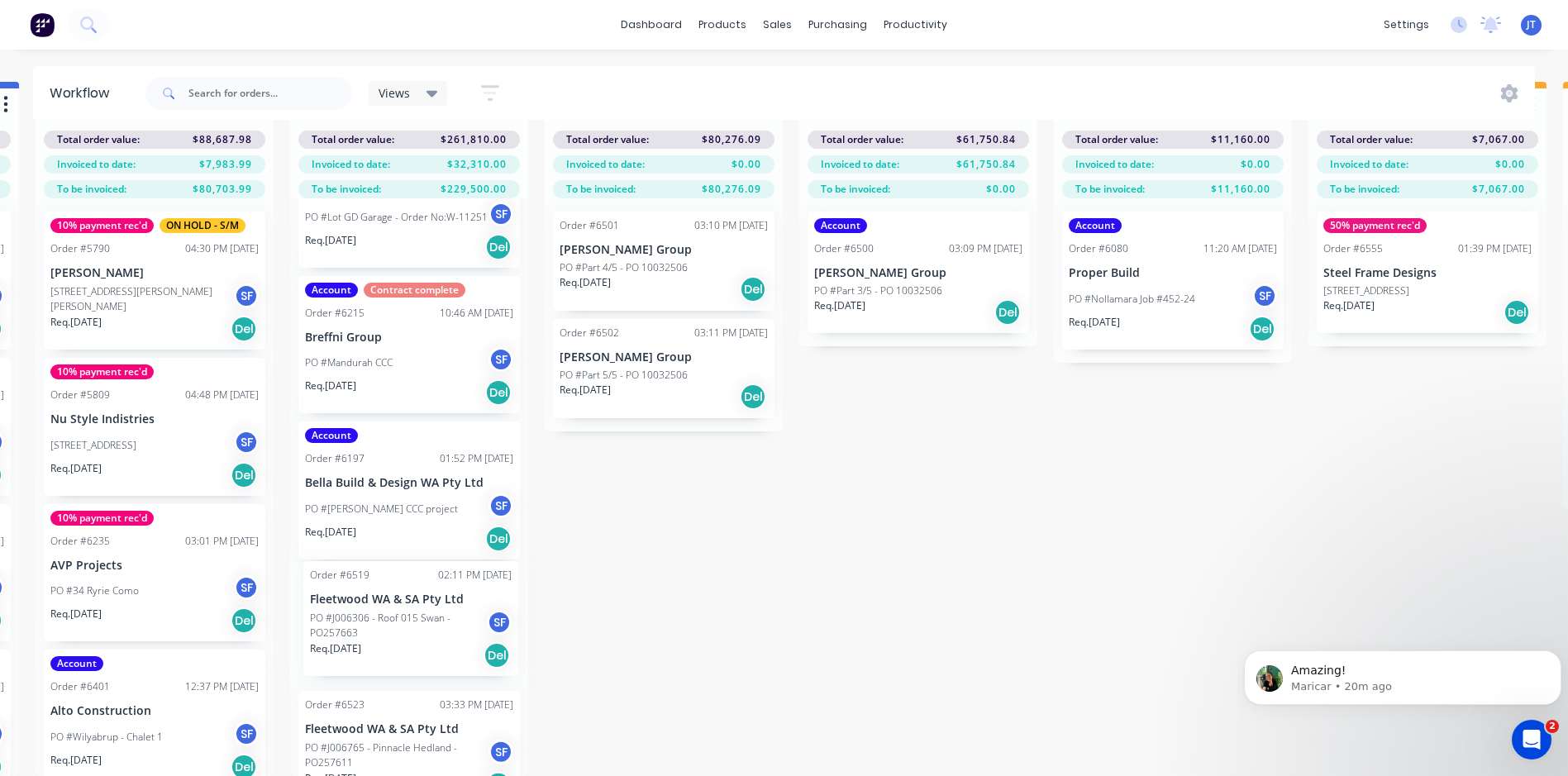
drag, startPoint x: 401, startPoint y: 652, endPoint x: 417, endPoint y: 618, distance: 37.6
click at [417, 618] on div "50% payment rec'd Order #5907 02:44 PM [DATE] iBuild Building Solutions PO #[ST…" at bounding box center [409, 487] width 238 height 578
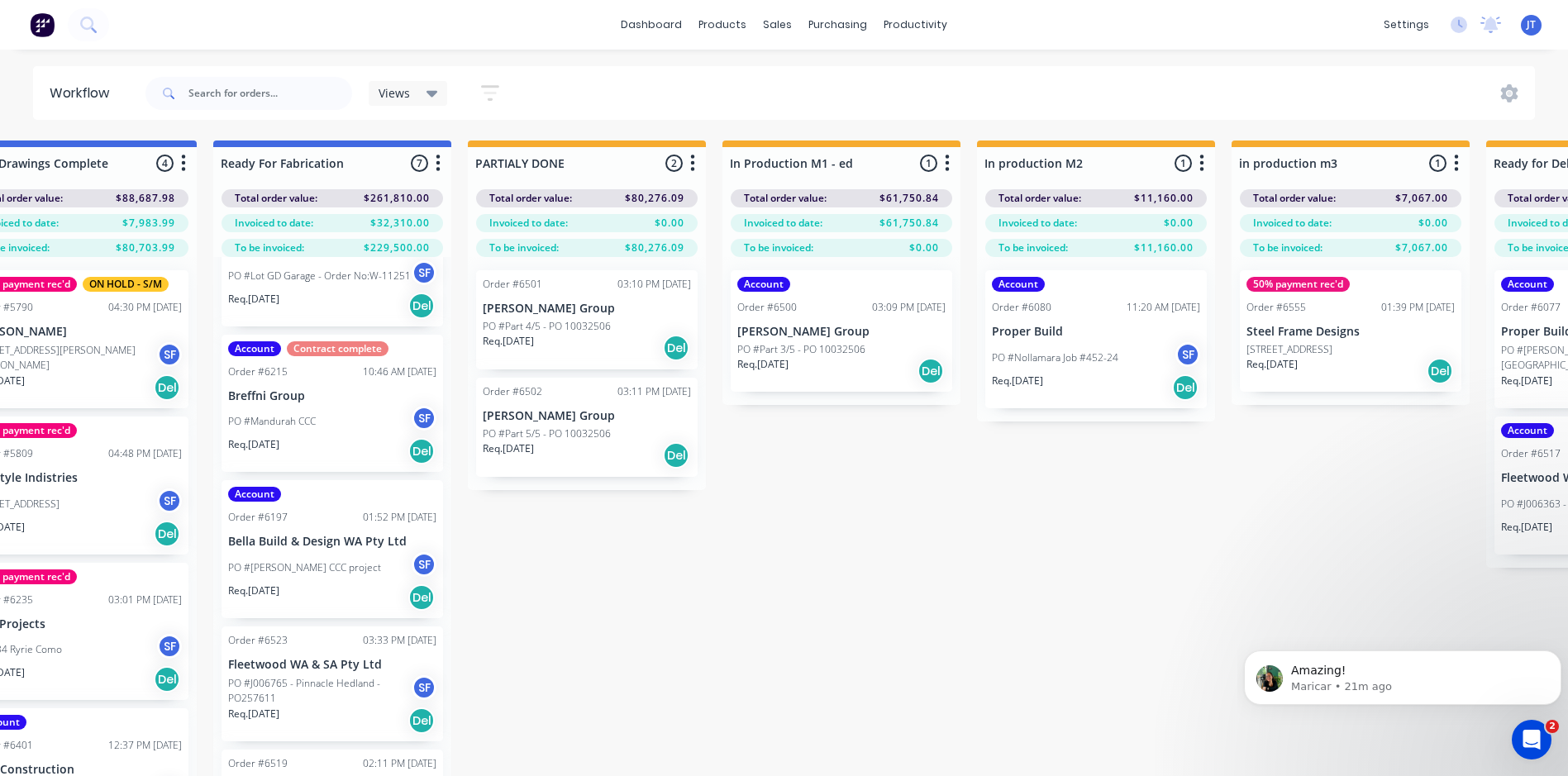
scroll to position [0, 2152]
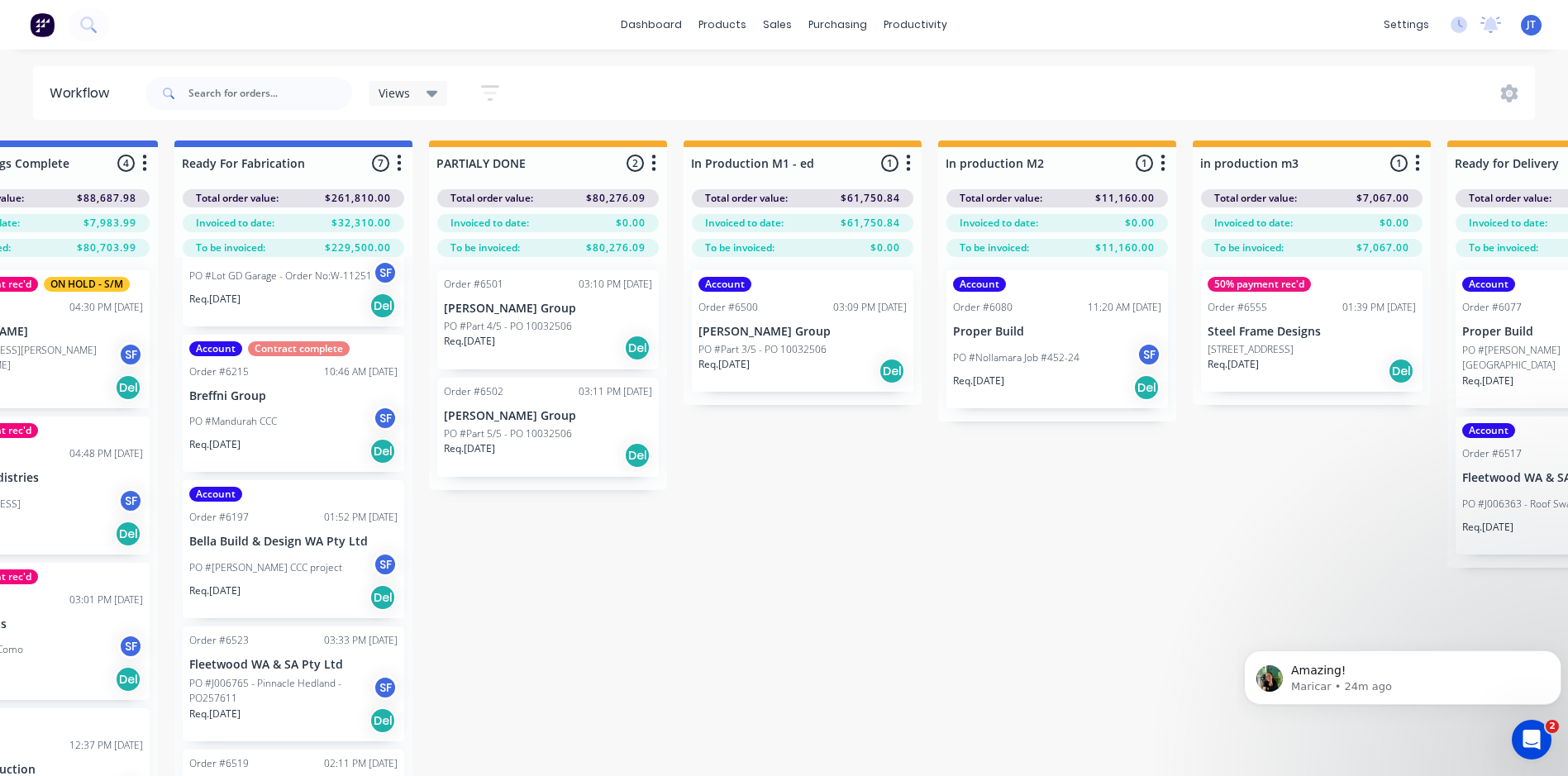
click at [831, 70] on link "Sales Orders" at bounding box center [865, 78] width 220 height 33
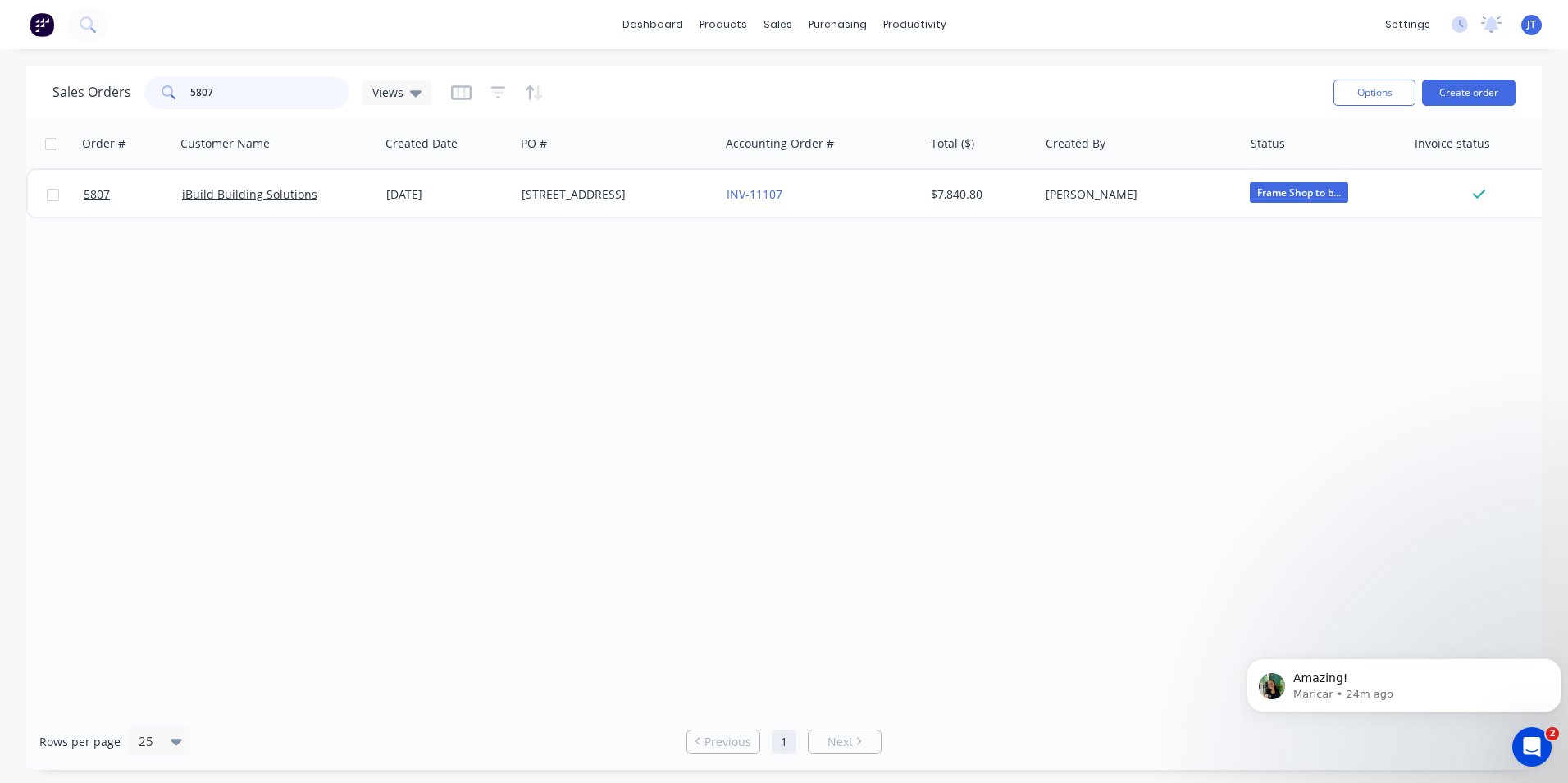
drag, startPoint x: 231, startPoint y: 89, endPoint x: 89, endPoint y: 70, distance: 143.3
click at [89, 70] on div "Sales Orders 5807 Views Options Create order" at bounding box center [784, 91] width 1516 height 53
type input "alto"
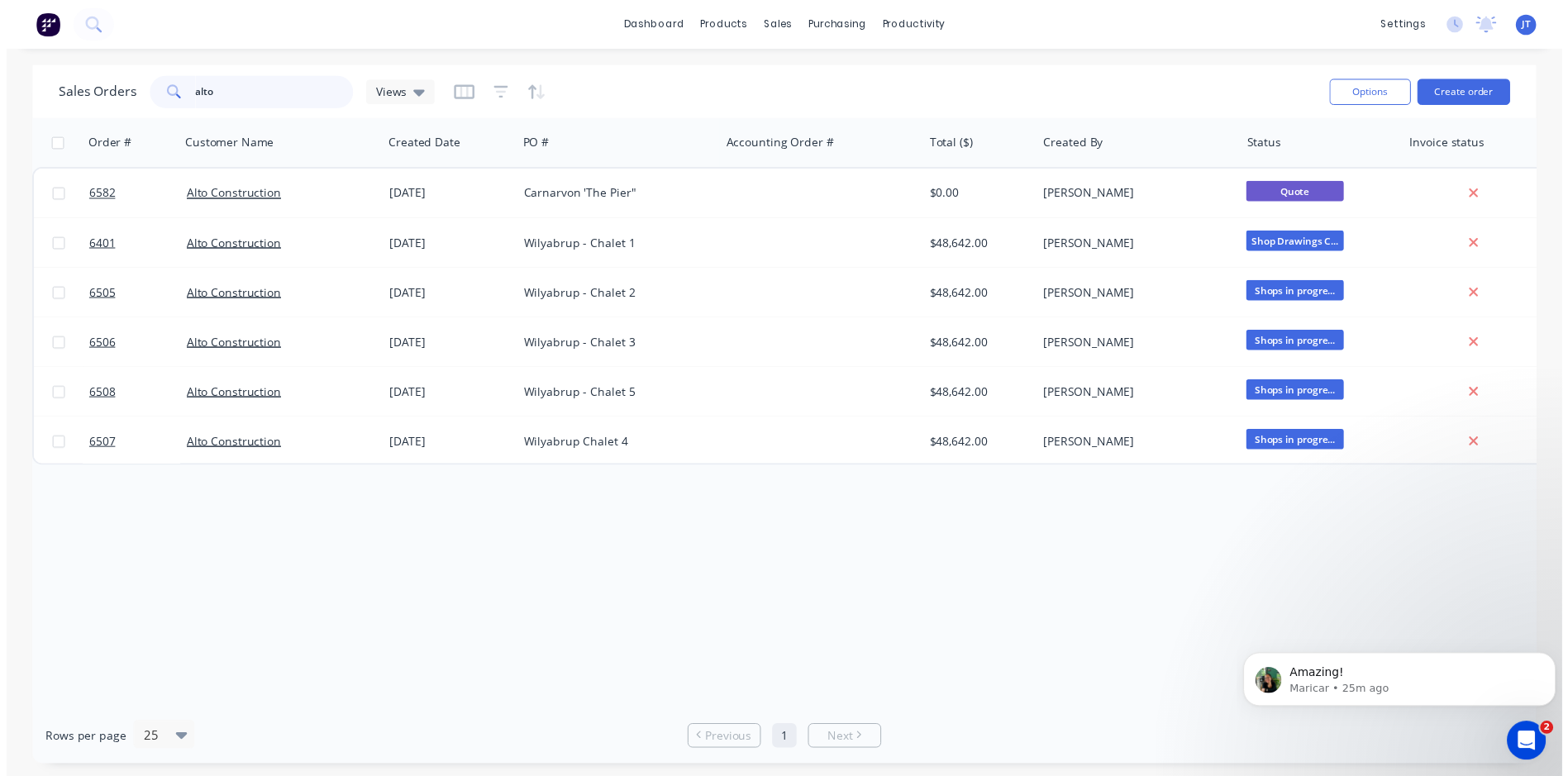
scroll to position [3, 0]
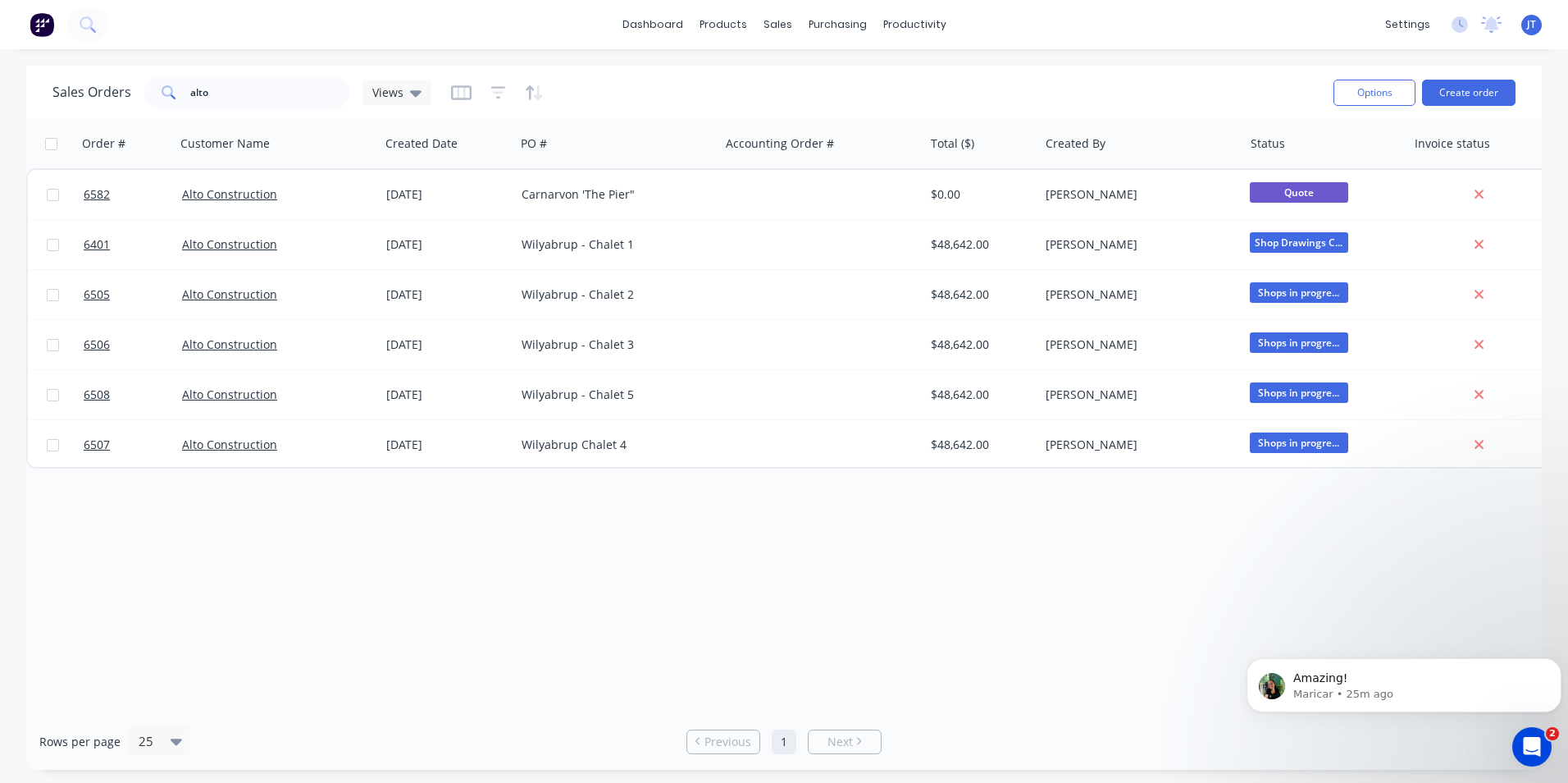
click at [305, 569] on div "Order # Customer Name Created Date PO # Accounting Order # Total ($) Created By…" at bounding box center [784, 415] width 1516 height 594
drag, startPoint x: 301, startPoint y: 552, endPoint x: 254, endPoint y: 536, distance: 49.6
click at [292, 553] on div "Order # Customer Name Created Date PO # Accounting Order # Total ($) Created By…" at bounding box center [784, 415] width 1516 height 594
click at [711, 585] on div "Order # Customer Name Created Date PO # Accounting Order # Total ($) Created By…" at bounding box center [784, 415] width 1516 height 594
click at [457, 594] on div "Order # Customer Name Created Date PO # Accounting Order # Total ($) Created By…" at bounding box center [784, 415] width 1516 height 594
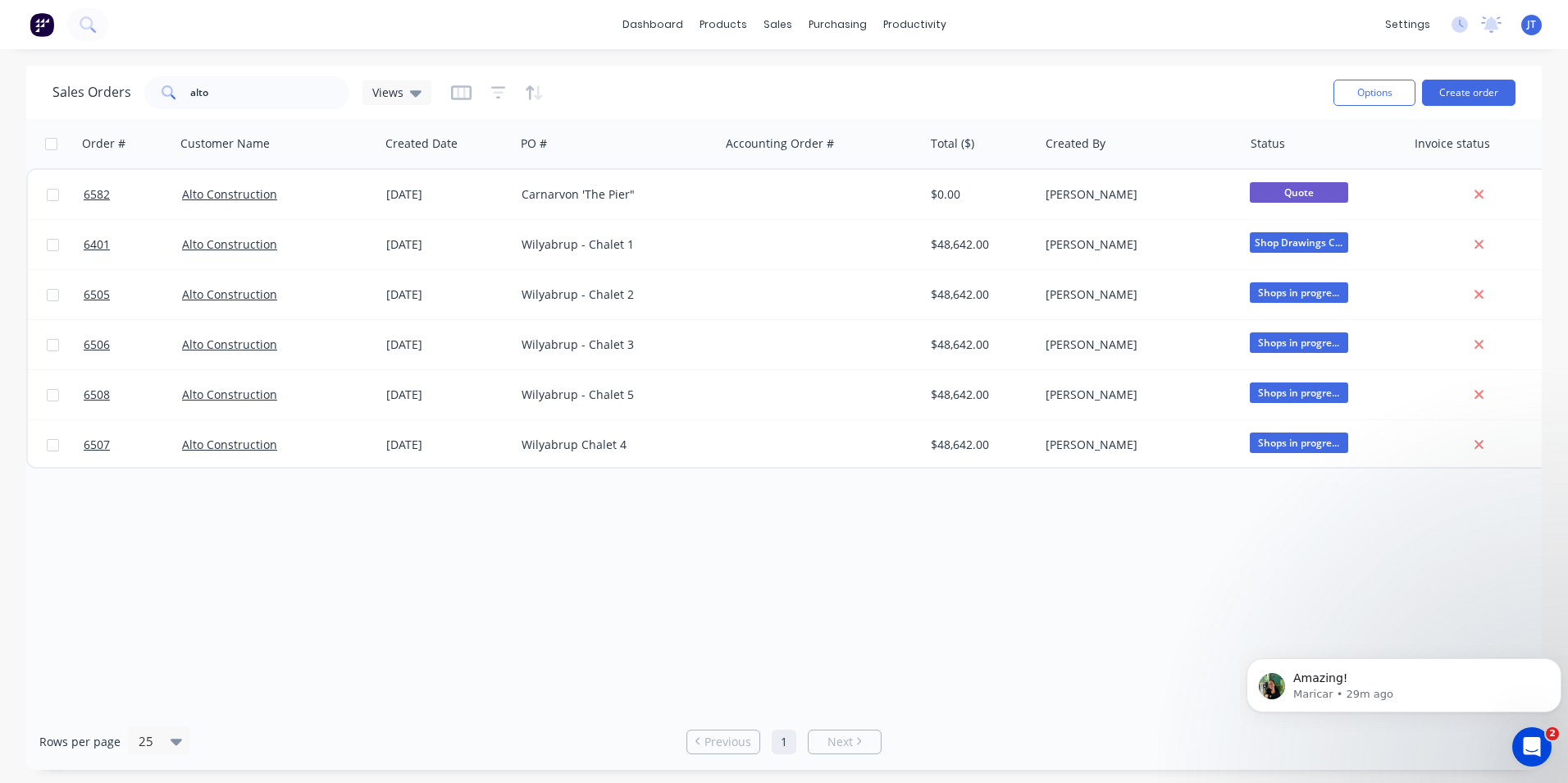
click at [49, 19] on img at bounding box center [41, 24] width 24 height 24
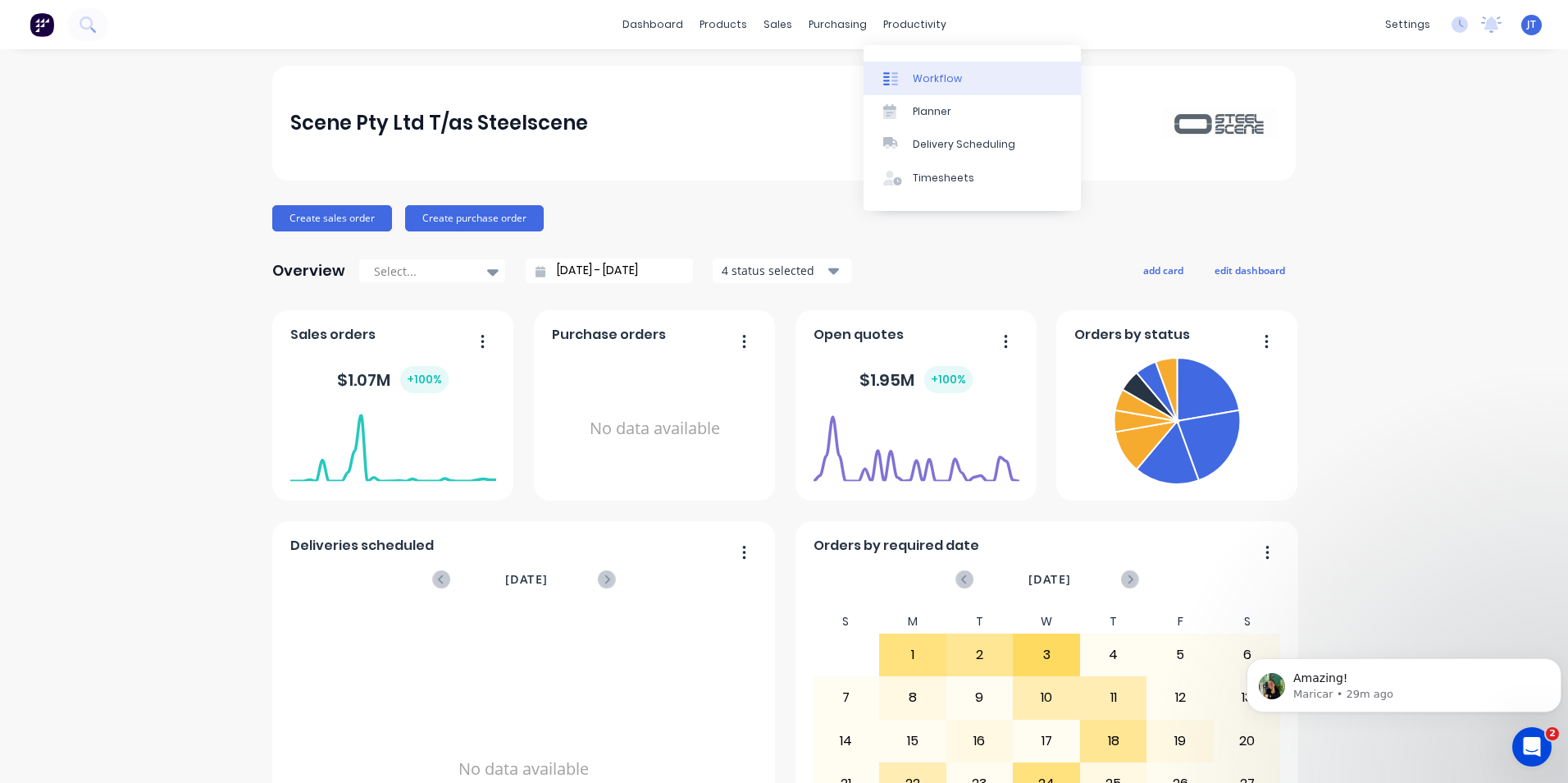
click at [942, 77] on div "Workflow" at bounding box center [937, 78] width 50 height 15
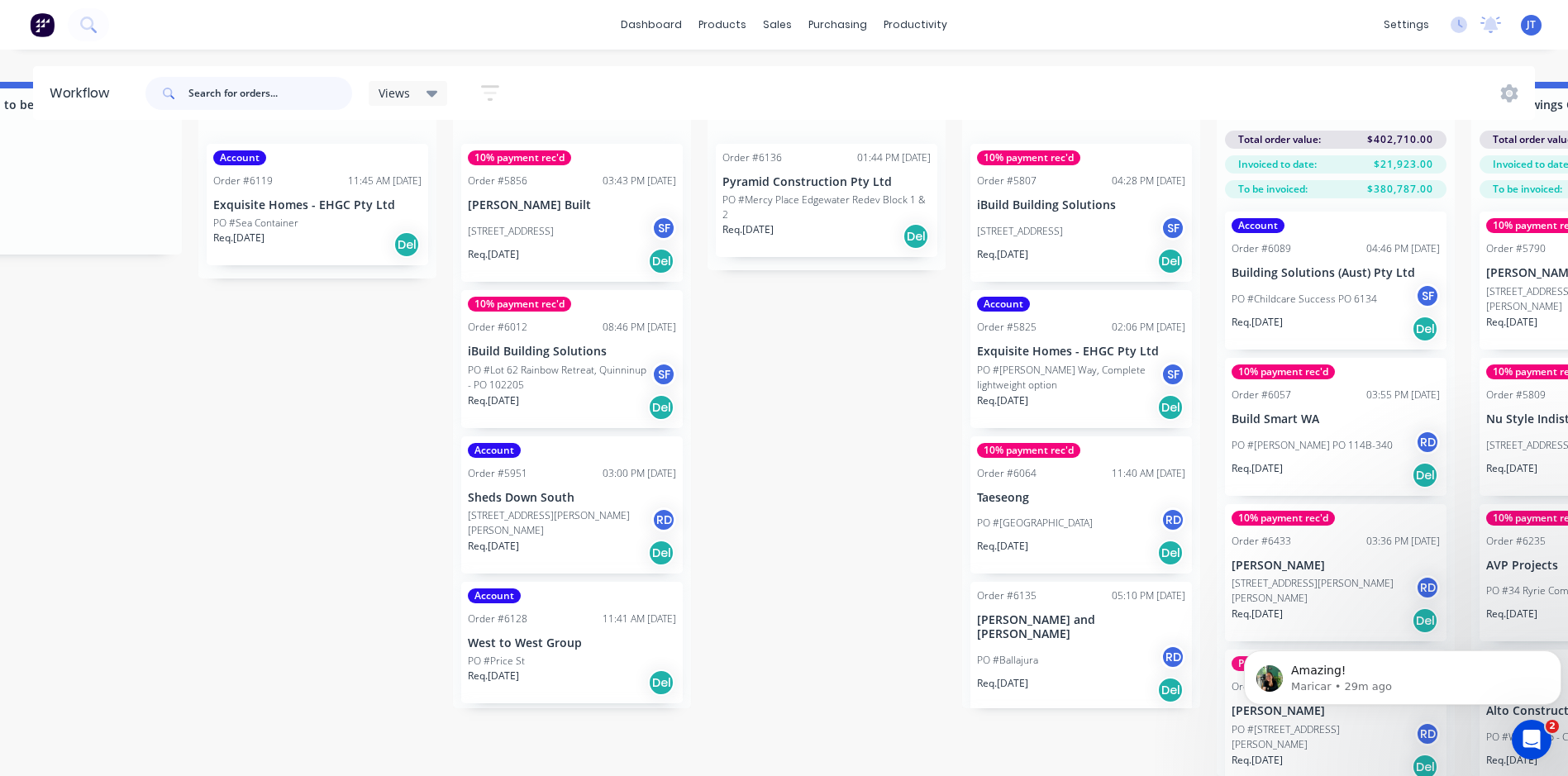
click at [246, 95] on input "text" at bounding box center [270, 93] width 164 height 33
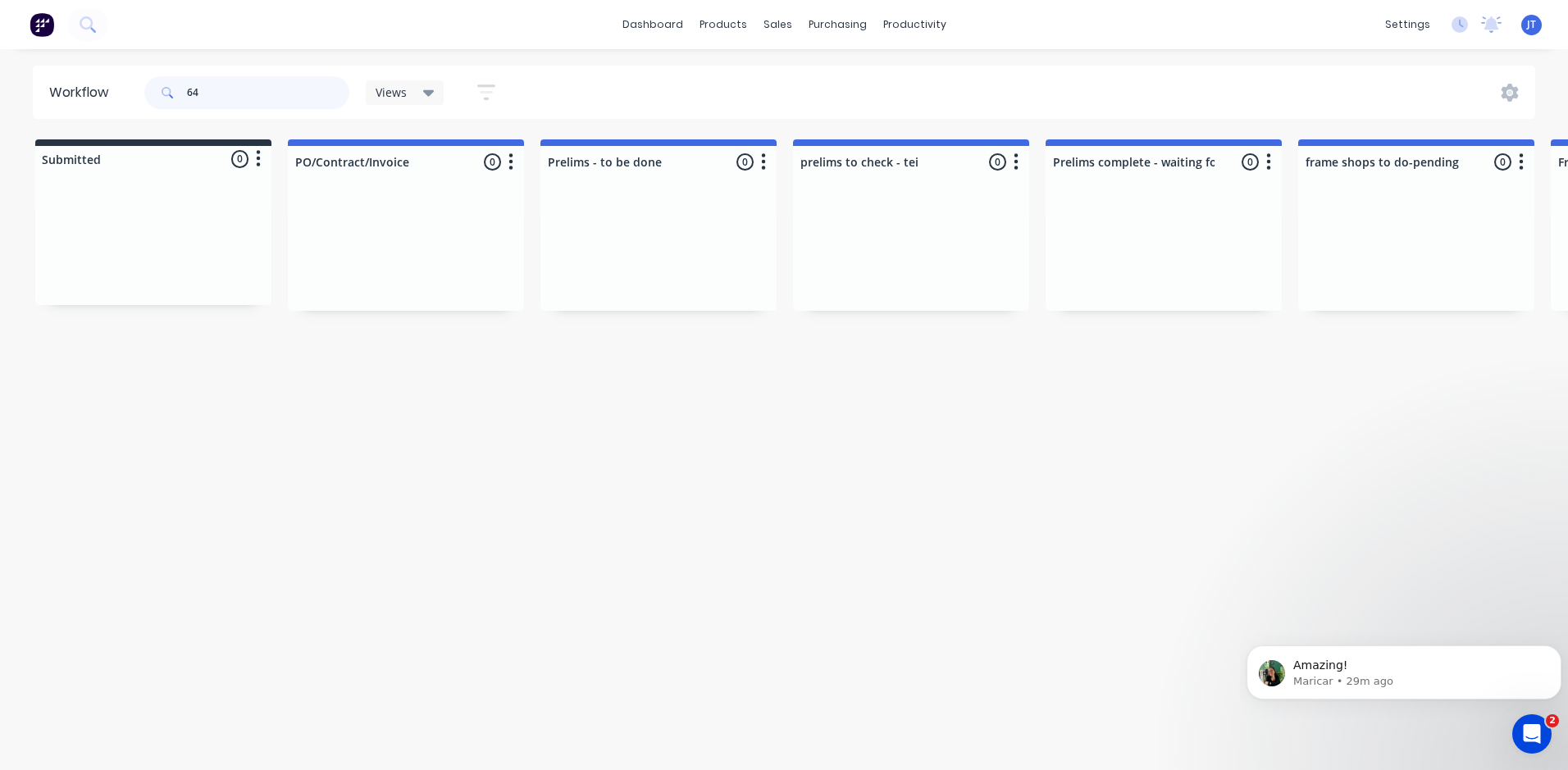
type input "6"
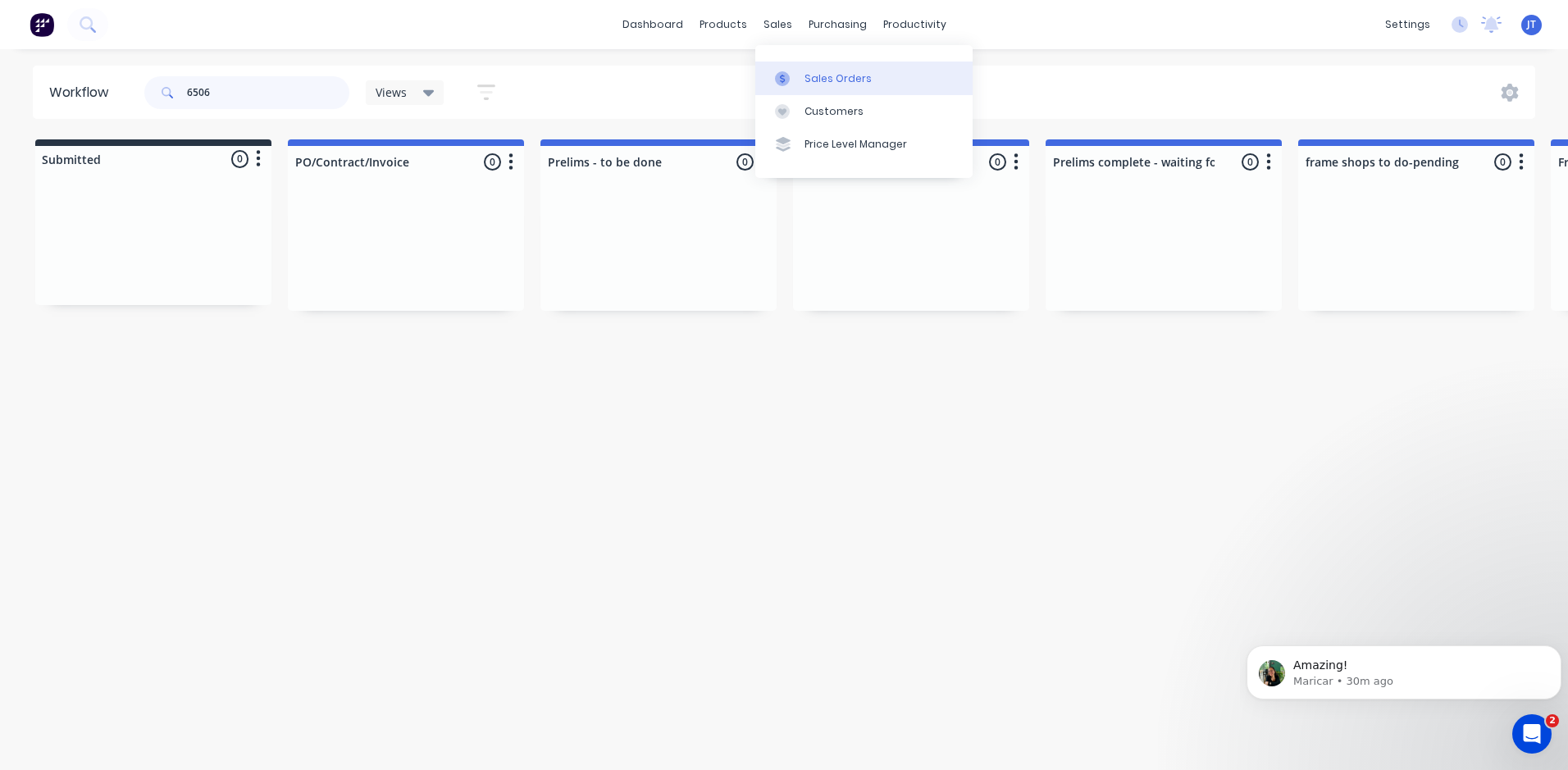
type input "6506"
click at [816, 80] on div "Sales Orders" at bounding box center [837, 78] width 67 height 15
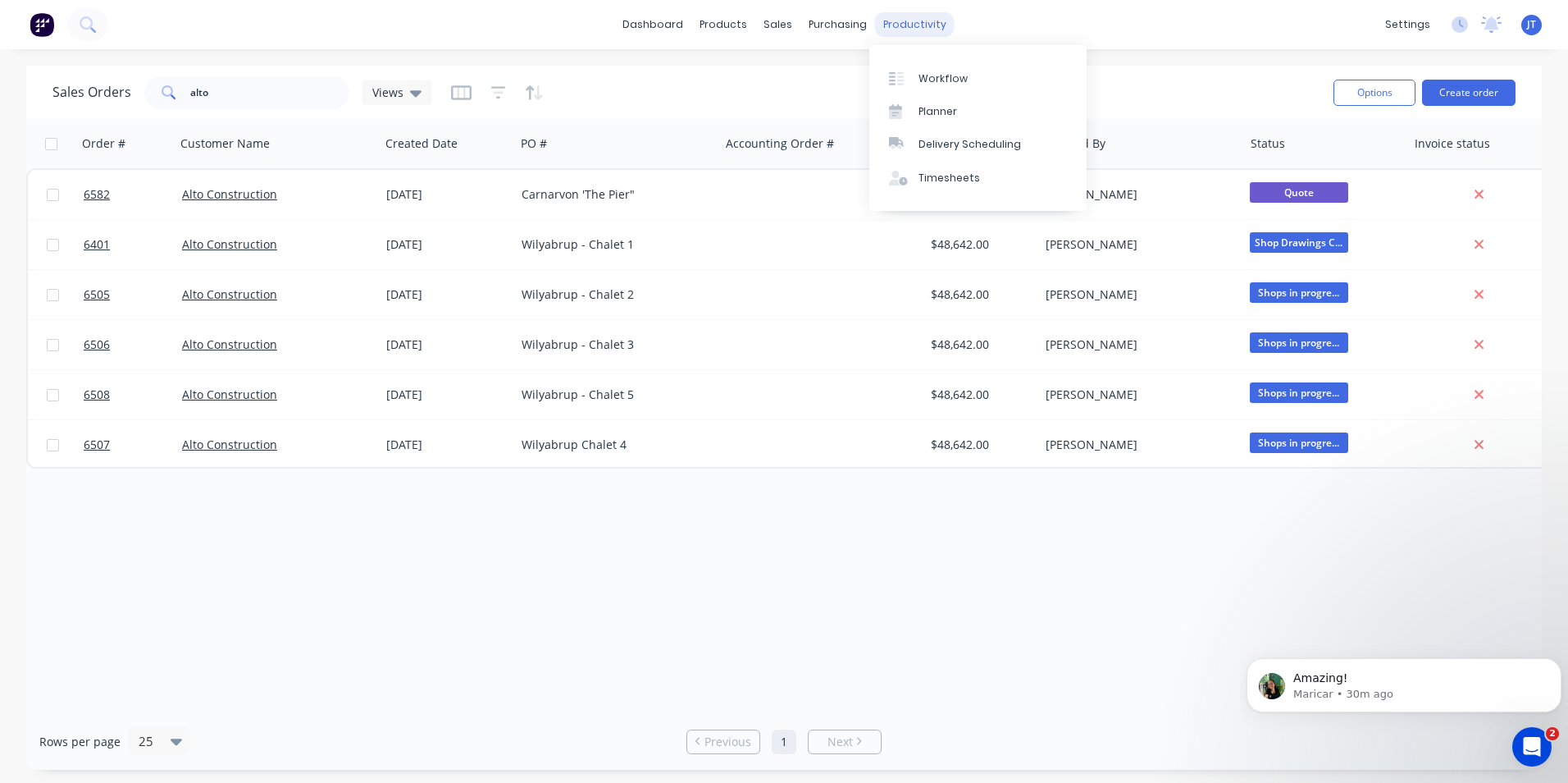
click at [898, 19] on div "productivity" at bounding box center [915, 24] width 80 height 24
click at [935, 79] on div "Workflow" at bounding box center [943, 78] width 50 height 15
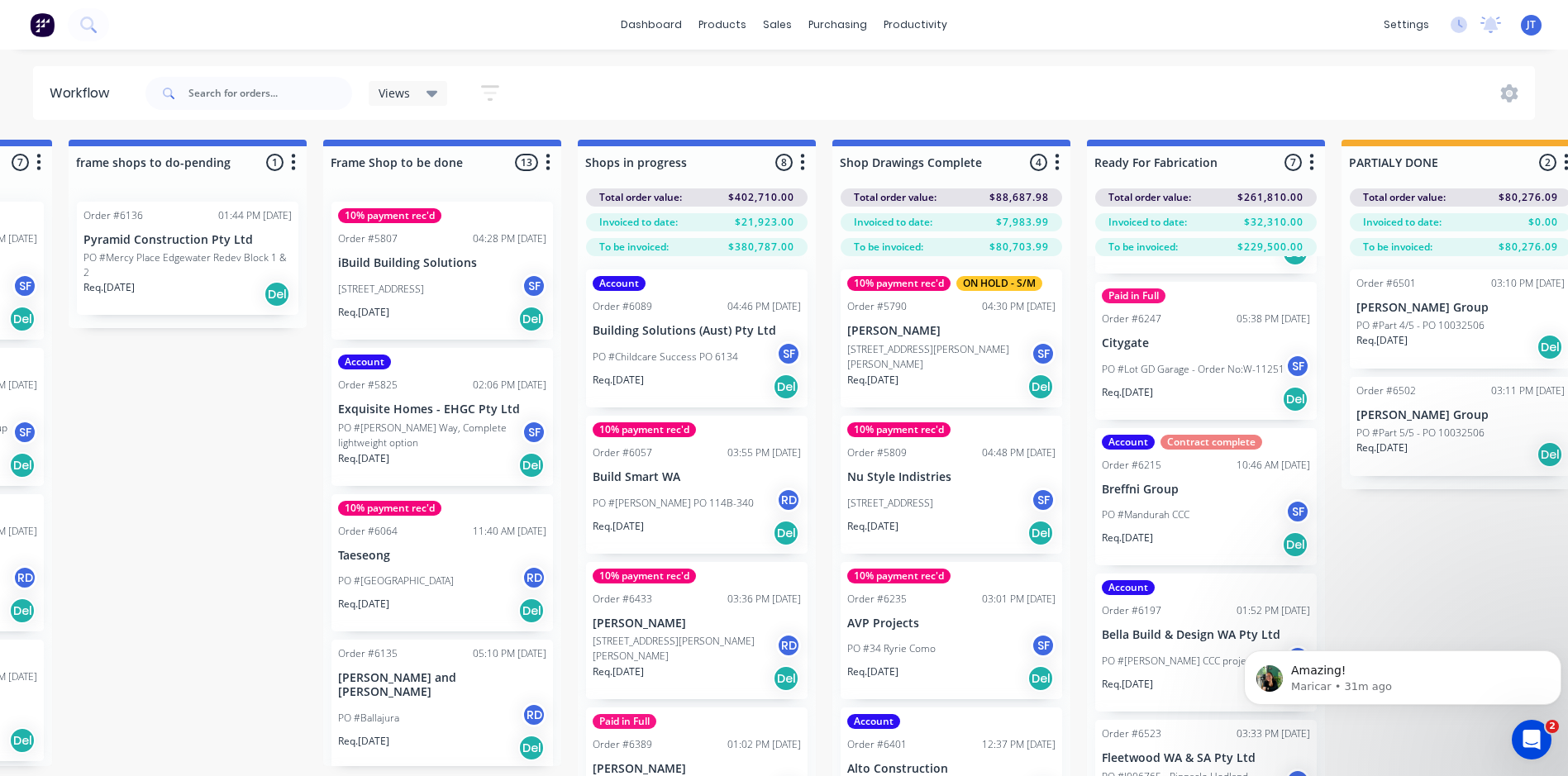
scroll to position [0, 1240]
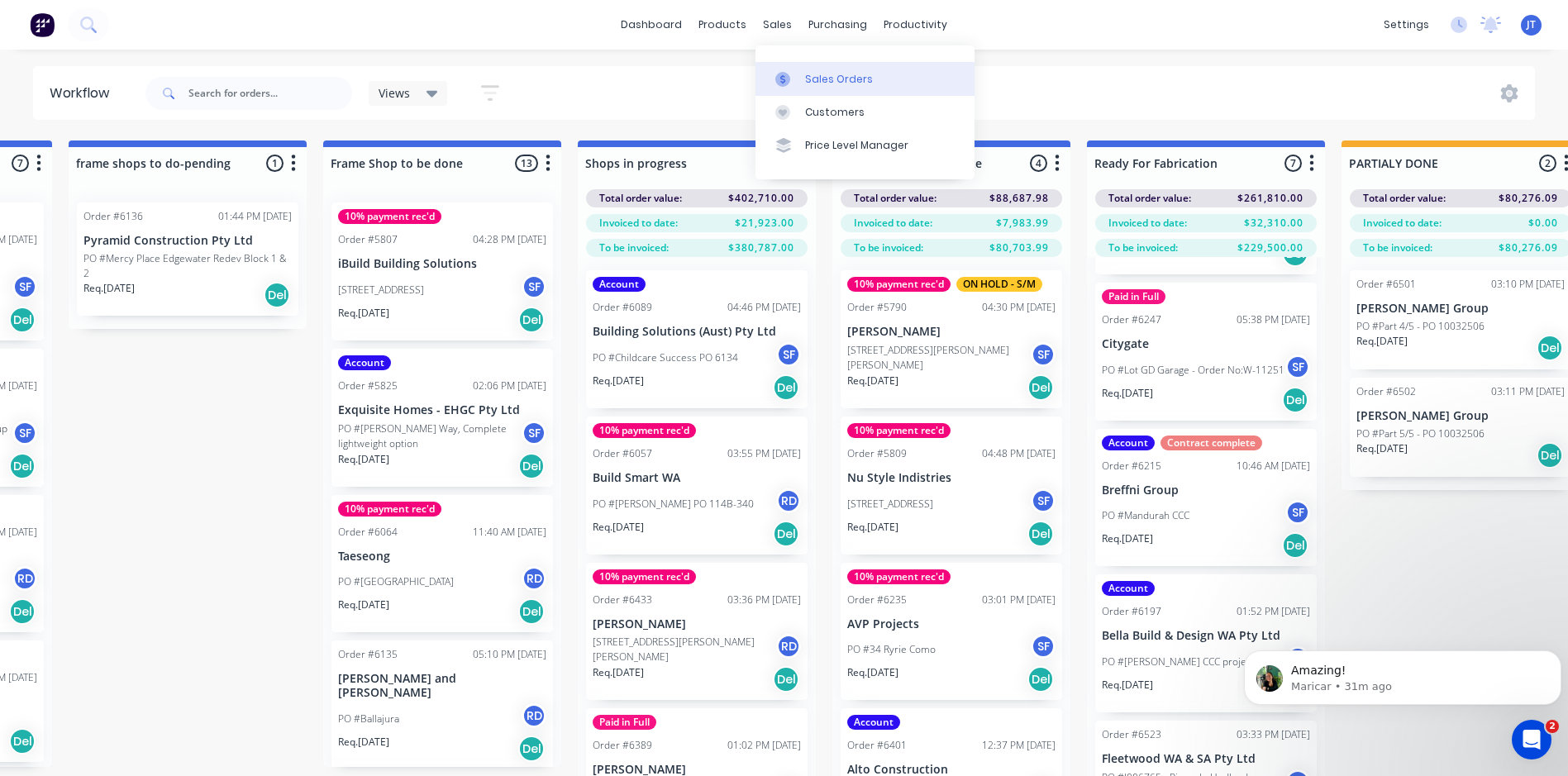
click at [826, 73] on div "Sales Orders" at bounding box center [839, 78] width 68 height 15
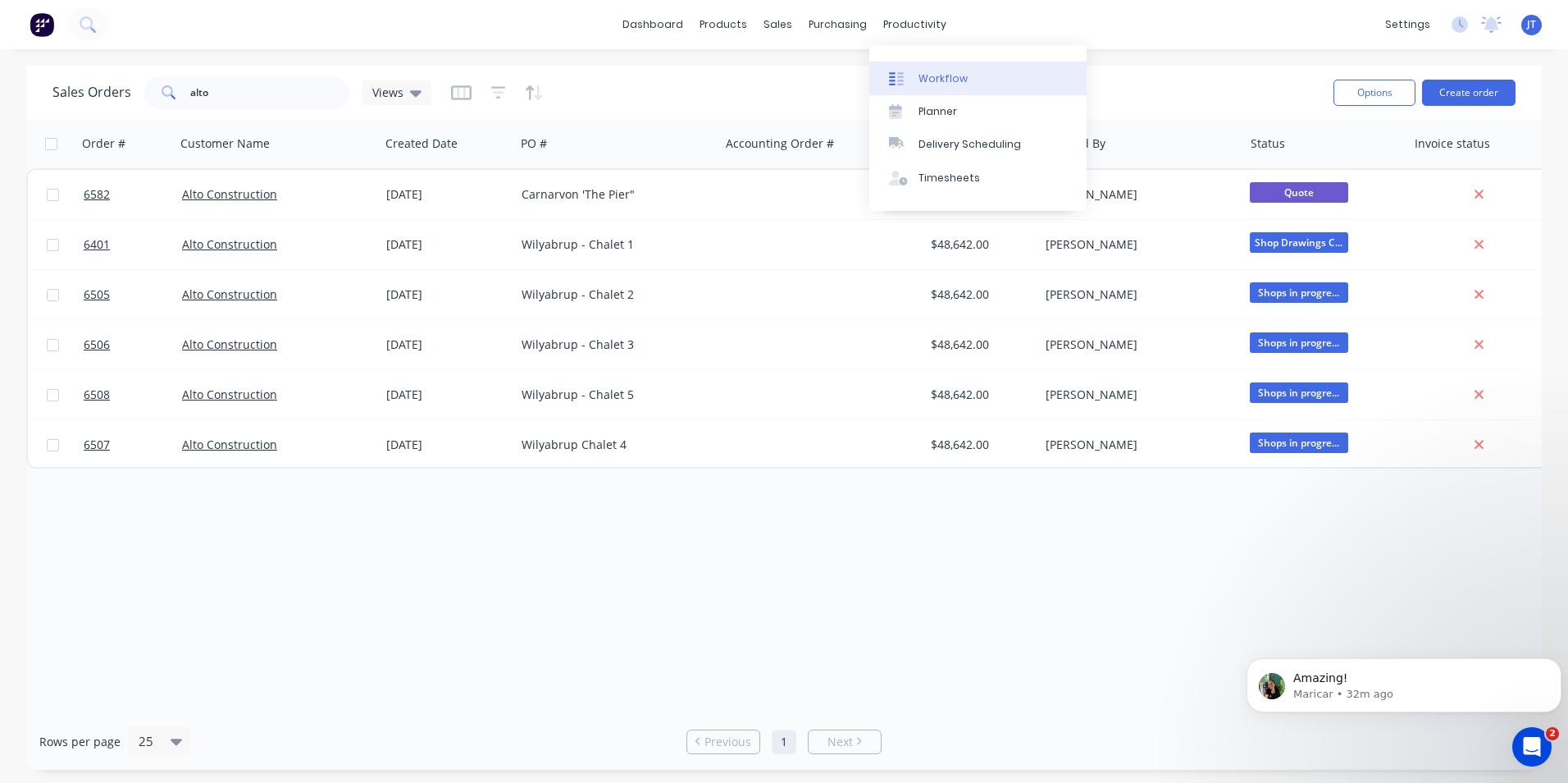
click at [951, 81] on div "Workflow" at bounding box center [943, 78] width 50 height 15
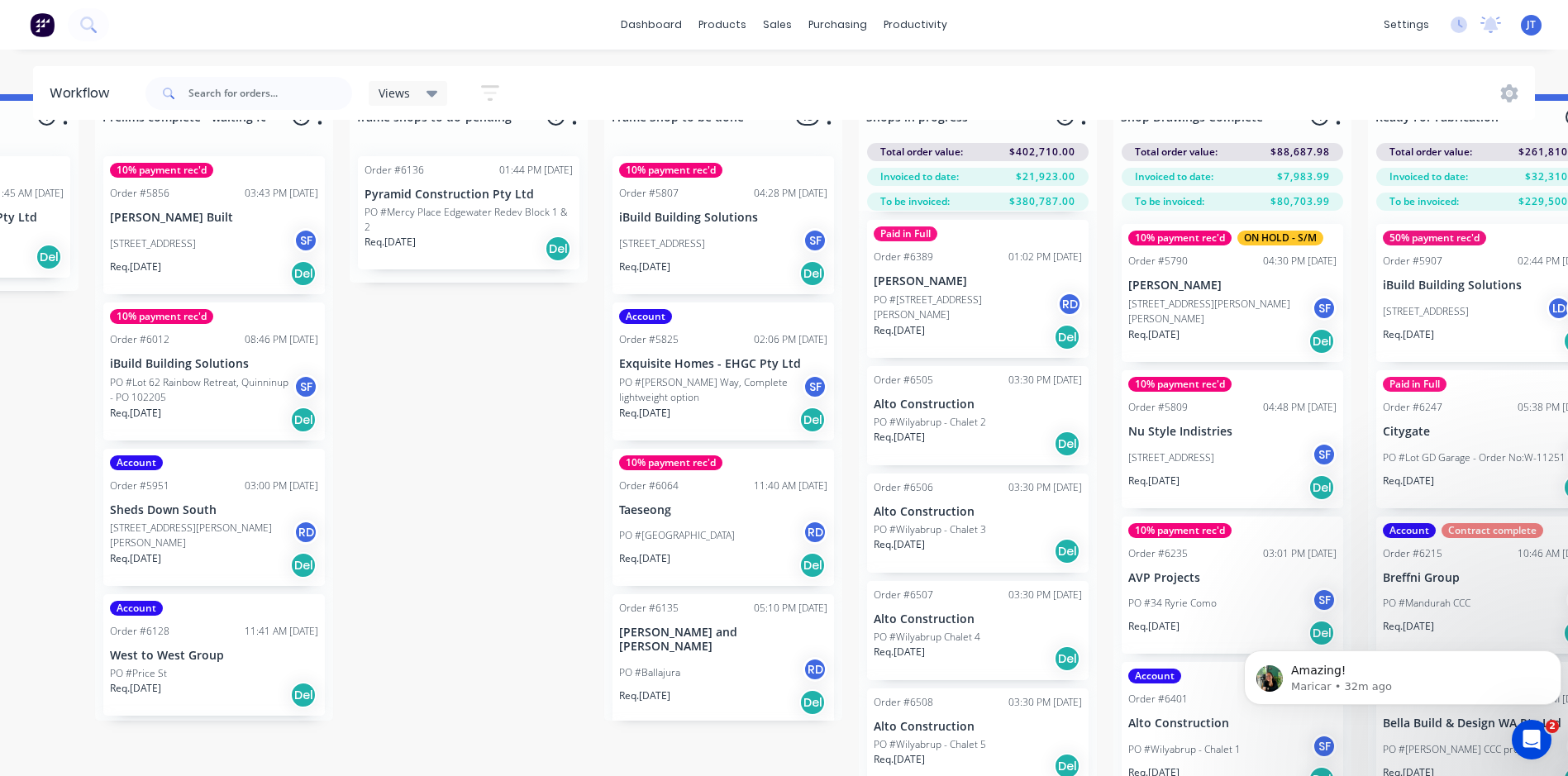
scroll to position [72, 958]
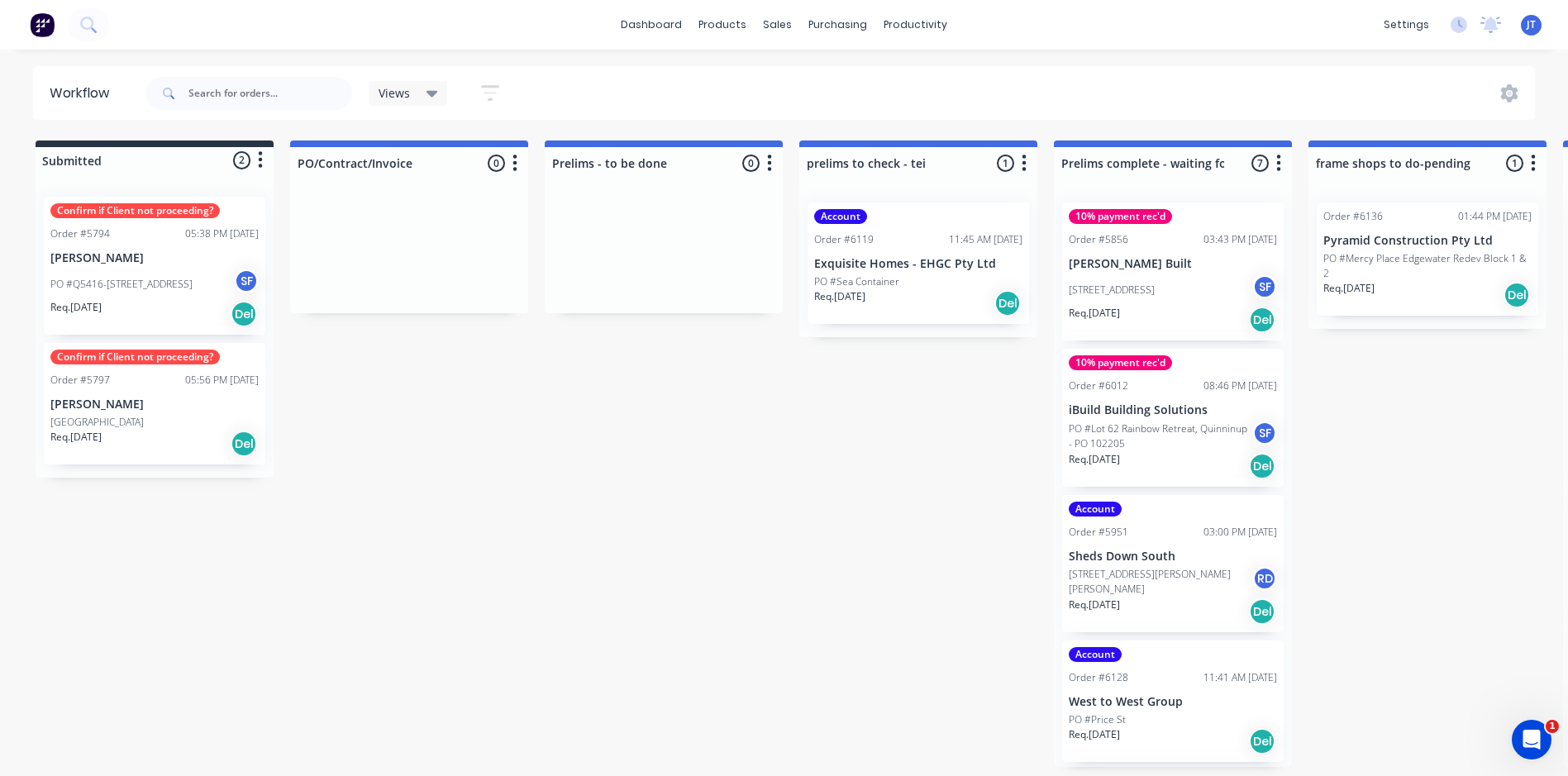
click at [779, 21] on div "sales" at bounding box center [777, 24] width 45 height 24
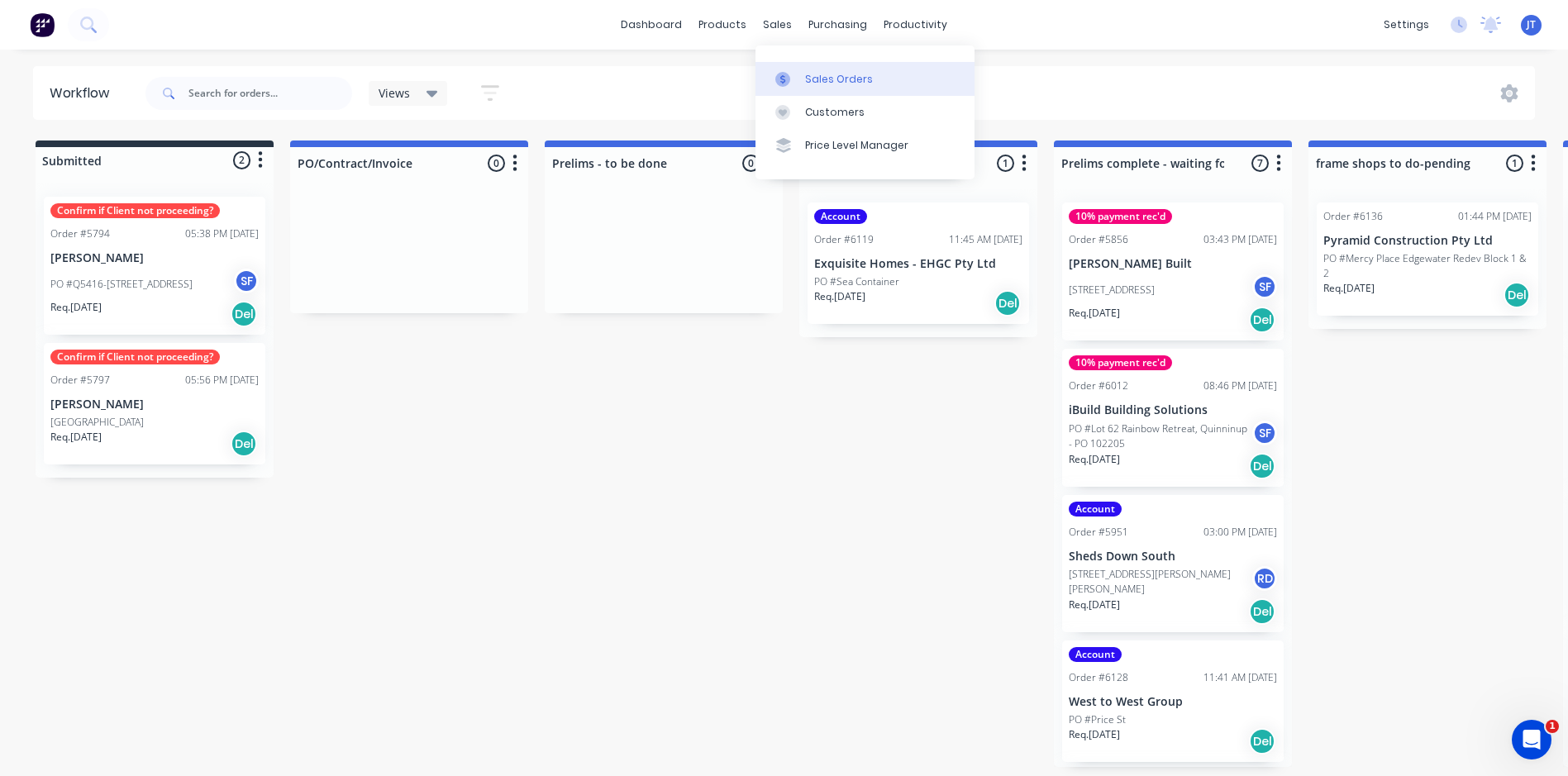
click at [832, 73] on div "Sales Orders" at bounding box center [839, 78] width 68 height 15
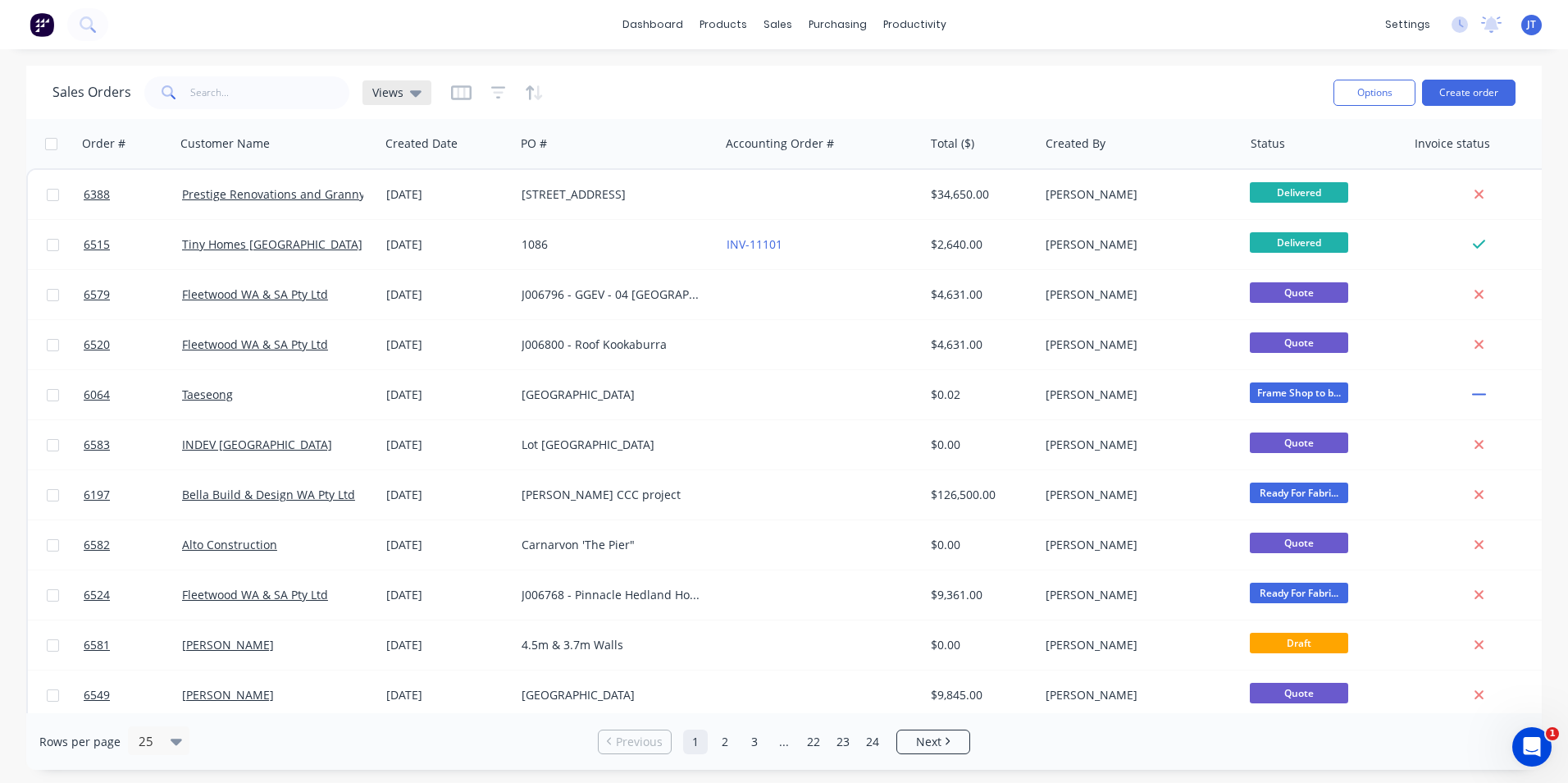
click at [410, 91] on icon at bounding box center [416, 93] width 12 height 7
click at [427, 259] on button "Not Invoiced" at bounding box center [461, 265] width 187 height 18
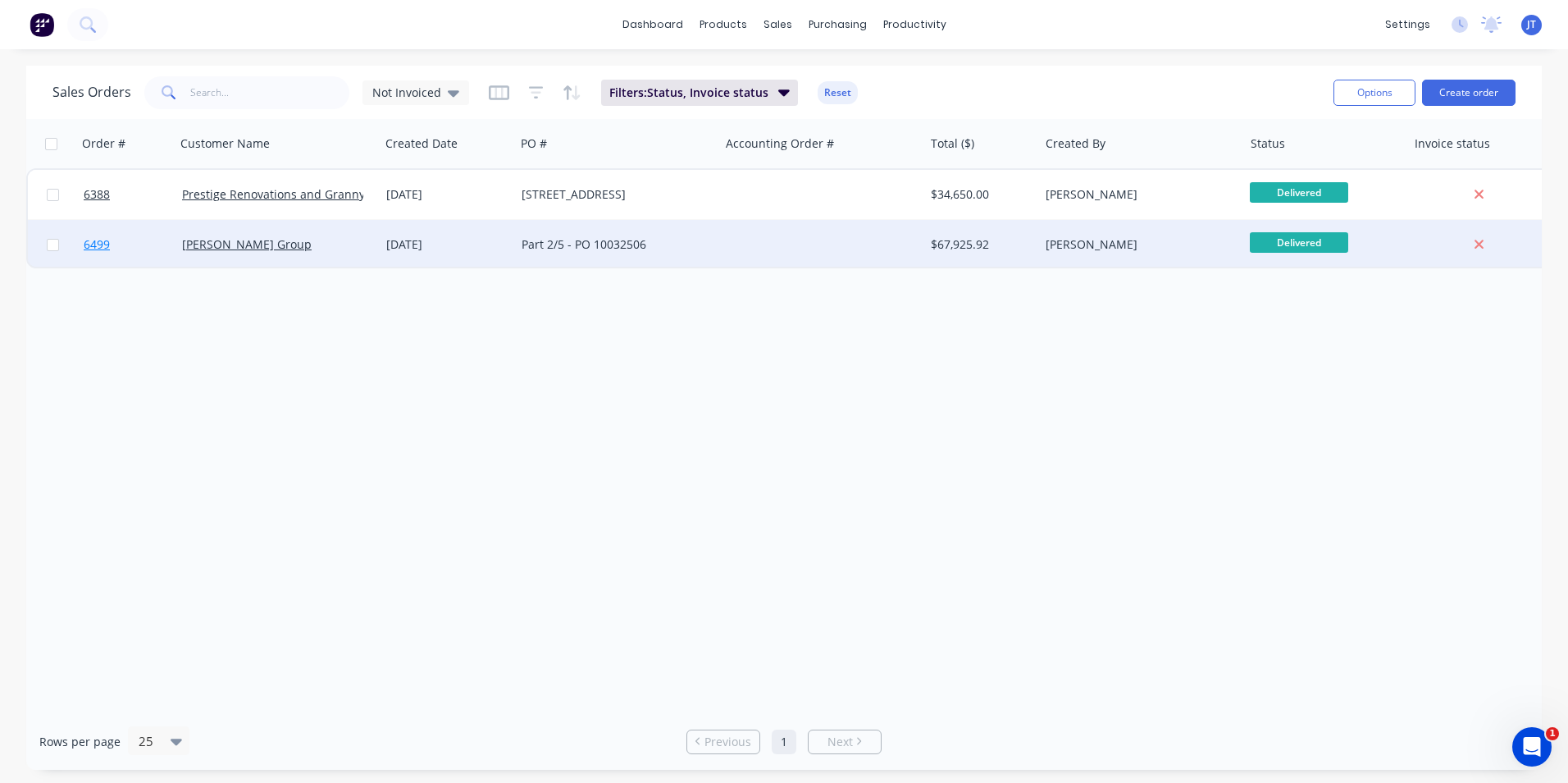
click at [104, 244] on span "6499" at bounding box center [96, 244] width 26 height 17
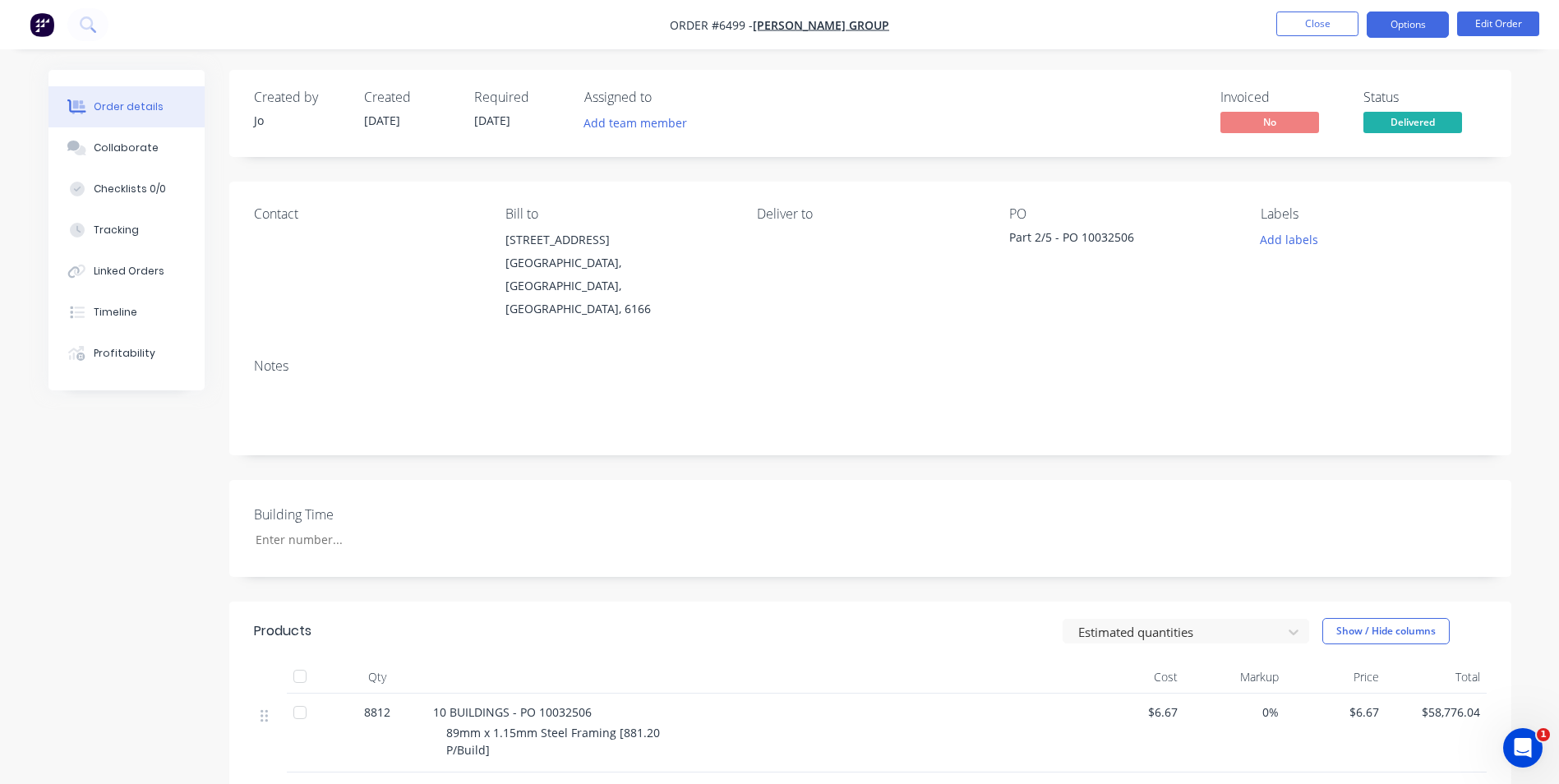
click at [1405, 28] on button "Options" at bounding box center [1408, 24] width 82 height 26
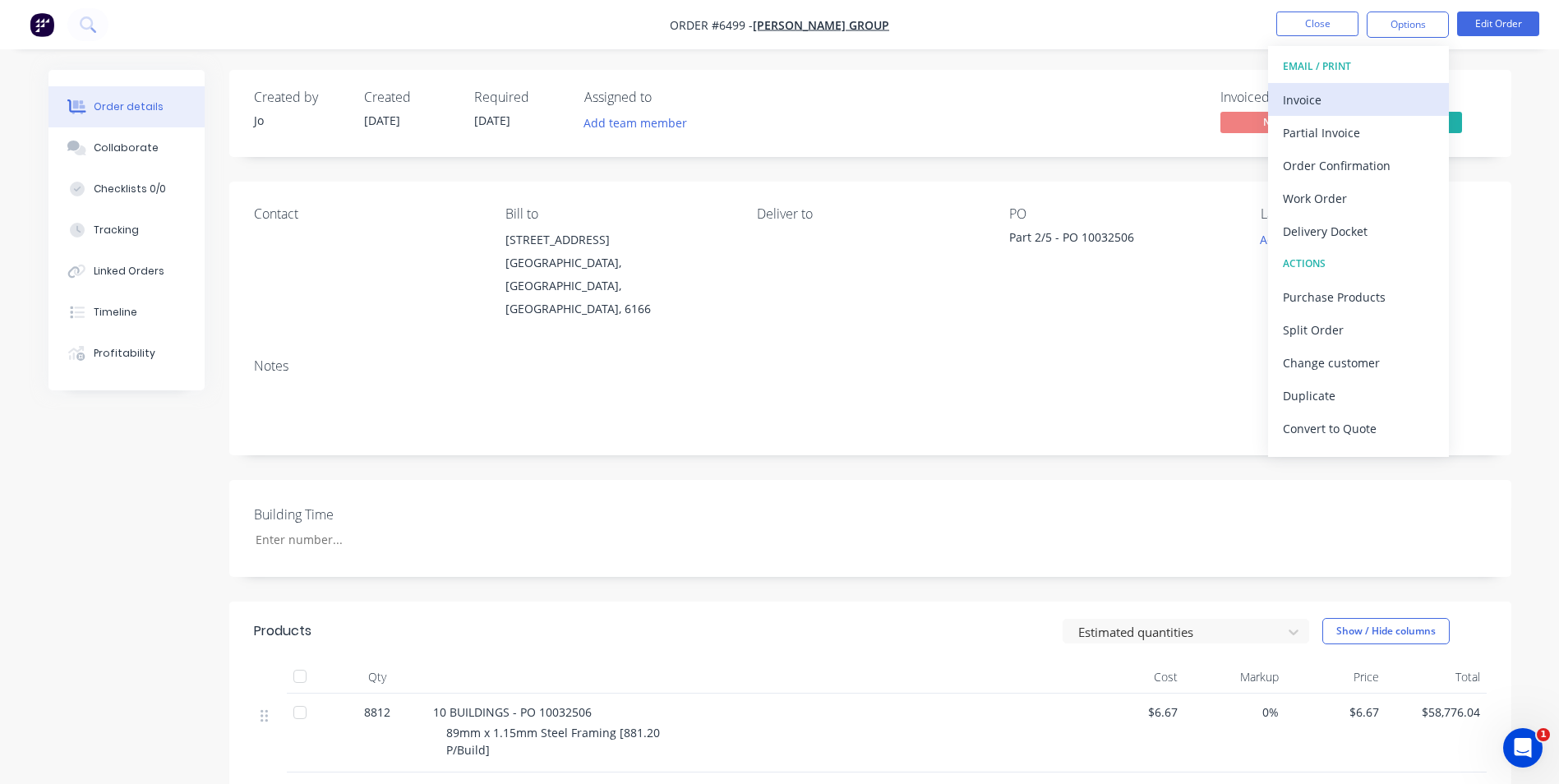
click at [1342, 96] on div "Invoice" at bounding box center [1358, 99] width 151 height 23
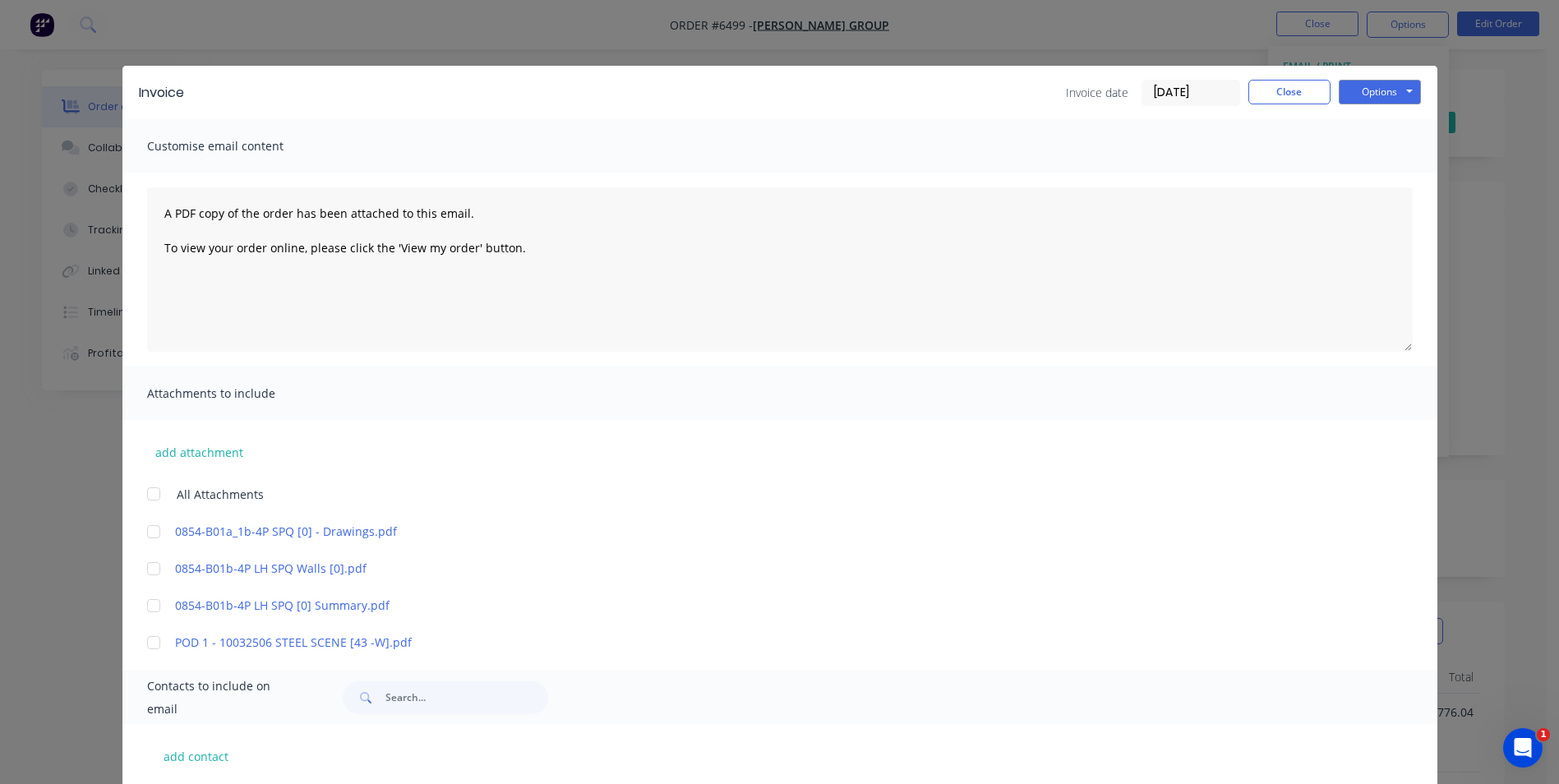
click at [150, 646] on div at bounding box center [154, 643] width 33 height 33
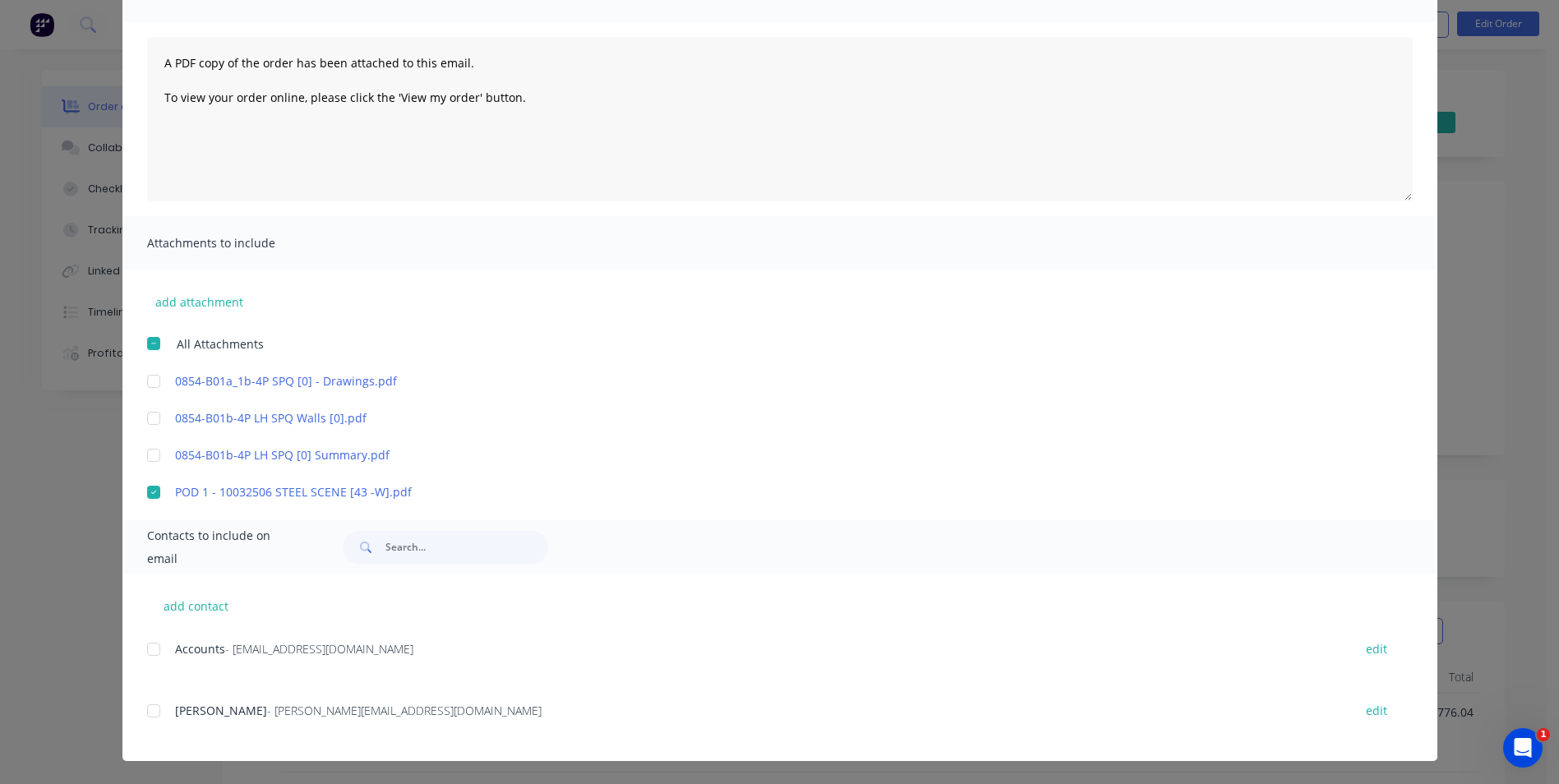
click at [144, 652] on div at bounding box center [154, 649] width 33 height 33
click at [150, 710] on div at bounding box center [154, 711] width 33 height 33
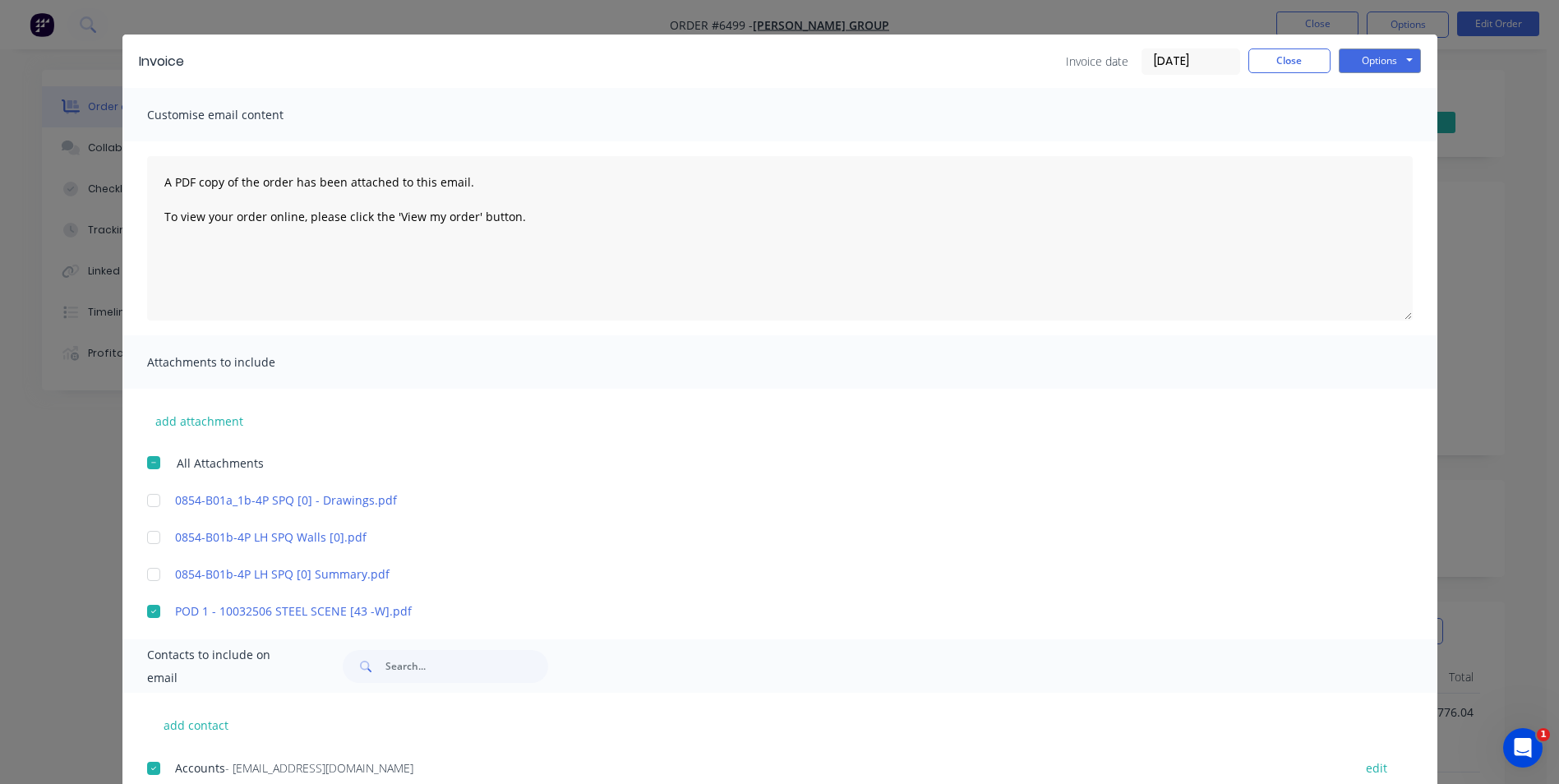
scroll to position [0, 0]
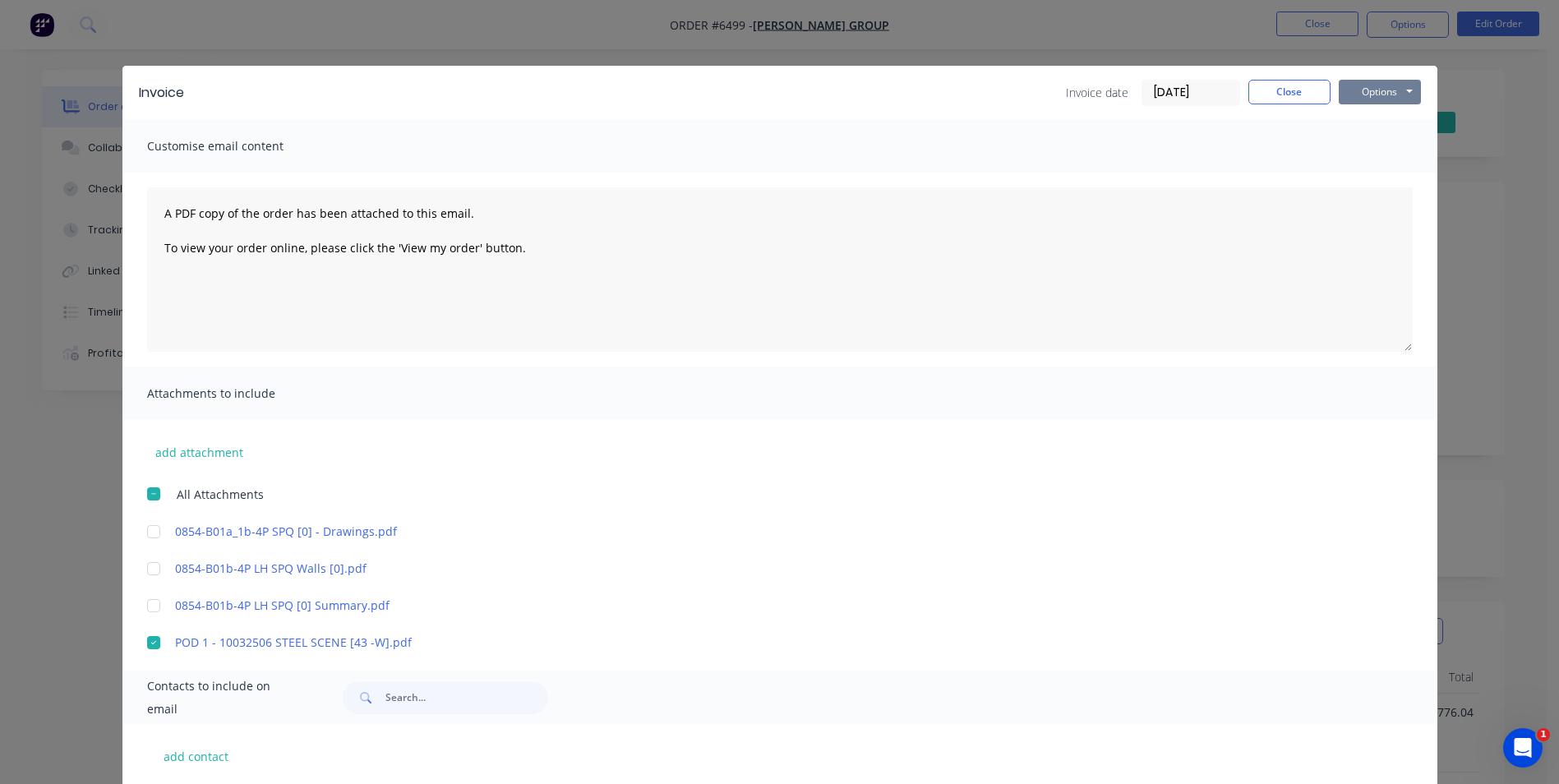
click at [1381, 87] on button "Options" at bounding box center [1380, 92] width 82 height 24
click at [1377, 127] on button "Preview" at bounding box center [1391, 121] width 105 height 27
click at [1304, 92] on button "Close" at bounding box center [1289, 92] width 82 height 24
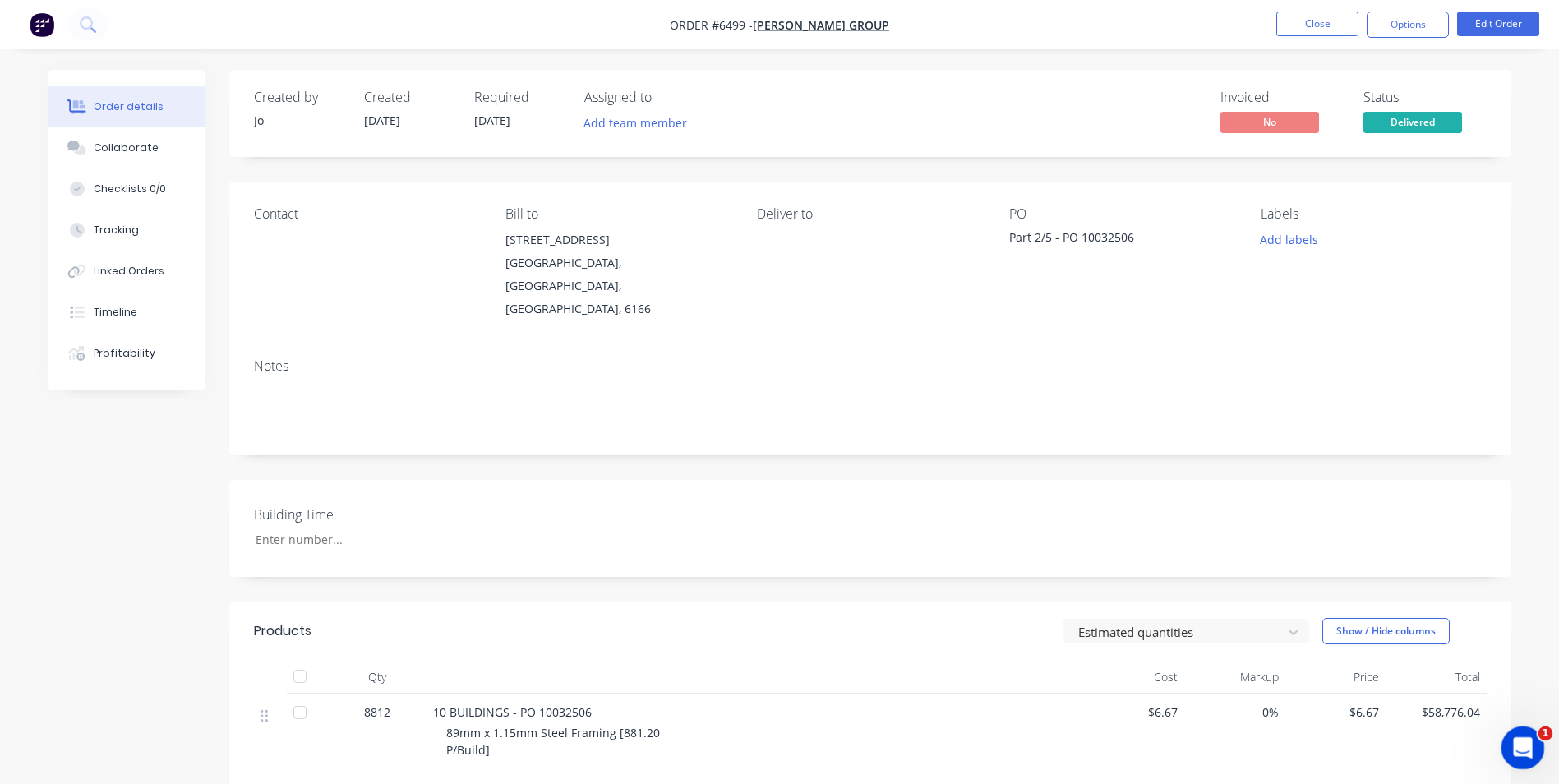
click at [1530, 742] on icon "Open Intercom Messenger" at bounding box center [1521, 746] width 27 height 27
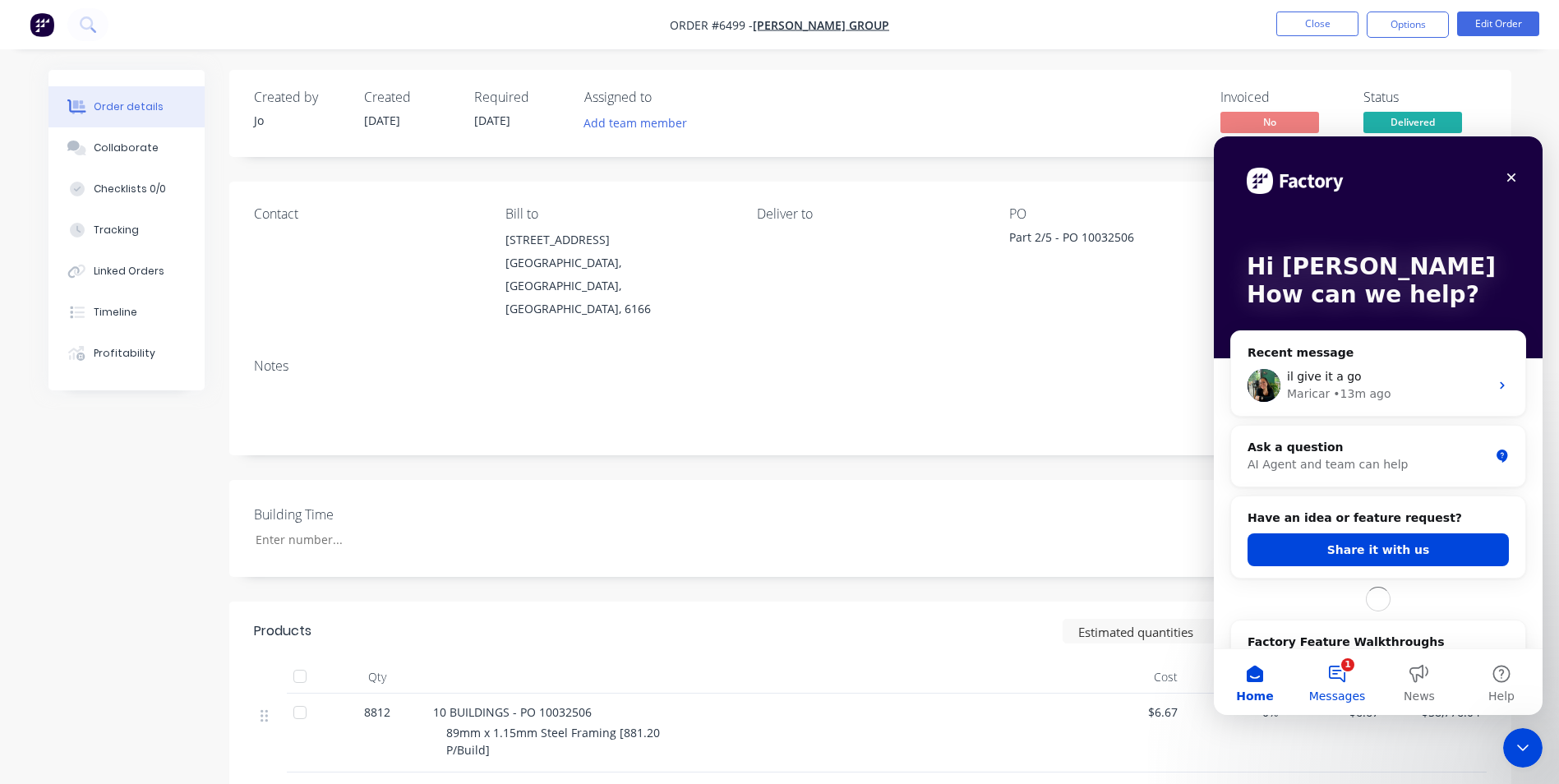
click at [1332, 680] on button "1 Messages" at bounding box center [1337, 681] width 82 height 65
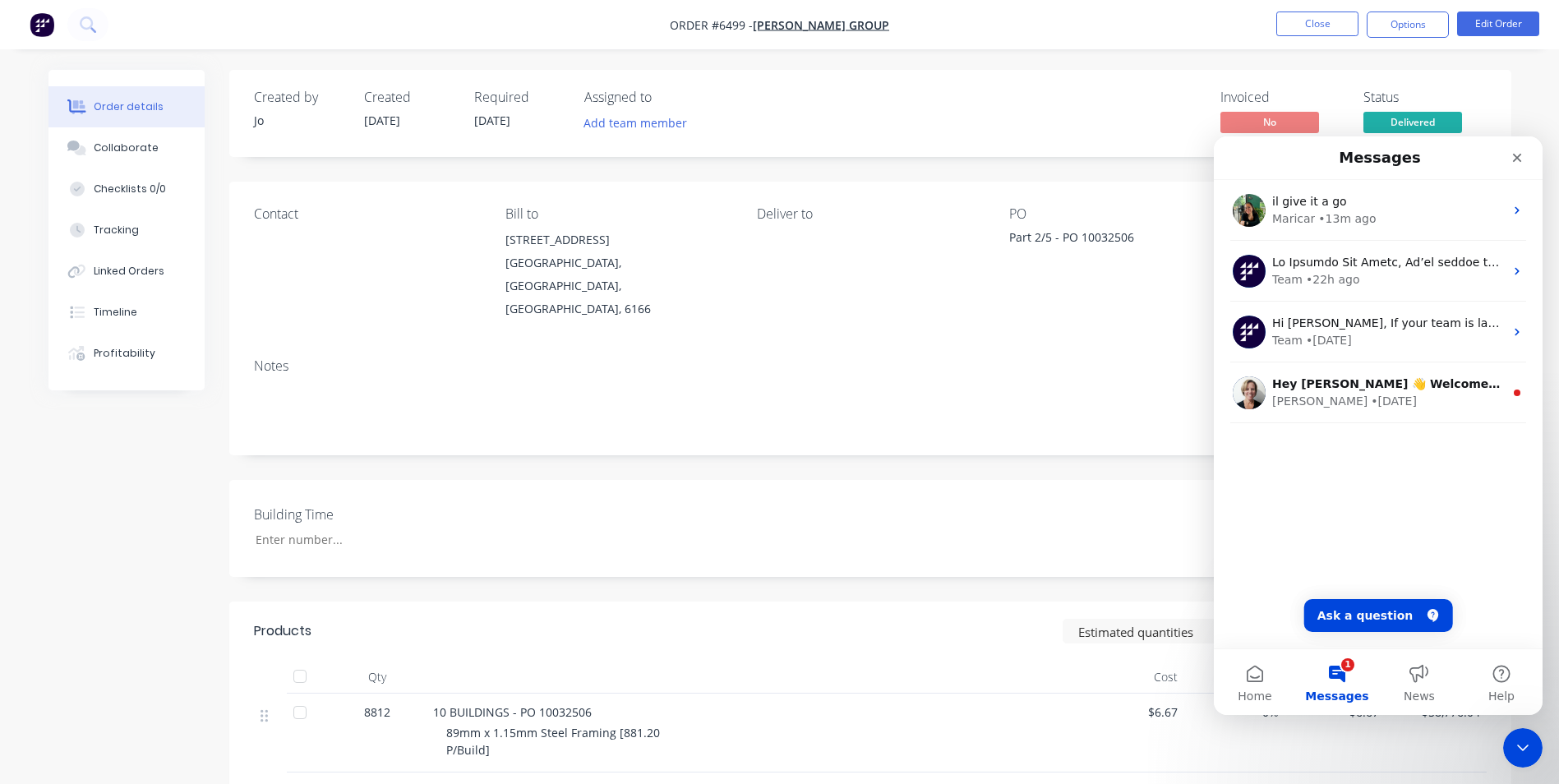
click at [1338, 675] on button "1 Messages" at bounding box center [1337, 681] width 82 height 65
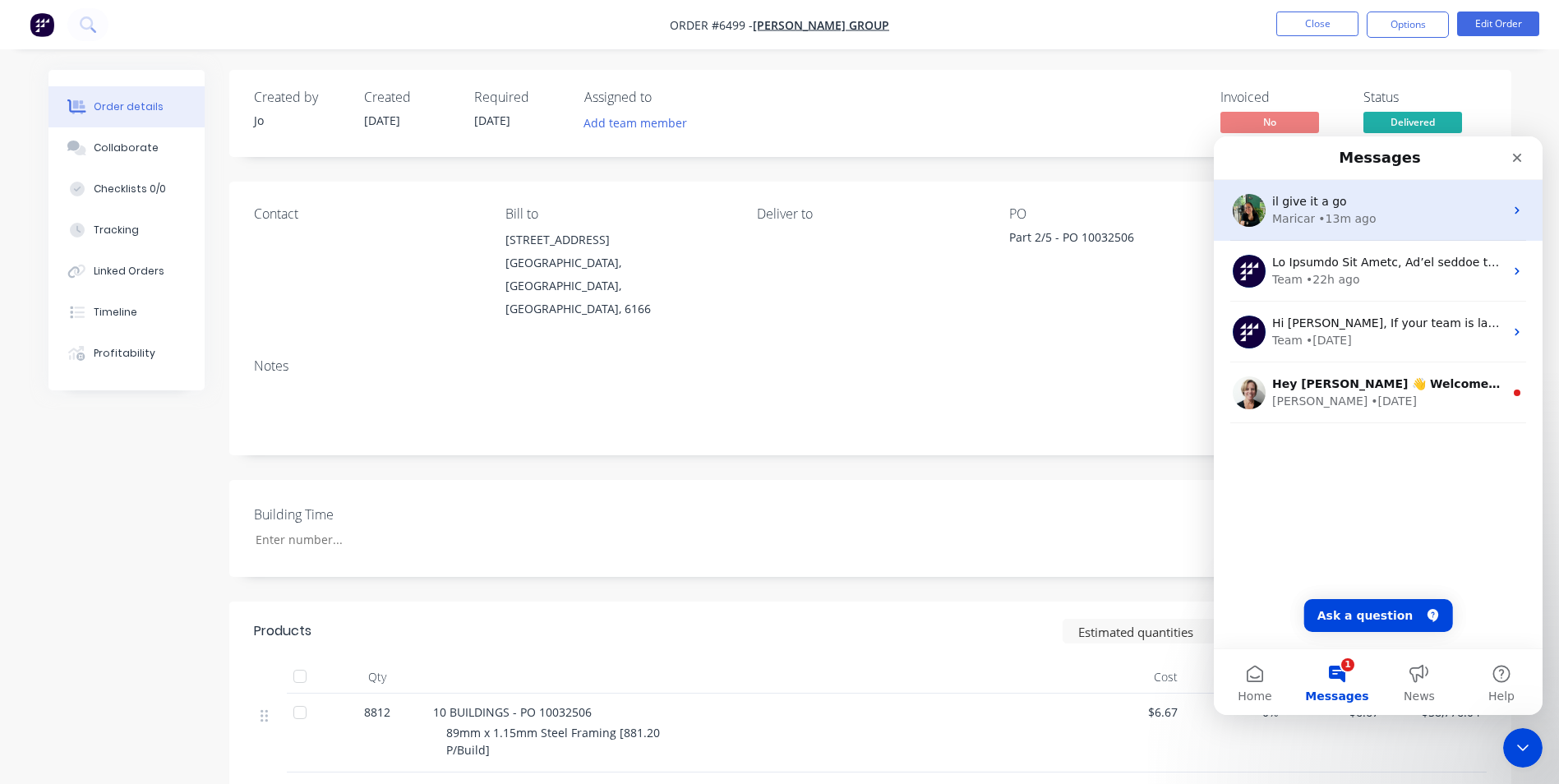
click at [1408, 193] on div "il give it a go Maricar • 13m ago" at bounding box center [1378, 210] width 328 height 60
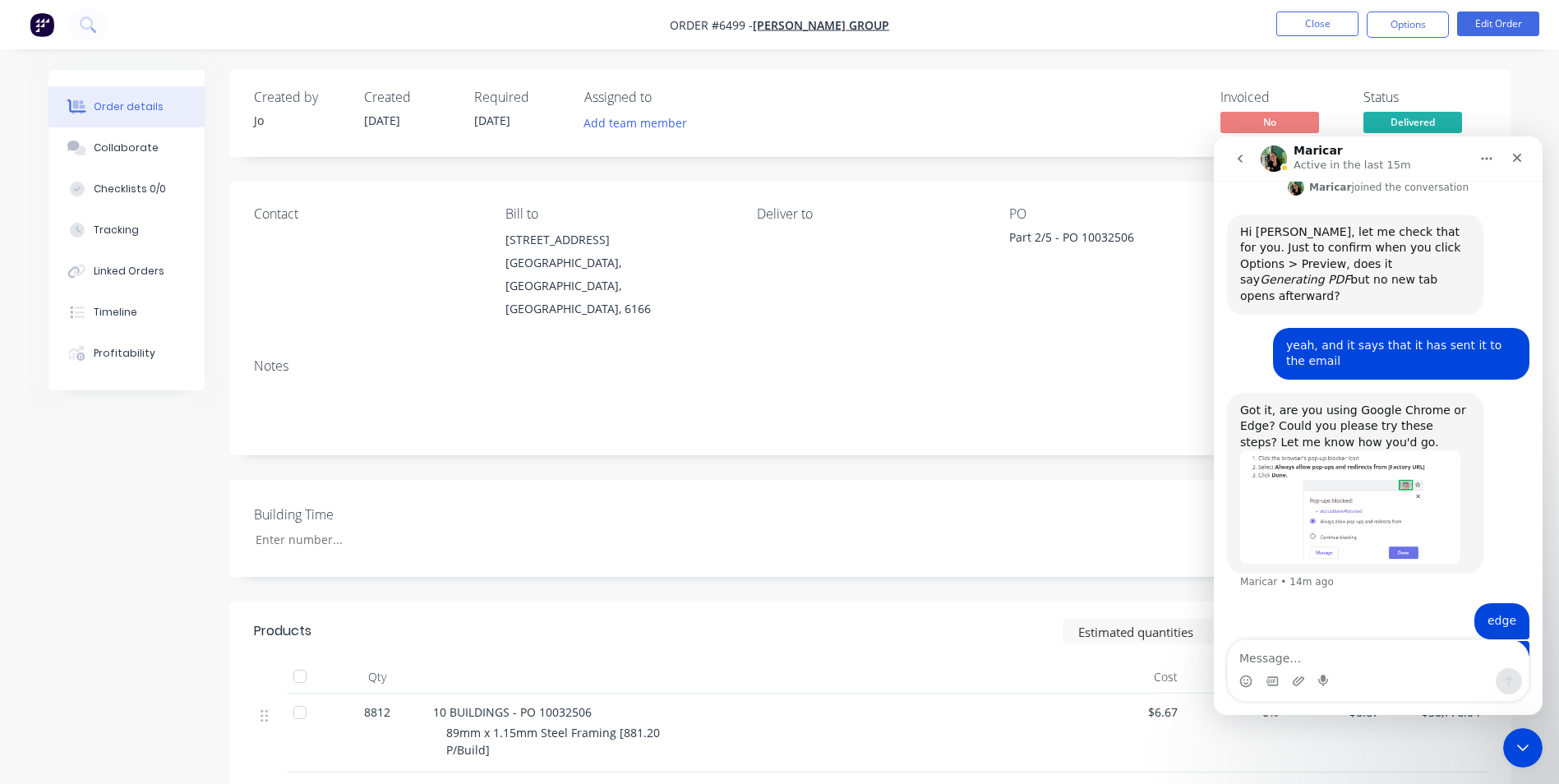
scroll to position [359, 0]
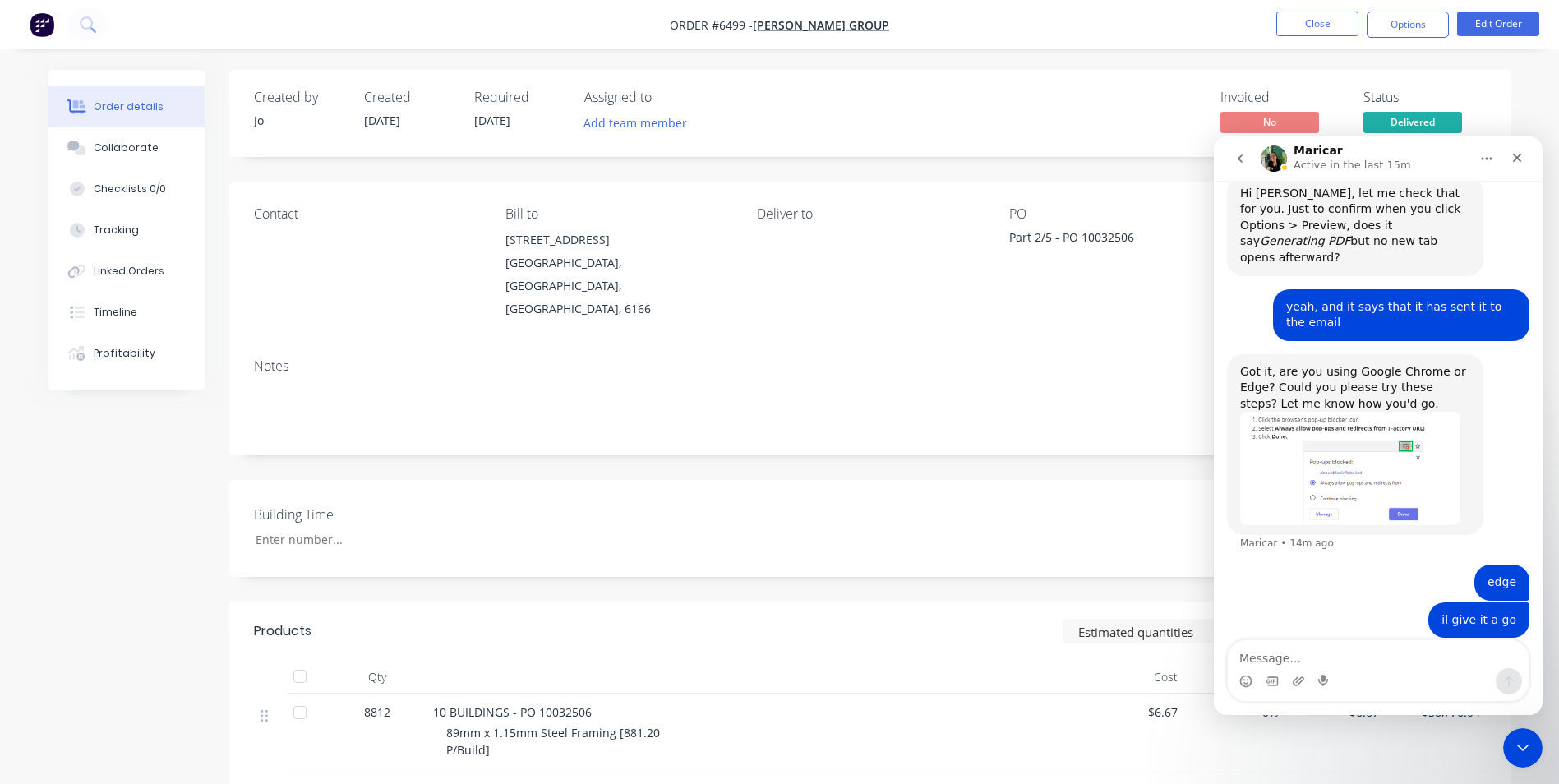
click at [1350, 659] on textarea "Message…" at bounding box center [1378, 653] width 301 height 28
type textarea "fixed, thankyou!"
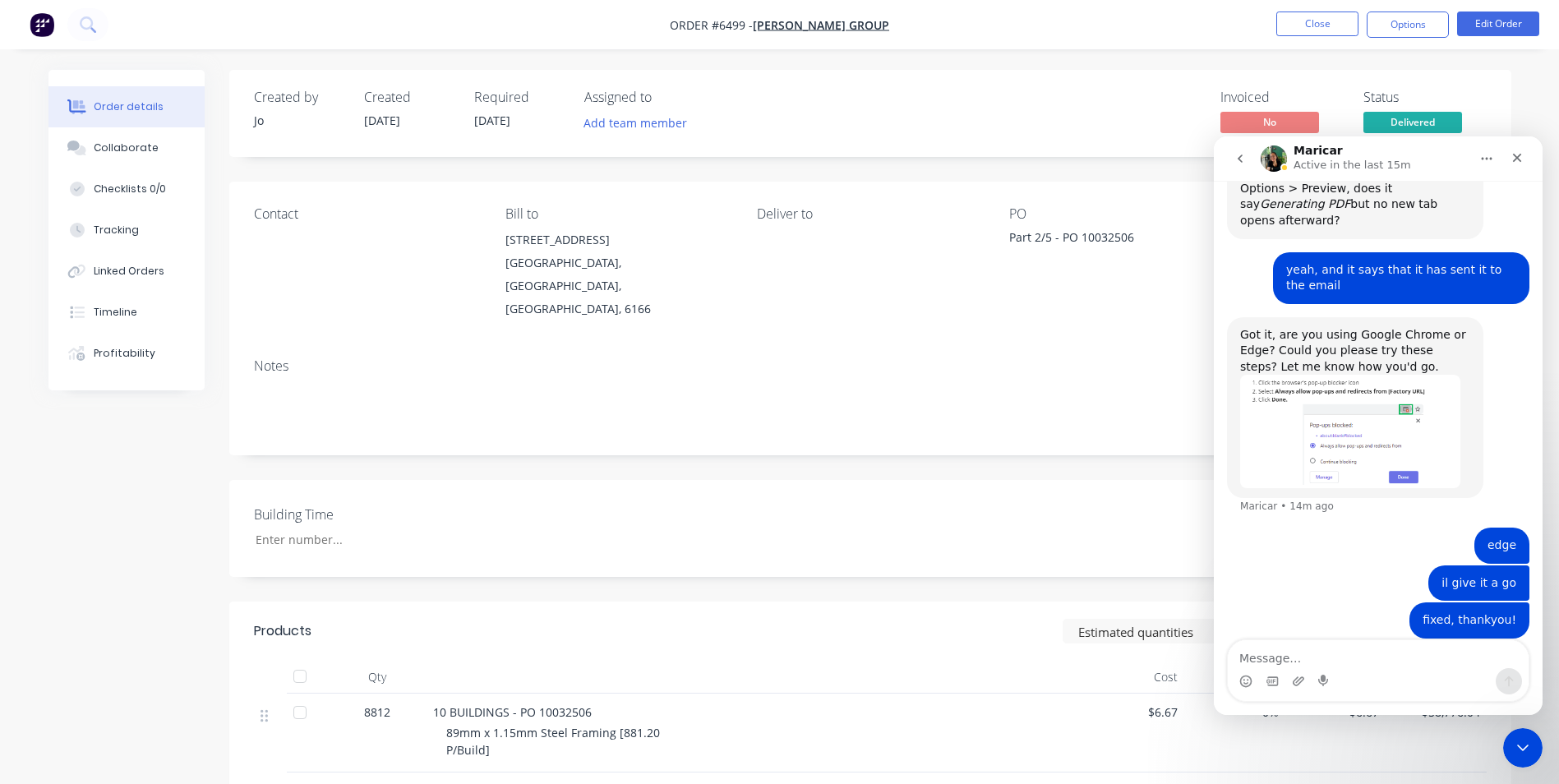
click at [1305, 573] on div "il give it a go Jason • 14m ago" at bounding box center [1378, 583] width 302 height 38
click at [1527, 104] on div "Order details Collaborate Checklists 0/0 Tracking Linked Orders Timeline Profit…" at bounding box center [780, 588] width 1496 height 1037
click at [1521, 155] on icon "Close" at bounding box center [1516, 157] width 13 height 13
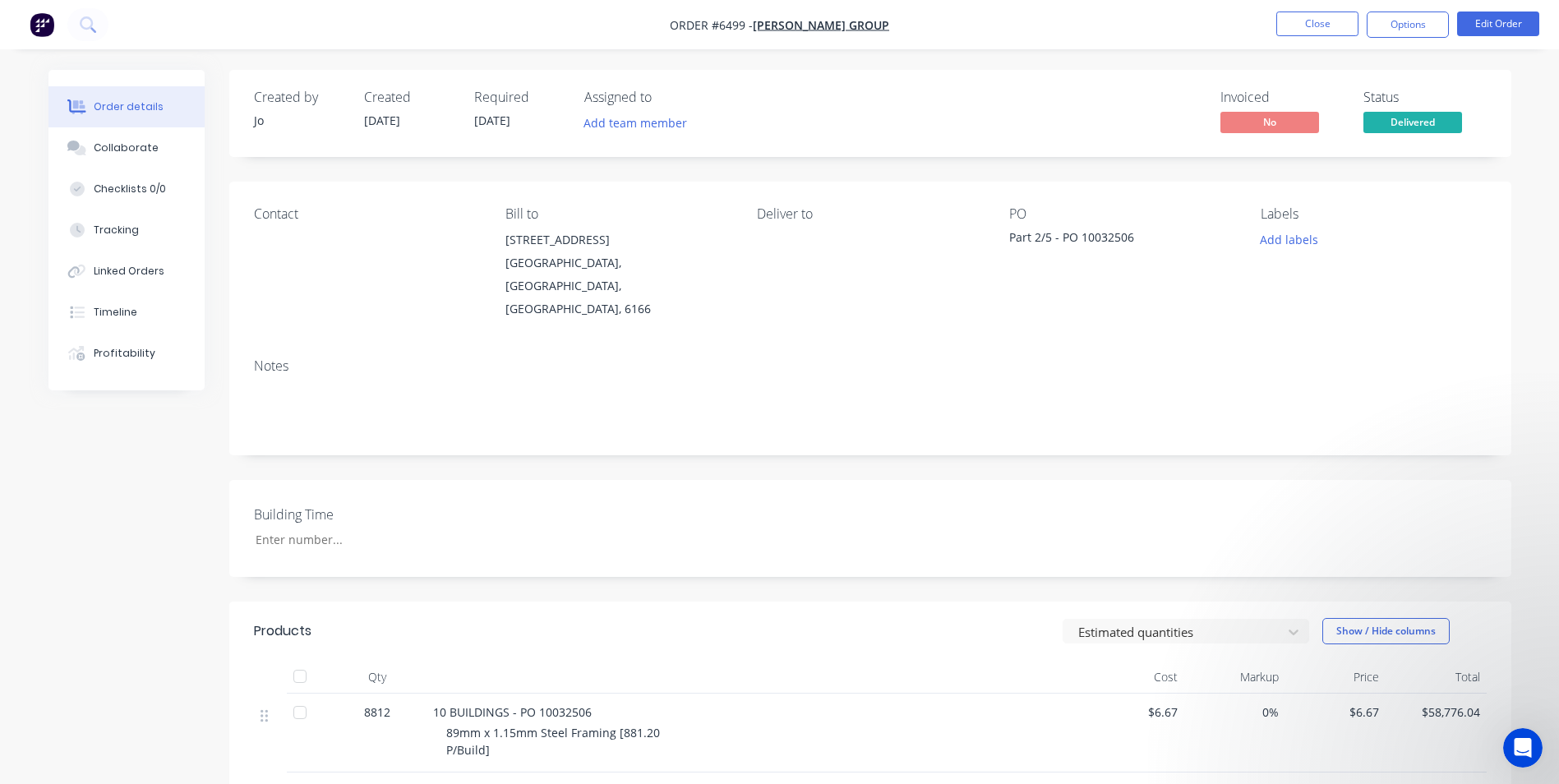
scroll to position [0, 0]
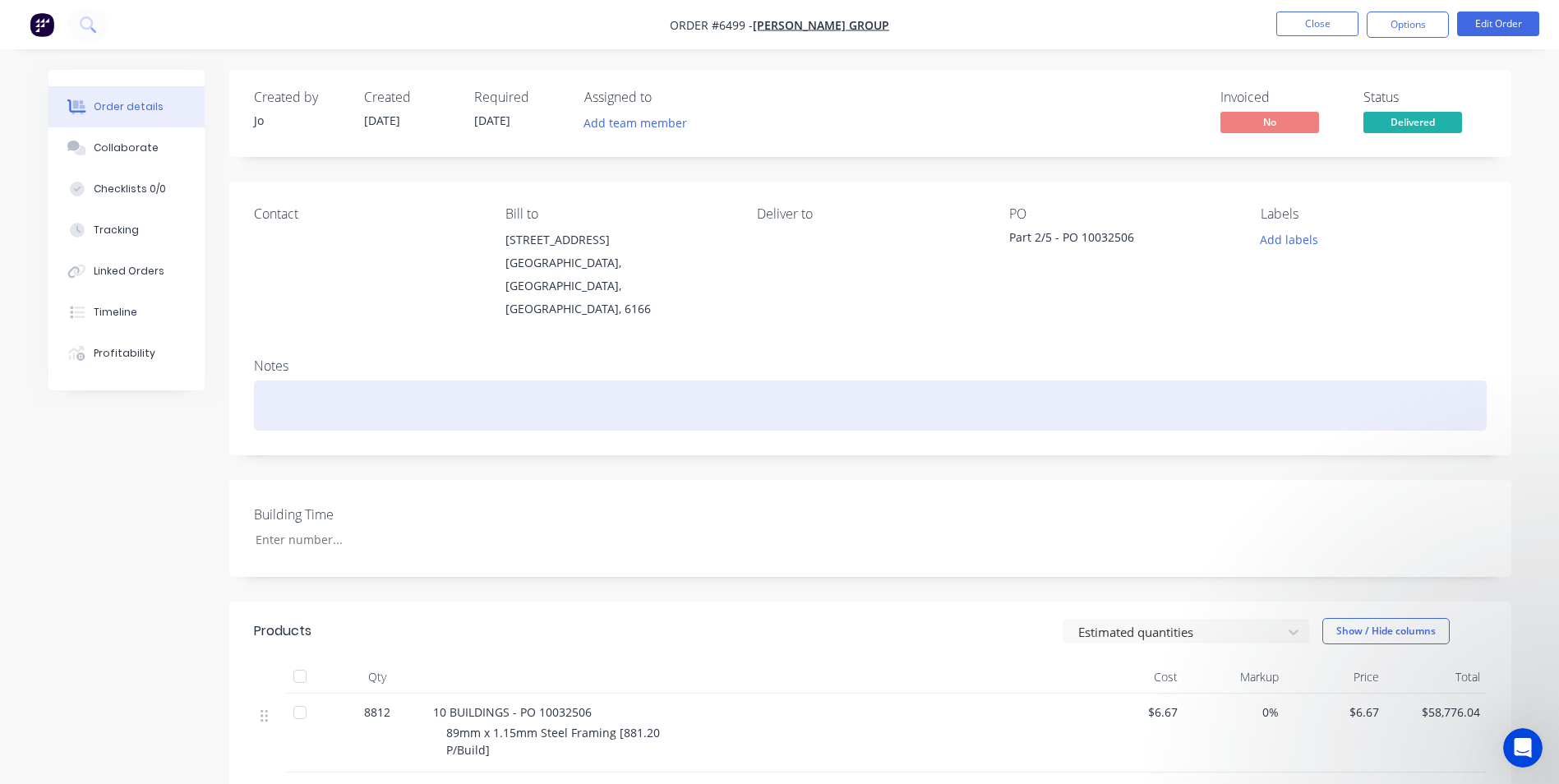
click at [695, 391] on div at bounding box center [870, 405] width 1233 height 50
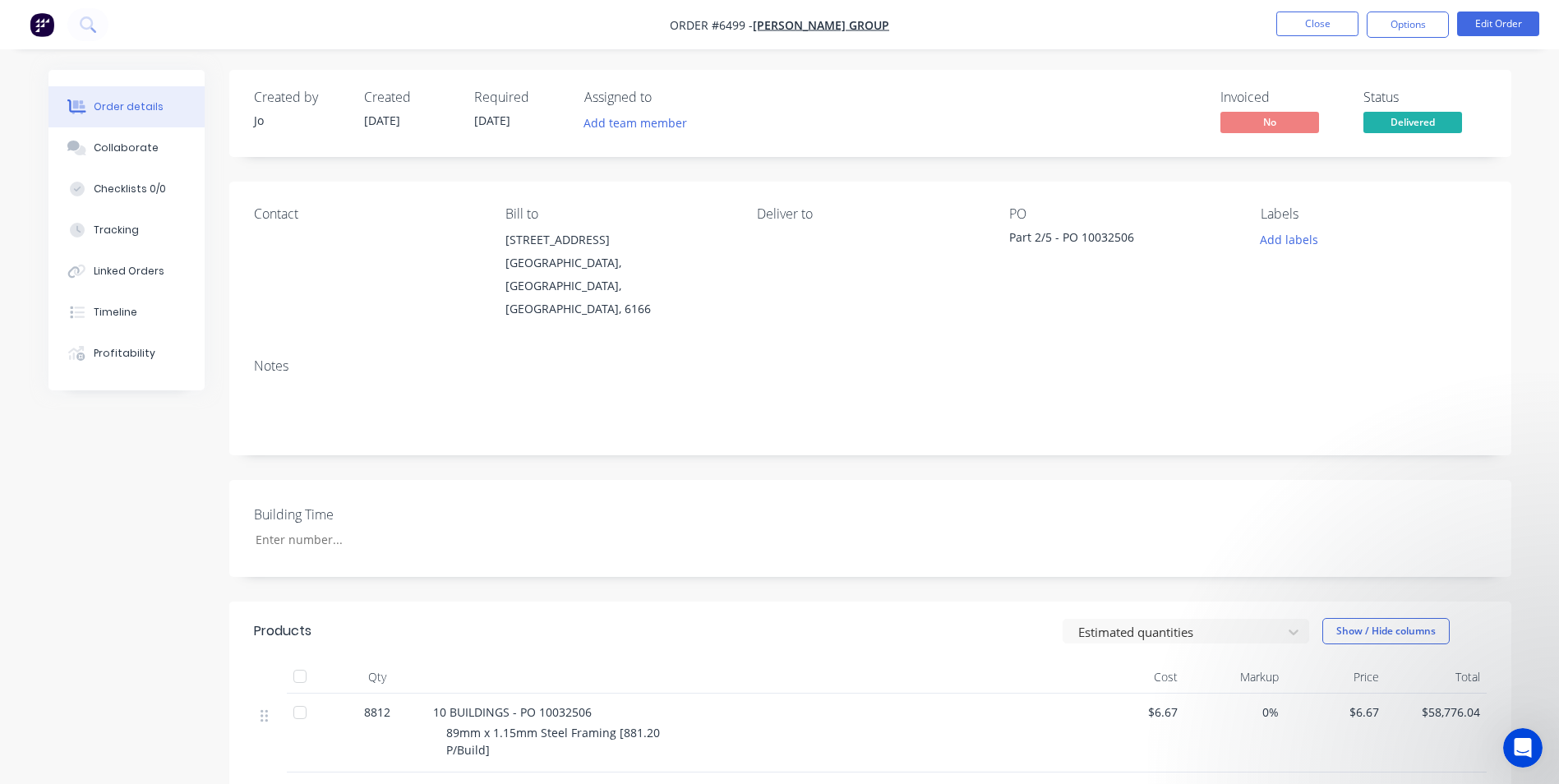
click at [45, 18] on img "button" at bounding box center [41, 24] width 24 height 24
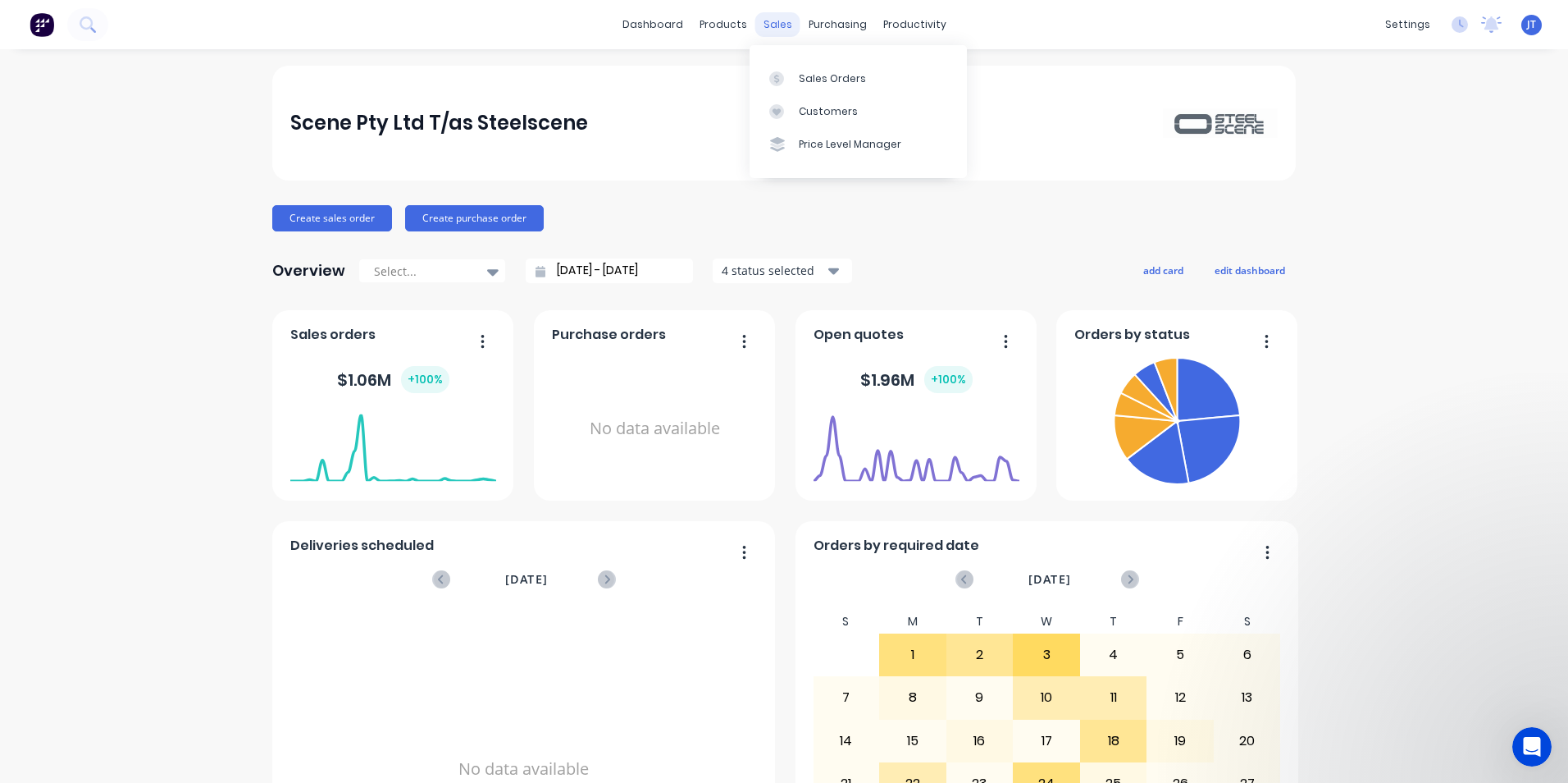
click at [768, 23] on div "sales" at bounding box center [778, 24] width 45 height 24
click at [836, 85] on div "Sales Orders" at bounding box center [832, 78] width 67 height 15
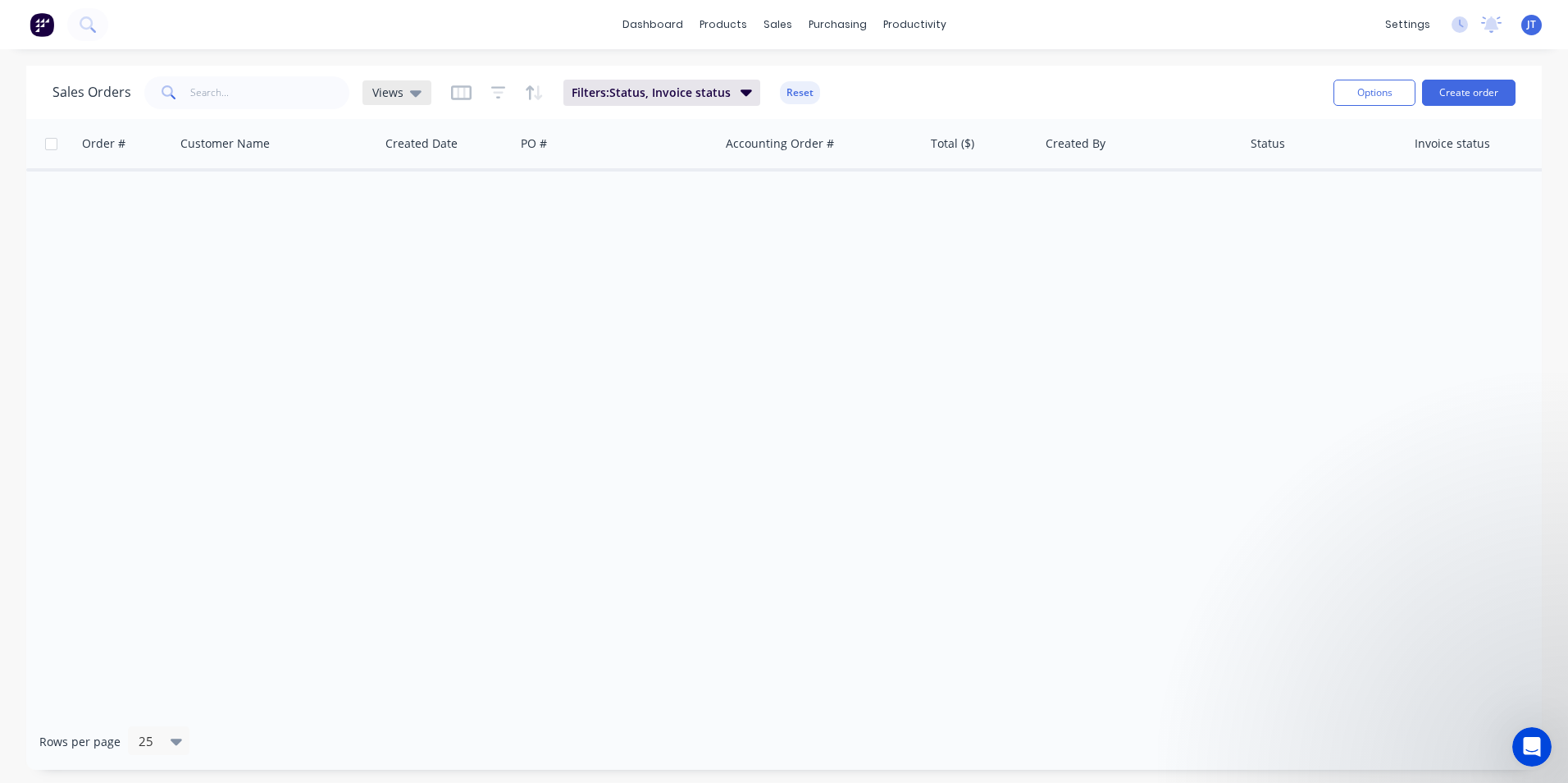
click at [412, 96] on icon at bounding box center [416, 93] width 12 height 7
click at [427, 230] on button "None (Default)" at bounding box center [461, 231] width 187 height 18
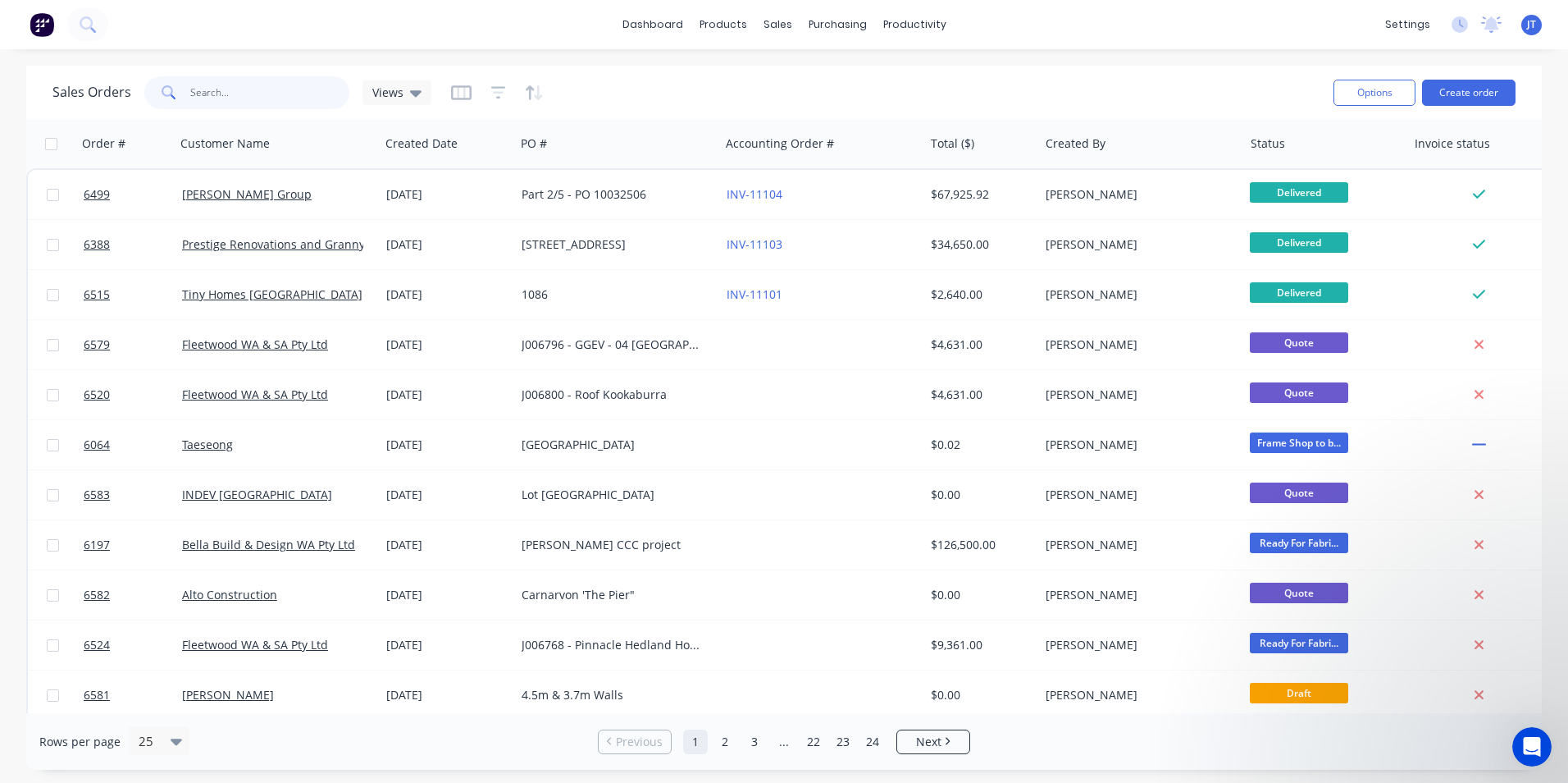
click at [232, 95] on input "text" at bounding box center [270, 92] width 159 height 33
type input "6082"
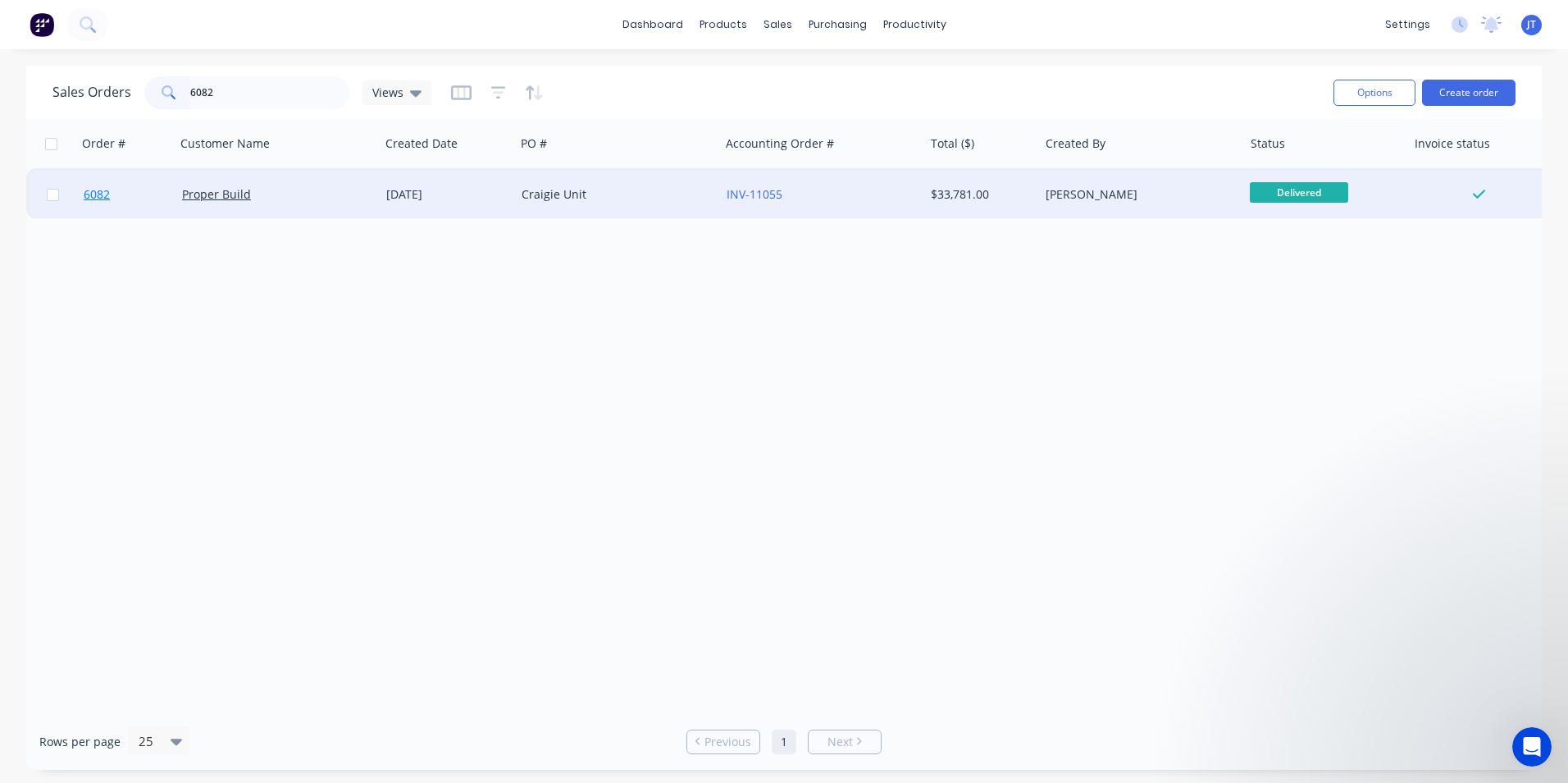
click at [92, 195] on span "6082" at bounding box center [96, 194] width 26 height 17
